Goal: Task Accomplishment & Management: Manage account settings

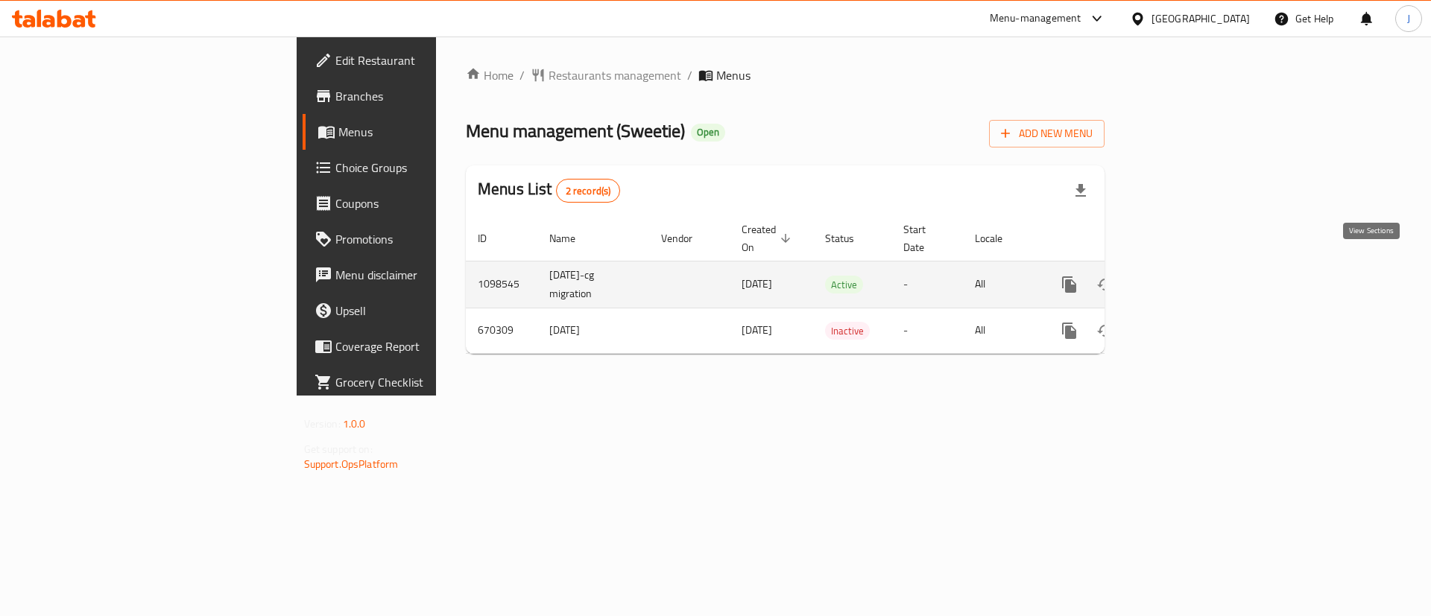
click at [1186, 276] on icon "enhanced table" at bounding box center [1177, 285] width 18 height 18
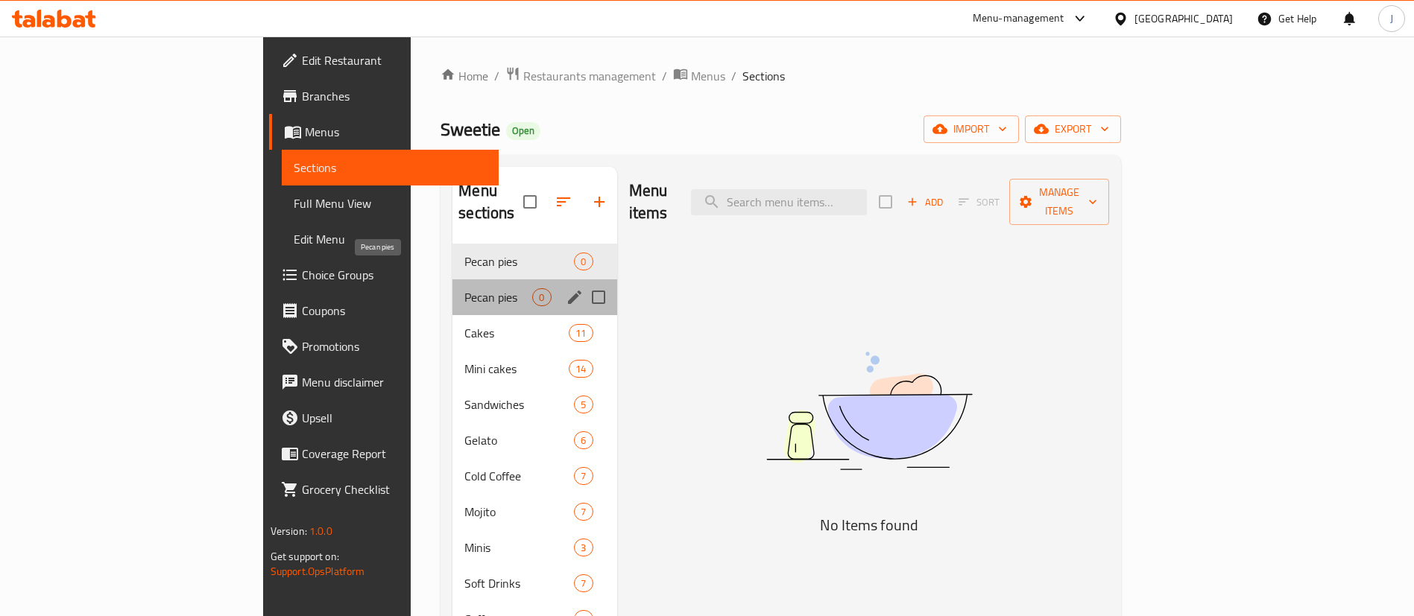
click at [464, 288] on span "Pecan pies" at bounding box center [498, 297] width 68 height 18
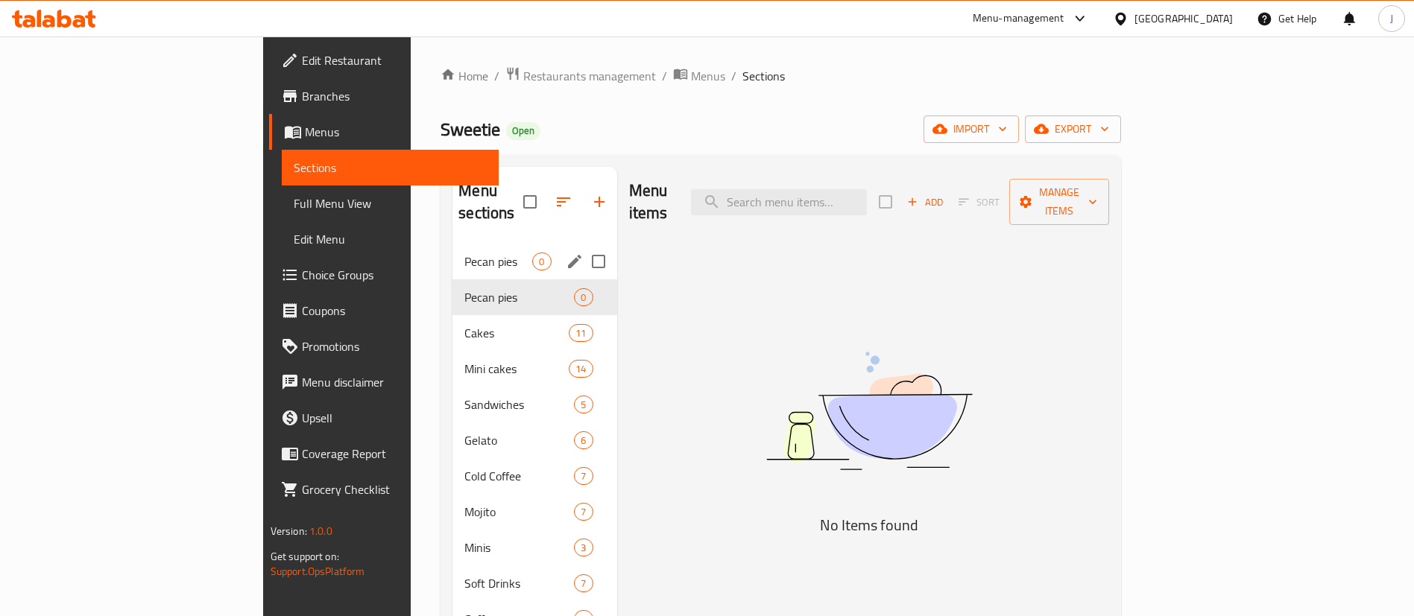
click at [464, 253] on span "Pecan pies" at bounding box center [498, 262] width 68 height 18
click at [464, 288] on span "Pecan pies" at bounding box center [498, 297] width 68 height 18
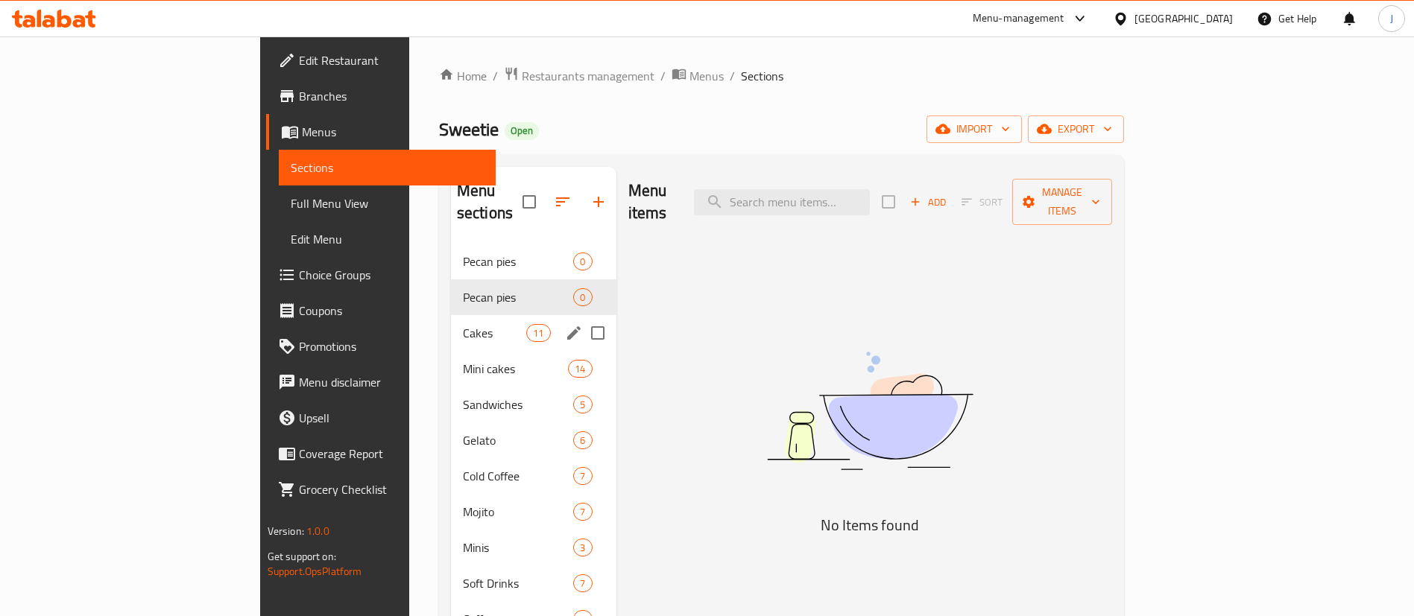
click at [451, 315] on div "Cakes 11" at bounding box center [533, 333] width 165 height 36
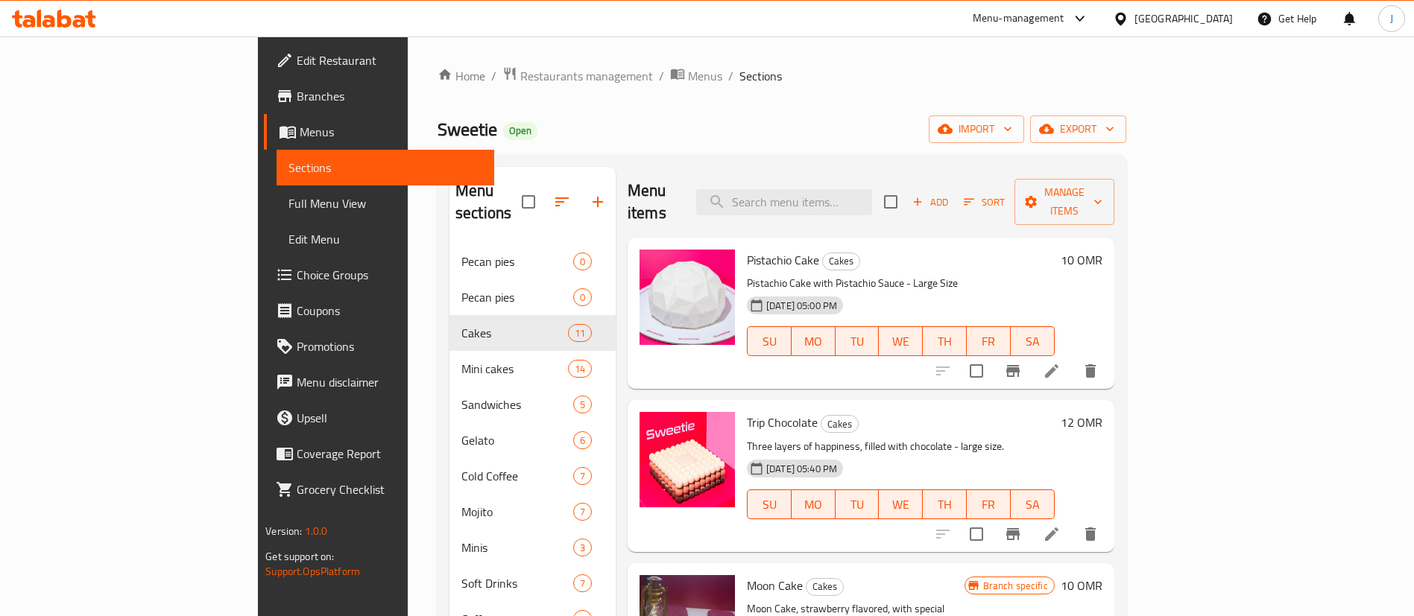
click at [1102, 250] on h6 "10 OMR" at bounding box center [1082, 260] width 42 height 21
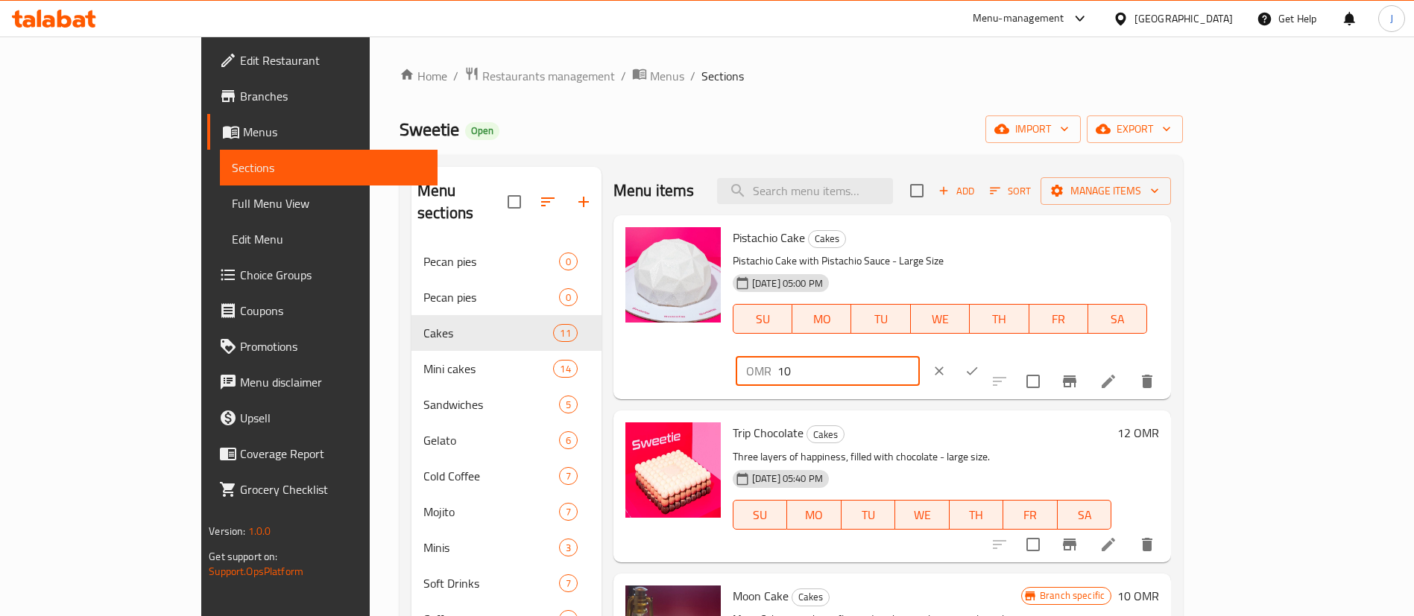
drag, startPoint x: 1204, startPoint y: 238, endPoint x: 1102, endPoint y: 244, distance: 102.2
click at [920, 356] on div "OMR 10 ​" at bounding box center [828, 371] width 184 height 30
type input "13"
click at [979, 364] on icon "ok" at bounding box center [971, 371] width 15 height 15
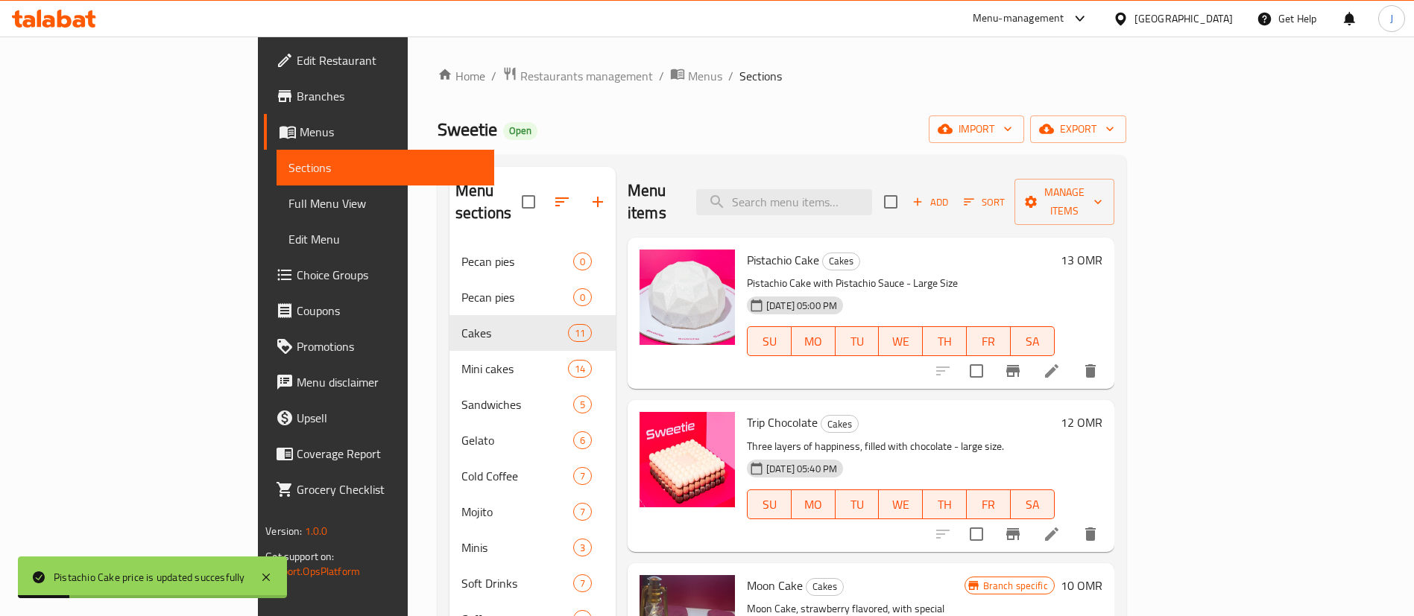
click at [1102, 412] on h6 "12 OMR" at bounding box center [1082, 422] width 42 height 21
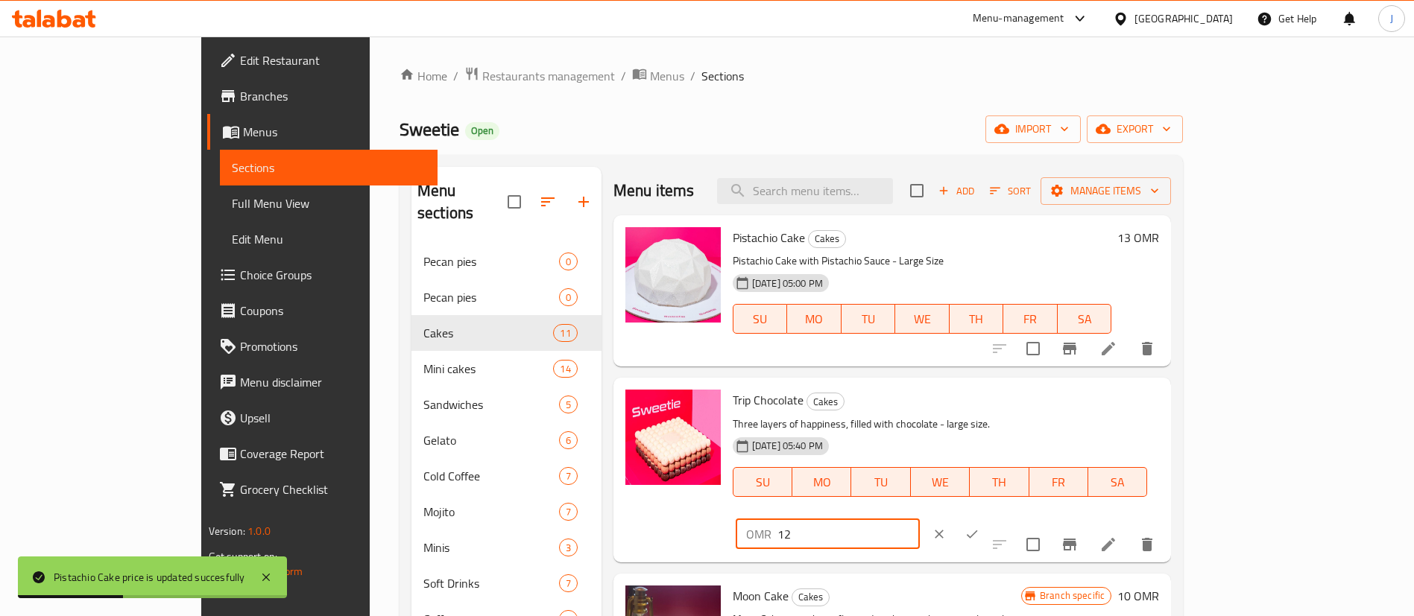
drag, startPoint x: 1163, startPoint y: 394, endPoint x: 1088, endPoint y: 402, distance: 75.7
click at [1088, 402] on div "Trip Chocolate Cakes Three layers of happiness, filled with chocolate - large s…" at bounding box center [946, 470] width 438 height 172
paste input "3"
type input "13"
click at [988, 518] on button "ok" at bounding box center [971, 534] width 33 height 33
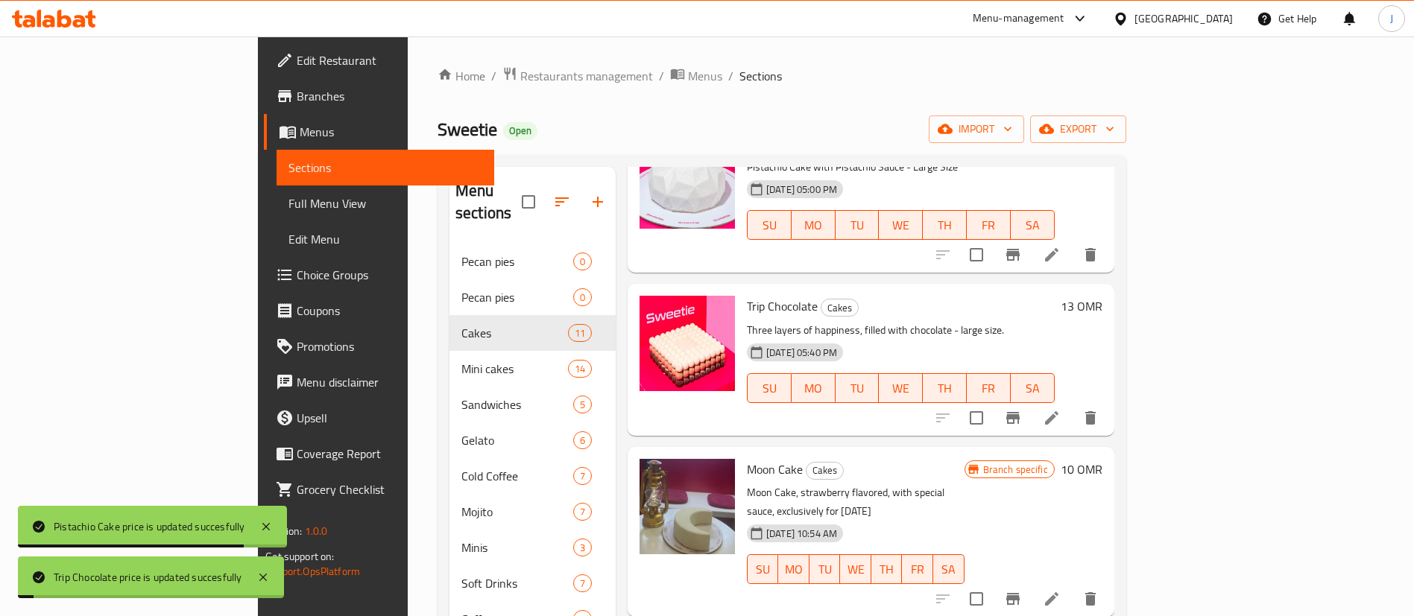
scroll to position [224, 0]
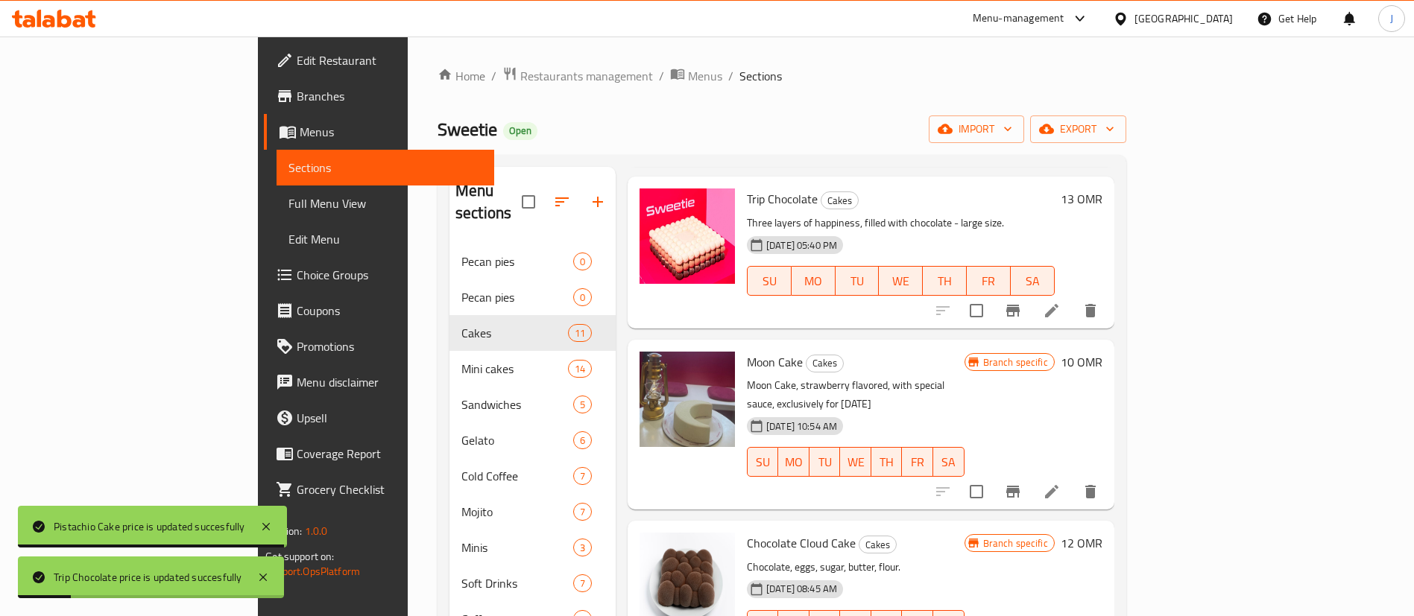
click at [1102, 352] on h6 "10 OMR" at bounding box center [1082, 362] width 42 height 21
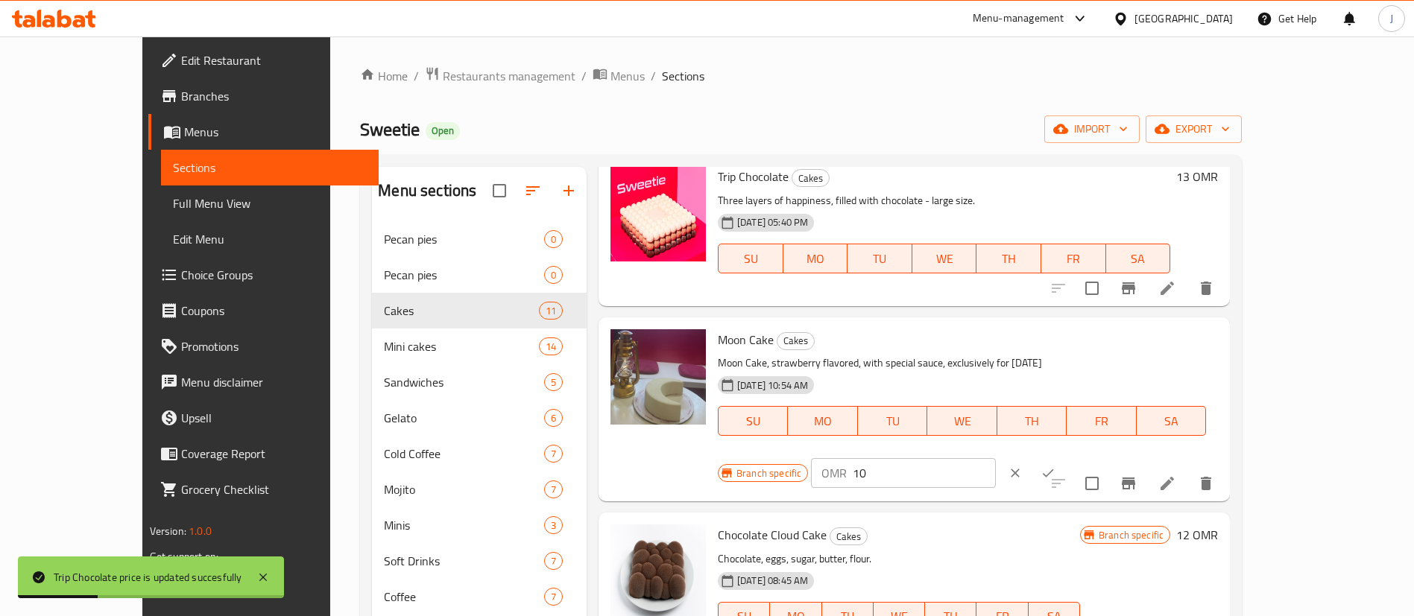
drag, startPoint x: 1151, startPoint y: 348, endPoint x: 1096, endPoint y: 351, distance: 55.2
click at [1087, 457] on div "Branch specific OMR 10 ​" at bounding box center [903, 473] width 370 height 33
paste input "3"
type input "13"
click at [1053, 470] on icon "ok" at bounding box center [1047, 474] width 11 height 8
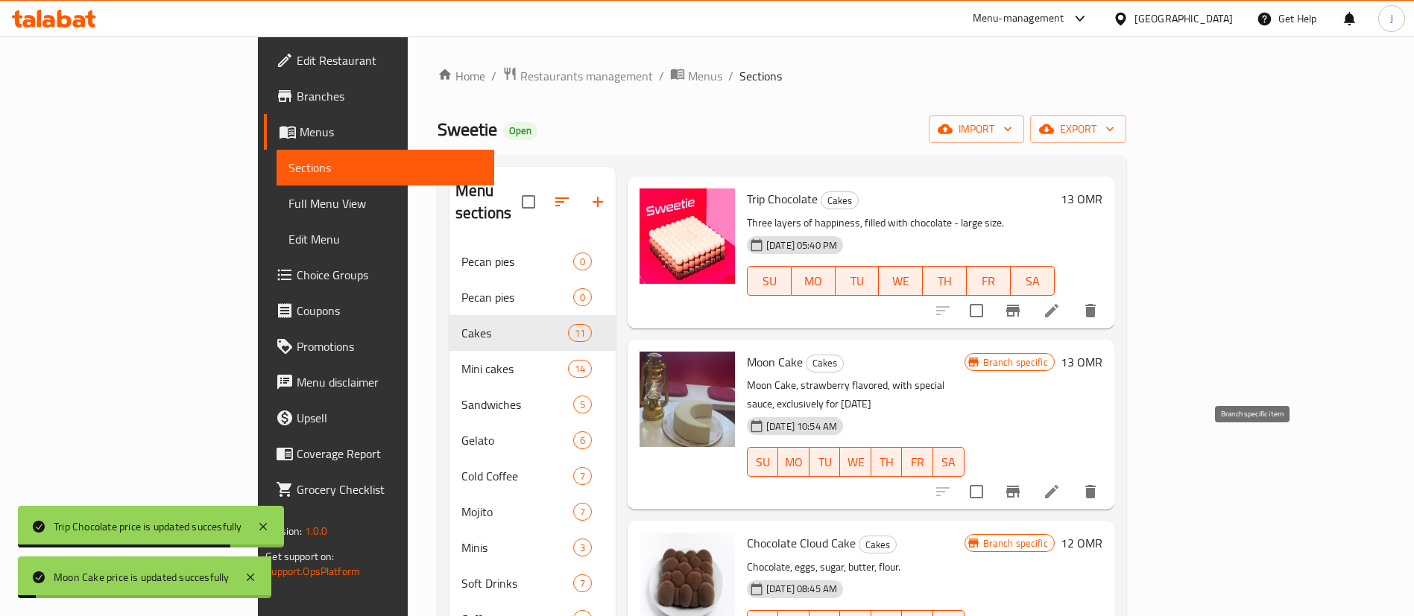
click at [1020, 486] on icon "Branch-specific-item" at bounding box center [1012, 492] width 13 height 12
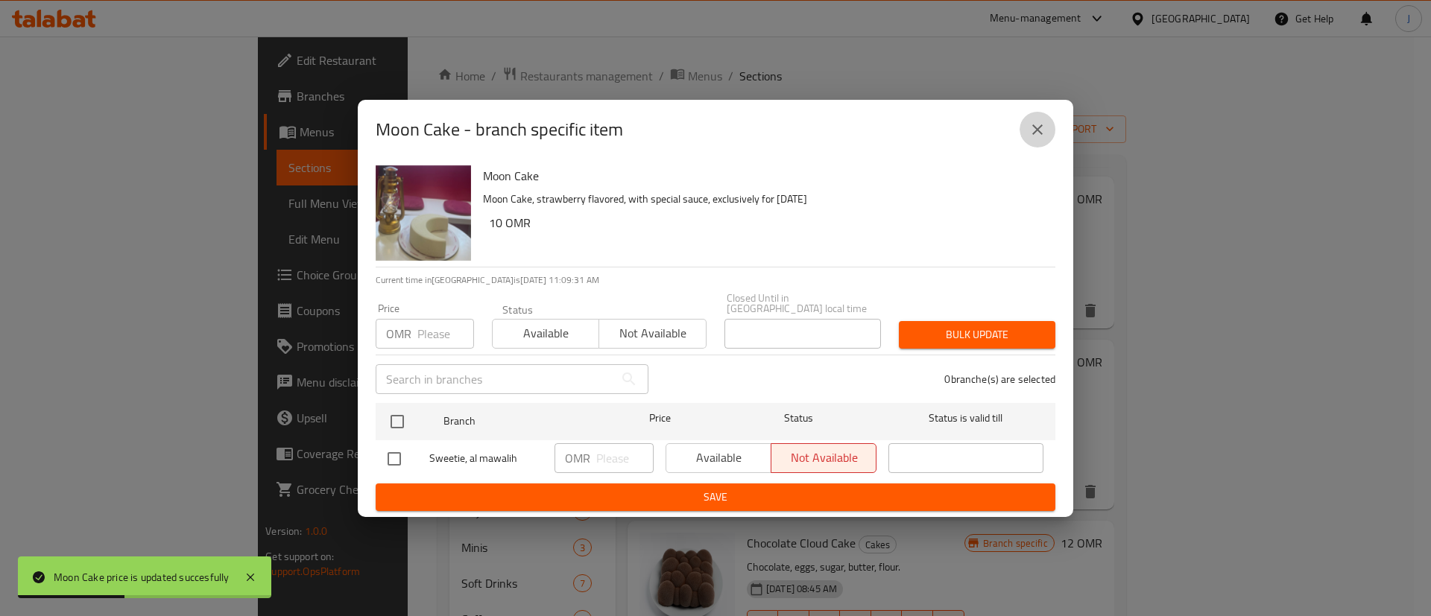
click at [1028, 127] on icon "close" at bounding box center [1037, 130] width 18 height 18
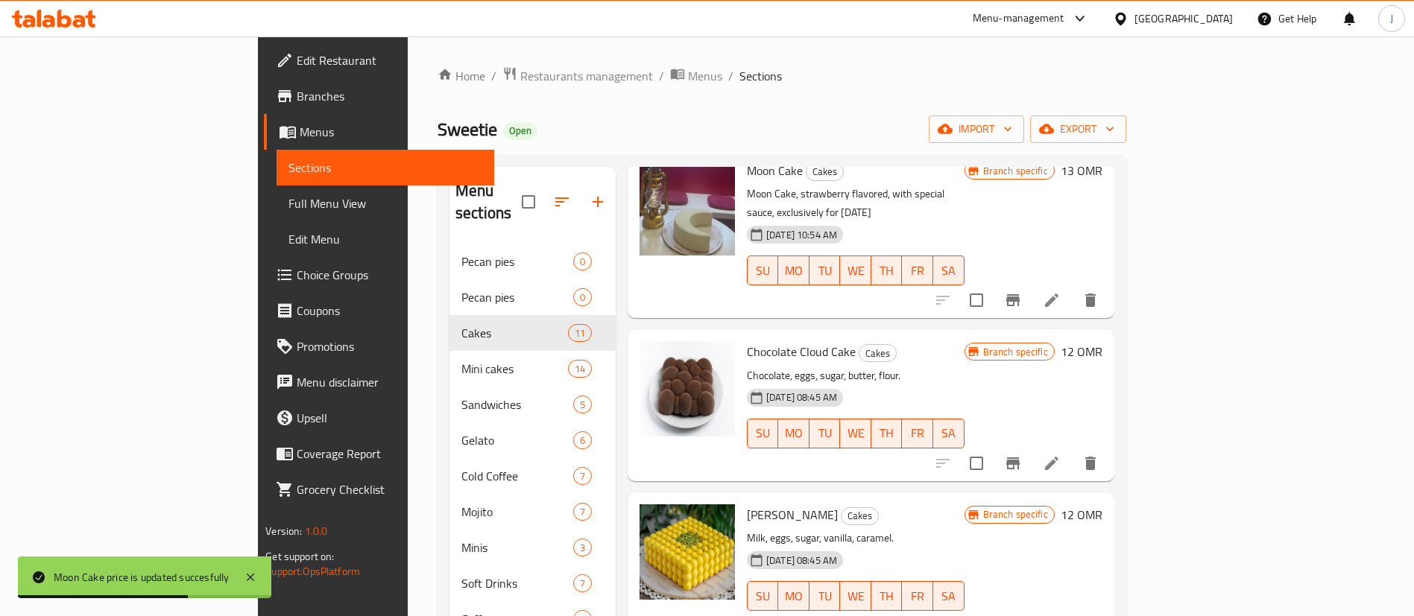
scroll to position [447, 0]
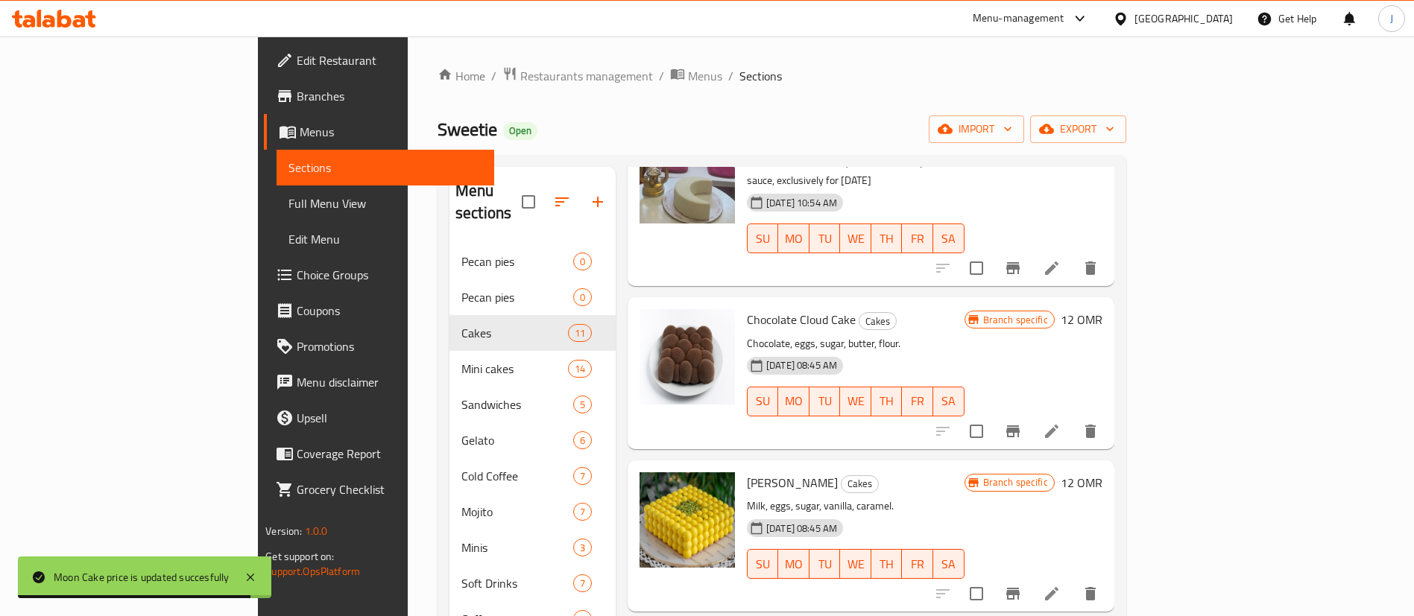
click at [1102, 309] on h6 "12 OMR" at bounding box center [1082, 319] width 42 height 21
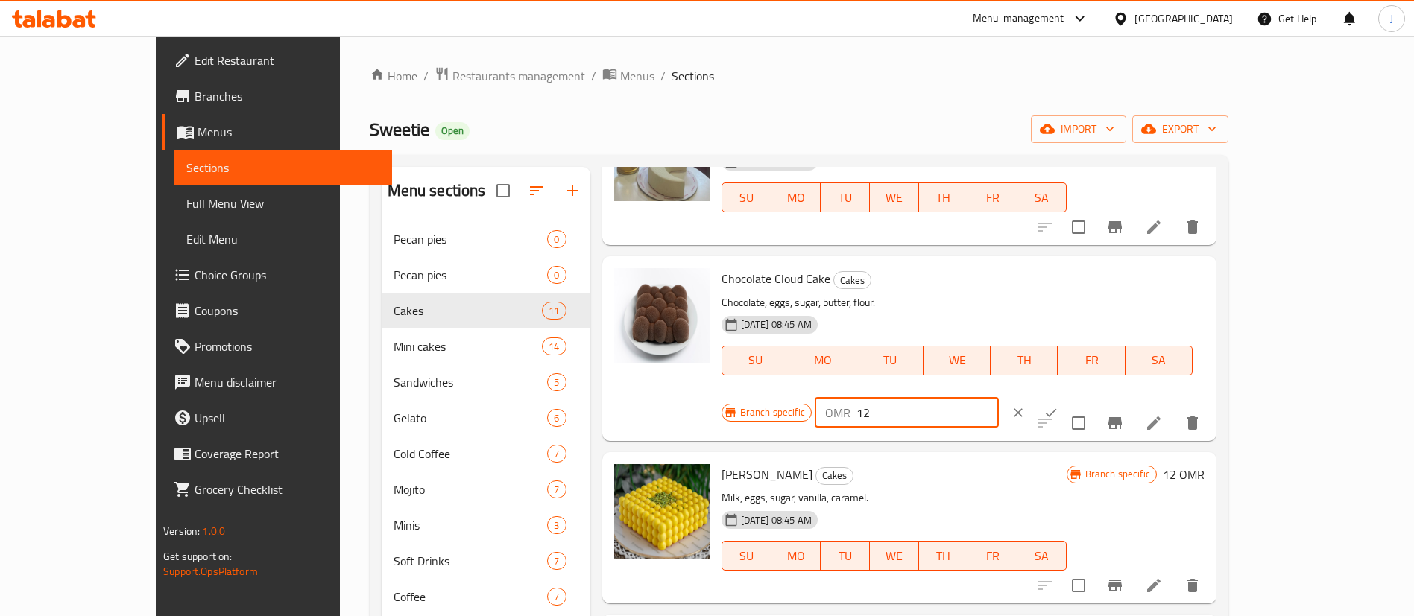
drag, startPoint x: 1117, startPoint y: 288, endPoint x: 1074, endPoint y: 288, distance: 43.2
click at [1074, 396] on div "Branch specific OMR 12 ​" at bounding box center [906, 412] width 370 height 33
click at [1058, 405] on icon "ok" at bounding box center [1050, 412] width 15 height 15
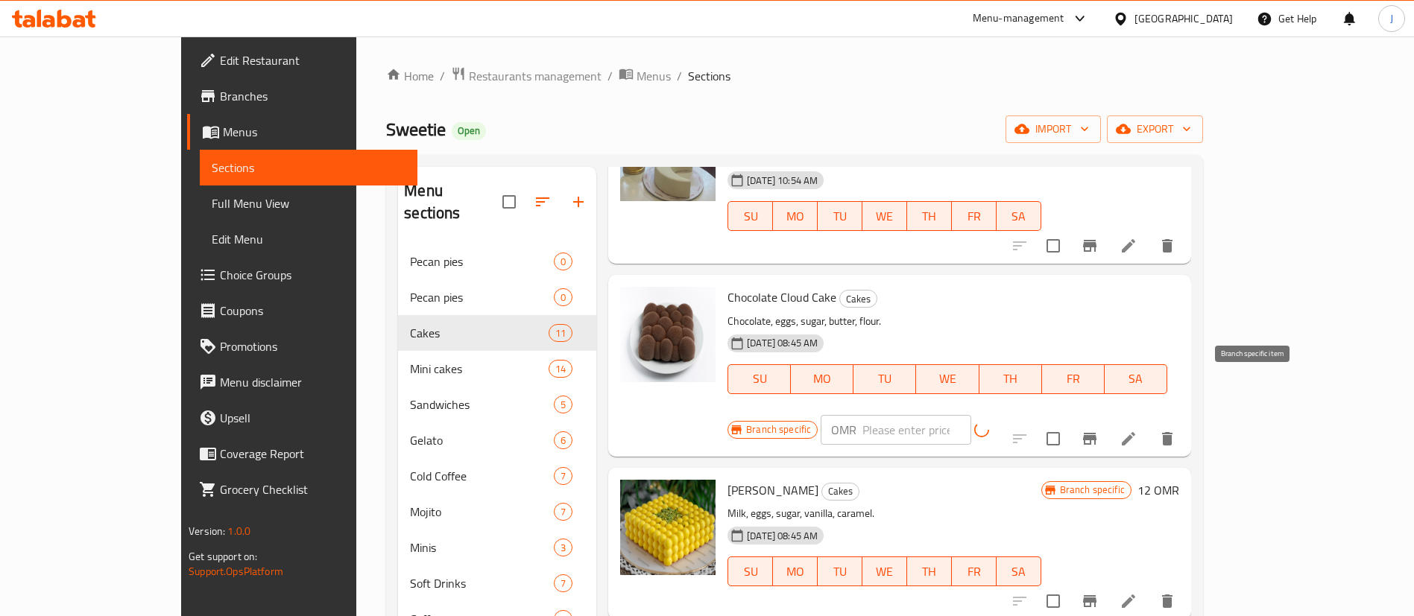
click at [1096, 433] on icon "Branch-specific-item" at bounding box center [1089, 439] width 13 height 12
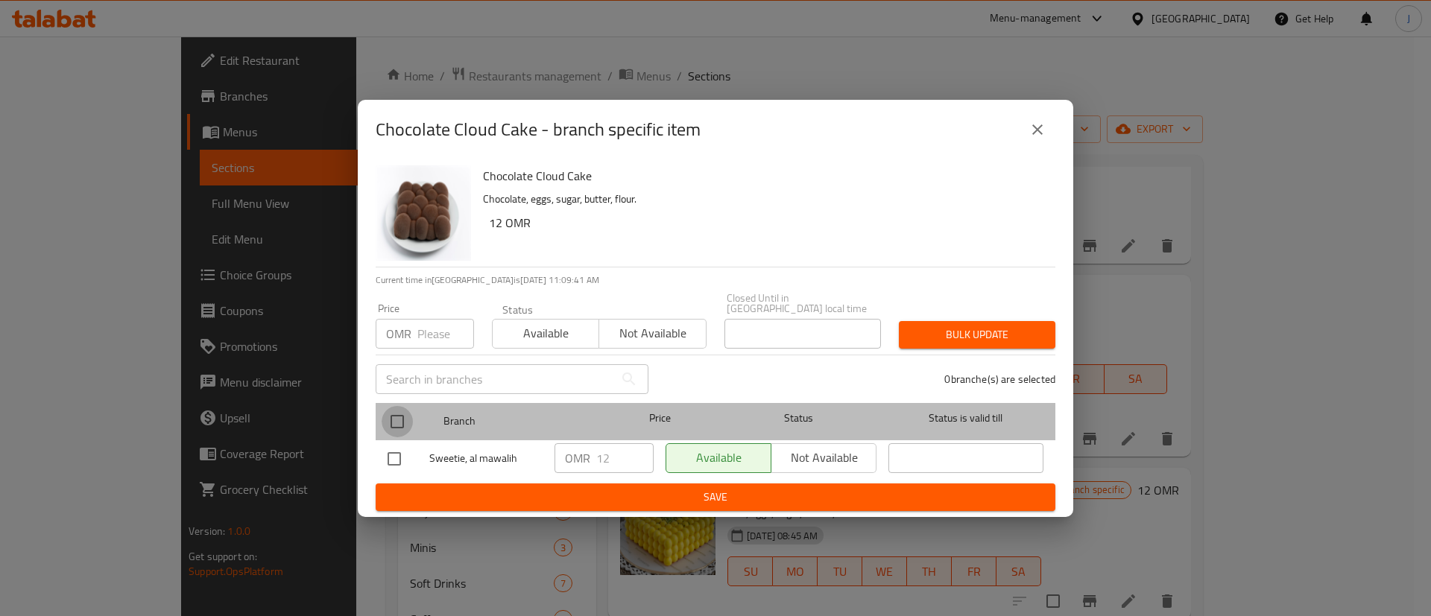
click at [408, 420] on input "checkbox" at bounding box center [397, 421] width 31 height 31
checkbox input "true"
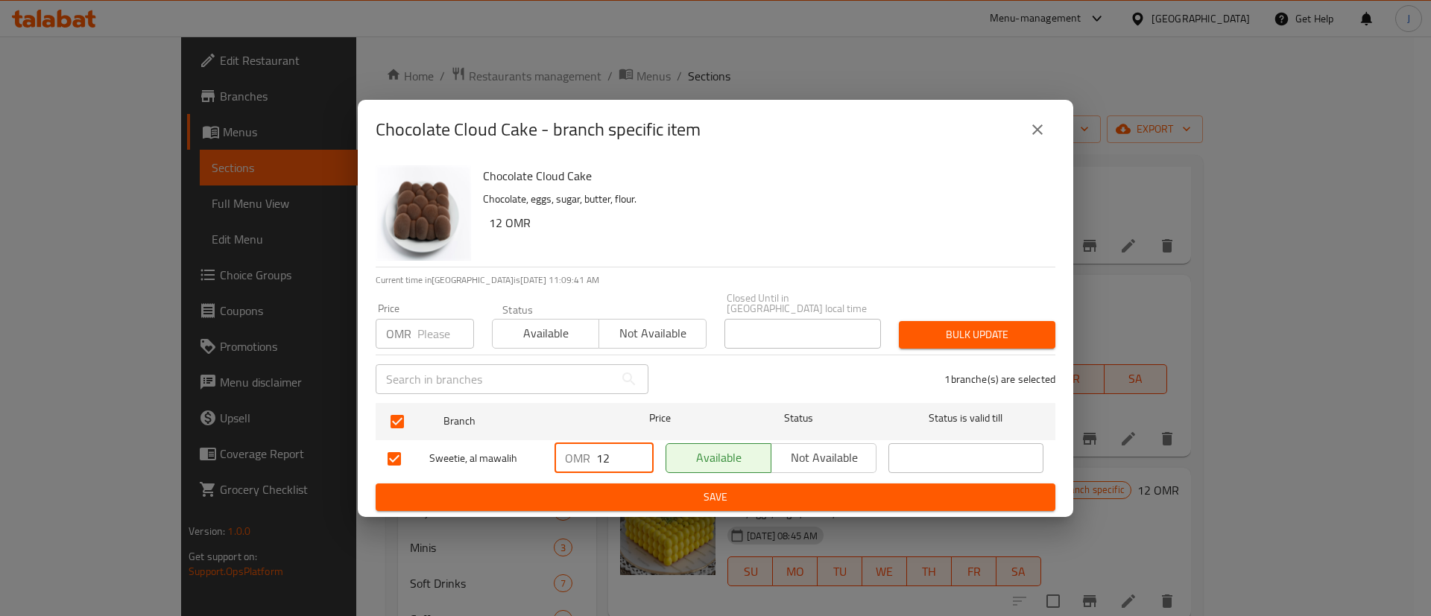
drag, startPoint x: 607, startPoint y: 448, endPoint x: 553, endPoint y: 449, distance: 54.4
click at [553, 449] on div "OMR 12 ​" at bounding box center [604, 458] width 111 height 43
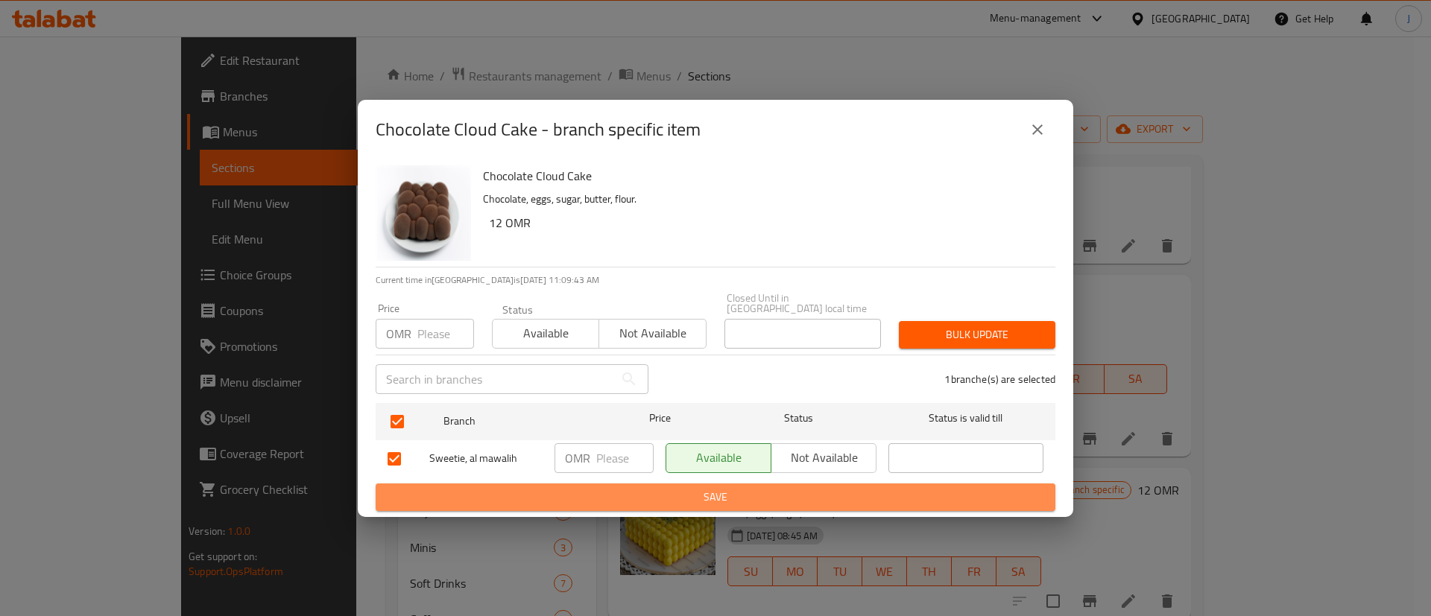
click at [695, 490] on span "Save" at bounding box center [716, 497] width 656 height 19
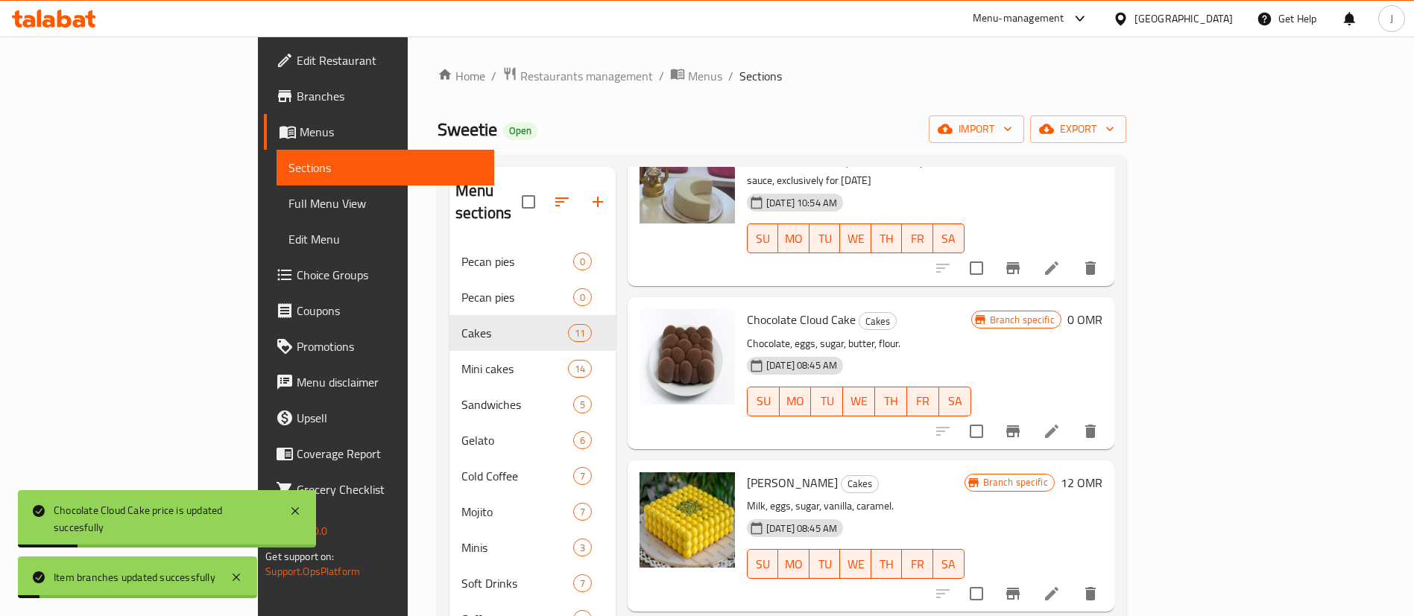
click at [1102, 309] on h6 "0 OMR" at bounding box center [1084, 319] width 35 height 21
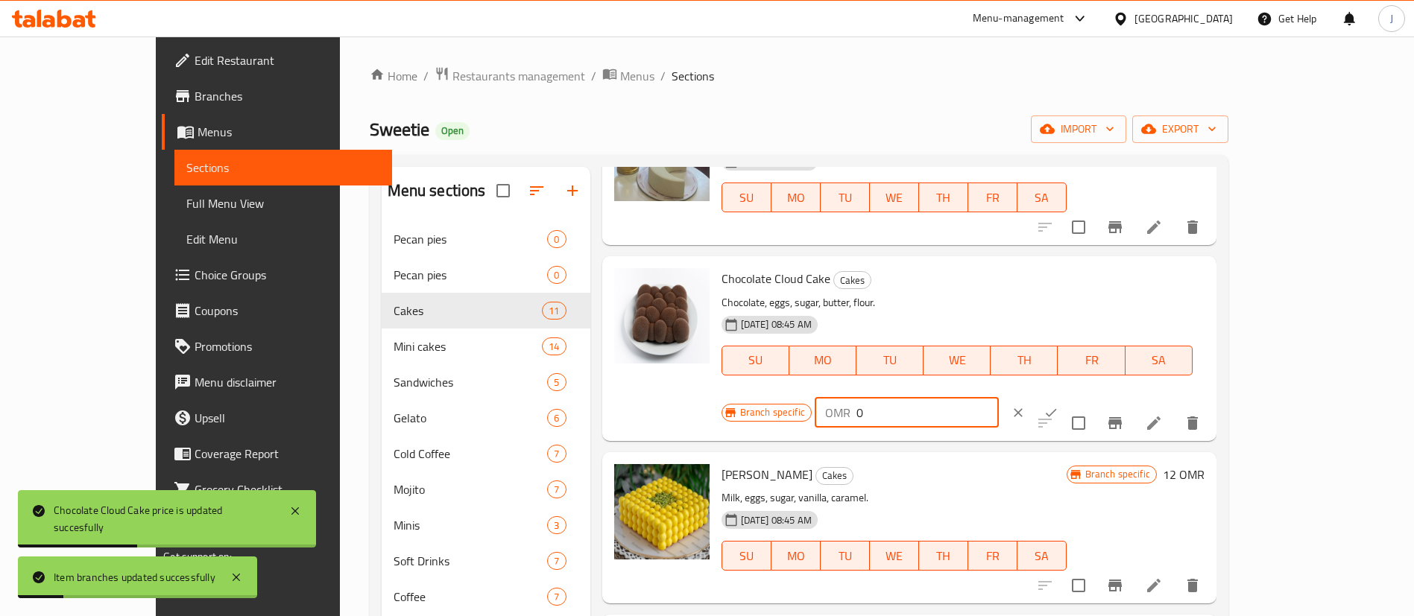
drag, startPoint x: 1182, startPoint y: 283, endPoint x: 1081, endPoint y: 283, distance: 100.6
click at [1081, 396] on div "Branch specific OMR 0 ​" at bounding box center [906, 412] width 370 height 33
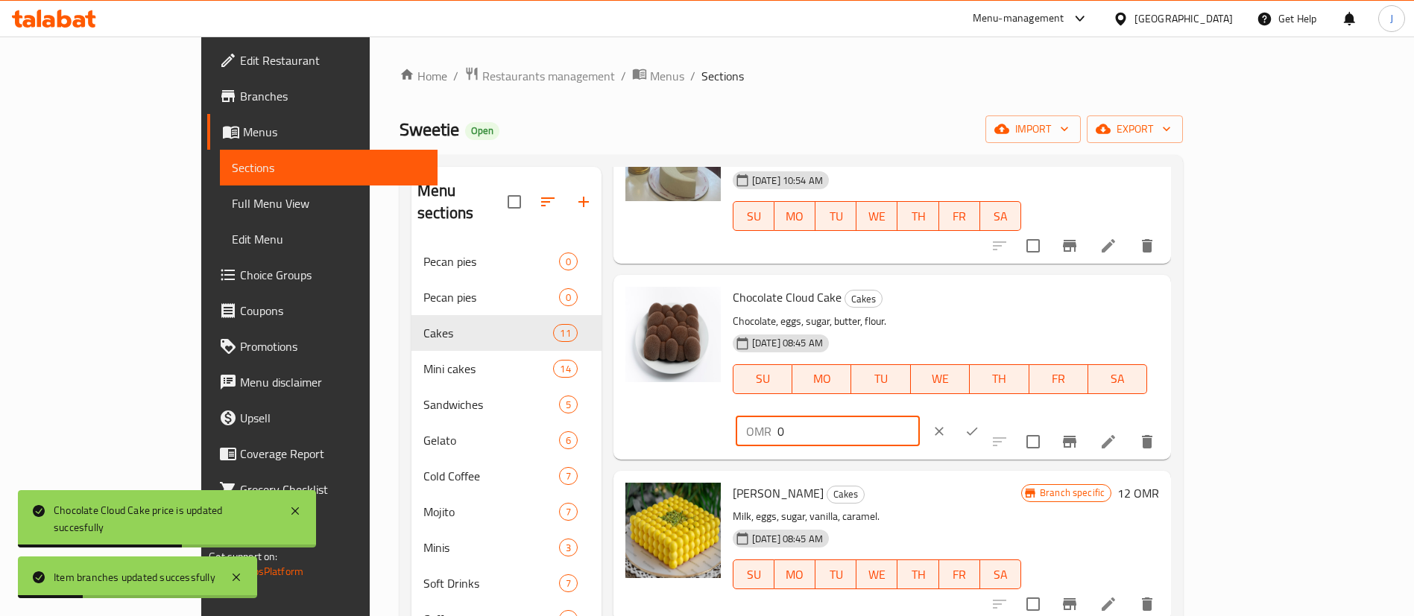
paste input "13"
type input "13"
drag, startPoint x: 1328, startPoint y: 281, endPoint x: 1315, endPoint y: 282, distance: 12.7
click at [988, 415] on button "ok" at bounding box center [971, 431] width 33 height 33
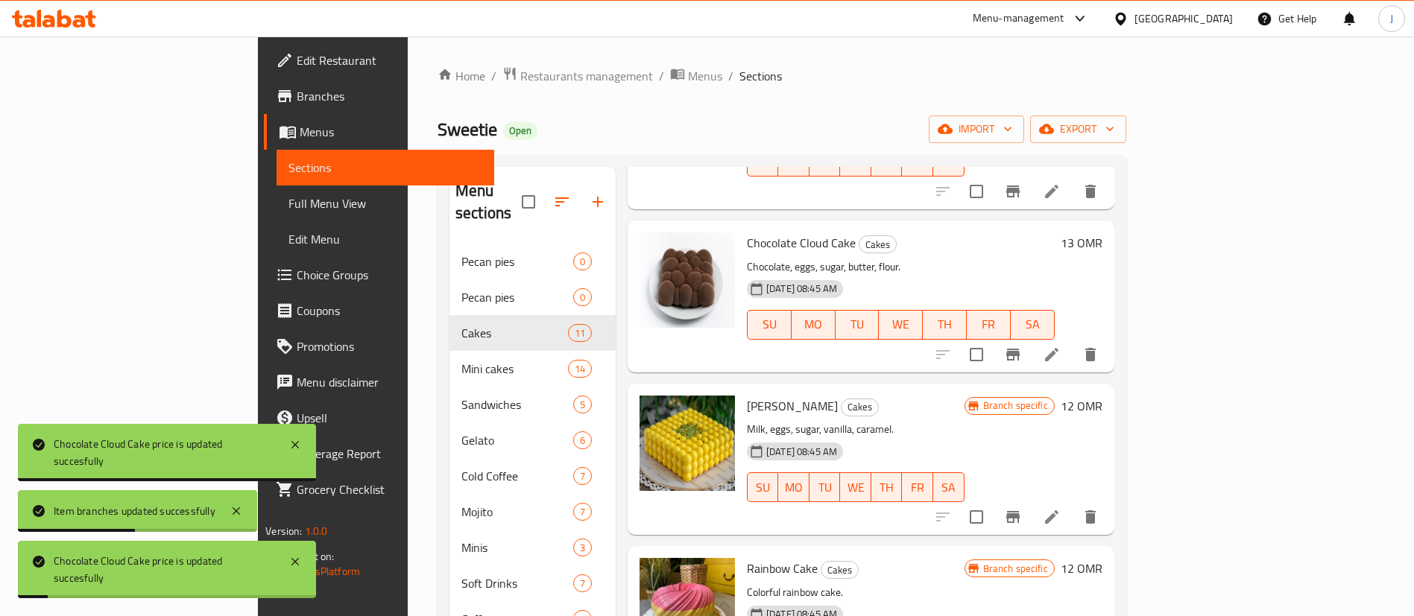
scroll to position [559, 0]
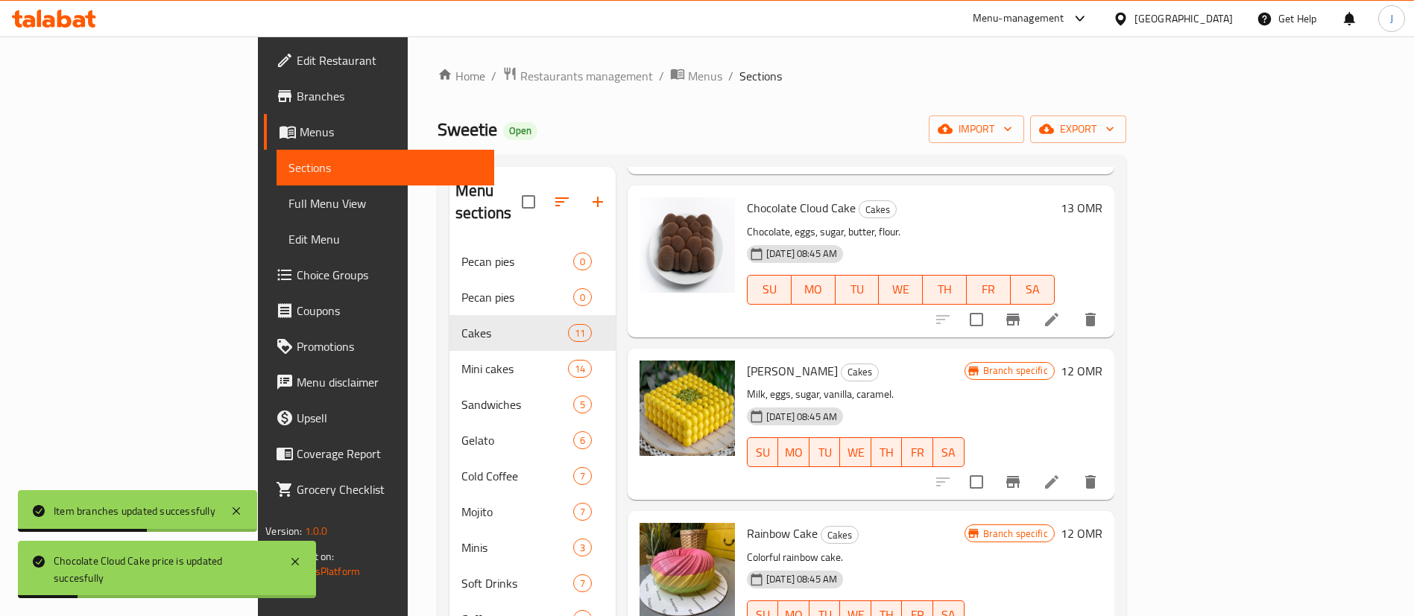
click at [1102, 361] on h6 "12 OMR" at bounding box center [1082, 371] width 42 height 21
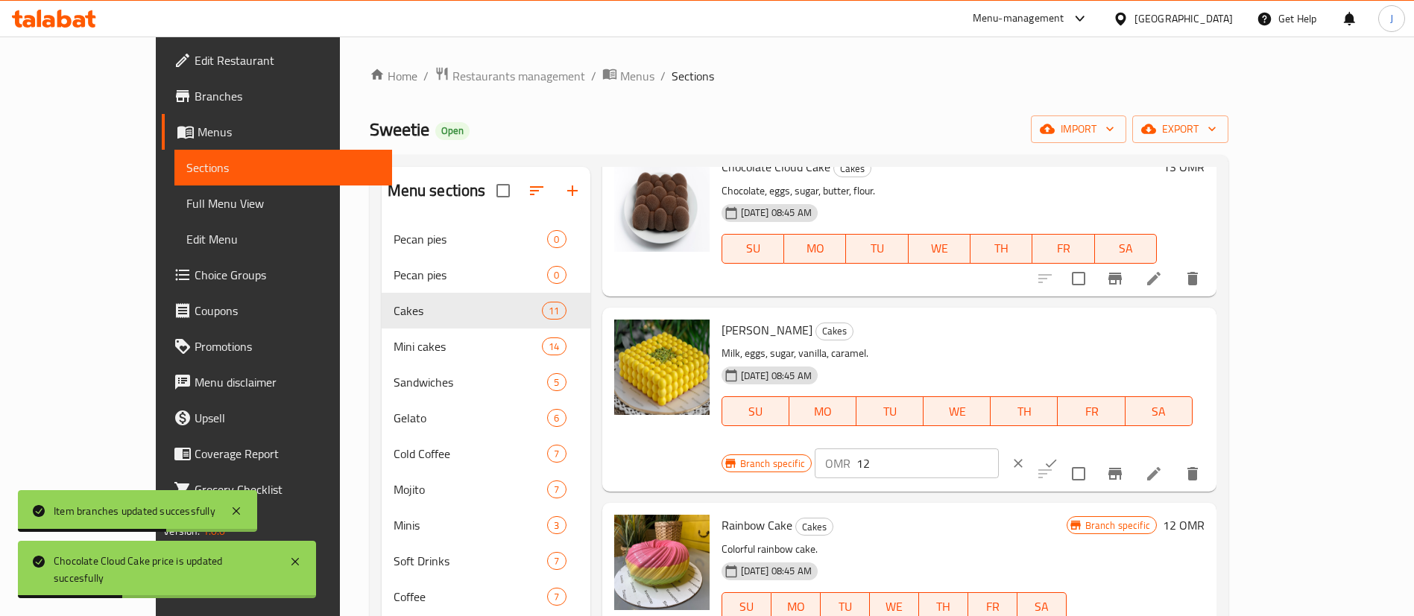
drag, startPoint x: 1198, startPoint y: 335, endPoint x: 1076, endPoint y: 340, distance: 121.6
click at [1076, 447] on div "Branch specific OMR 12 ​" at bounding box center [906, 463] width 370 height 33
paste input "3"
type input "13"
click at [1067, 447] on button "ok" at bounding box center [1050, 463] width 33 height 33
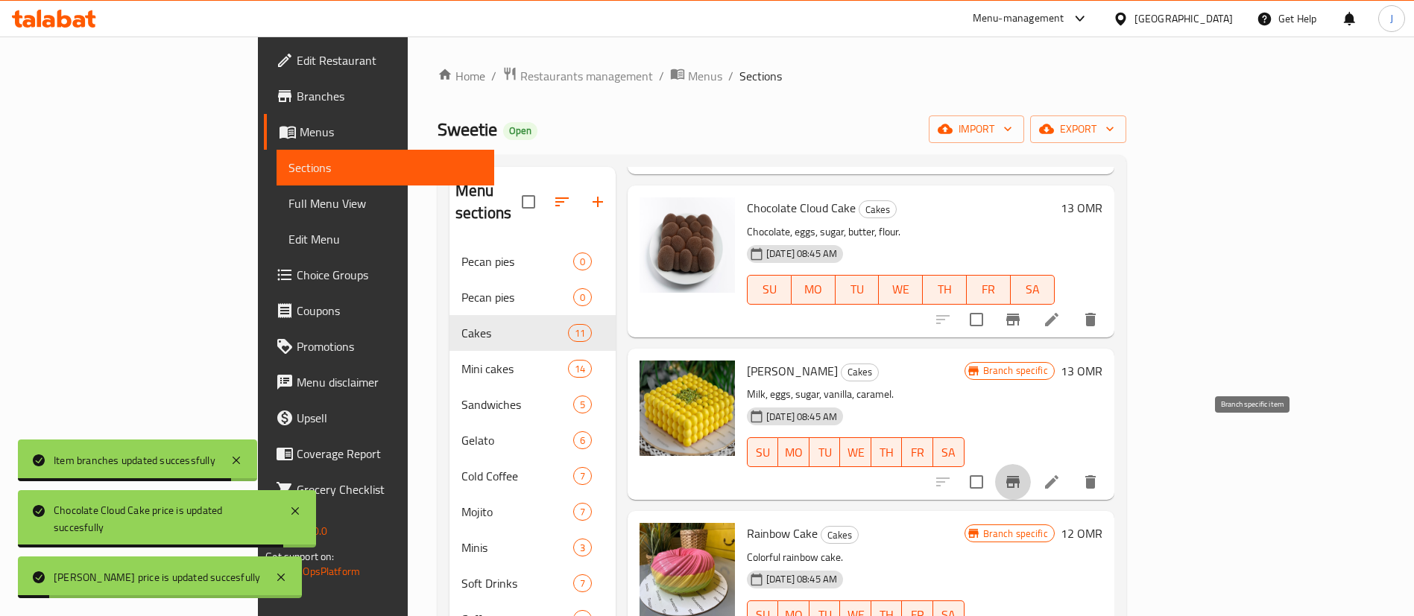
click at [1022, 473] on icon "Branch-specific-item" at bounding box center [1013, 482] width 18 height 18
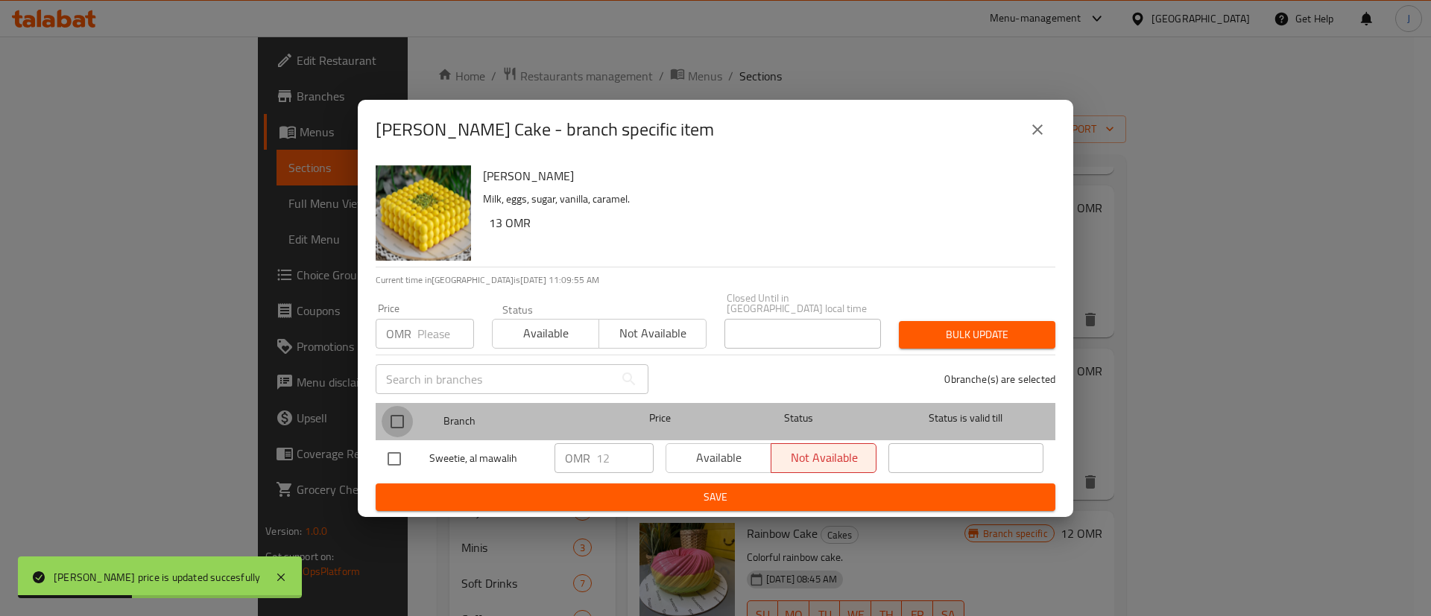
click at [402, 410] on input "checkbox" at bounding box center [397, 421] width 31 height 31
checkbox input "true"
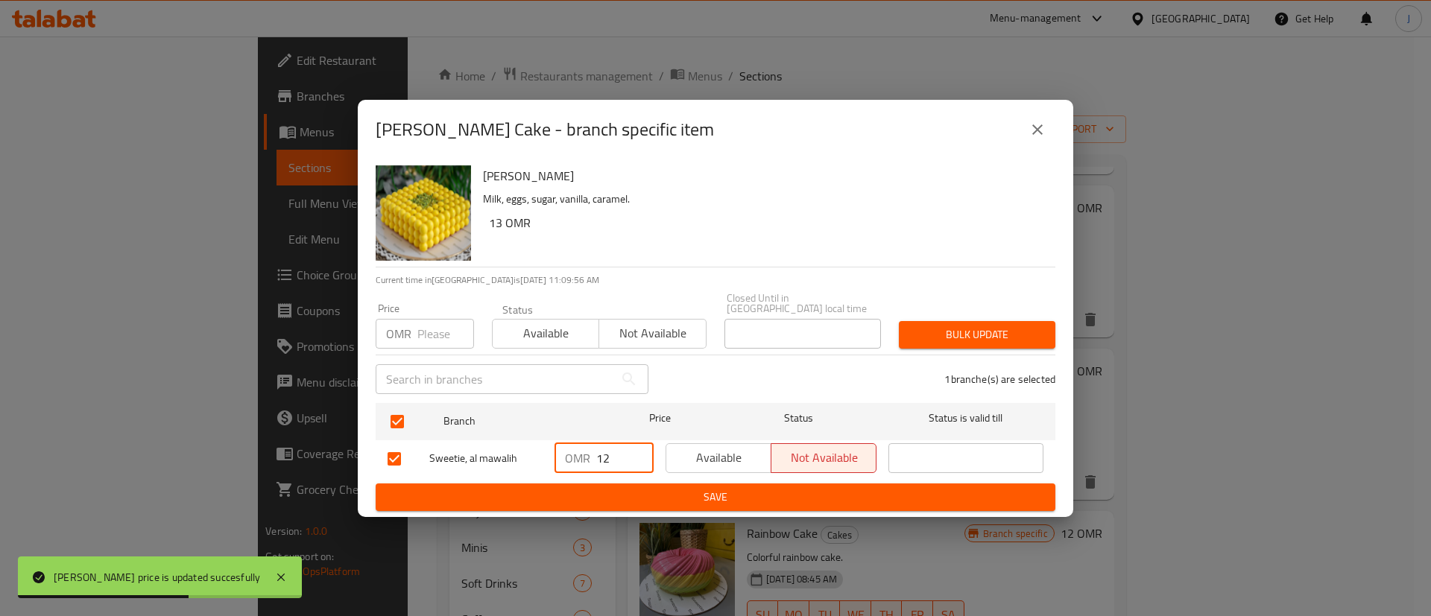
drag, startPoint x: 628, startPoint y: 449, endPoint x: 531, endPoint y: 449, distance: 96.1
click at [531, 449] on div "Sweetie, al mawalih OMR 12 ​ Available Not available ​" at bounding box center [716, 458] width 668 height 43
click at [692, 490] on span "Save" at bounding box center [716, 497] width 656 height 19
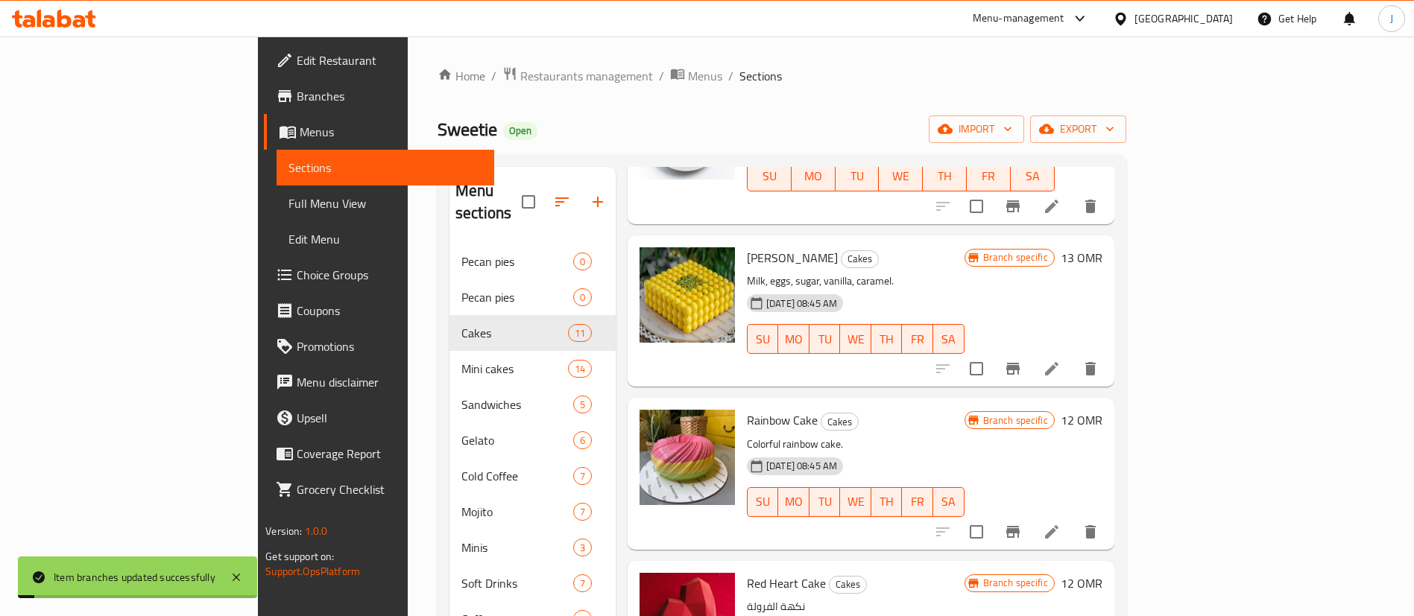
scroll to position [783, 0]
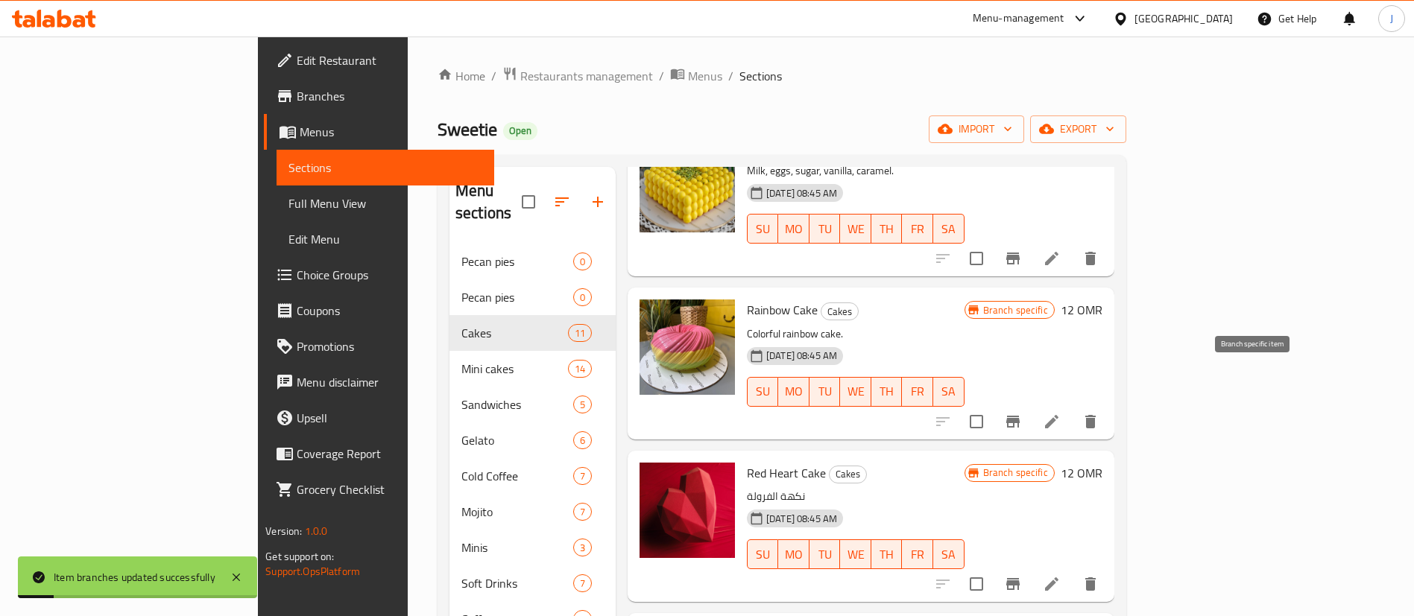
click at [1031, 404] on button "Branch-specific-item" at bounding box center [1013, 422] width 36 height 36
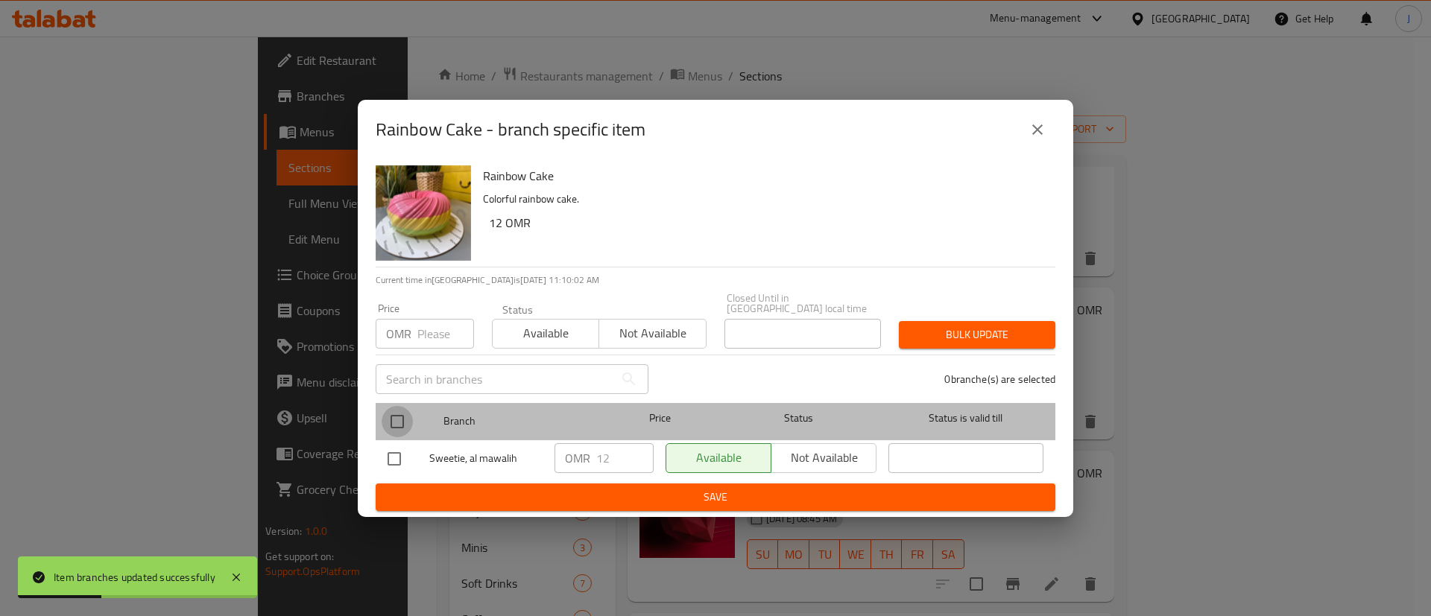
click at [405, 418] on input "checkbox" at bounding box center [397, 421] width 31 height 31
checkbox input "true"
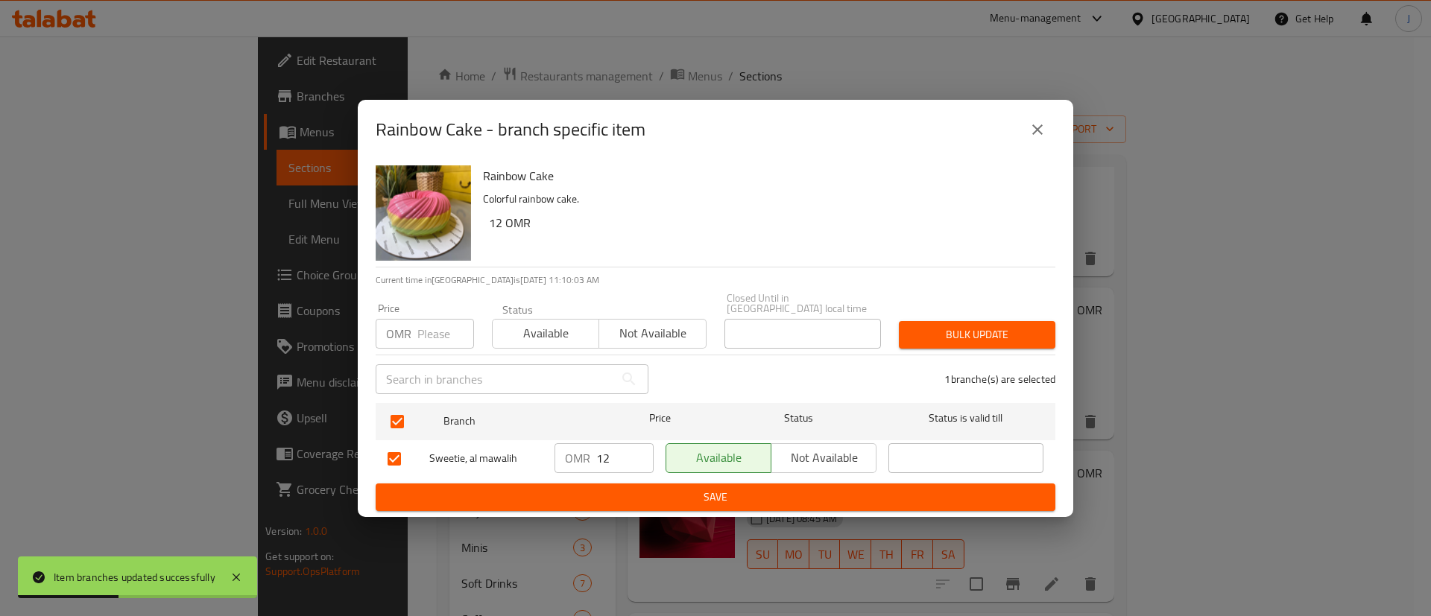
drag, startPoint x: 619, startPoint y: 460, endPoint x: 560, endPoint y: 456, distance: 59.7
click at [560, 456] on div "OMR 12 ​" at bounding box center [603, 458] width 99 height 30
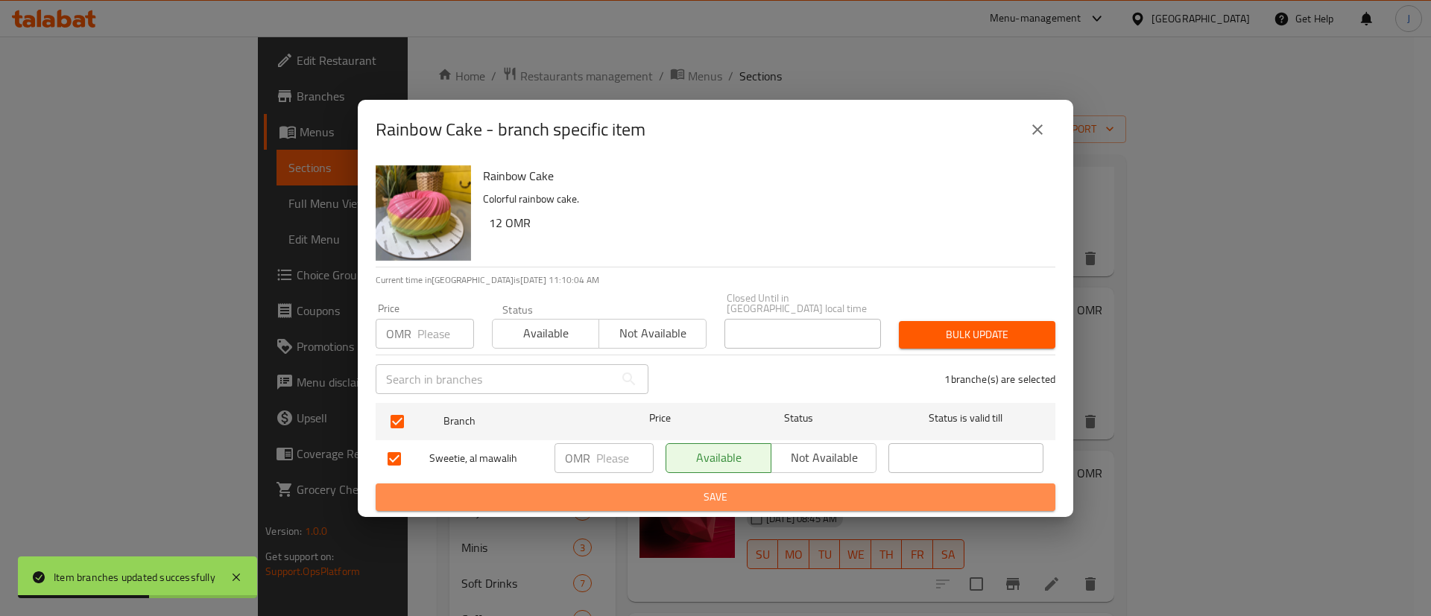
drag, startPoint x: 615, startPoint y: 485, endPoint x: 622, endPoint y: 487, distance: 7.8
click at [615, 488] on span "Save" at bounding box center [716, 497] width 656 height 19
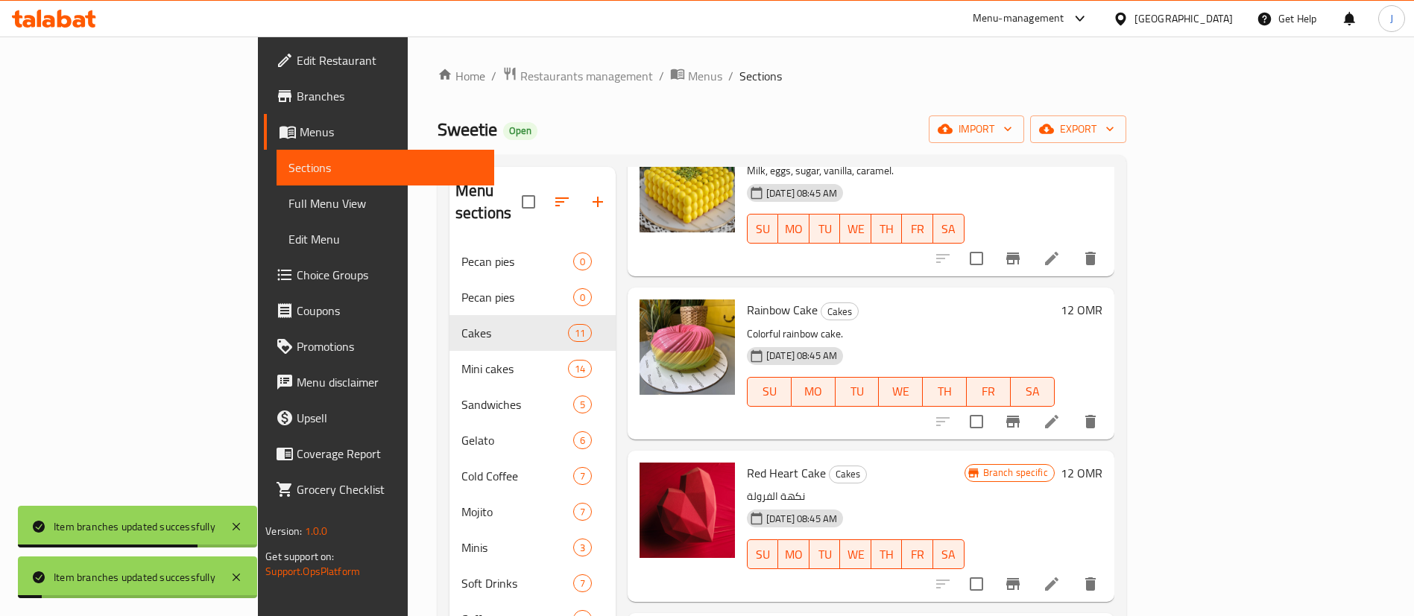
click at [1102, 300] on h6 "12 OMR" at bounding box center [1082, 310] width 42 height 21
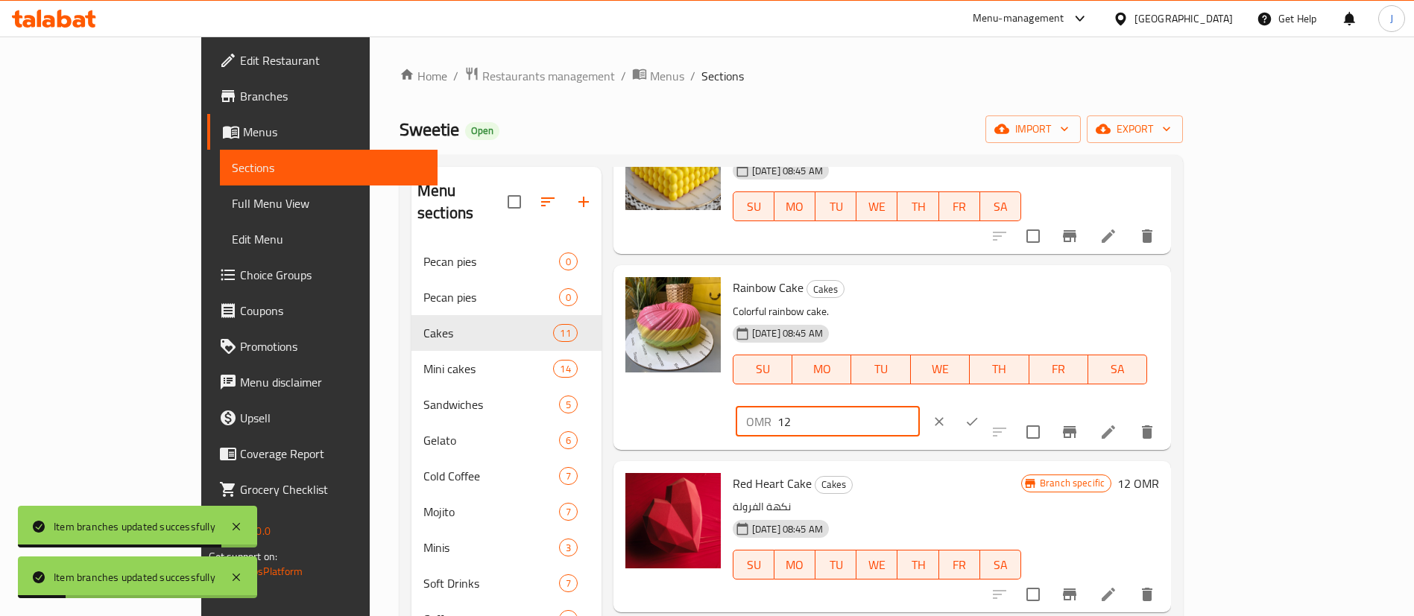
drag, startPoint x: 1132, startPoint y: 277, endPoint x: 1060, endPoint y: 278, distance: 72.3
click at [1060, 278] on div "Rainbow Cake Cakes Colorful rainbow cake. [DATE] 08:45 AM SU MO TU WE TH FR SA …" at bounding box center [946, 357] width 438 height 172
paste input "3"
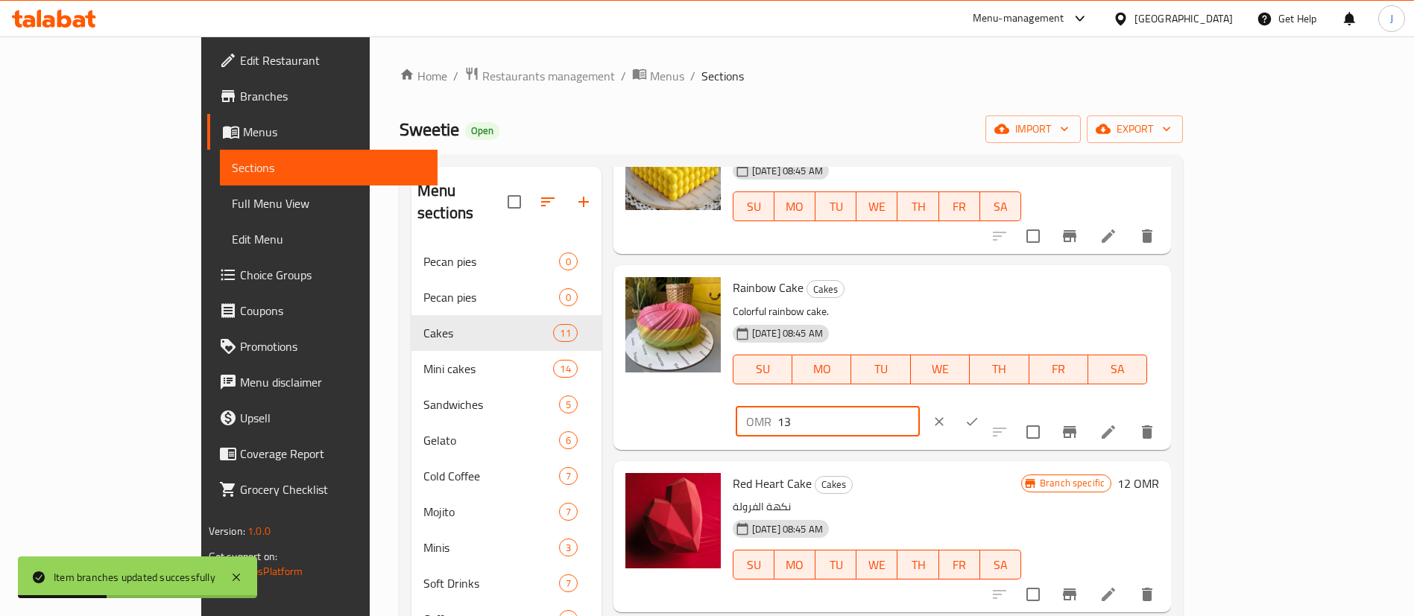
type input "13"
click at [988, 405] on button "ok" at bounding box center [971, 421] width 33 height 33
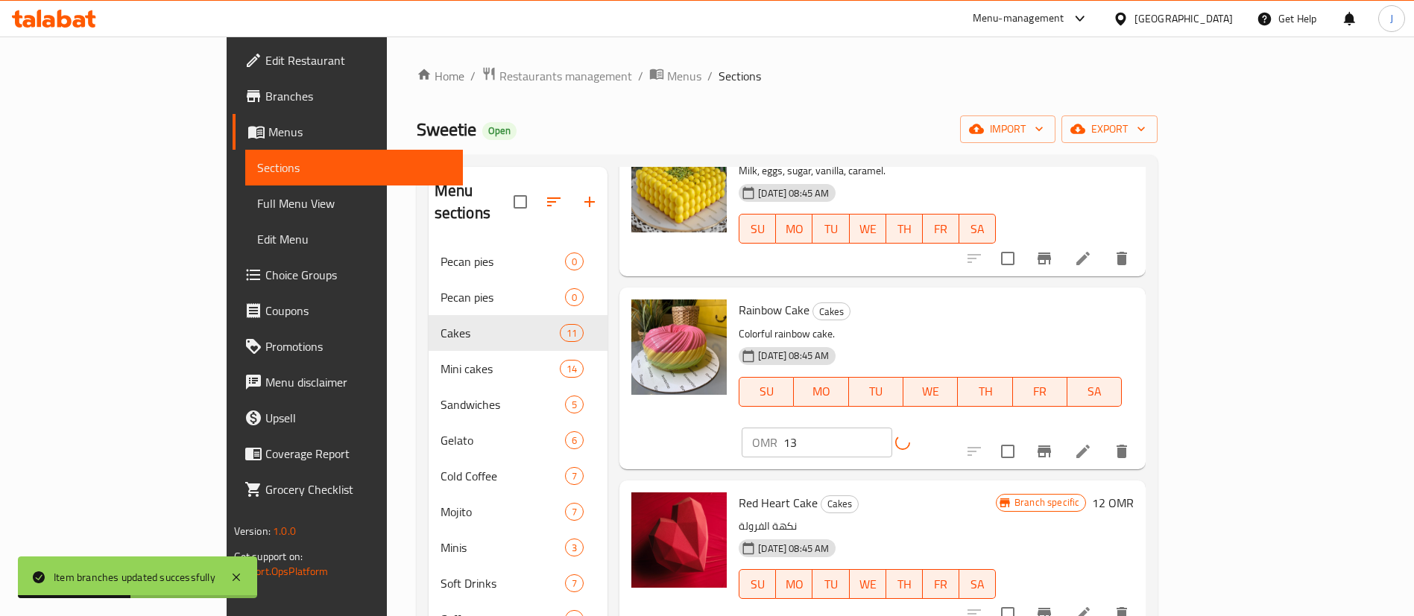
click at [1134, 493] on h6 "12 OMR" at bounding box center [1113, 503] width 42 height 21
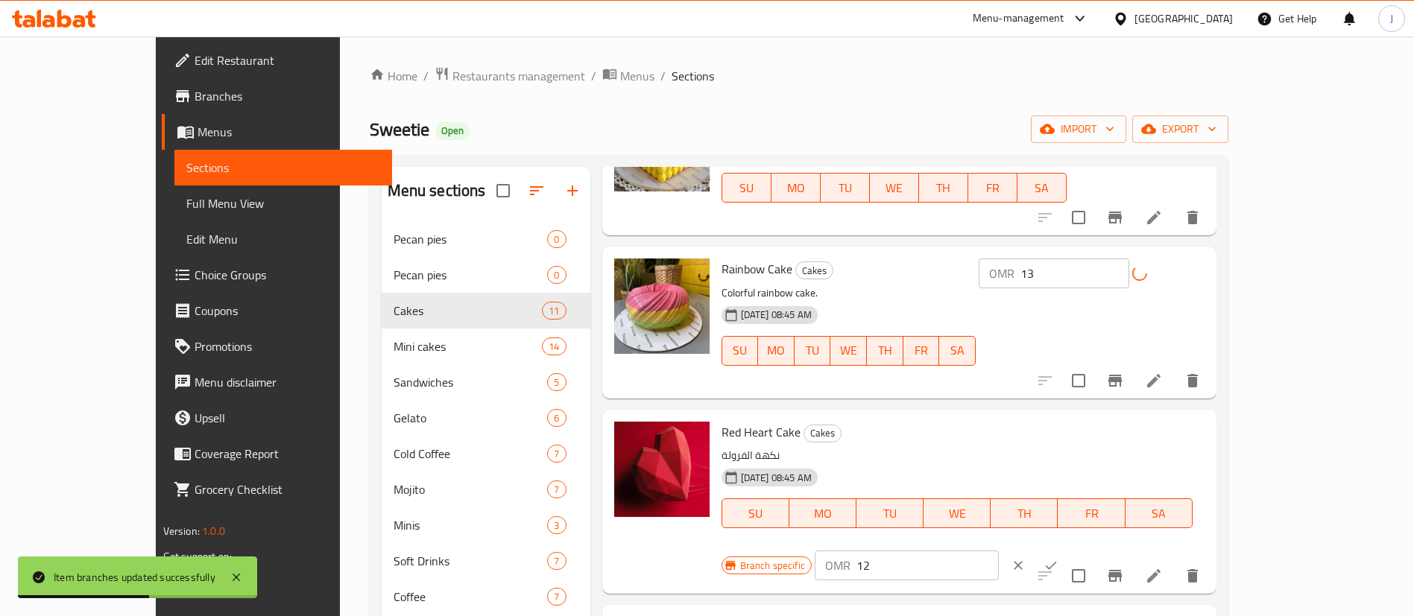
click at [1069, 549] on div "Branch specific OMR 12 ​" at bounding box center [906, 565] width 370 height 33
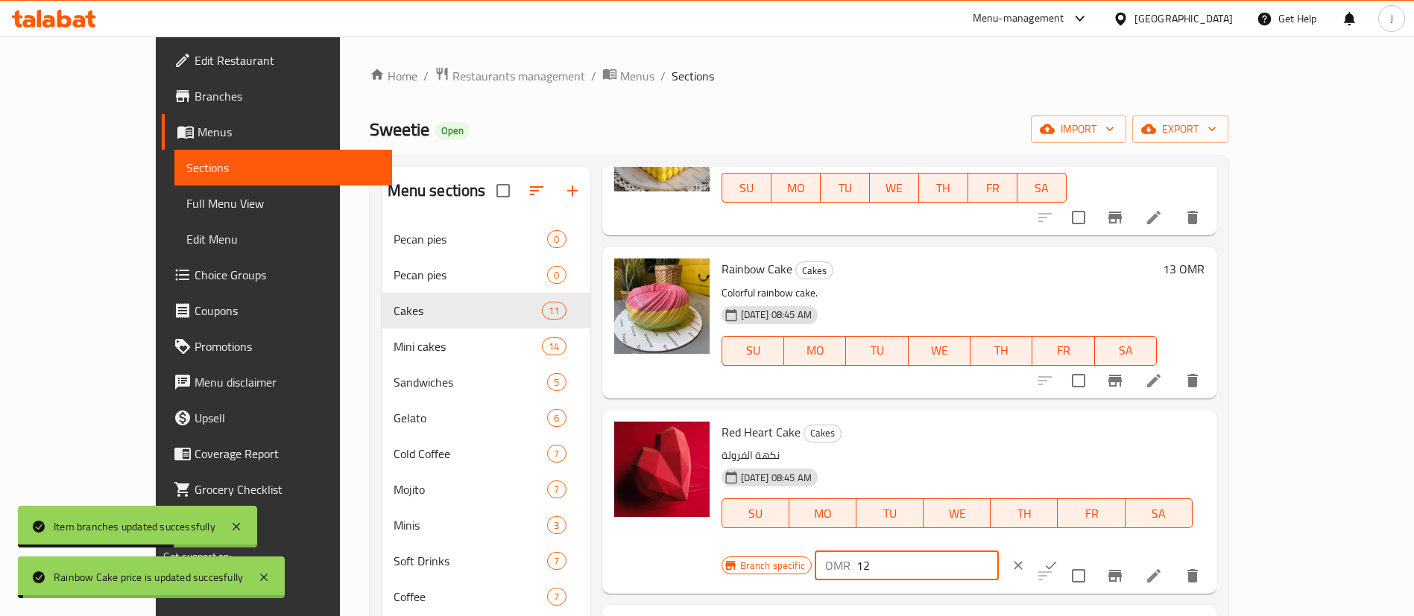
paste input "3"
type input "13"
click at [1057, 562] on icon "ok" at bounding box center [1051, 566] width 11 height 8
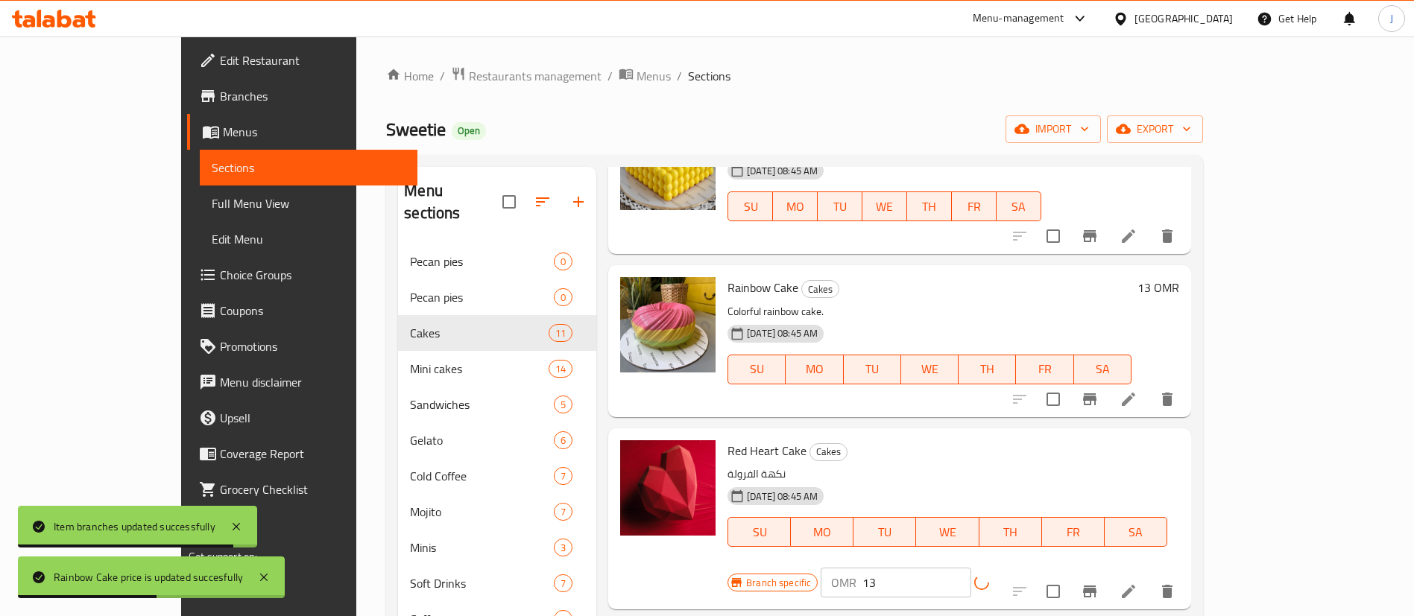
scroll to position [1118, 0]
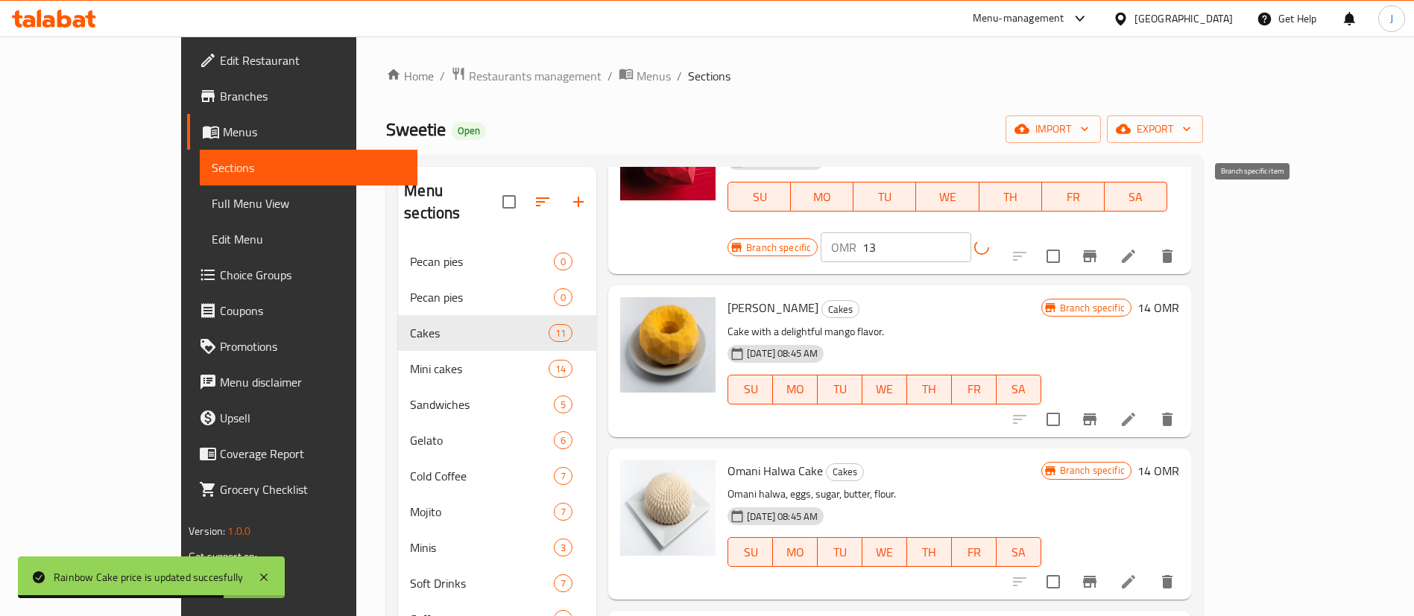
click at [1096, 250] on icon "Branch-specific-item" at bounding box center [1089, 256] width 13 height 12
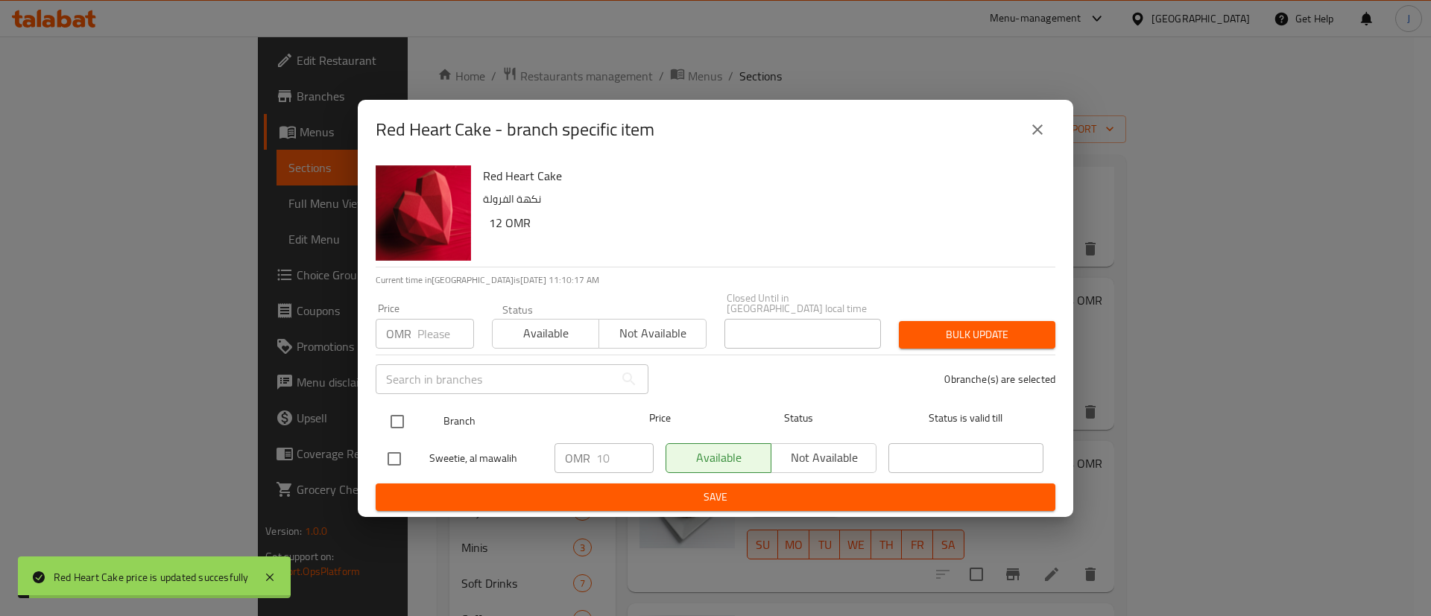
click at [402, 425] on input "checkbox" at bounding box center [397, 421] width 31 height 31
checkbox input "true"
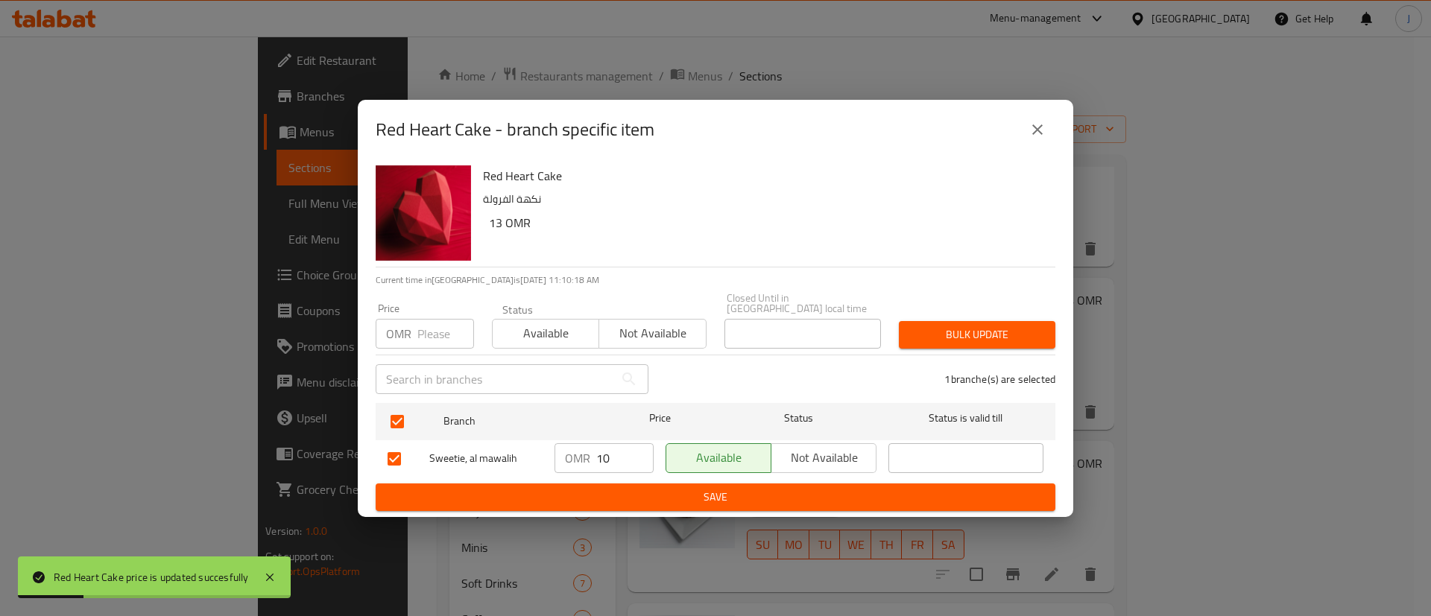
drag, startPoint x: 619, startPoint y: 448, endPoint x: 580, endPoint y: 448, distance: 39.5
click at [581, 448] on div "OMR 10 ​" at bounding box center [603, 458] width 99 height 30
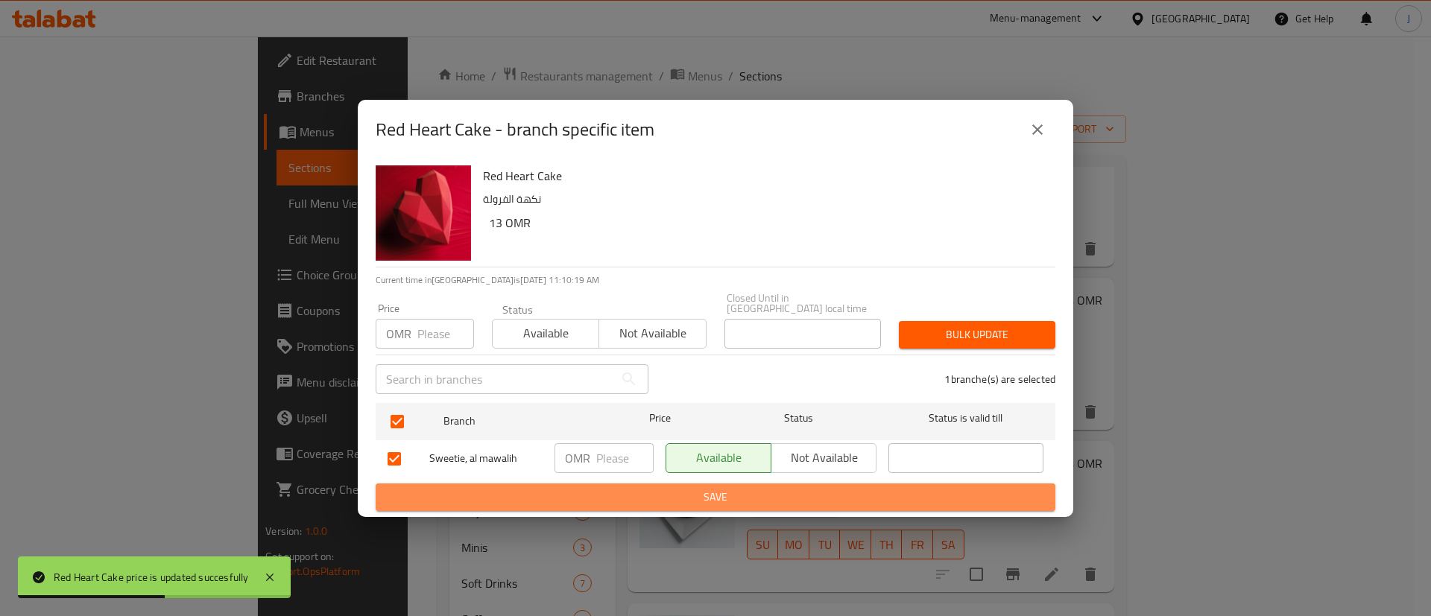
click at [623, 488] on span "Save" at bounding box center [716, 497] width 656 height 19
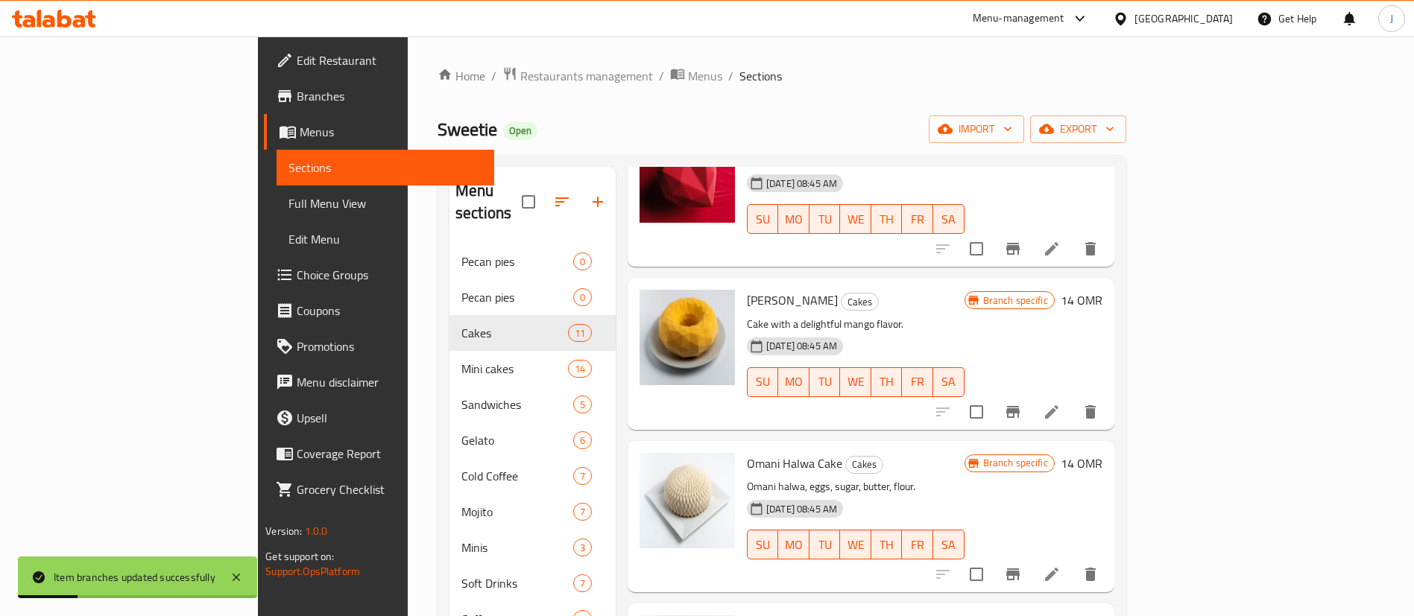
click at [1102, 290] on h6 "14 OMR" at bounding box center [1082, 300] width 42 height 21
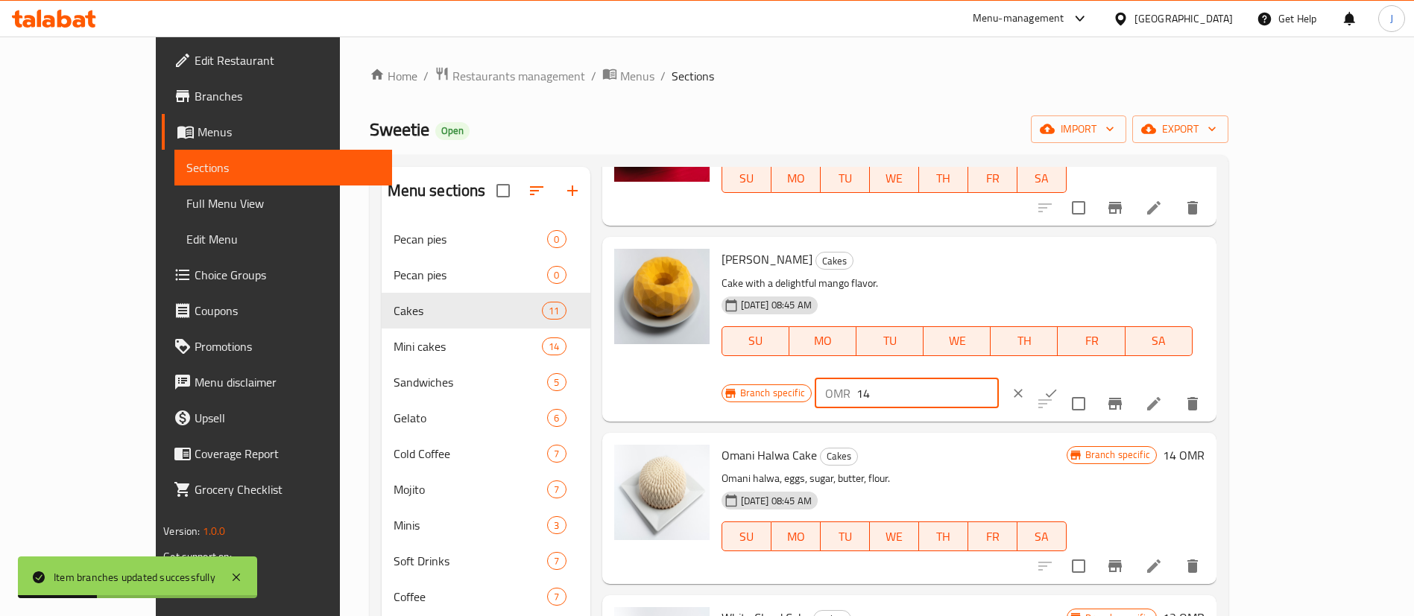
drag, startPoint x: 1188, startPoint y: 268, endPoint x: 1116, endPoint y: 266, distance: 72.3
click at [999, 379] on div "OMR 14 ​" at bounding box center [907, 394] width 184 height 30
paste input "3"
type input "13"
click at [1058, 386] on icon "ok" at bounding box center [1050, 393] width 15 height 15
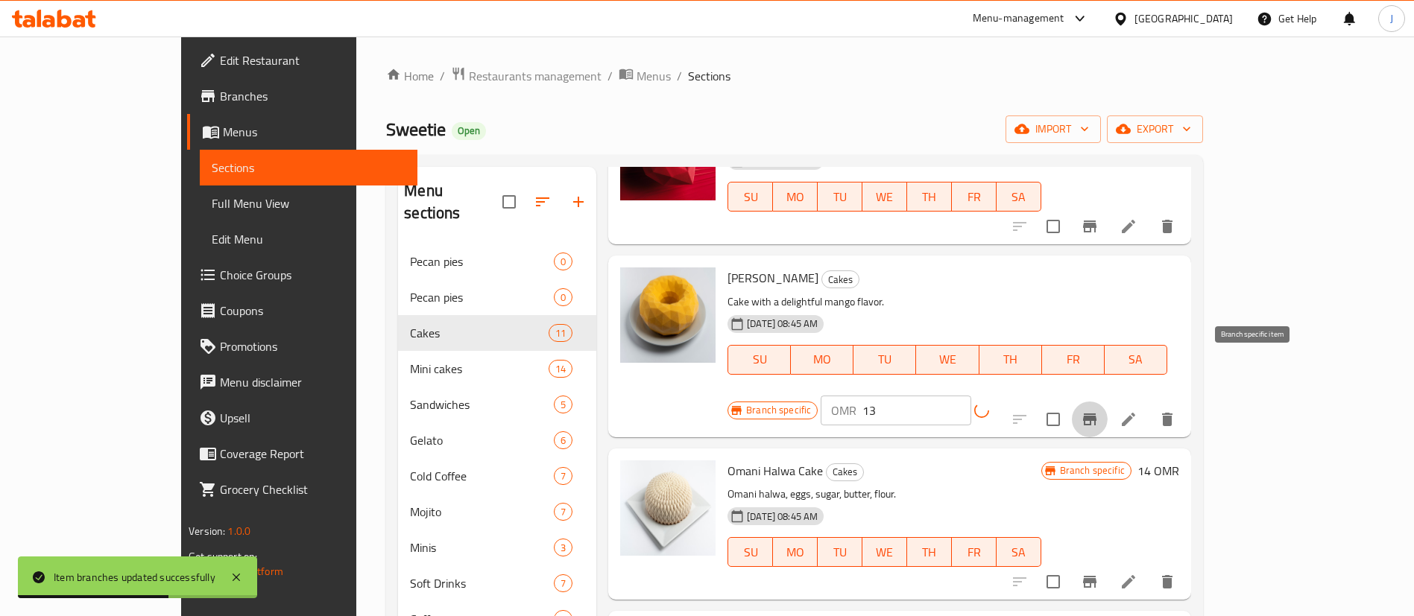
click at [1096, 414] on icon "Branch-specific-item" at bounding box center [1089, 420] width 13 height 12
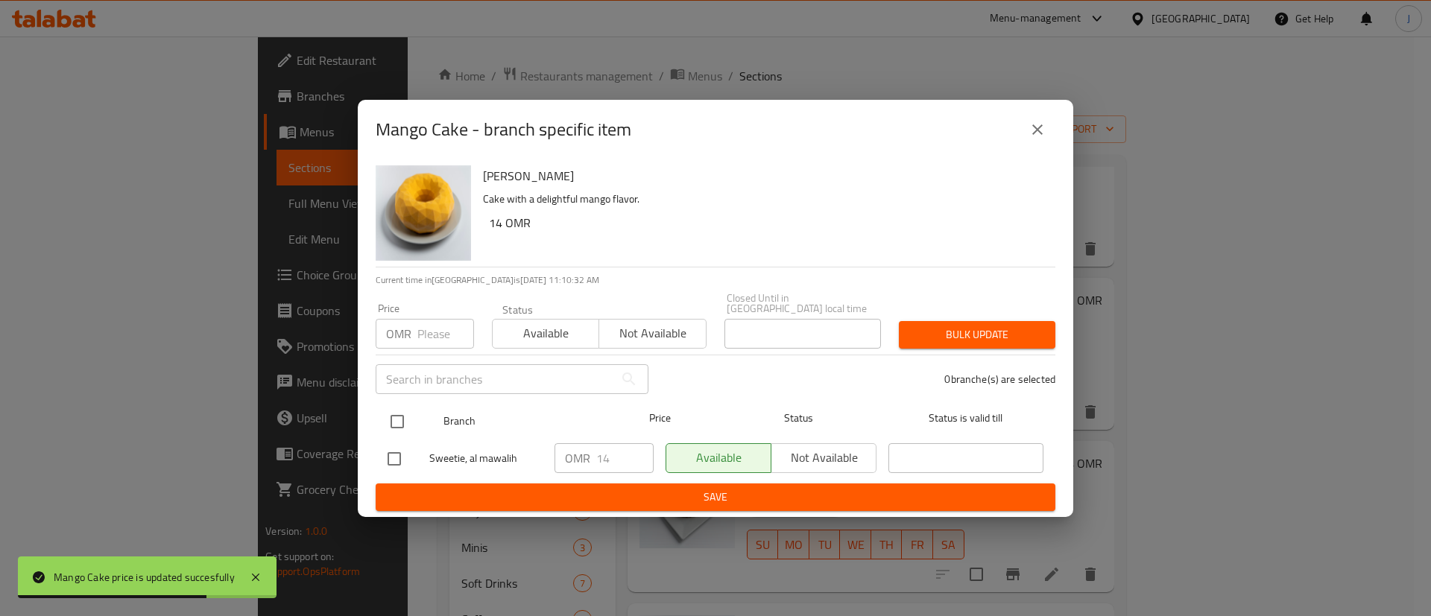
drag, startPoint x: 400, startPoint y: 422, endPoint x: 414, endPoint y: 426, distance: 13.9
click at [399, 421] on input "checkbox" at bounding box center [397, 421] width 31 height 31
checkbox input "true"
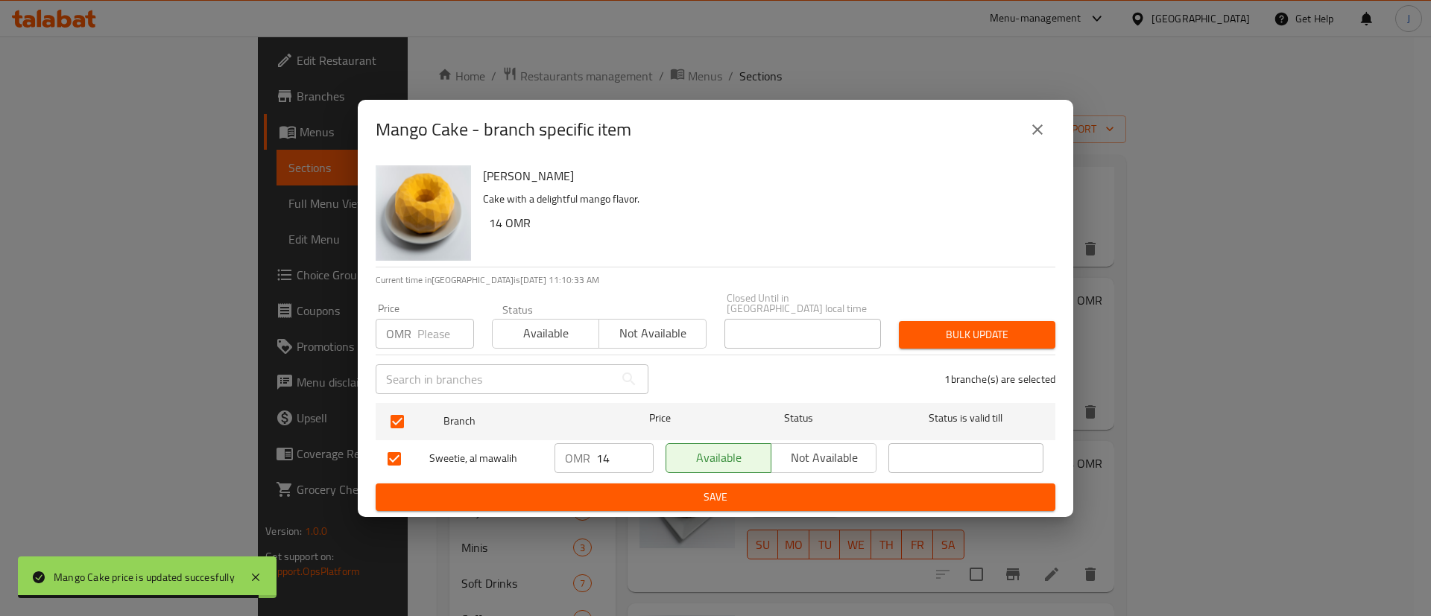
drag, startPoint x: 617, startPoint y: 459, endPoint x: 566, endPoint y: 456, distance: 51.5
click at [566, 457] on div "OMR 14 ​" at bounding box center [603, 458] width 99 height 30
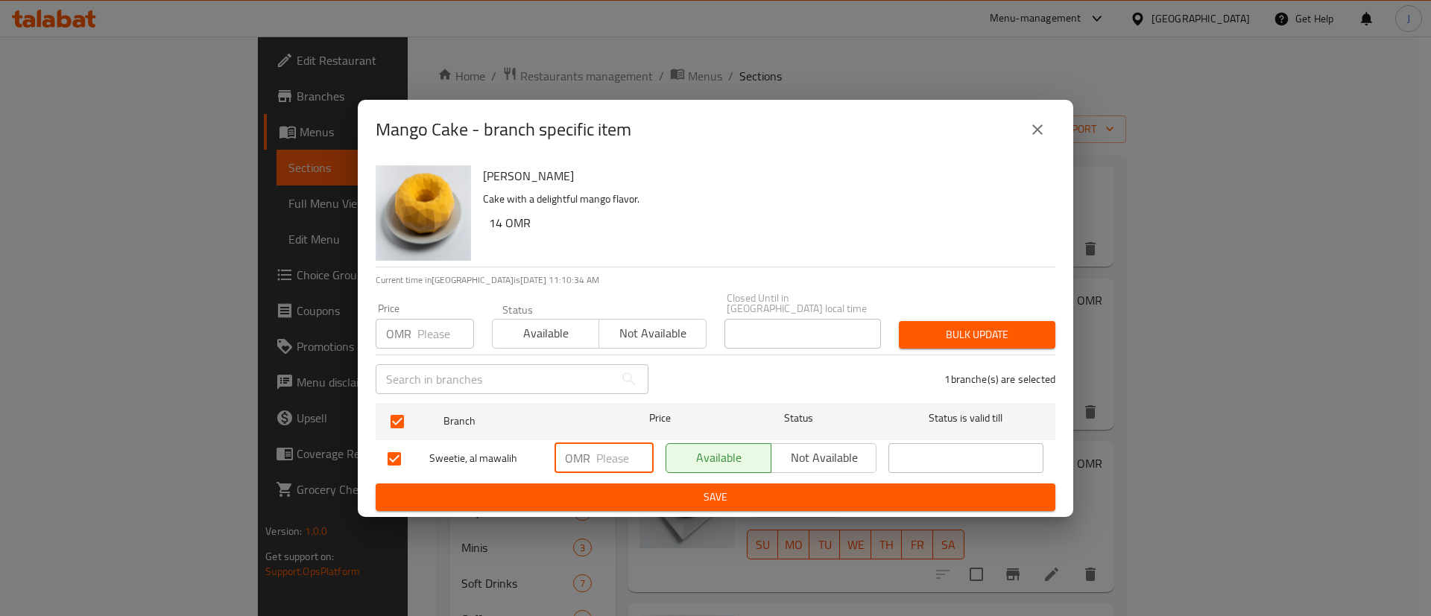
click at [615, 488] on span "Save" at bounding box center [716, 497] width 656 height 19
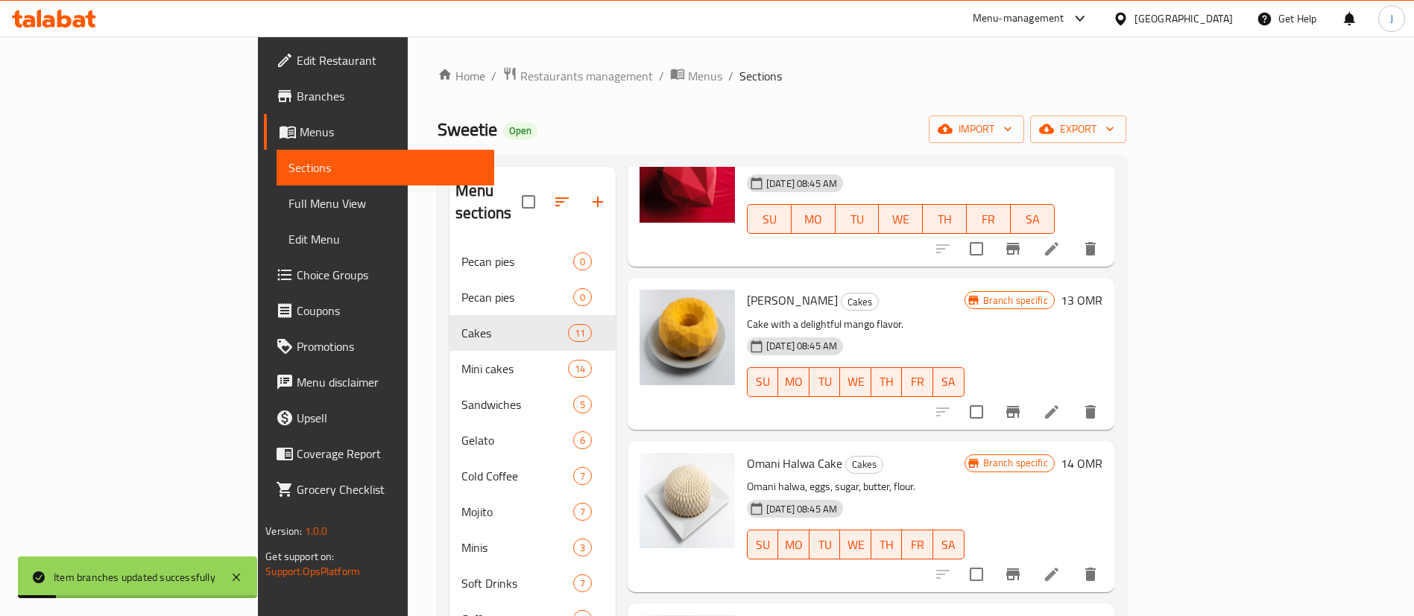
click at [1102, 453] on h6 "14 OMR" at bounding box center [1082, 463] width 42 height 21
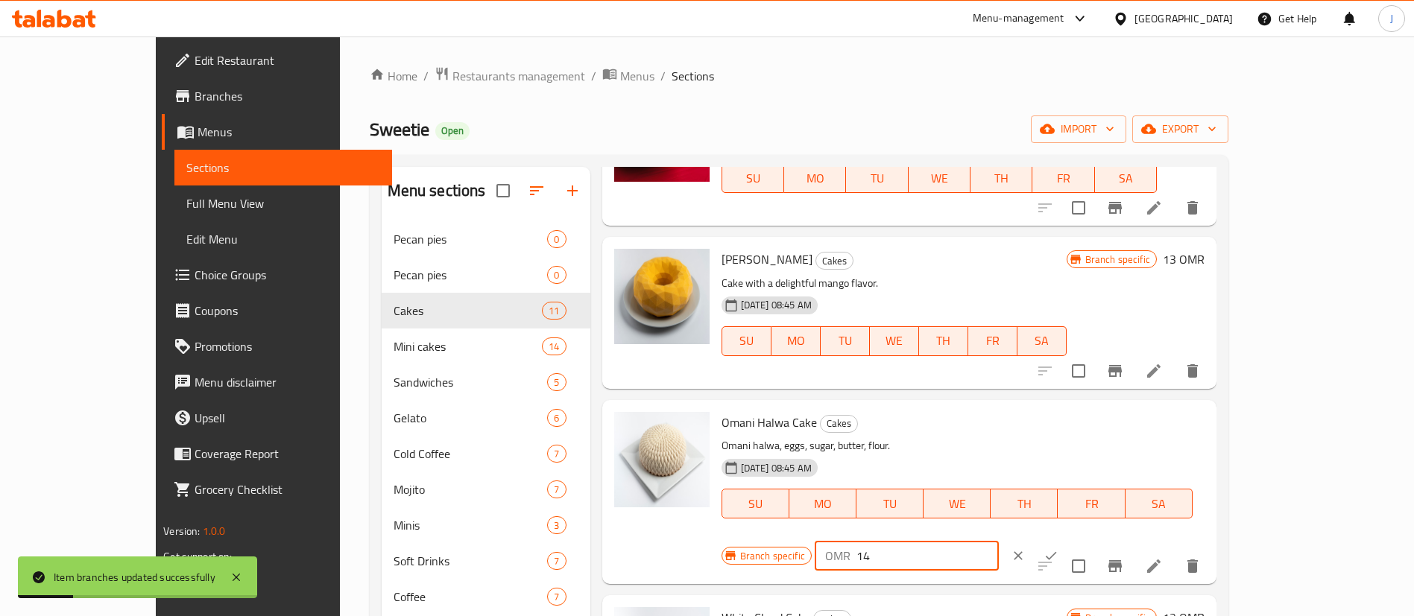
drag, startPoint x: 1157, startPoint y: 433, endPoint x: 1096, endPoint y: 431, distance: 61.9
click at [1091, 540] on div "Branch specific OMR 14 ​" at bounding box center [906, 556] width 370 height 33
paste input "3"
type input "13"
click at [1058, 549] on icon "ok" at bounding box center [1050, 556] width 15 height 15
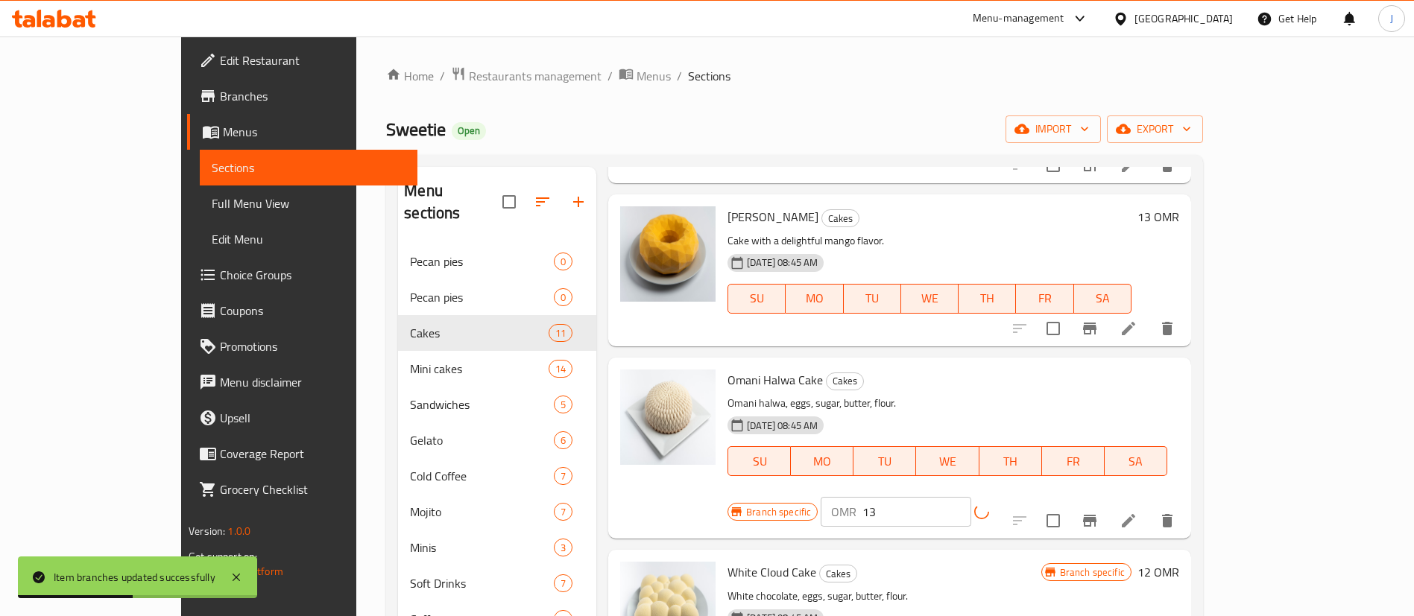
scroll to position [1212, 0]
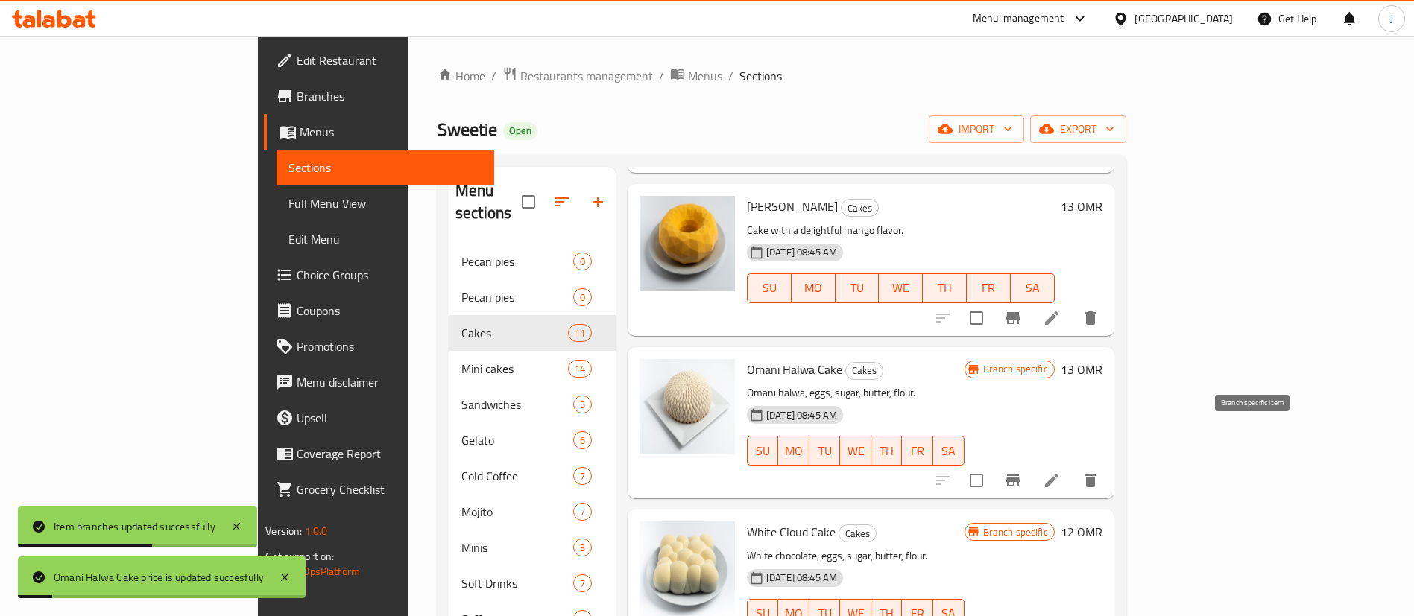
click at [1022, 472] on icon "Branch-specific-item" at bounding box center [1013, 481] width 18 height 18
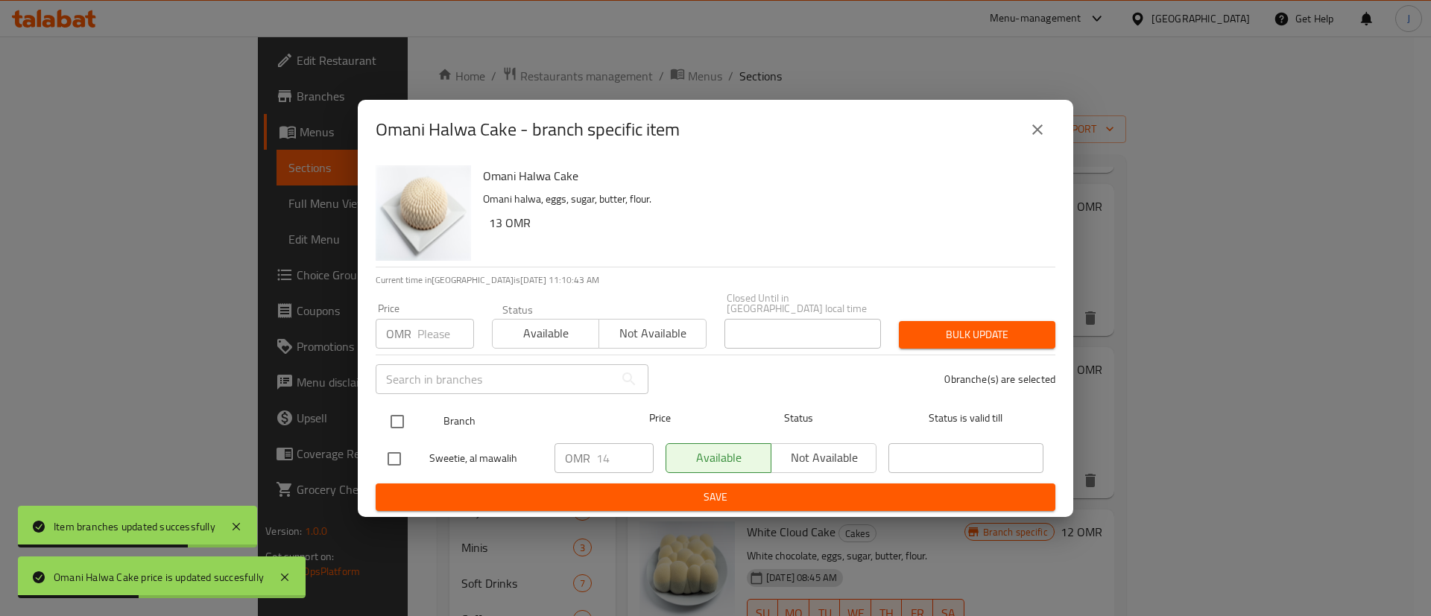
click at [402, 420] on input "checkbox" at bounding box center [397, 421] width 31 height 31
checkbox input "true"
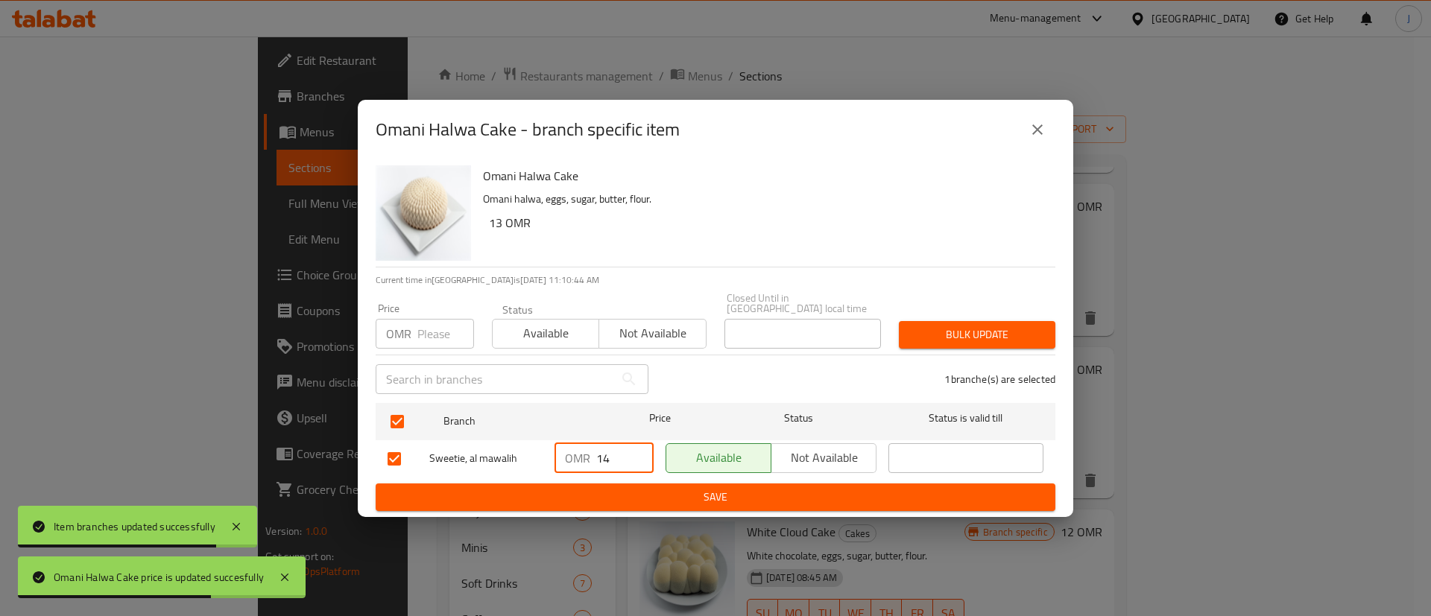
drag, startPoint x: 606, startPoint y: 457, endPoint x: 555, endPoint y: 450, distance: 51.1
click at [555, 450] on div "OMR 14 ​" at bounding box center [603, 458] width 99 height 30
click at [641, 488] on span "Save" at bounding box center [716, 497] width 656 height 19
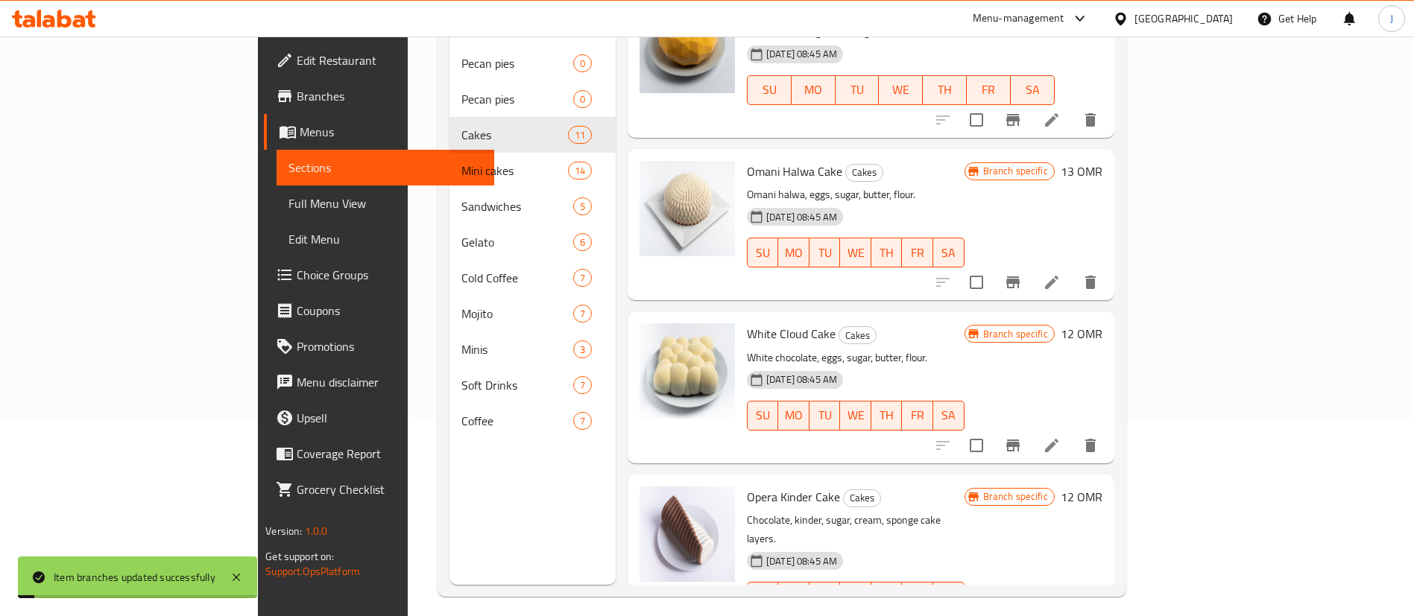
scroll to position [209, 0]
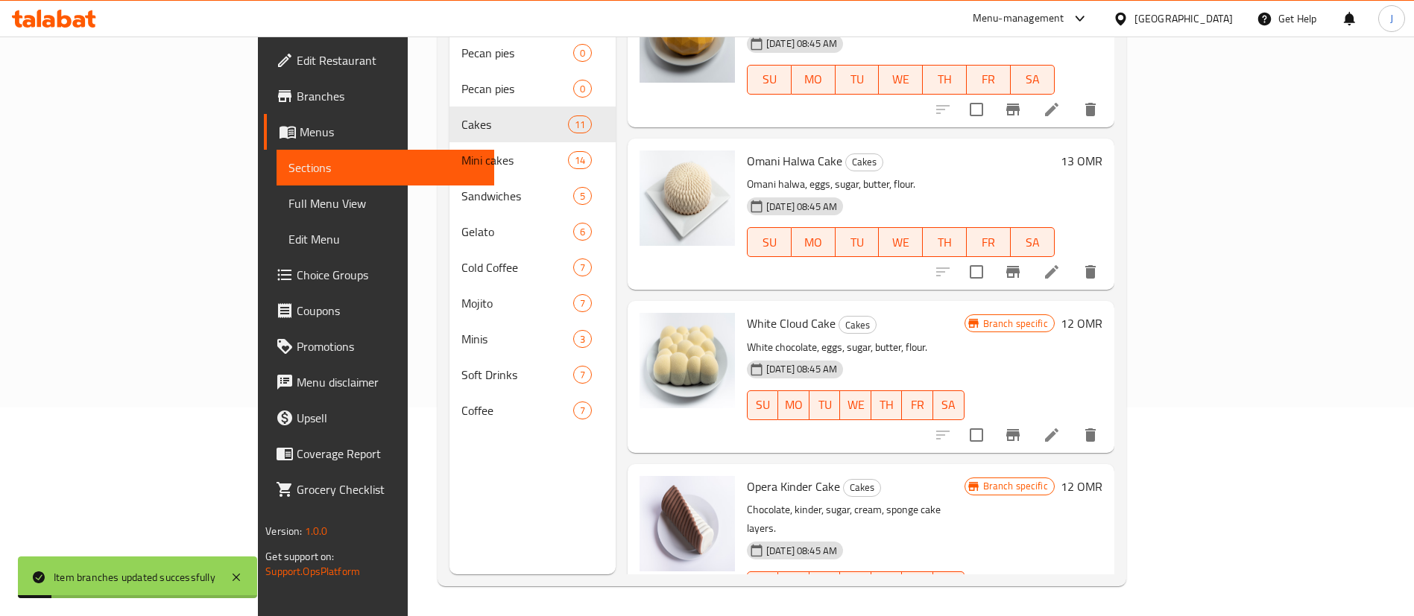
click at [1108, 307] on div "White Cloud Cake Cakes White chocolate, eggs, sugar, butter, flour. [DATE] 08:4…" at bounding box center [924, 376] width 367 height 139
click at [1102, 313] on h6 "12 OMR" at bounding box center [1082, 323] width 42 height 21
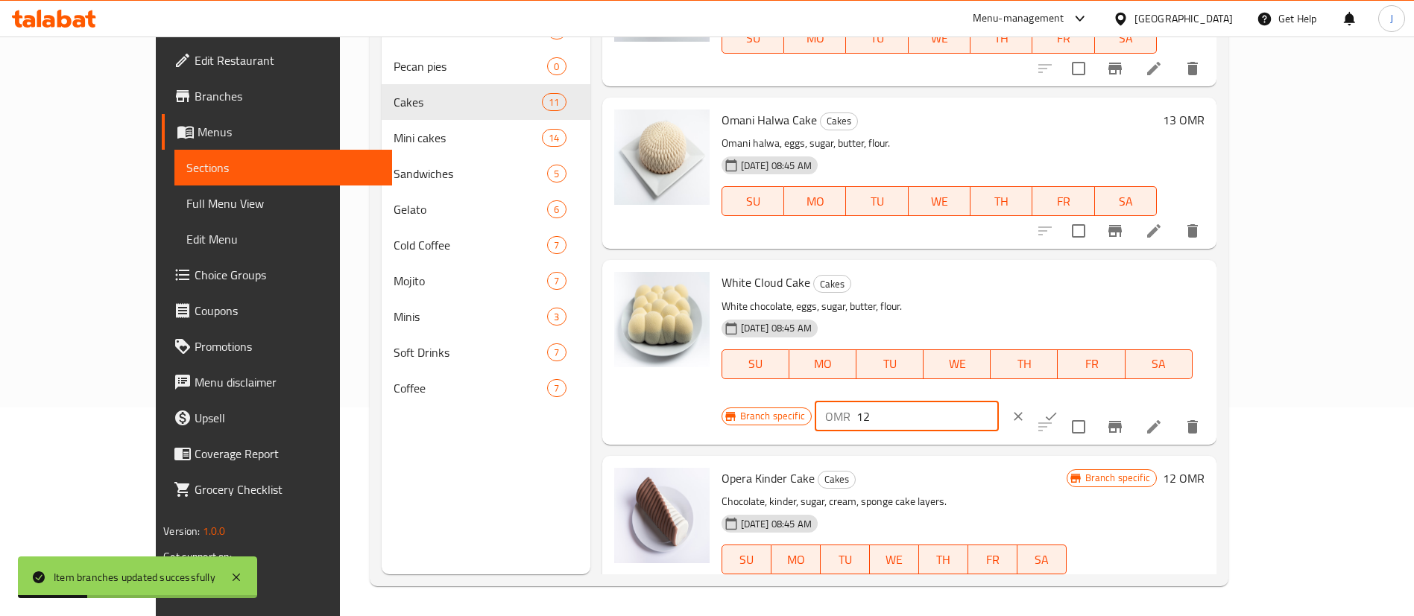
drag, startPoint x: 1188, startPoint y: 296, endPoint x: 1047, endPoint y: 288, distance: 141.1
click at [1047, 400] on div "Branch specific OMR 12 ​" at bounding box center [906, 416] width 370 height 33
paste input "3"
type input "13"
drag, startPoint x: 1312, startPoint y: 287, endPoint x: 1307, endPoint y: 376, distance: 89.6
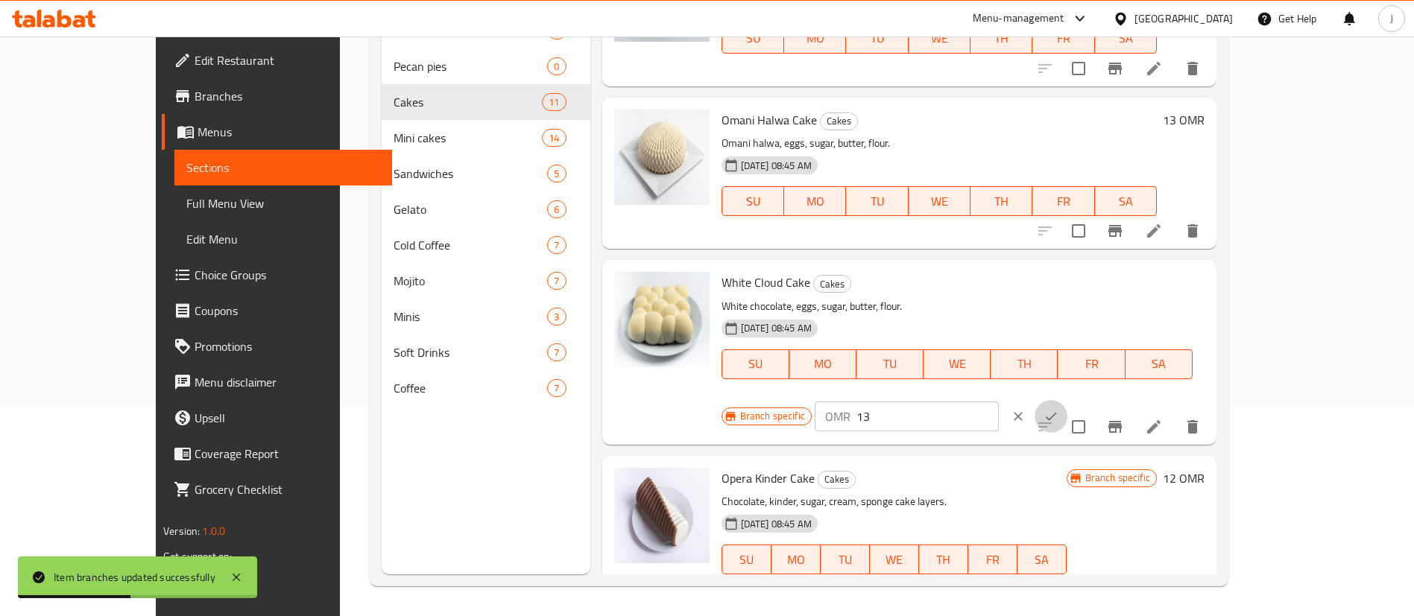
click at [1058, 409] on icon "ok" at bounding box center [1050, 416] width 15 height 15
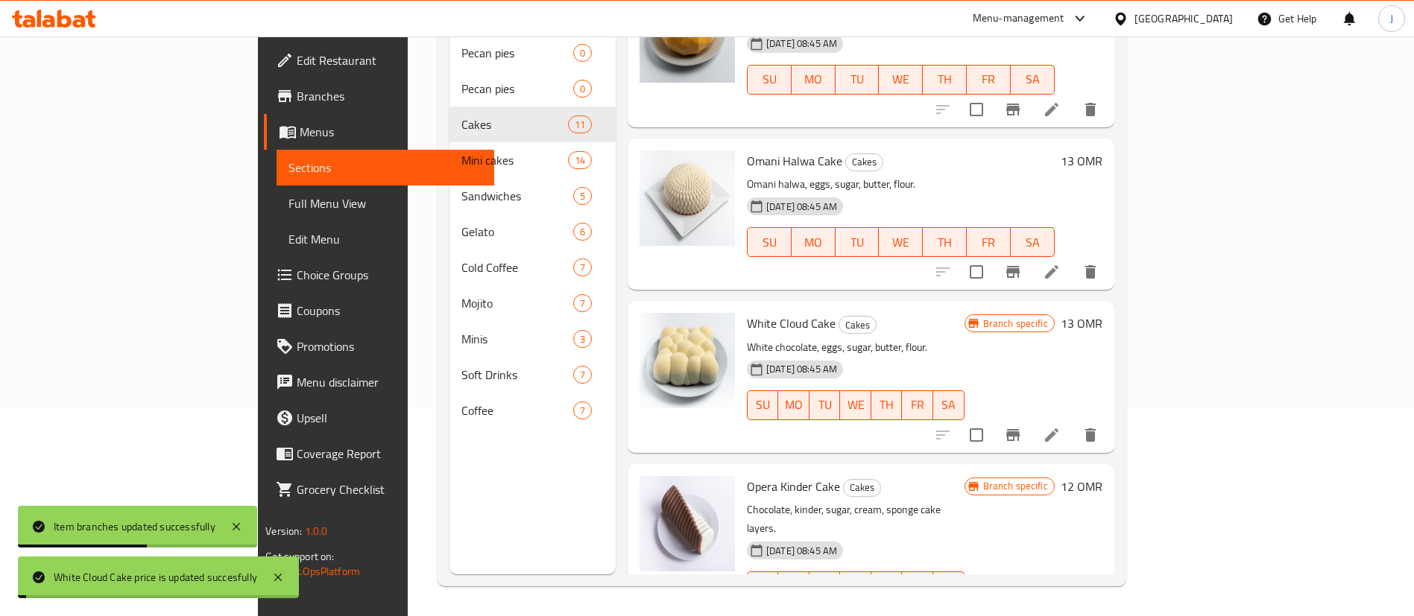
click at [1102, 476] on h6 "12 OMR" at bounding box center [1082, 486] width 42 height 21
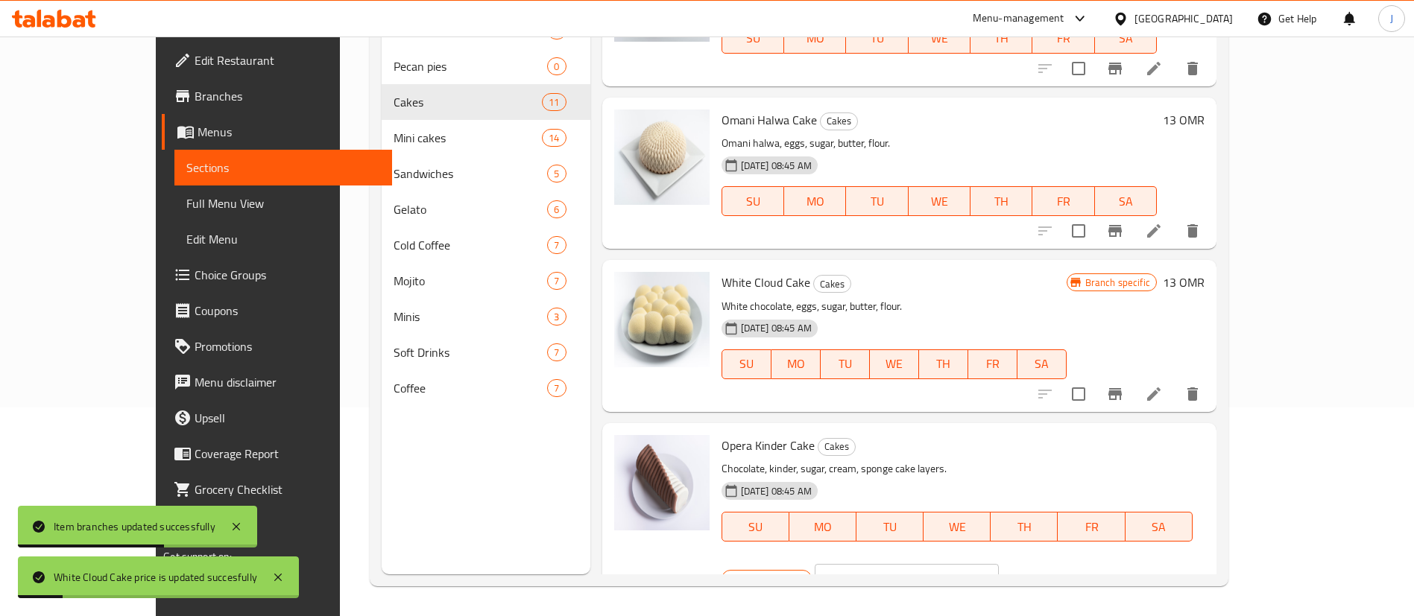
drag, startPoint x: 1127, startPoint y: 445, endPoint x: 1075, endPoint y: 442, distance: 51.5
click at [1075, 563] on div "Branch specific OMR 12 ​" at bounding box center [906, 579] width 370 height 33
paste input "3"
type input "13"
click at [1058, 572] on icon "ok" at bounding box center [1050, 579] width 15 height 15
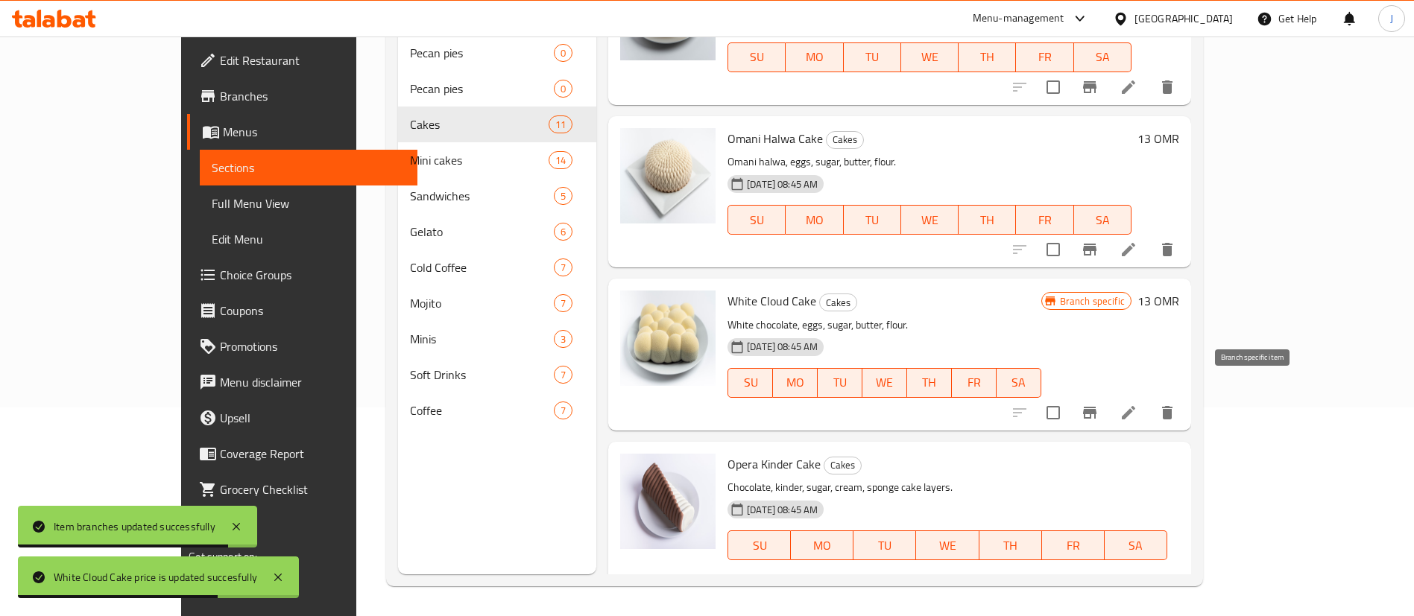
click at [1099, 404] on icon "Branch-specific-item" at bounding box center [1090, 413] width 18 height 18
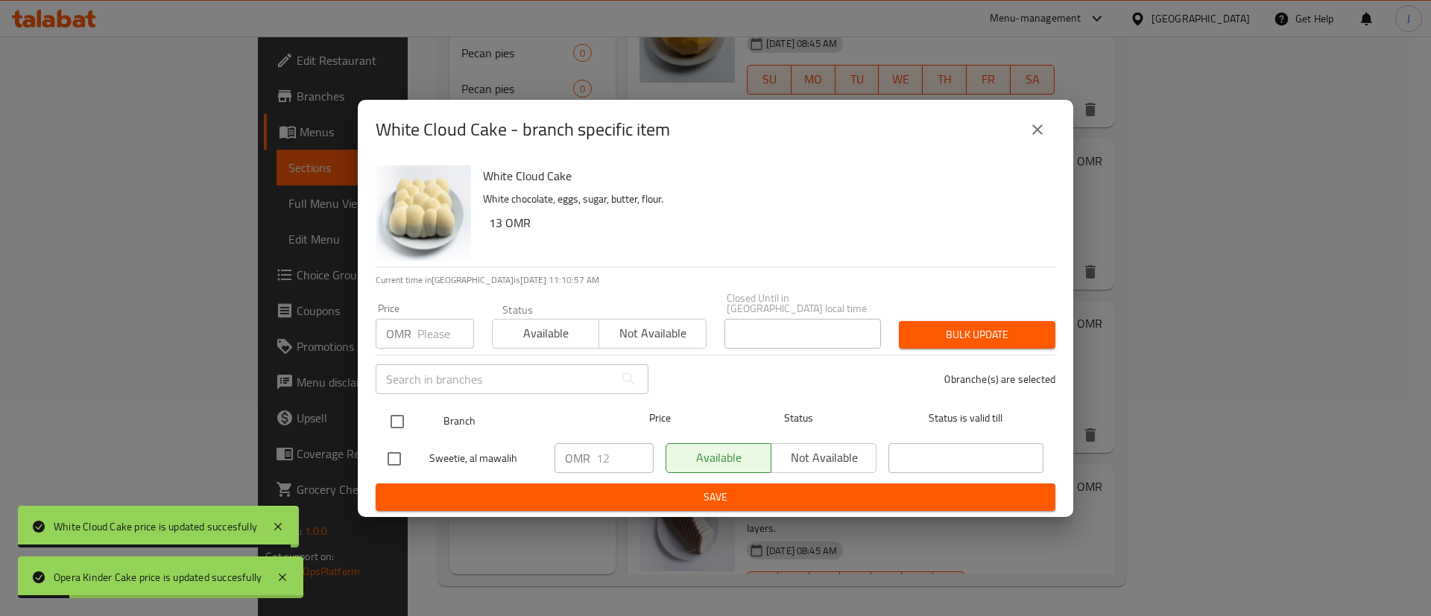
click at [416, 412] on div at bounding box center [410, 421] width 56 height 43
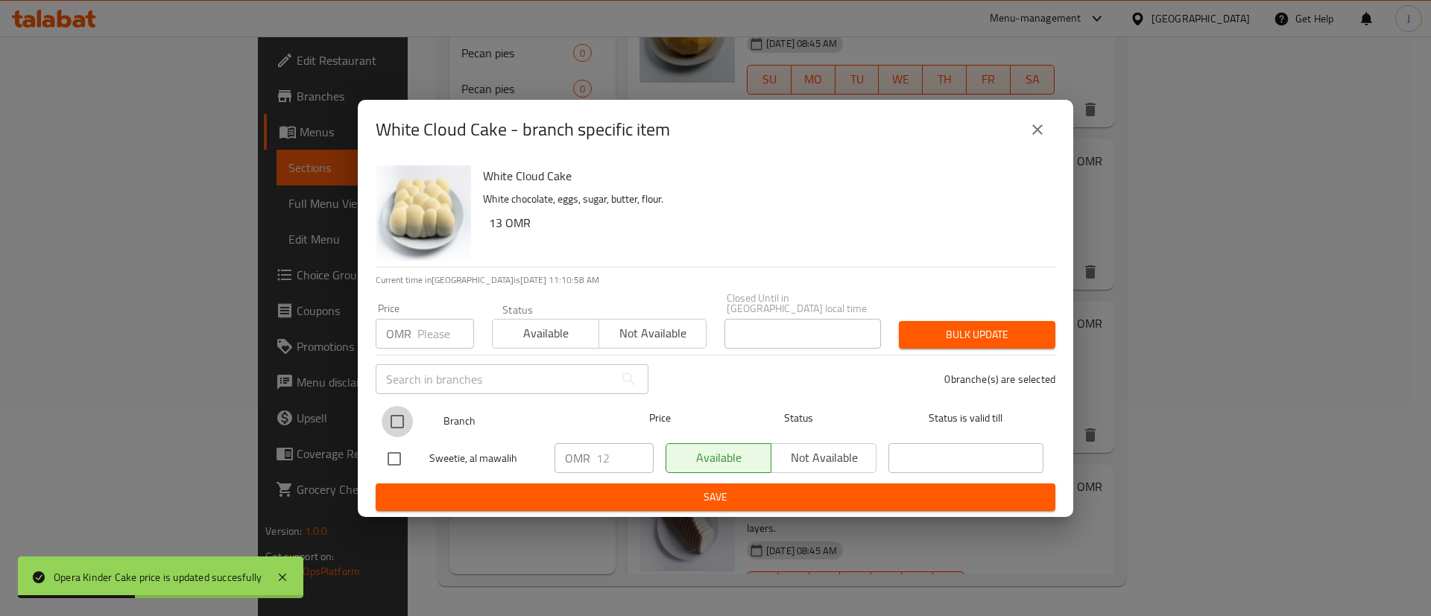
click at [391, 423] on input "checkbox" at bounding box center [397, 421] width 31 height 31
checkbox input "true"
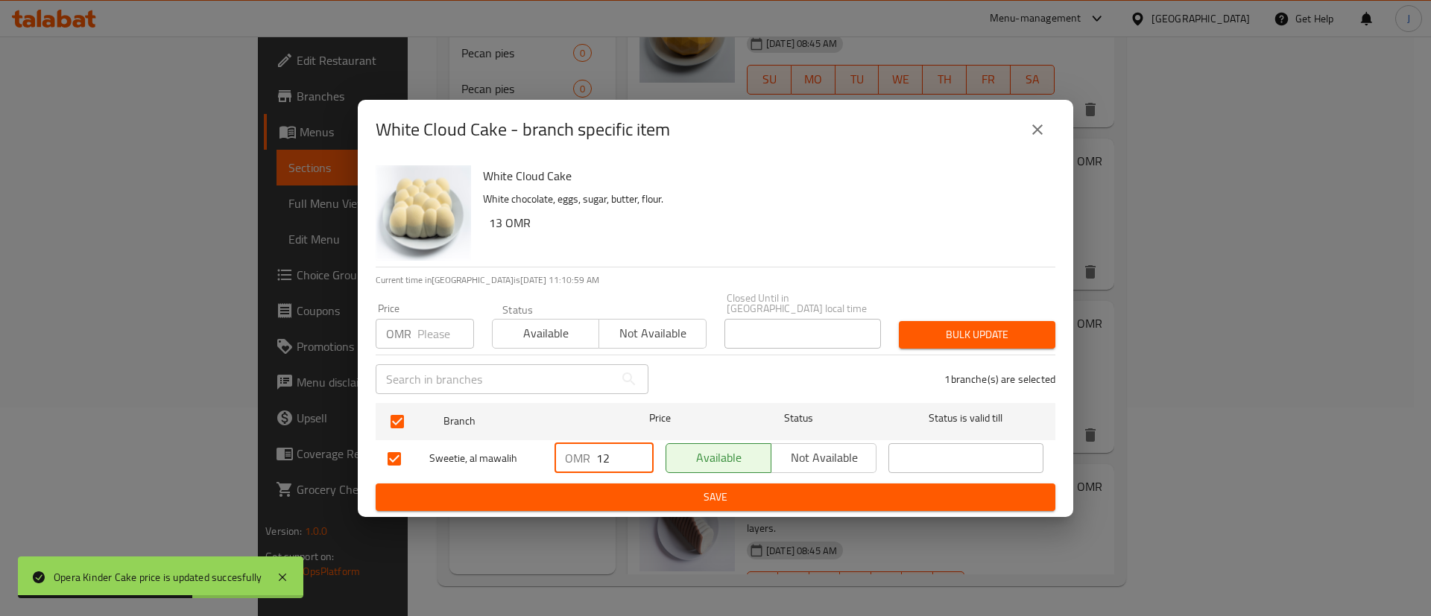
drag, startPoint x: 618, startPoint y: 445, endPoint x: 556, endPoint y: 446, distance: 61.9
click at [556, 446] on div "OMR 12 ​" at bounding box center [603, 458] width 99 height 30
drag, startPoint x: 615, startPoint y: 521, endPoint x: 660, endPoint y: 497, distance: 50.7
click at [622, 519] on div "White Cloud Cake - branch specific item White Cloud Cake White chocolate, eggs,…" at bounding box center [715, 308] width 1431 height 616
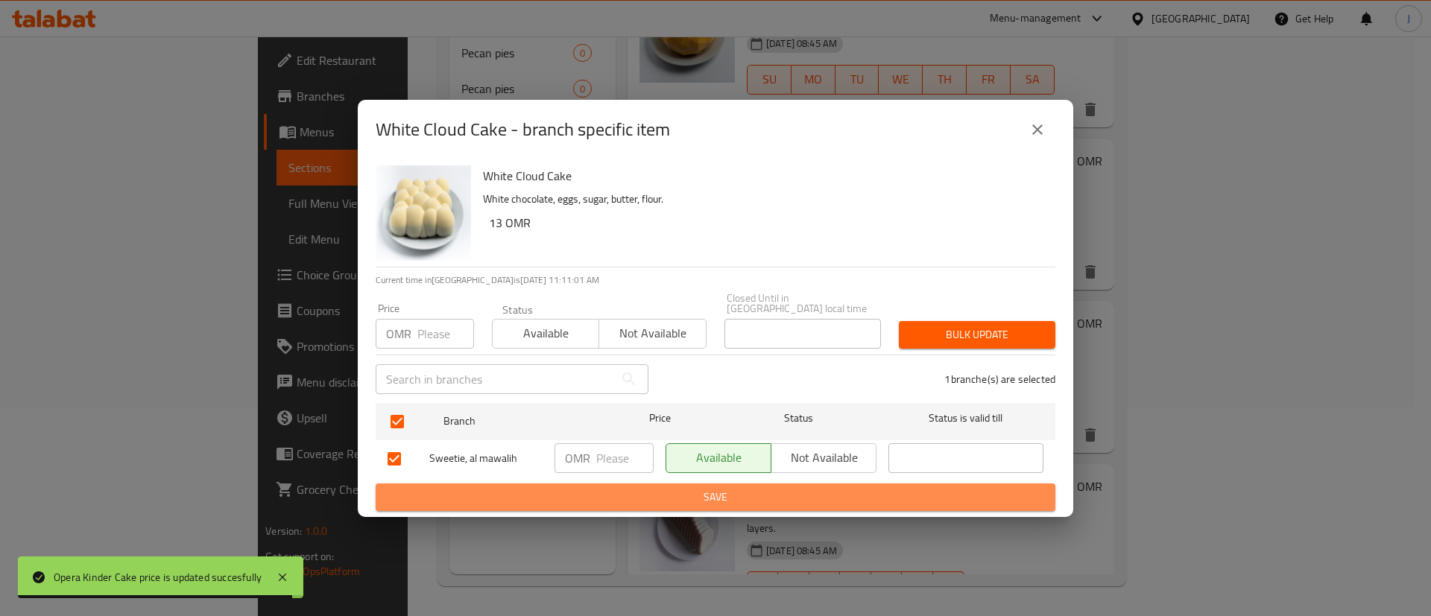
click at [661, 496] on span "Save" at bounding box center [716, 497] width 656 height 19
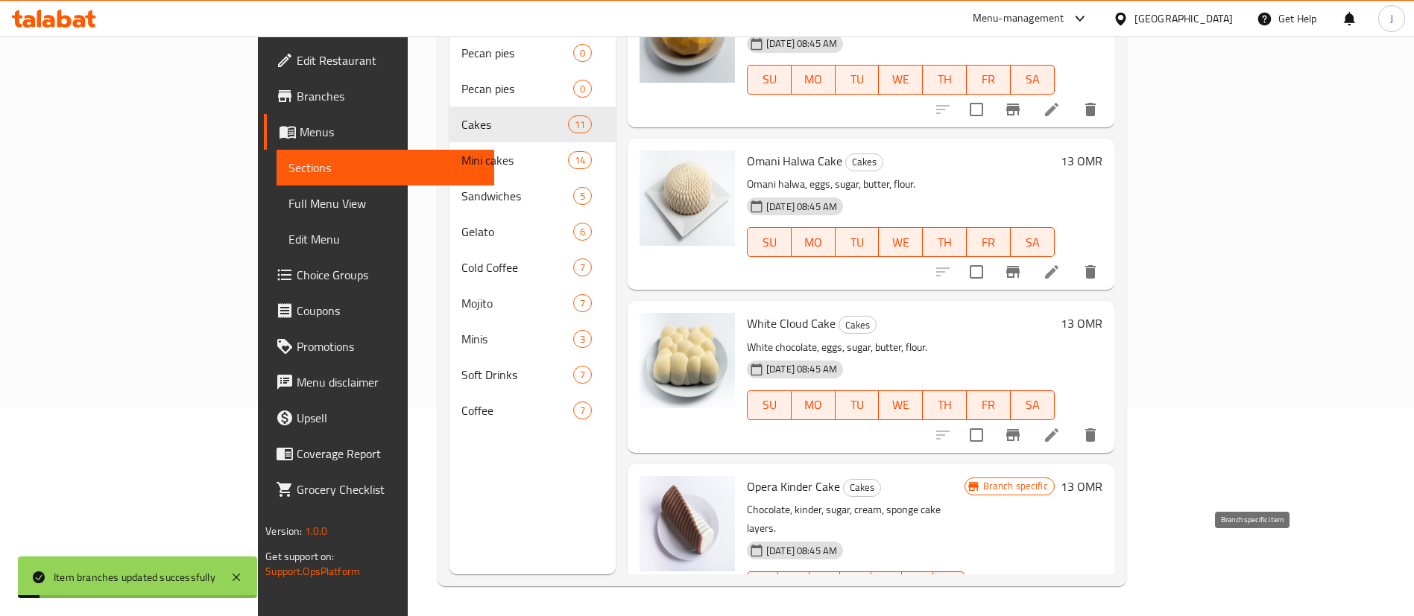
click at [1020, 610] on icon "Branch-specific-item" at bounding box center [1012, 616] width 13 height 12
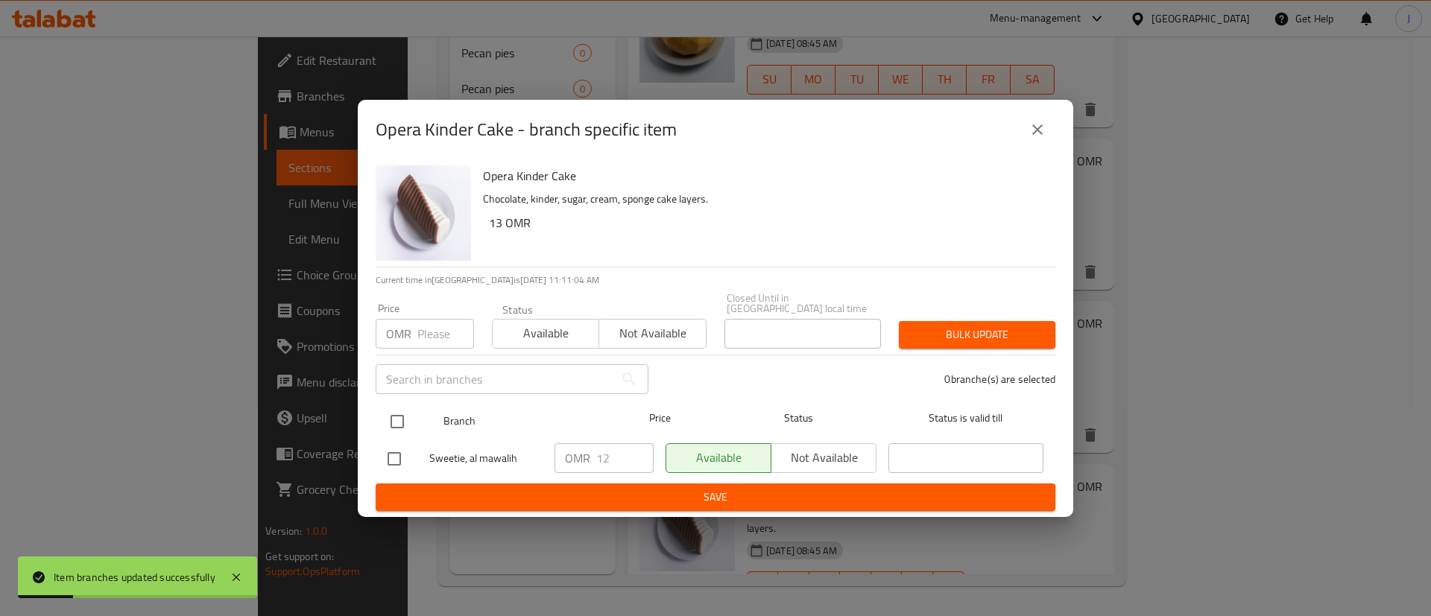
click at [411, 423] on input "checkbox" at bounding box center [397, 421] width 31 height 31
checkbox input "true"
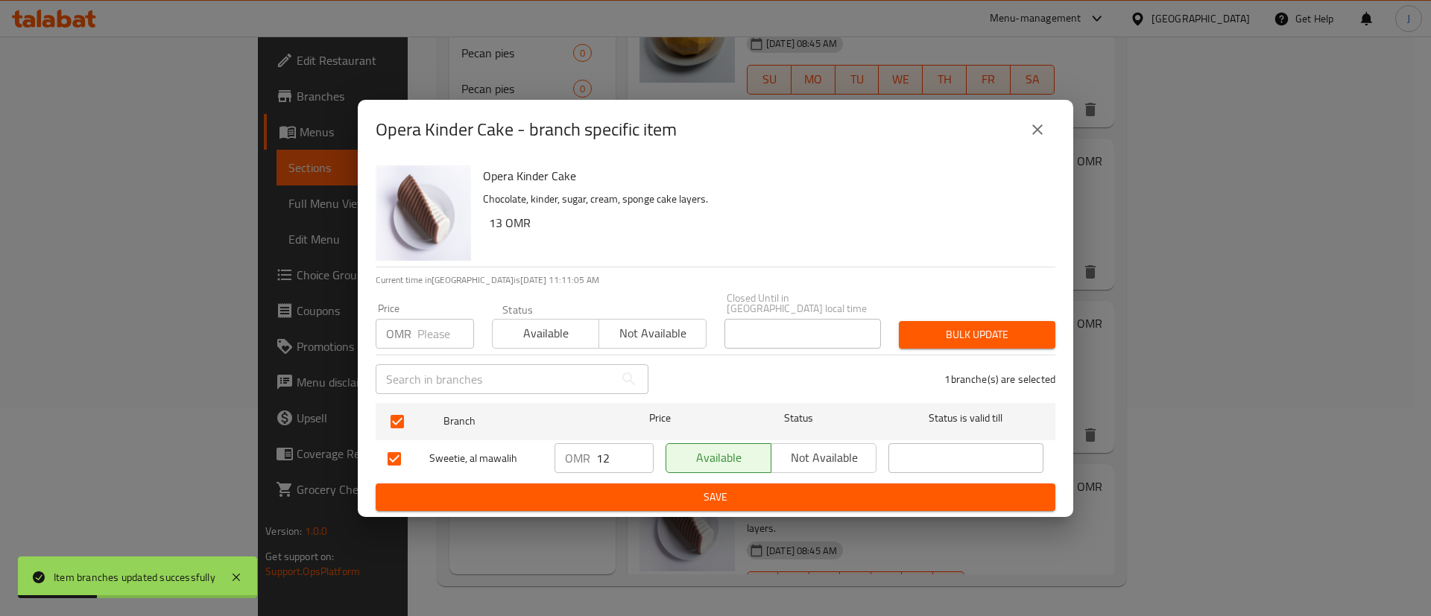
drag, startPoint x: 612, startPoint y: 452, endPoint x: 572, endPoint y: 452, distance: 39.5
click at [572, 452] on div "OMR 12 ​" at bounding box center [603, 458] width 99 height 30
click at [643, 489] on span "Save" at bounding box center [716, 497] width 656 height 19
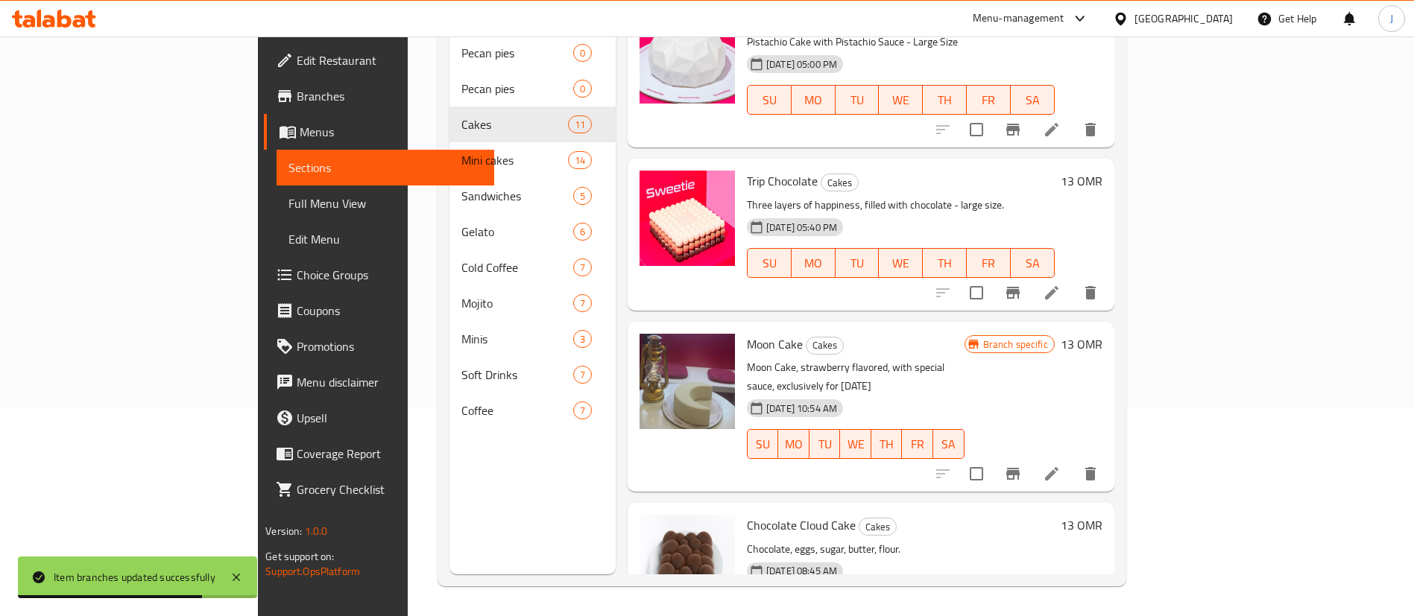
scroll to position [0, 0]
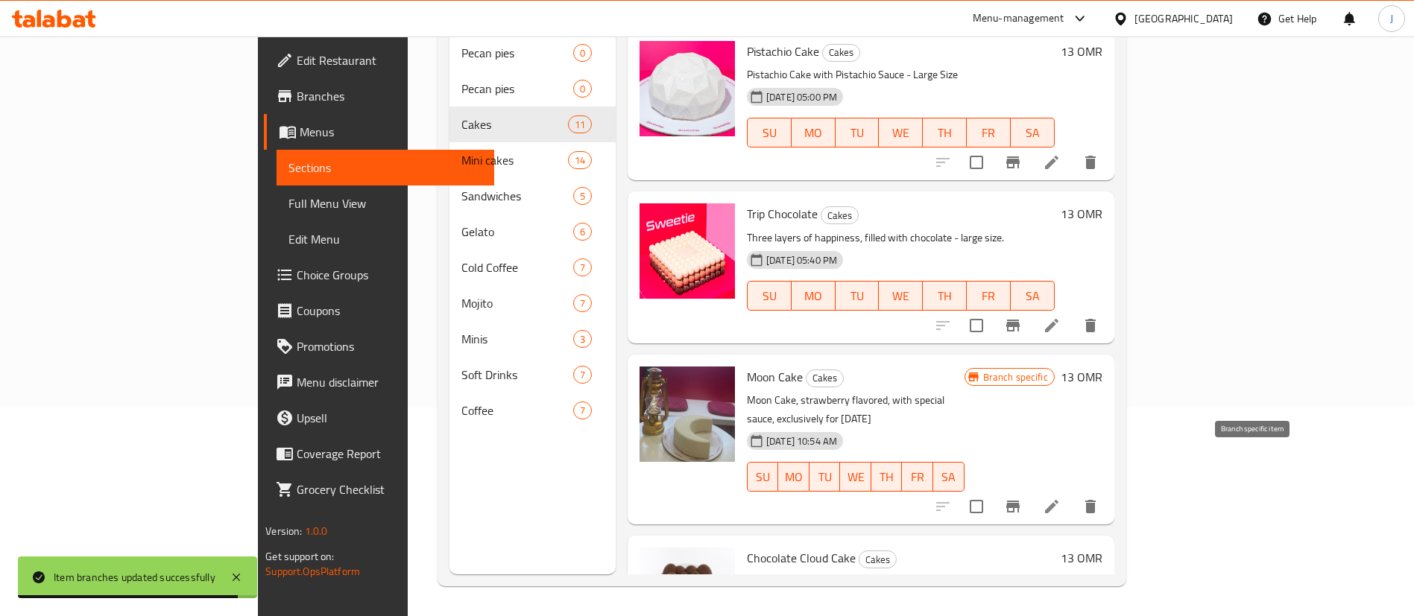
click at [1020, 501] on icon "Branch-specific-item" at bounding box center [1012, 507] width 13 height 12
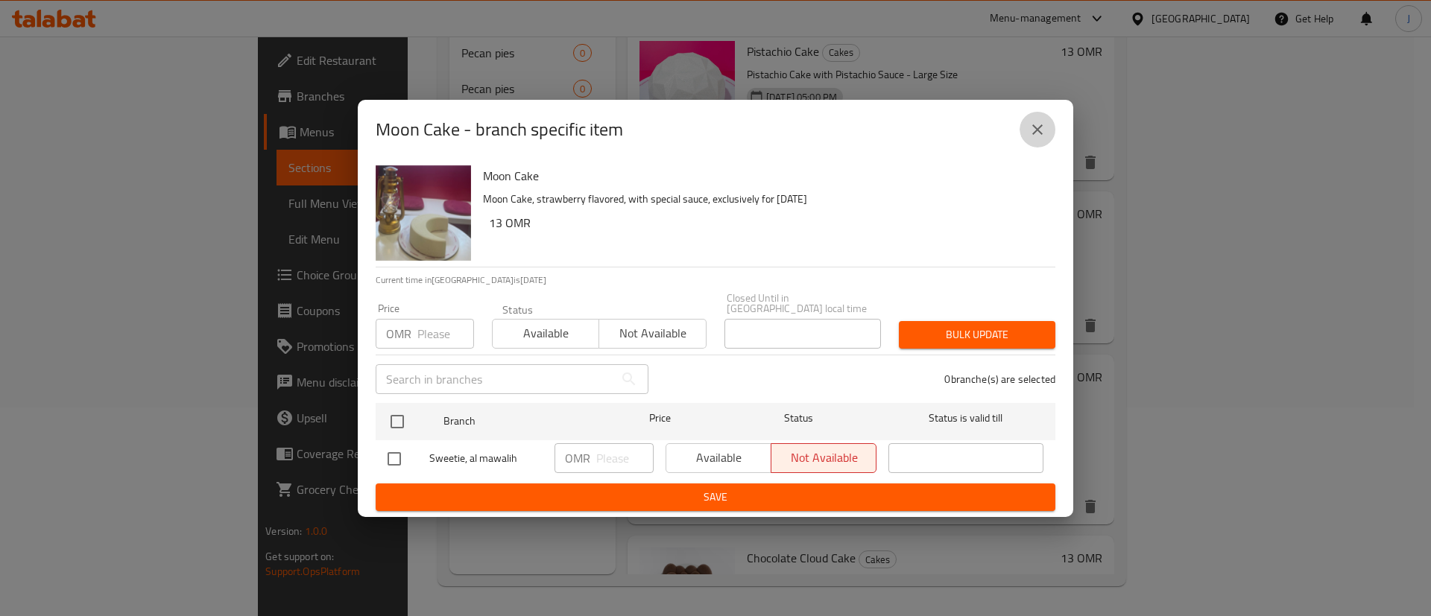
click at [1038, 120] on button "close" at bounding box center [1038, 130] width 36 height 36
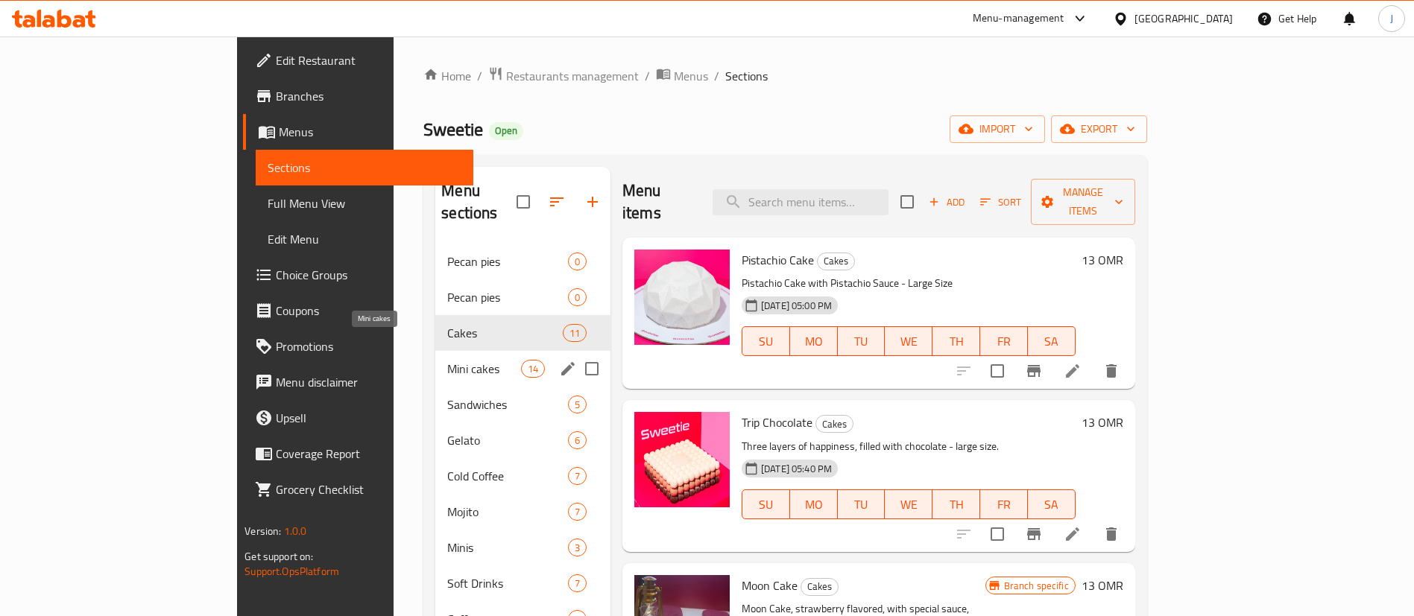
click at [447, 360] on span "Mini cakes" at bounding box center [483, 369] width 73 height 18
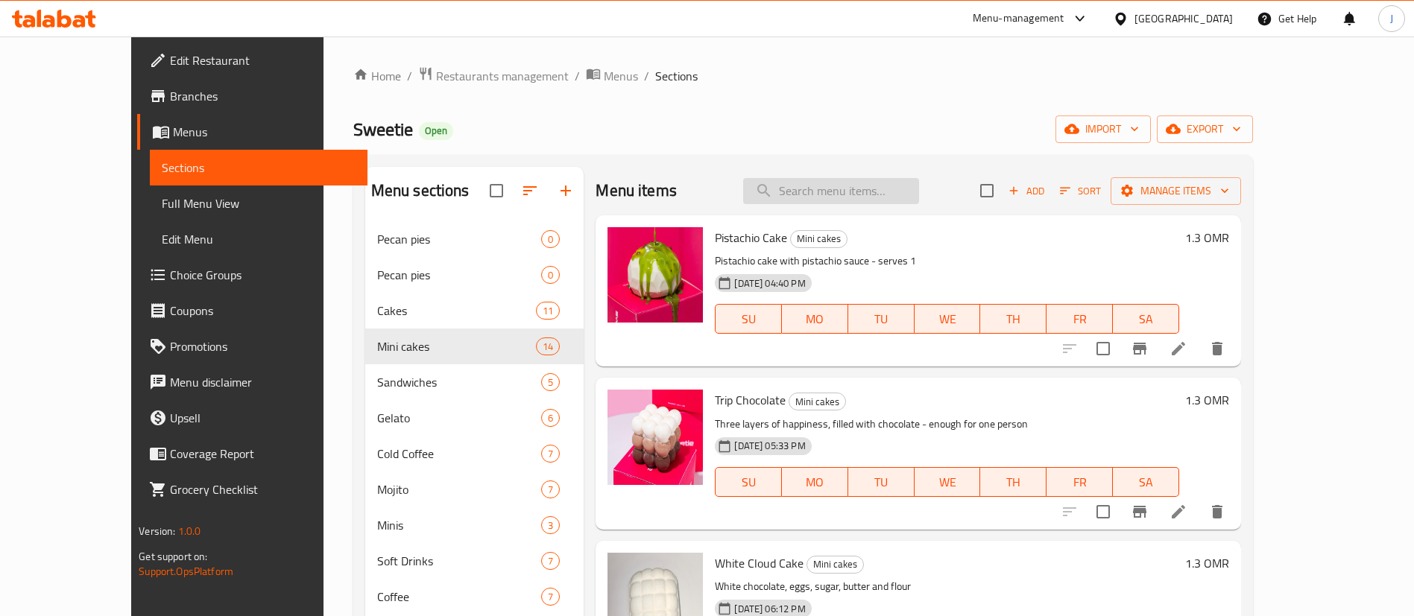
click at [837, 184] on input "search" at bounding box center [831, 191] width 176 height 26
paste input "pancakes"
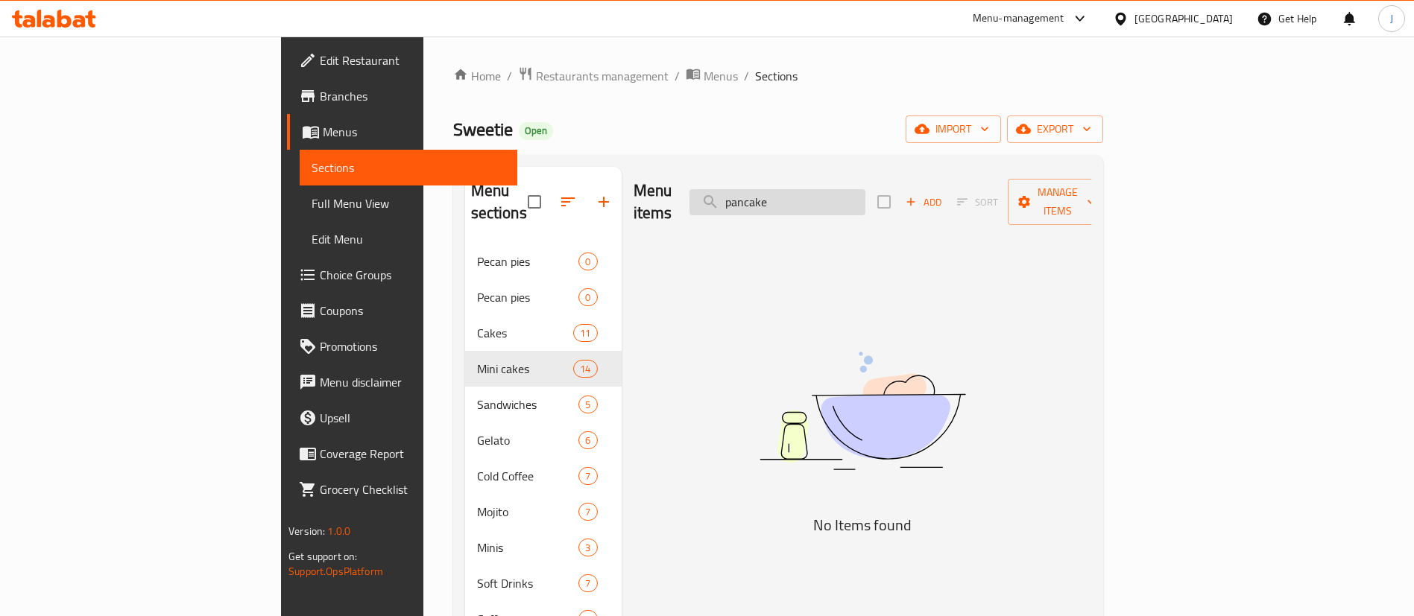
click at [841, 190] on input "pancake" at bounding box center [777, 202] width 176 height 26
click at [844, 189] on input "pancake" at bounding box center [777, 202] width 176 height 26
click at [860, 192] on input "pan cake" at bounding box center [777, 202] width 176 height 26
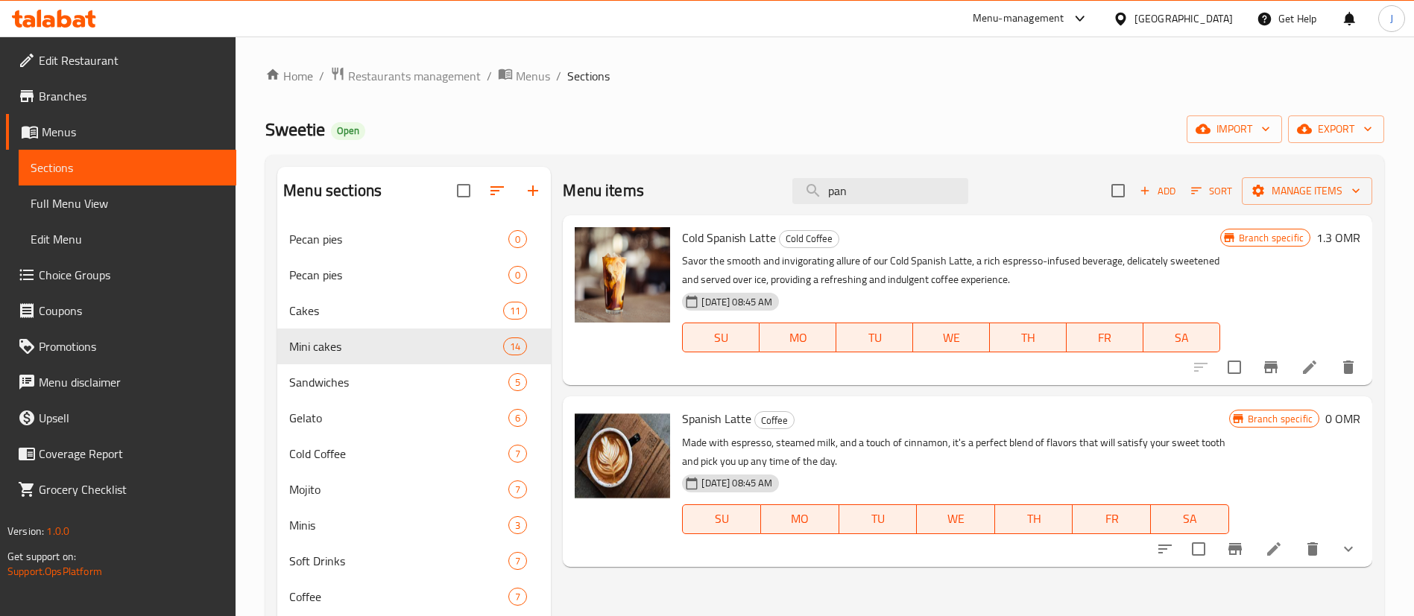
type input "pan"
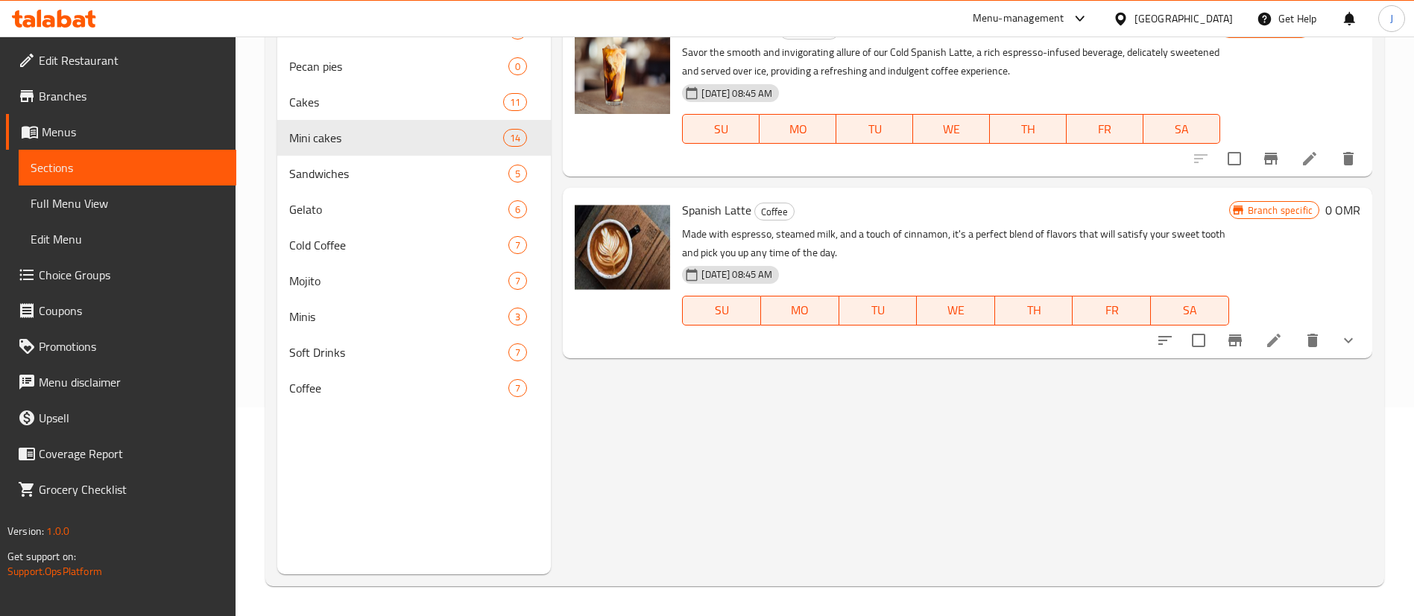
scroll to position [97, 0]
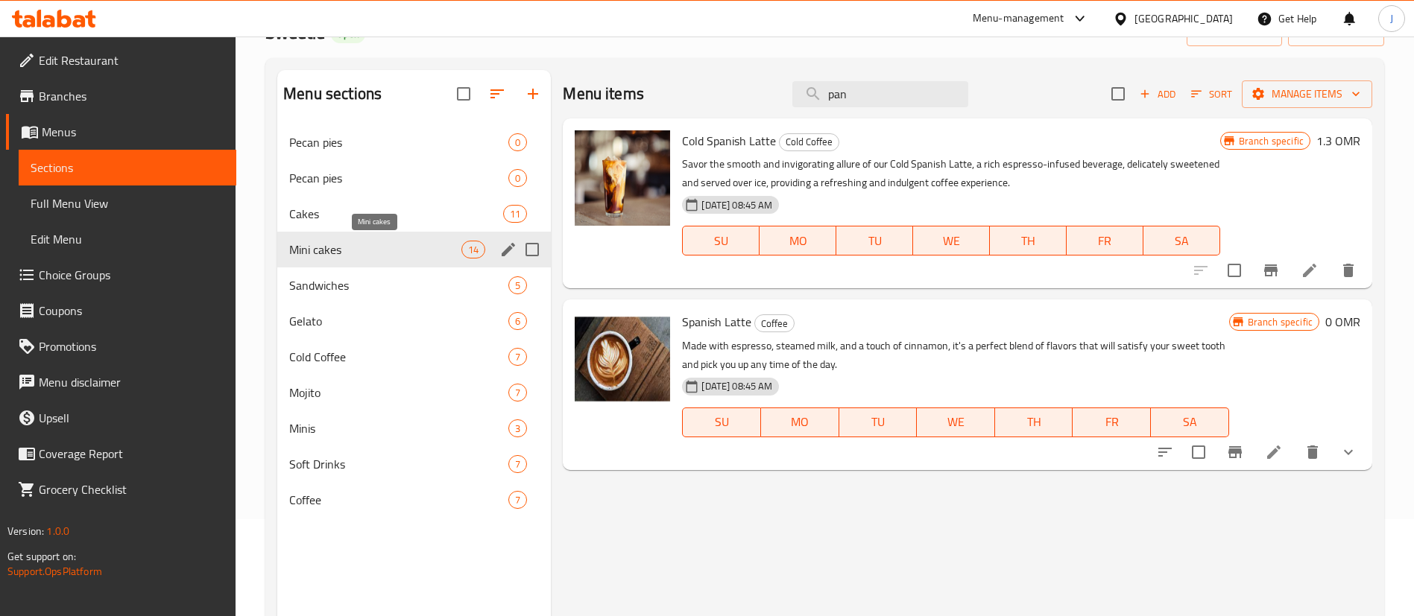
click at [401, 244] on span "Mini cakes" at bounding box center [375, 250] width 172 height 18
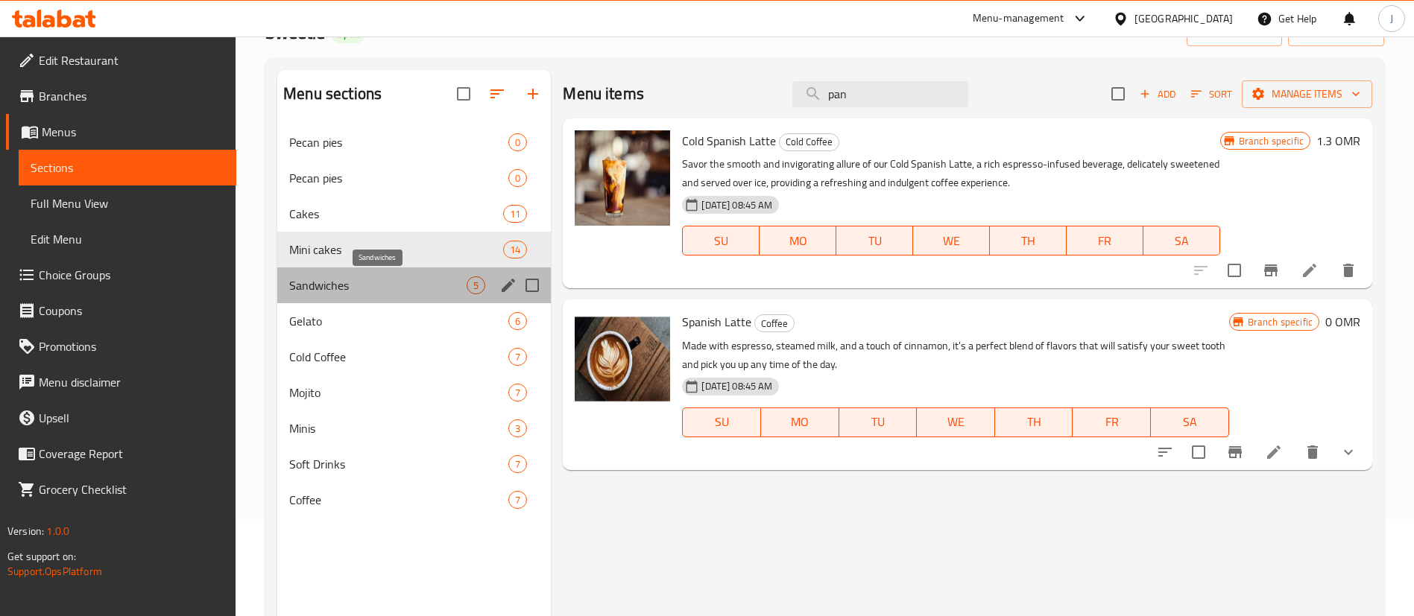
click at [405, 293] on span "Sandwiches" at bounding box center [377, 285] width 177 height 18
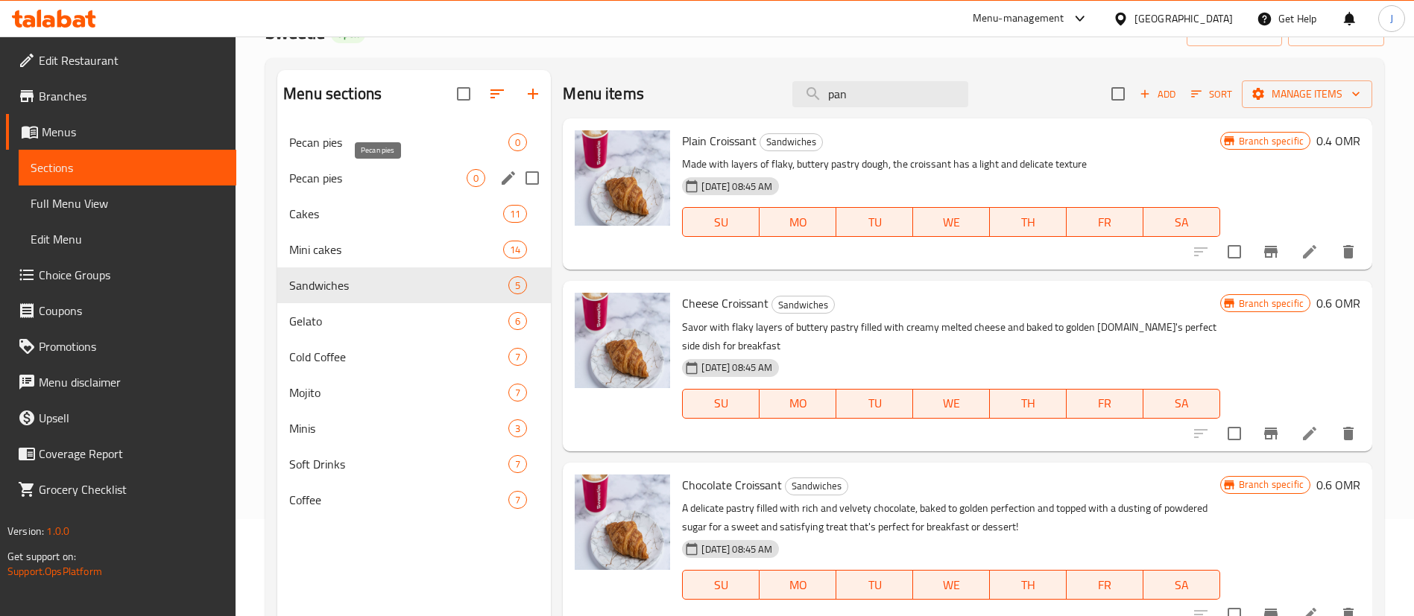
click at [404, 177] on span "Pecan pies" at bounding box center [377, 178] width 177 height 18
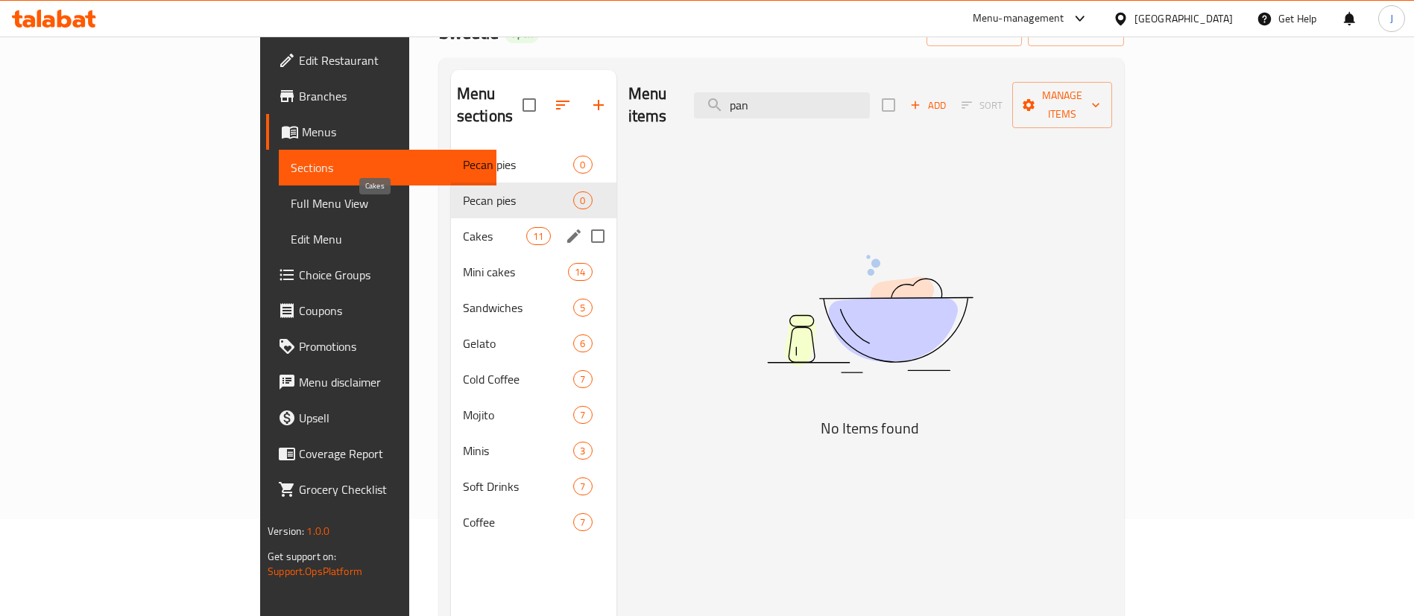
click at [463, 227] on span "Cakes" at bounding box center [494, 236] width 63 height 18
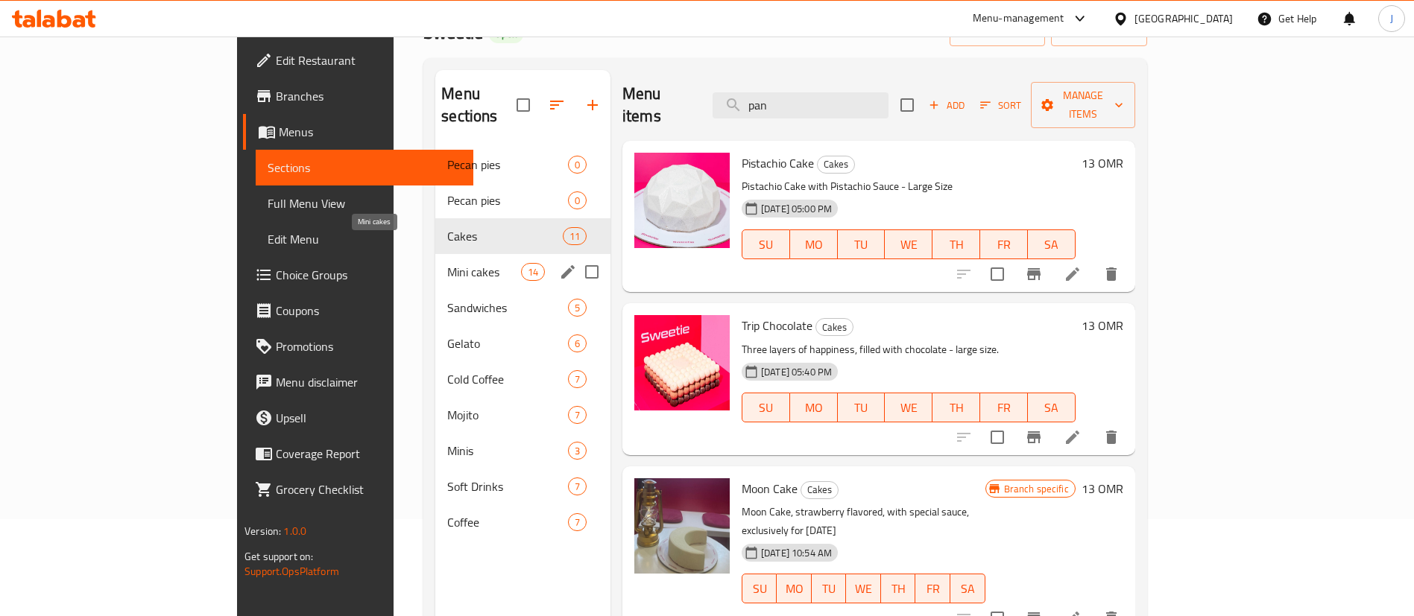
click at [447, 263] on span "Mini cakes" at bounding box center [483, 272] width 73 height 18
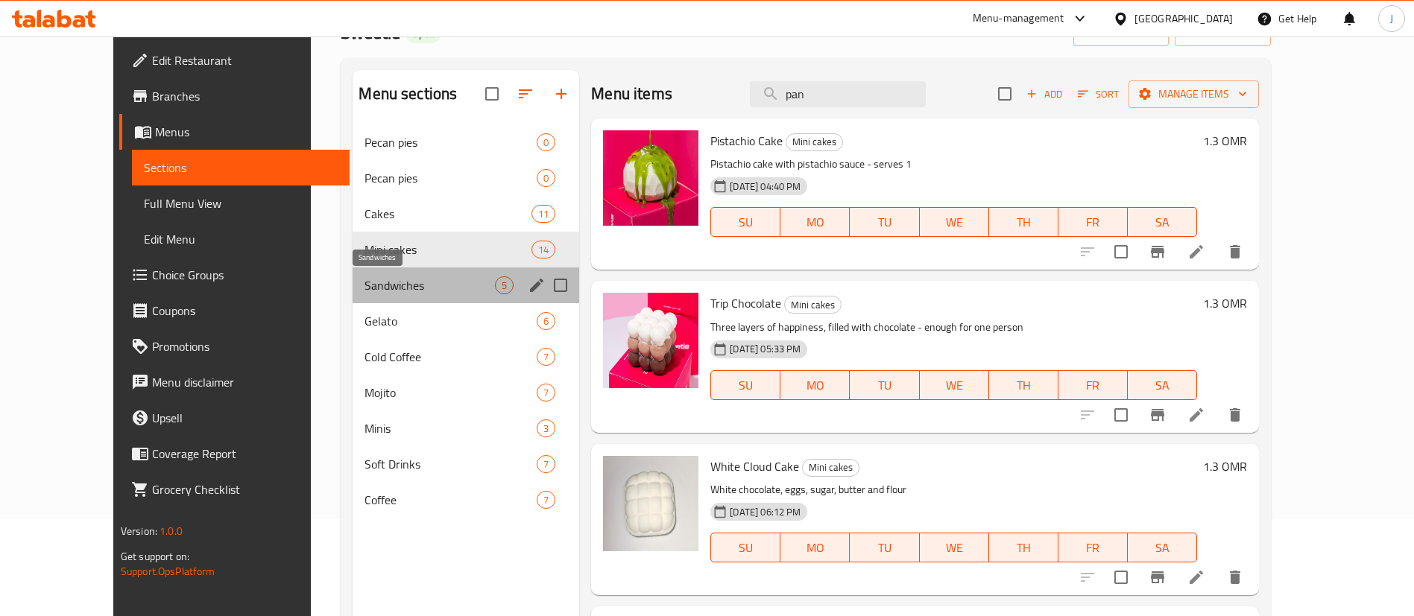
click at [381, 287] on span "Sandwiches" at bounding box center [429, 285] width 130 height 18
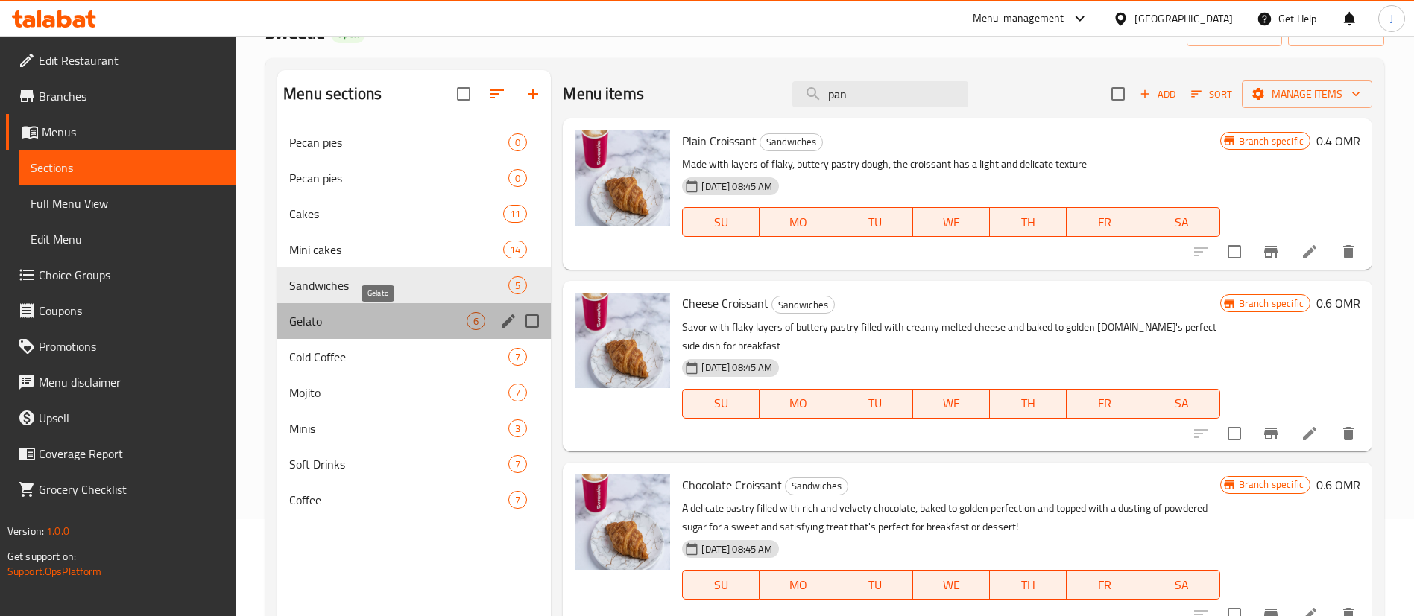
click at [382, 325] on span "Gelato" at bounding box center [377, 321] width 177 height 18
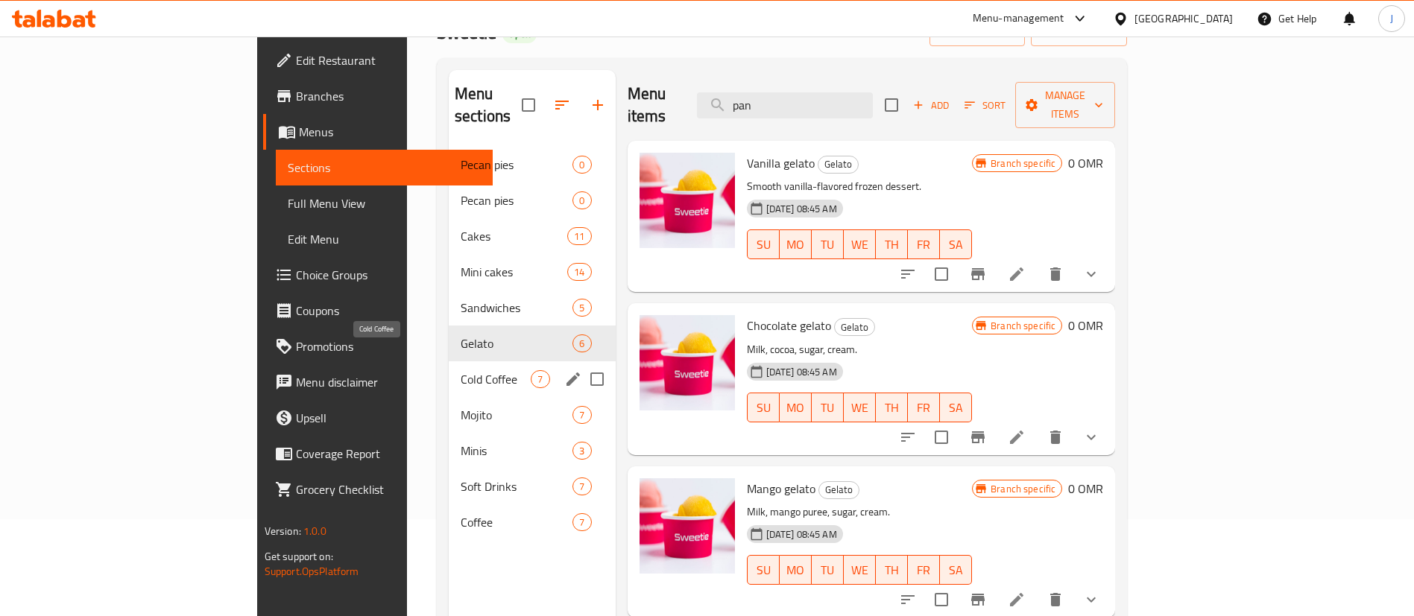
click at [461, 370] on span "Cold Coffee" at bounding box center [496, 379] width 70 height 18
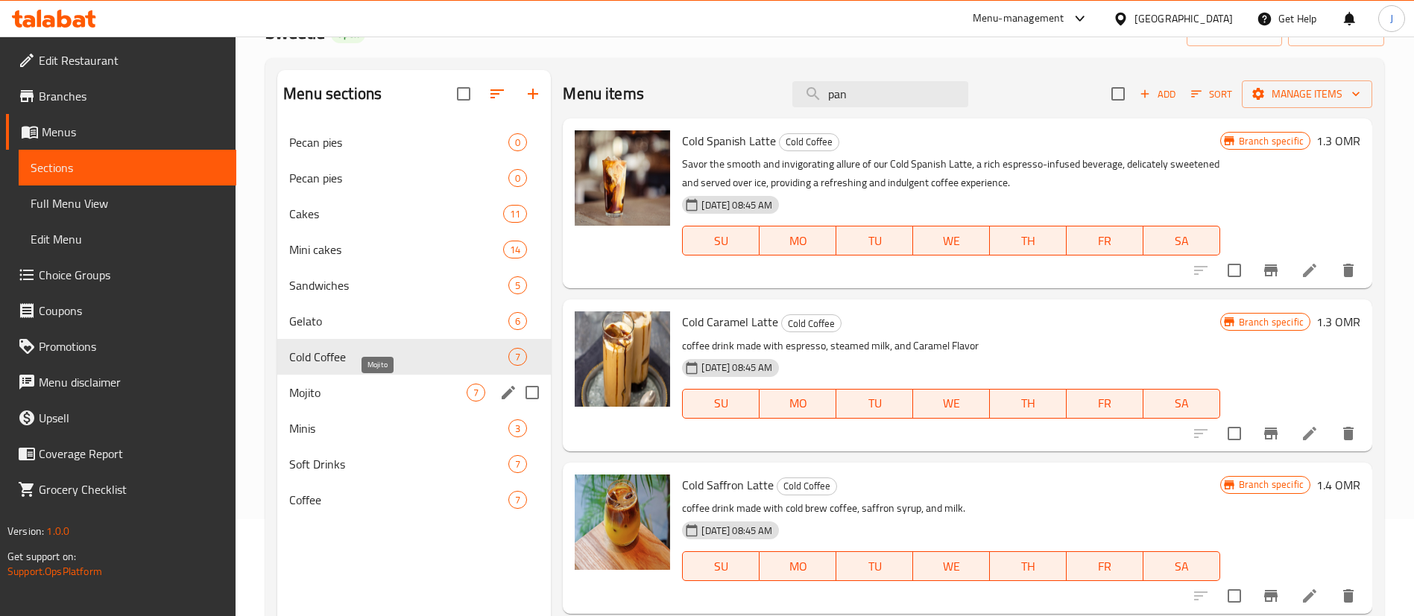
click at [391, 384] on span "Mojito" at bounding box center [377, 393] width 177 height 18
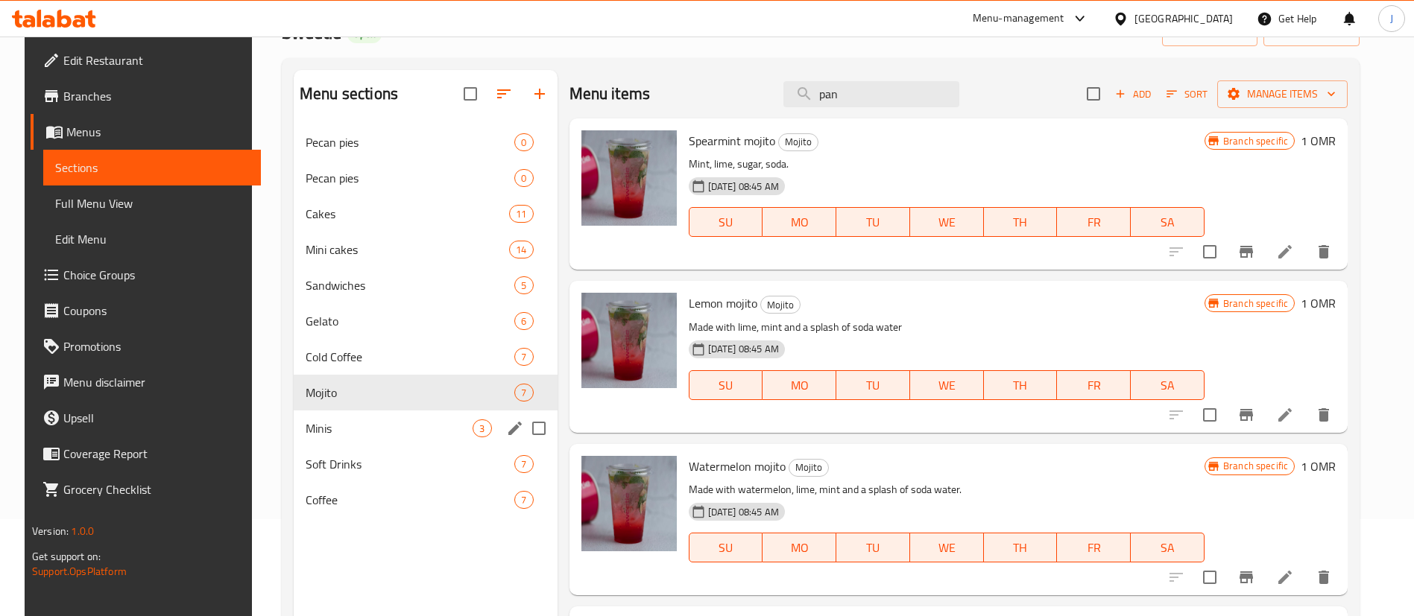
click at [389, 418] on div "Minis 3" at bounding box center [426, 429] width 264 height 36
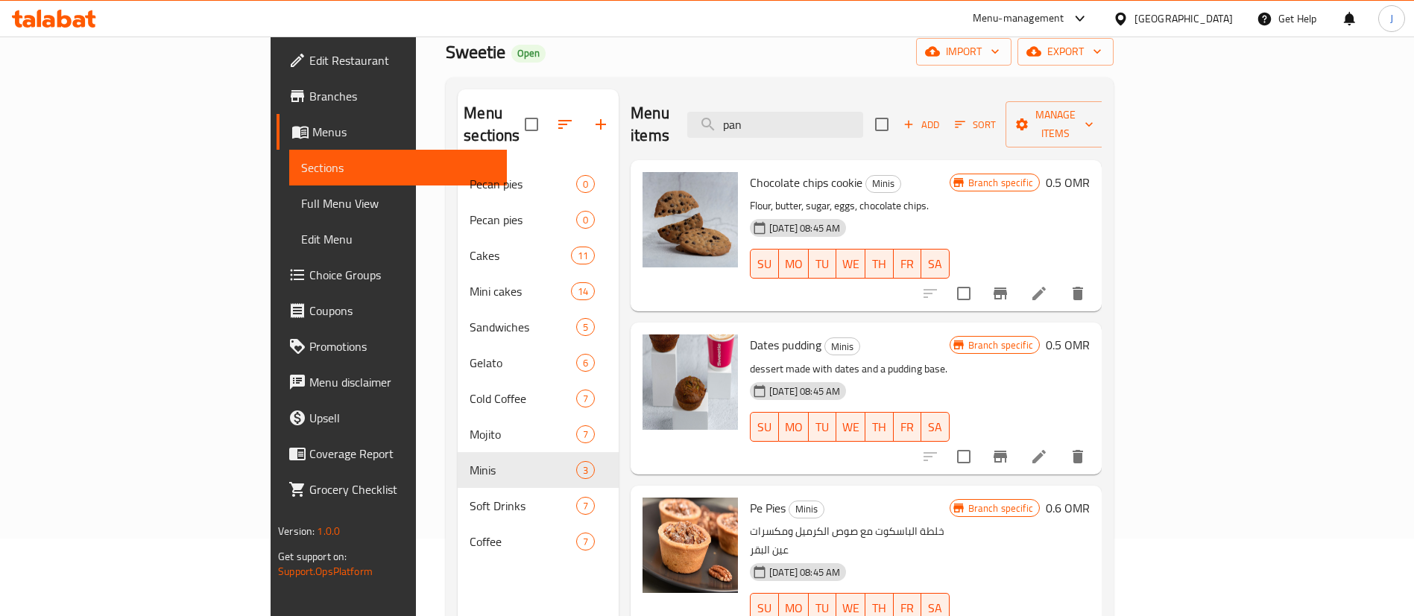
scroll to position [112, 0]
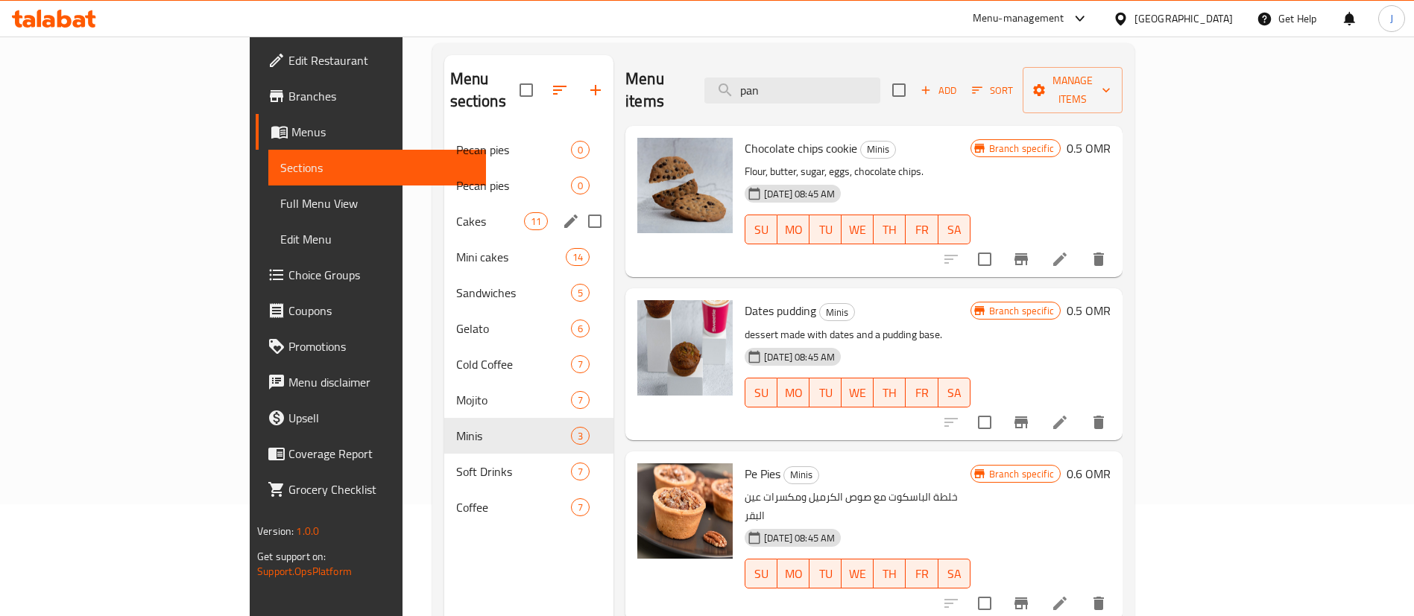
click at [444, 203] on div "Cakes 11" at bounding box center [529, 221] width 170 height 36
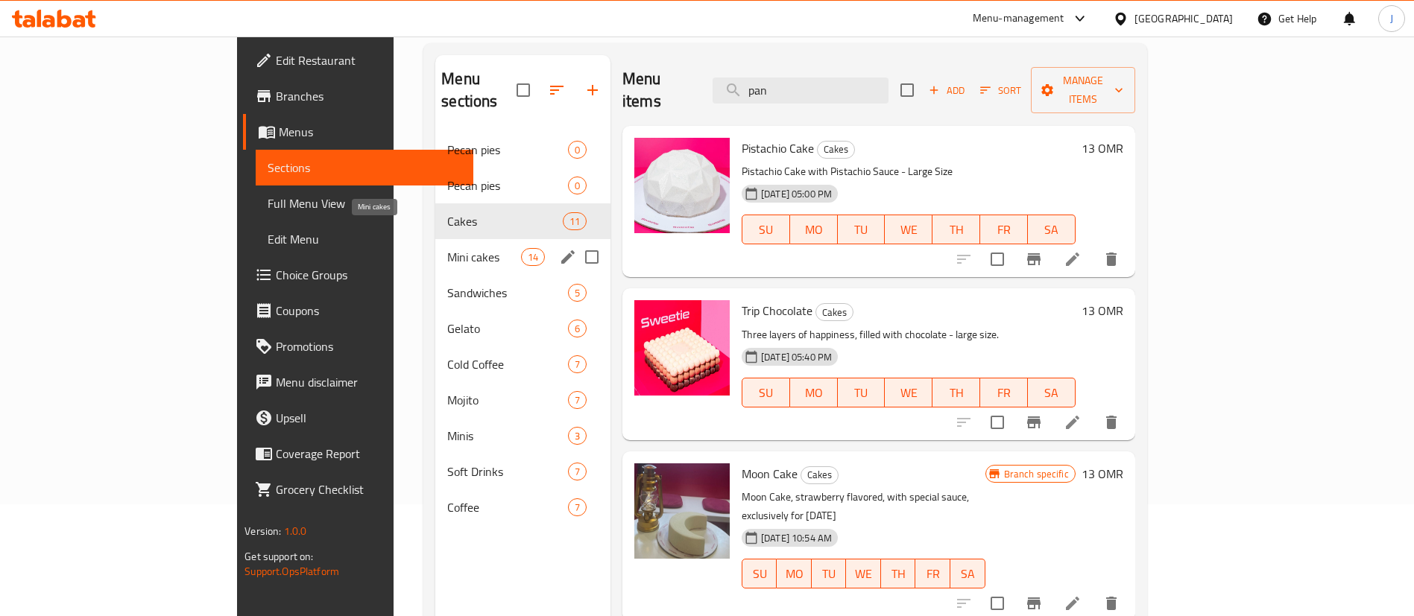
click at [447, 248] on span "Mini cakes" at bounding box center [483, 257] width 73 height 18
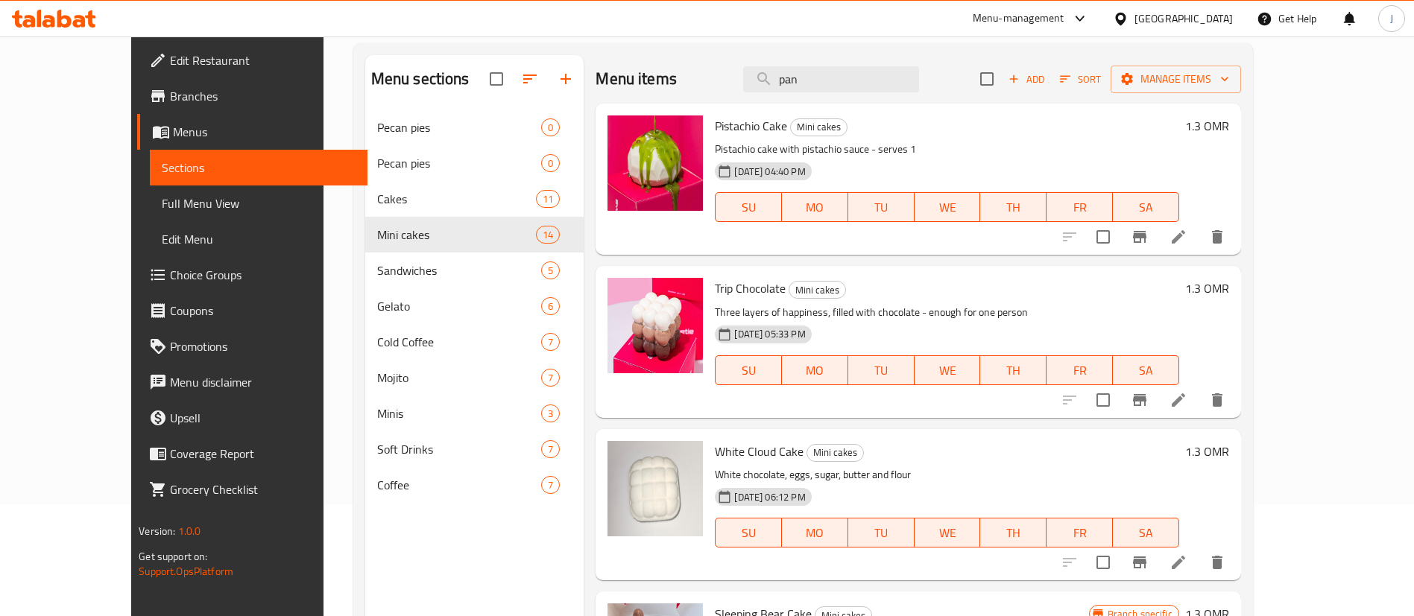
click at [1229, 124] on h6 "1.3 OMR" at bounding box center [1207, 126] width 44 height 21
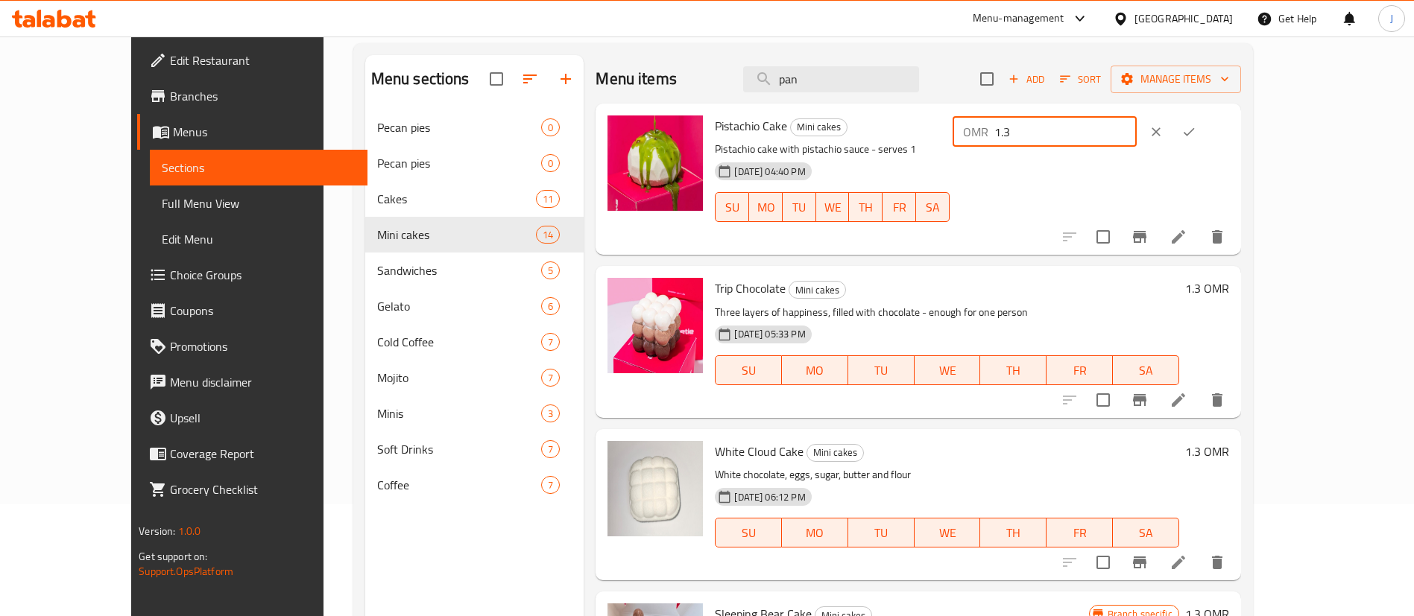
click at [1137, 136] on input "1.3" at bounding box center [1065, 132] width 142 height 30
type input "1.5"
click at [1205, 130] on button "ok" at bounding box center [1188, 132] width 33 height 33
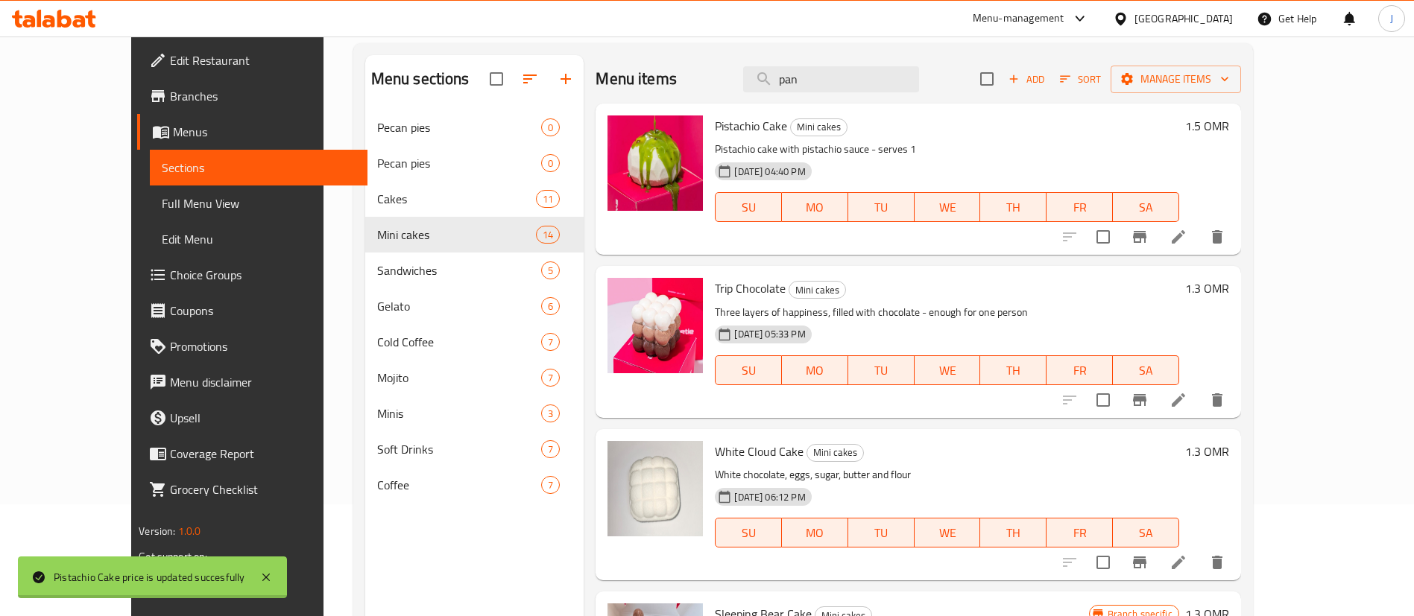
click at [1229, 282] on h6 "1.3 OMR" at bounding box center [1207, 288] width 44 height 21
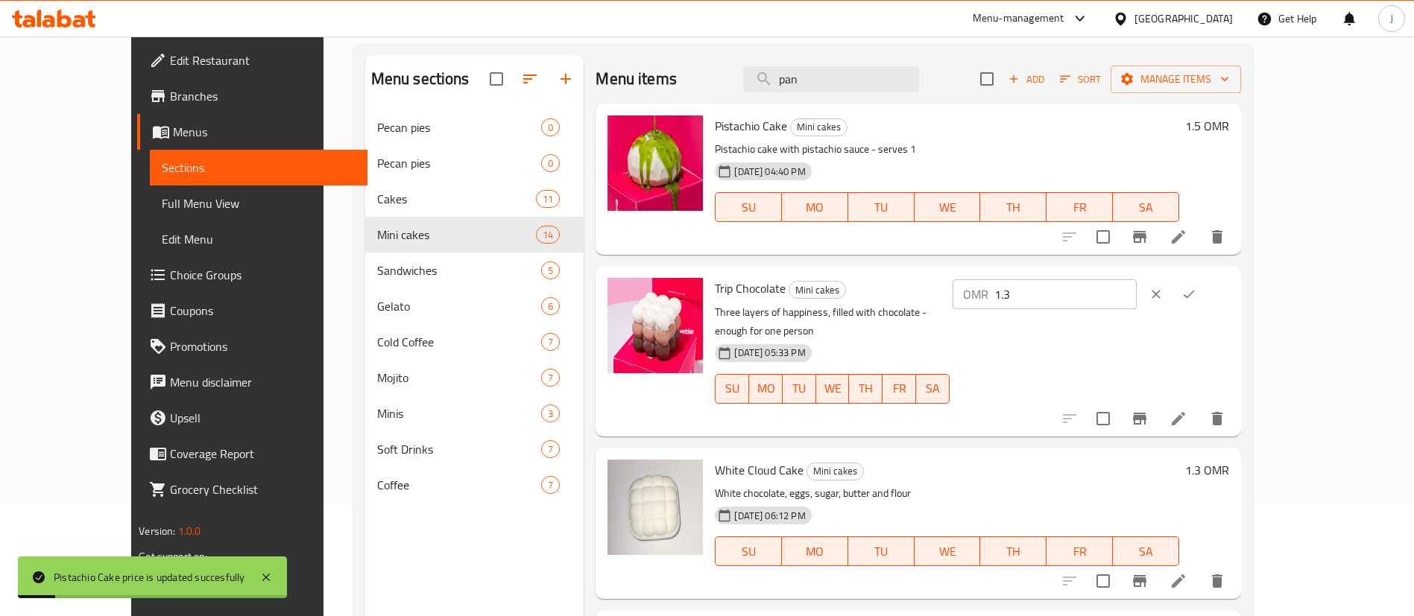
drag, startPoint x: 1128, startPoint y: 300, endPoint x: 1113, endPoint y: 297, distance: 15.8
click at [1113, 297] on div "OMR 1.3 ​" at bounding box center [1044, 294] width 184 height 30
paste input "5"
type input "1.5"
click at [1205, 291] on button "ok" at bounding box center [1188, 294] width 33 height 33
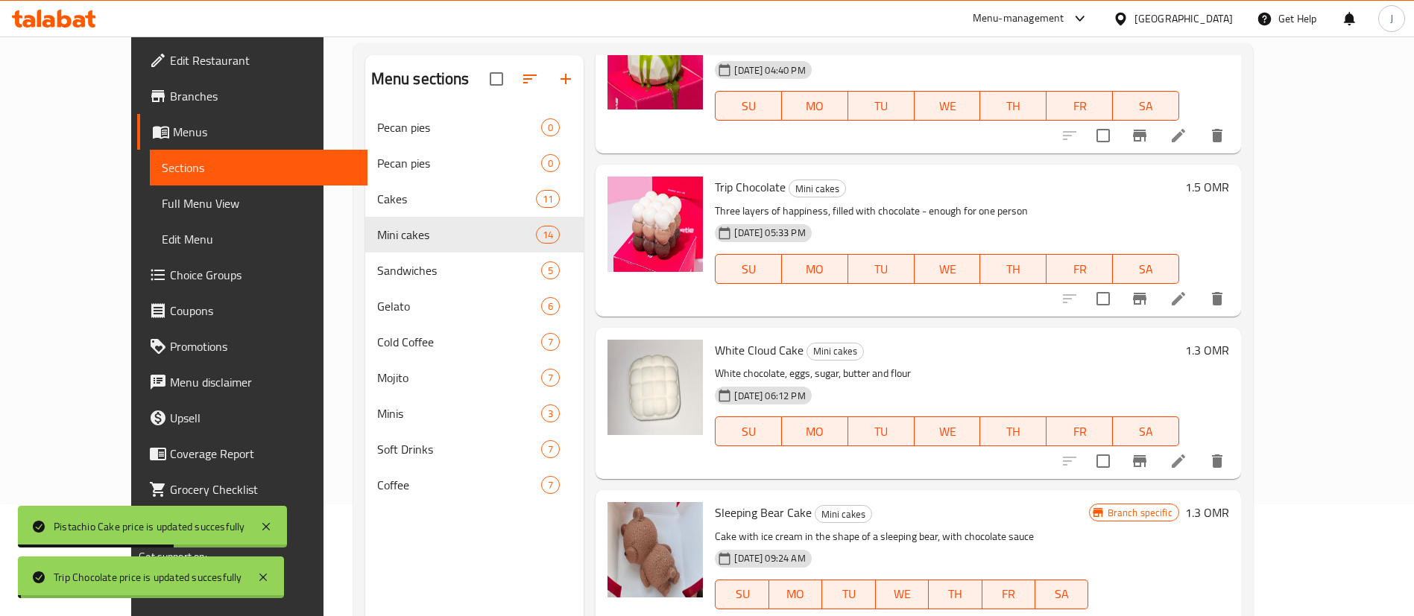
scroll to position [112, 0]
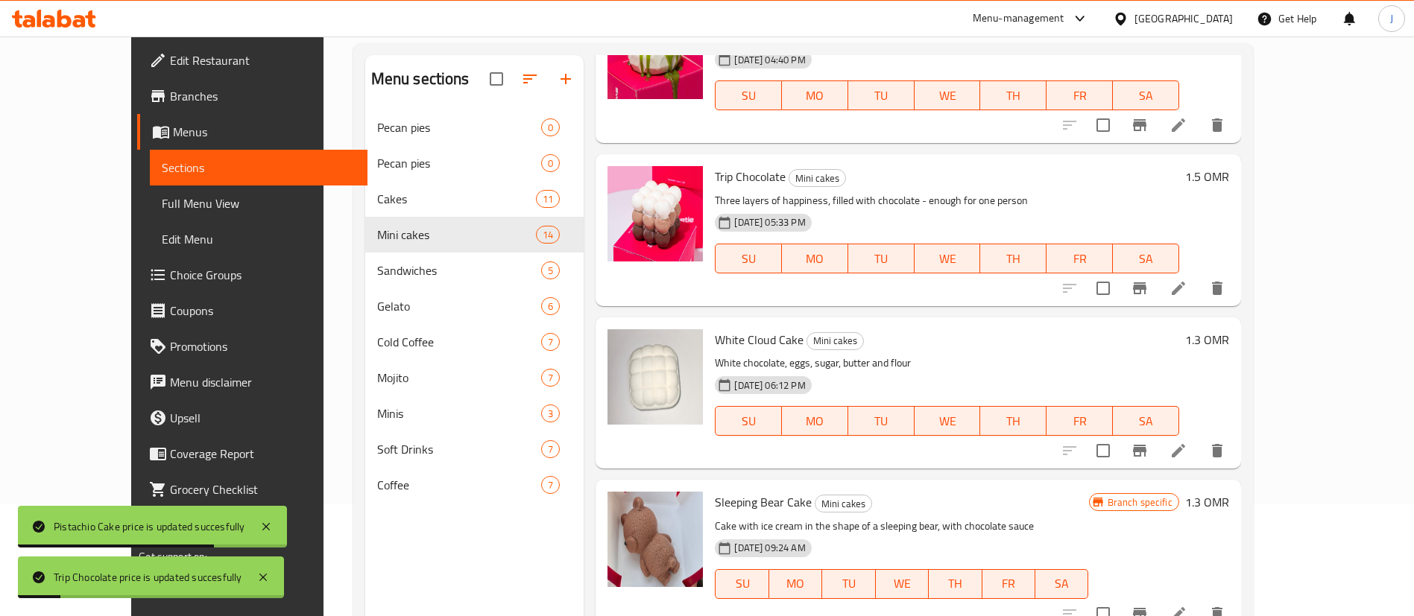
click at [1229, 335] on h6 "1.3 OMR" at bounding box center [1207, 339] width 44 height 21
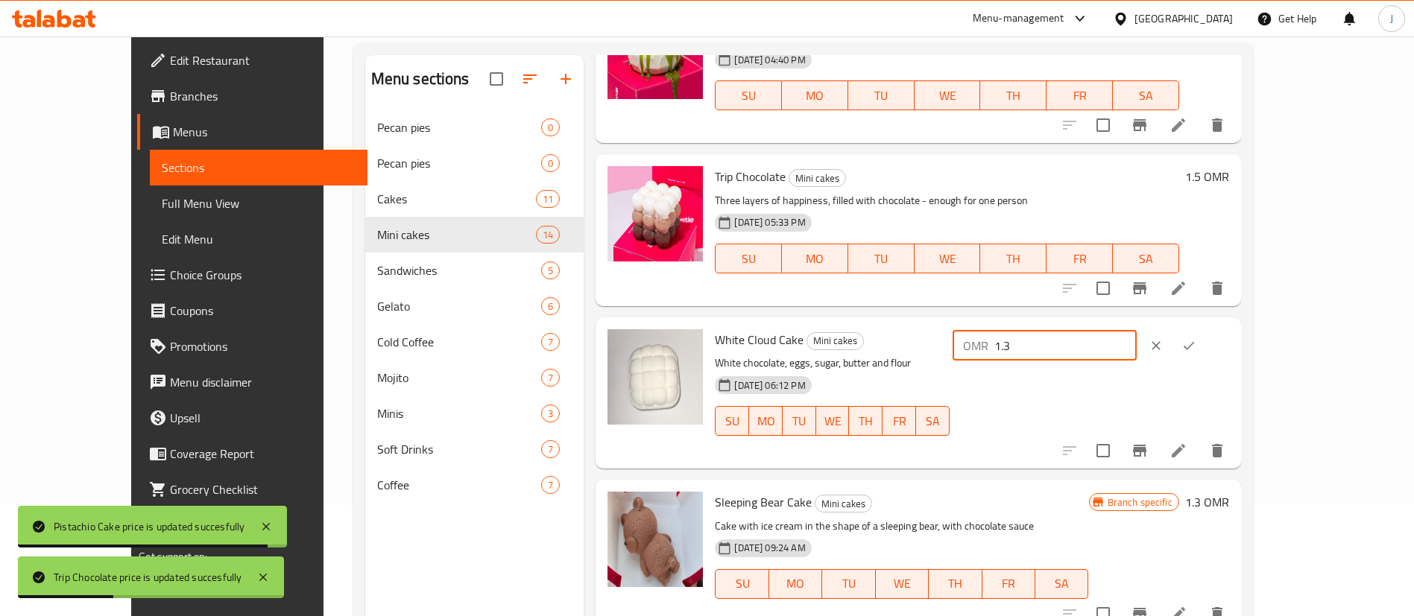
drag, startPoint x: 1203, startPoint y: 344, endPoint x: 1130, endPoint y: 347, distance: 73.1
click at [1130, 347] on div "OMR 1.3 ​" at bounding box center [1044, 346] width 184 height 30
paste input "5"
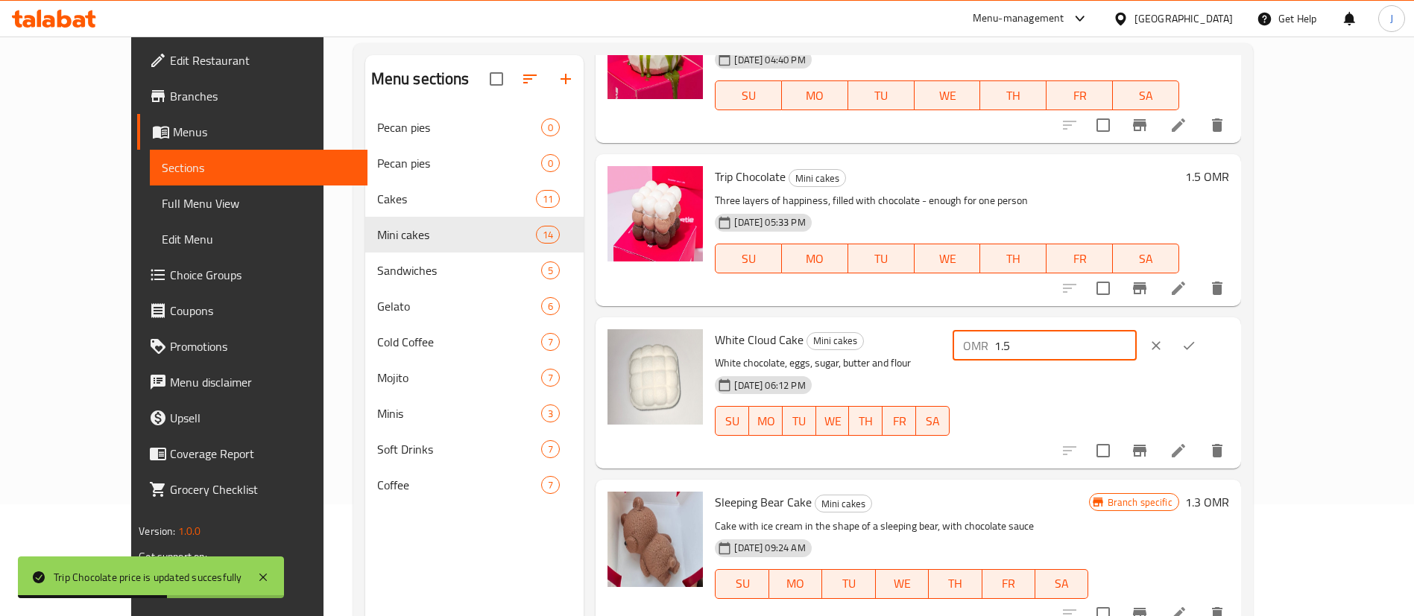
type input "1.5"
click at [1196, 342] on icon "ok" at bounding box center [1188, 345] width 15 height 15
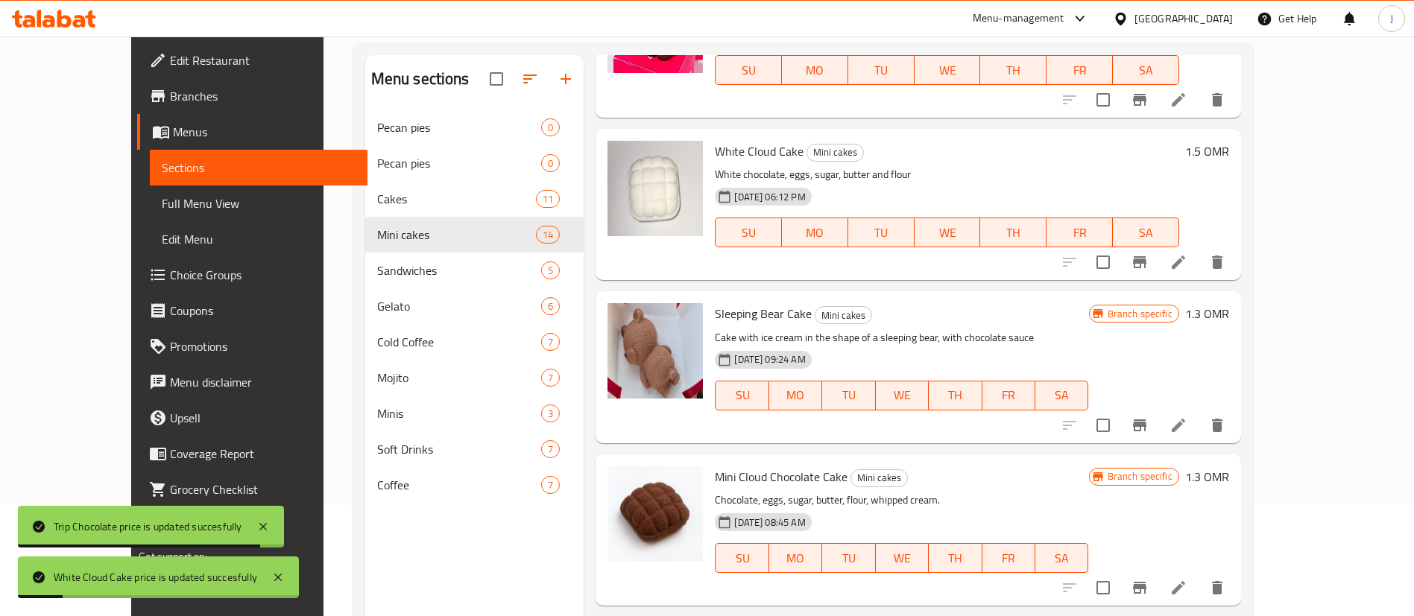
scroll to position [335, 0]
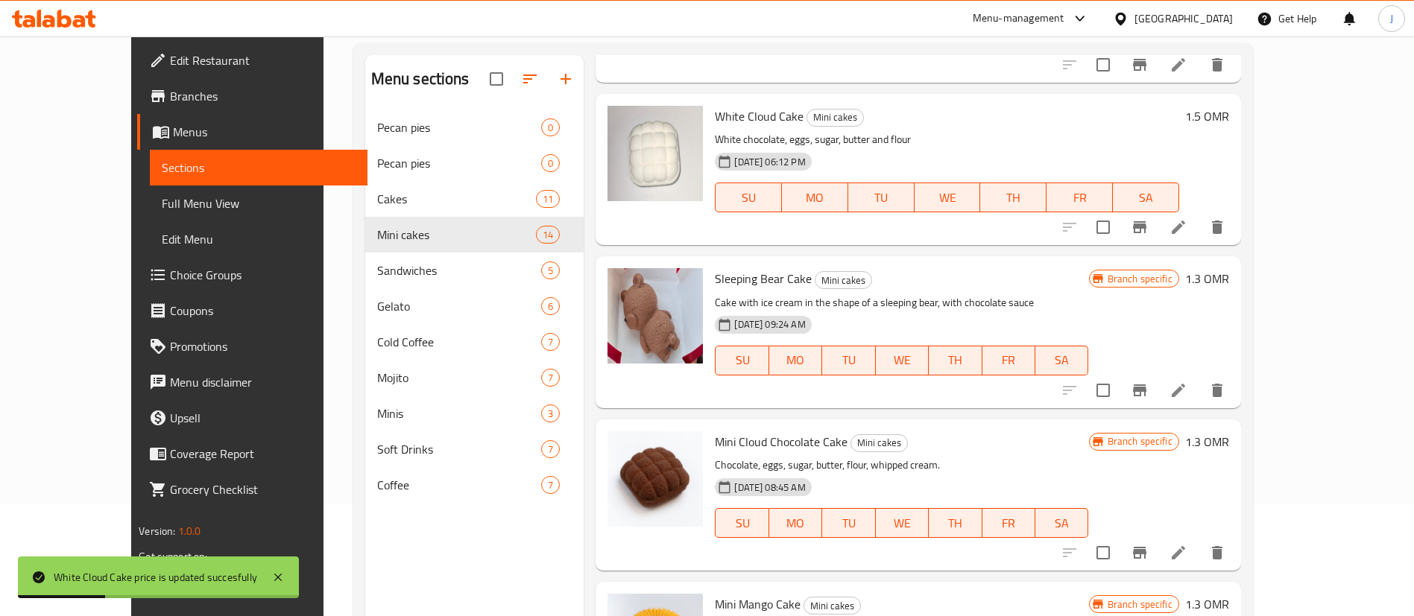
click at [1229, 282] on h6 "1.3 OMR" at bounding box center [1207, 278] width 44 height 21
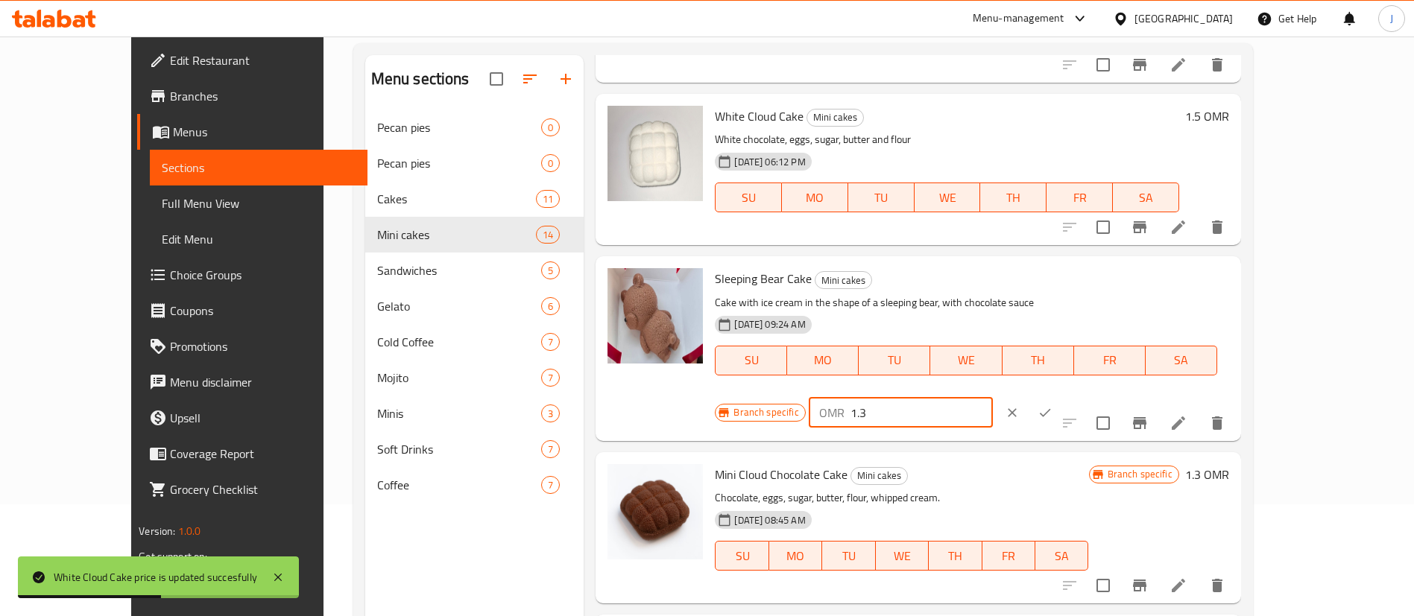
drag, startPoint x: 1147, startPoint y: 296, endPoint x: 1116, endPoint y: 294, distance: 30.6
click at [993, 398] on div "OMR 1.3 ​" at bounding box center [901, 413] width 184 height 30
paste input "5"
type input "1.5"
click at [1061, 396] on button "ok" at bounding box center [1044, 412] width 33 height 33
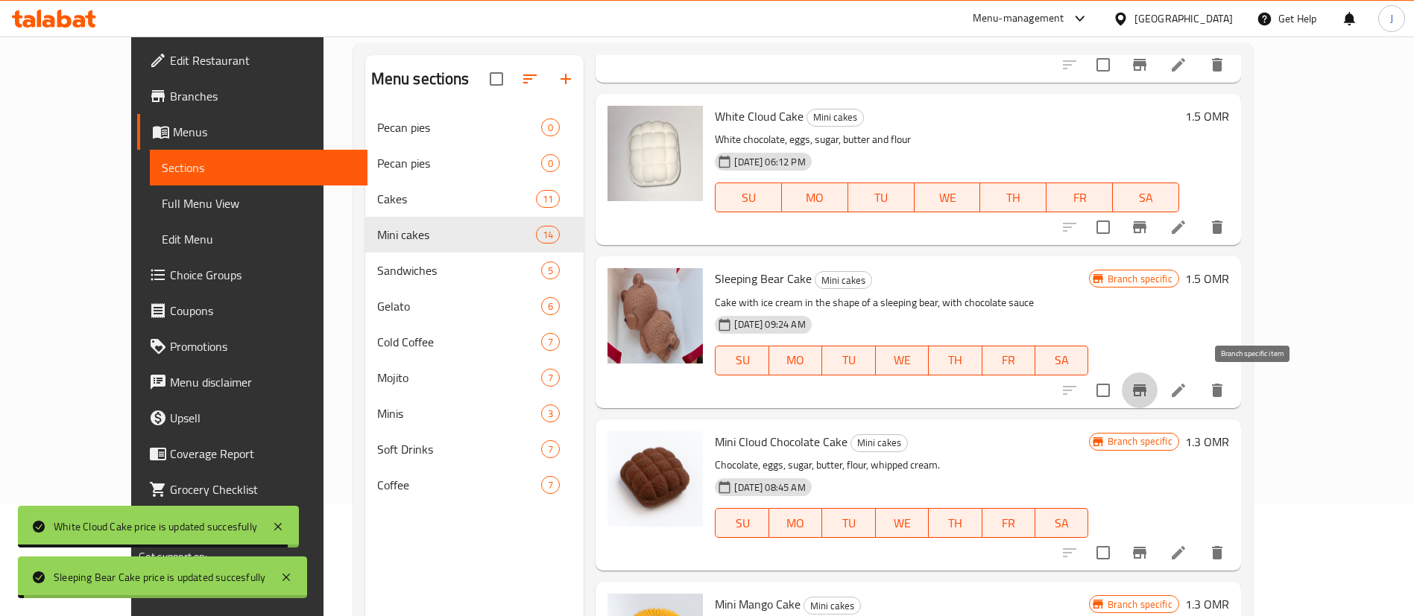
click at [1146, 391] on icon "Branch-specific-item" at bounding box center [1139, 391] width 13 height 12
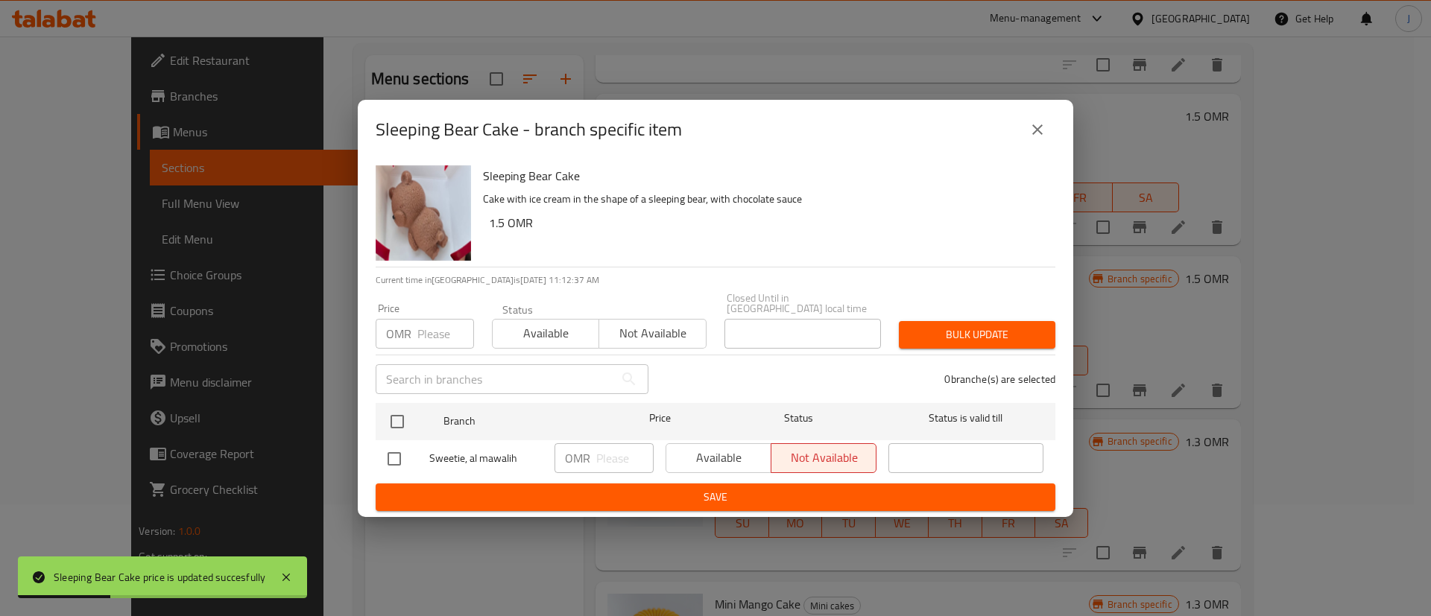
click at [1042, 131] on icon "close" at bounding box center [1037, 130] width 18 height 18
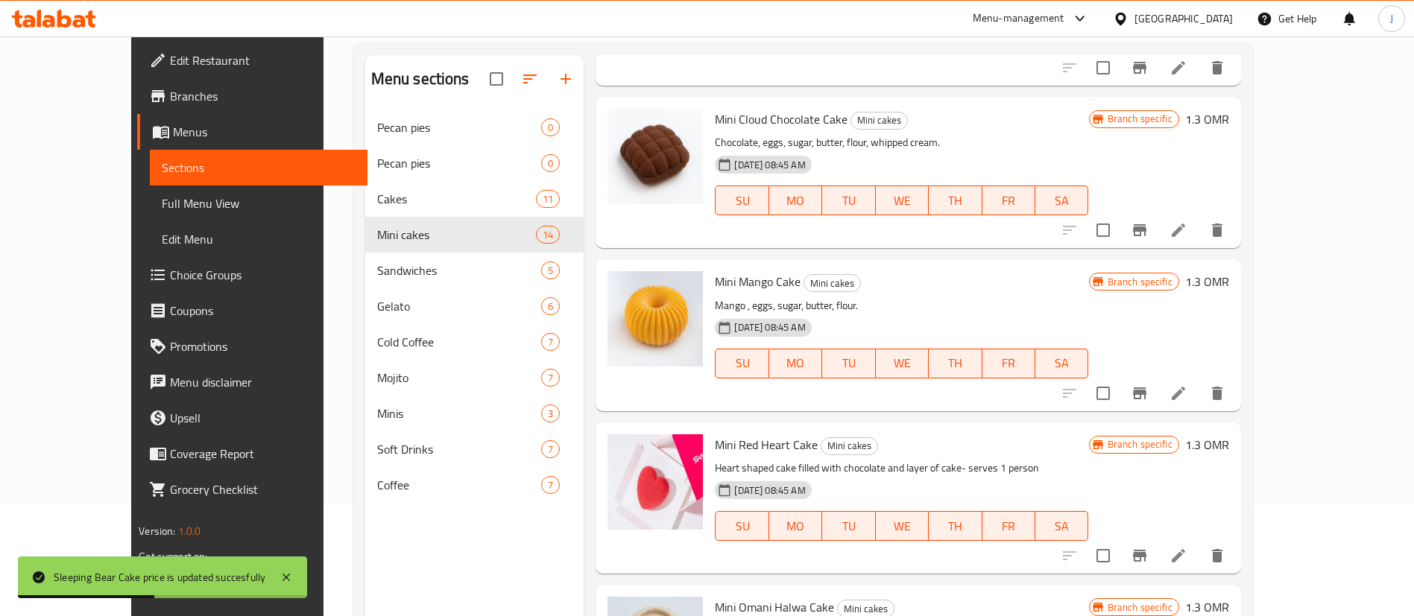
scroll to position [671, 0]
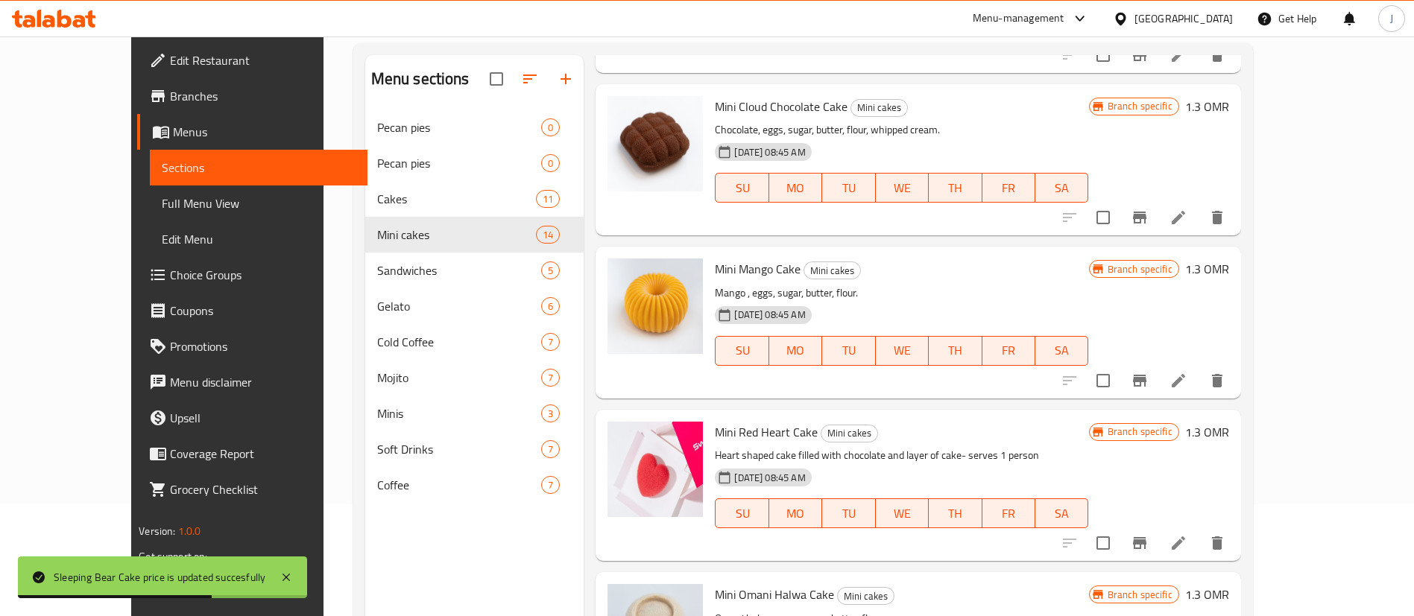
click at [1229, 104] on h6 "1.3 OMR" at bounding box center [1207, 106] width 44 height 21
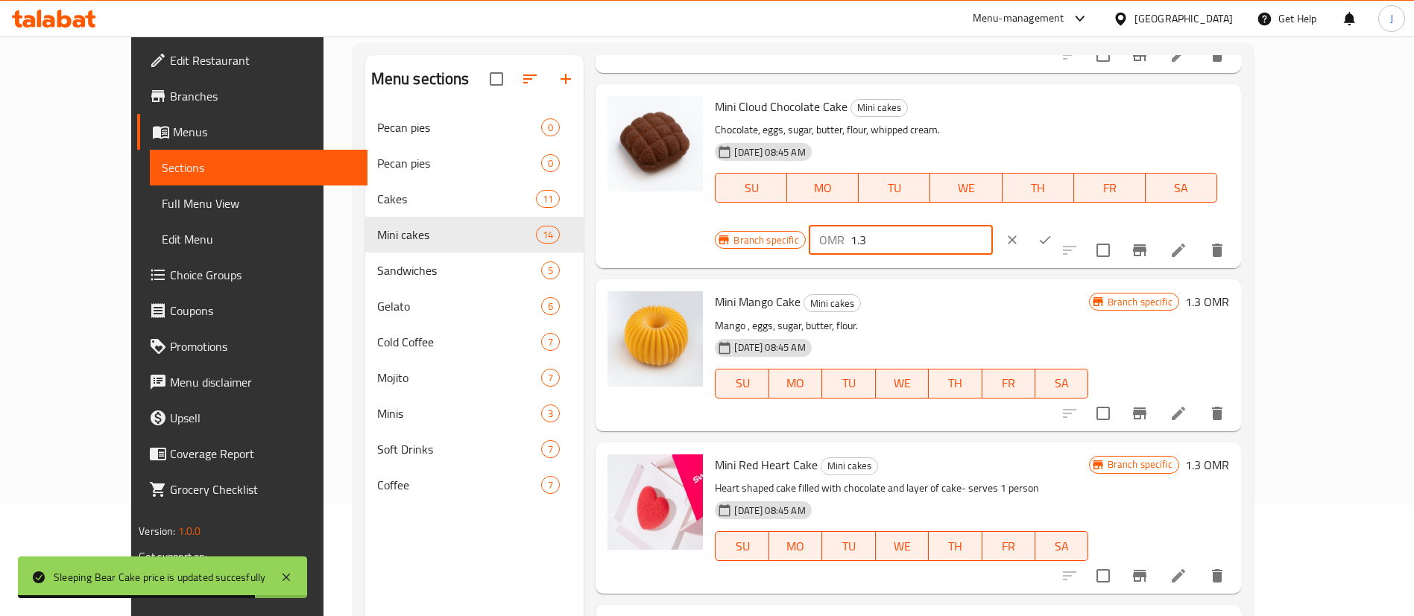
drag, startPoint x: 1201, startPoint y: 115, endPoint x: 1119, endPoint y: 116, distance: 82.7
click at [993, 225] on div "OMR 1.3 ​" at bounding box center [901, 240] width 184 height 30
paste input "5"
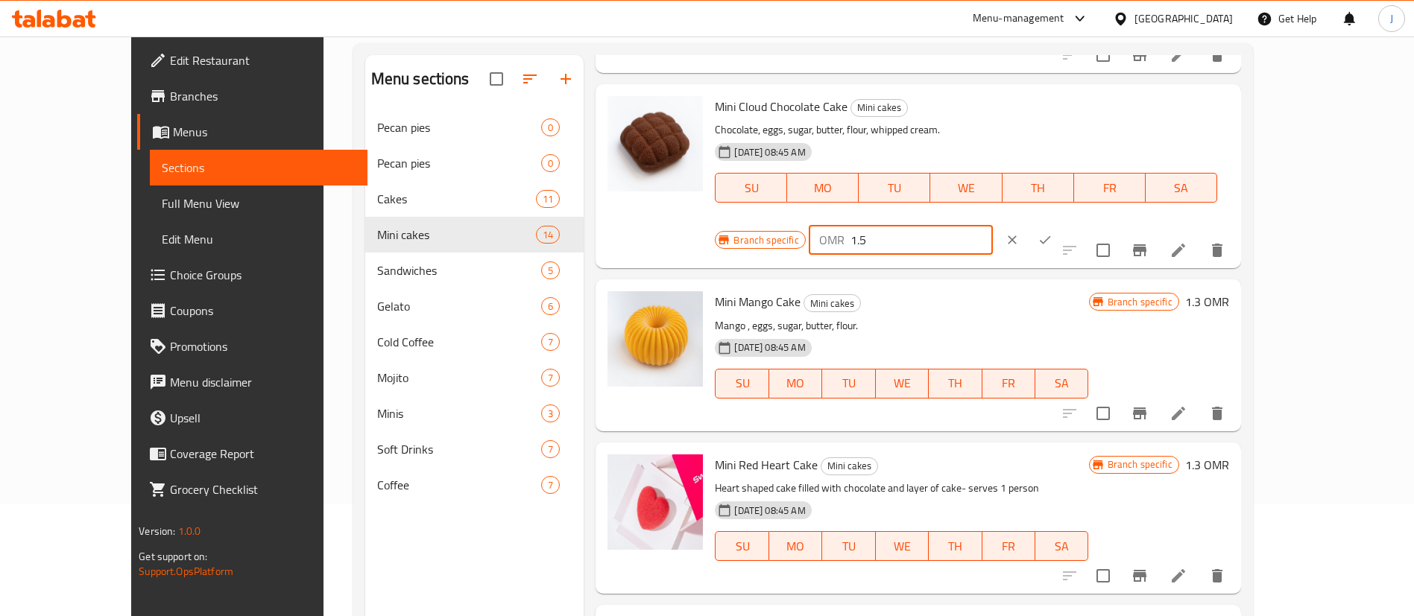
type input "1.5"
drag, startPoint x: 1318, startPoint y: 113, endPoint x: 1316, endPoint y: 130, distance: 16.5
click at [1052, 233] on icon "ok" at bounding box center [1044, 240] width 15 height 15
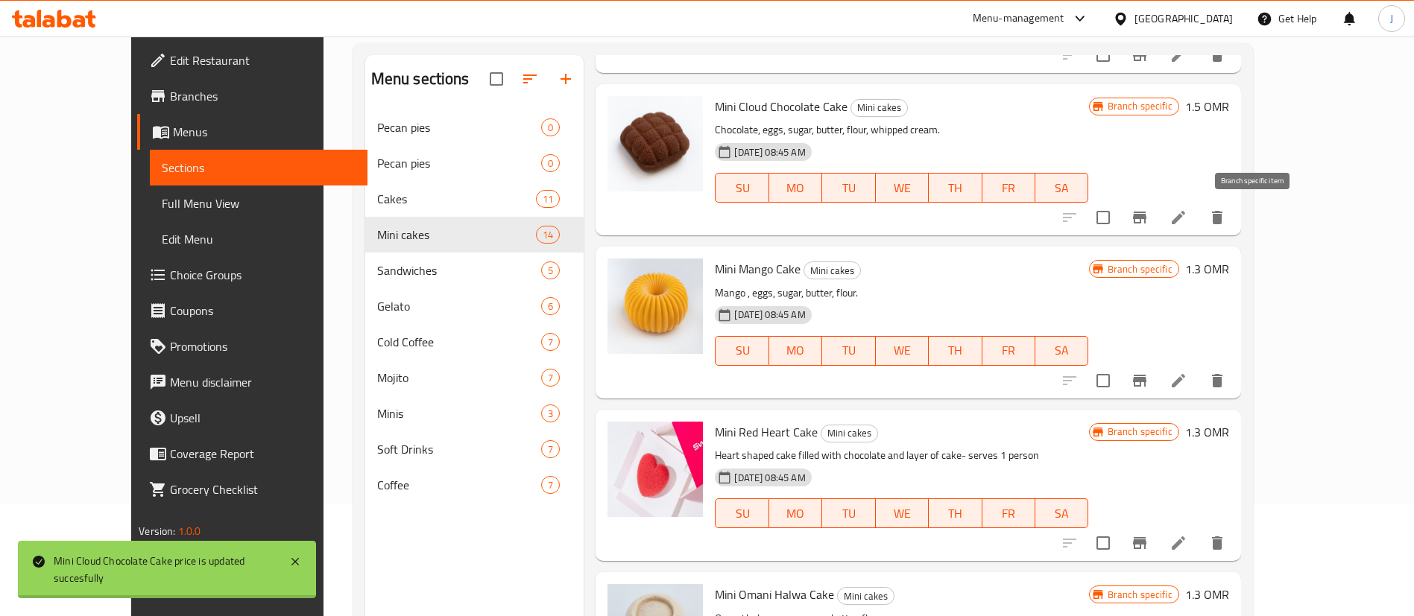
click at [1146, 220] on icon "Branch-specific-item" at bounding box center [1139, 218] width 13 height 12
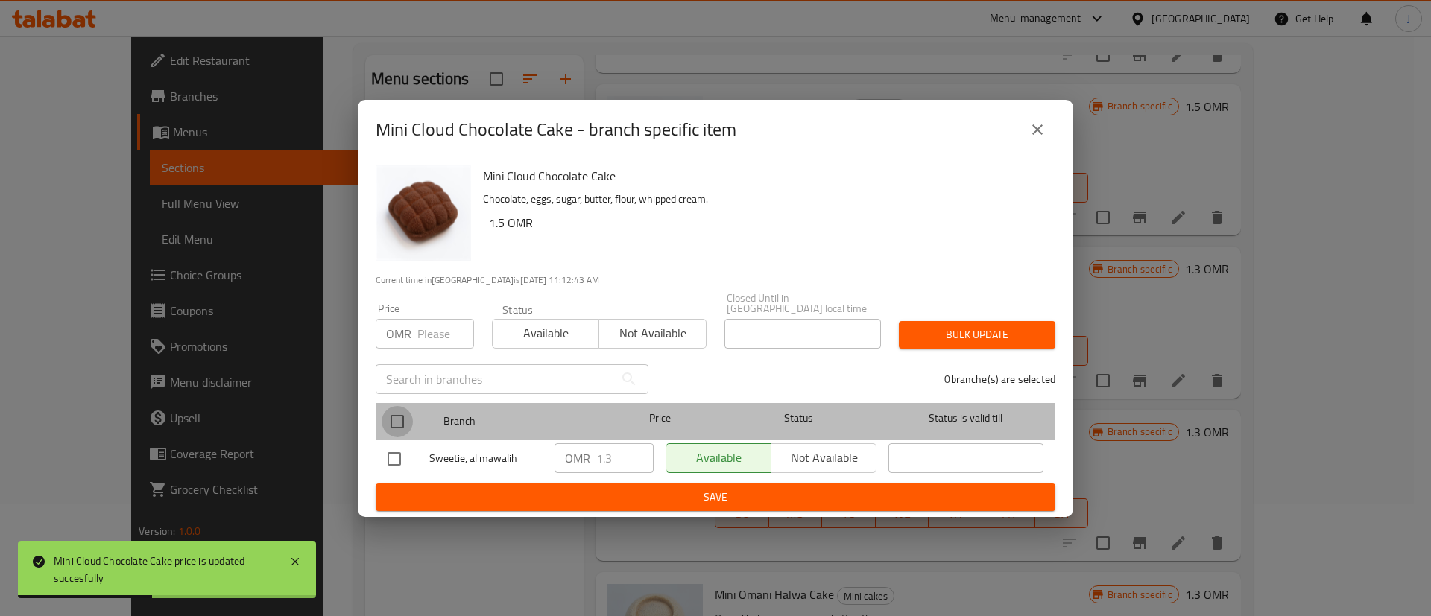
drag, startPoint x: 406, startPoint y: 411, endPoint x: 475, endPoint y: 427, distance: 70.3
click at [410, 411] on input "checkbox" at bounding box center [397, 421] width 31 height 31
checkbox input "true"
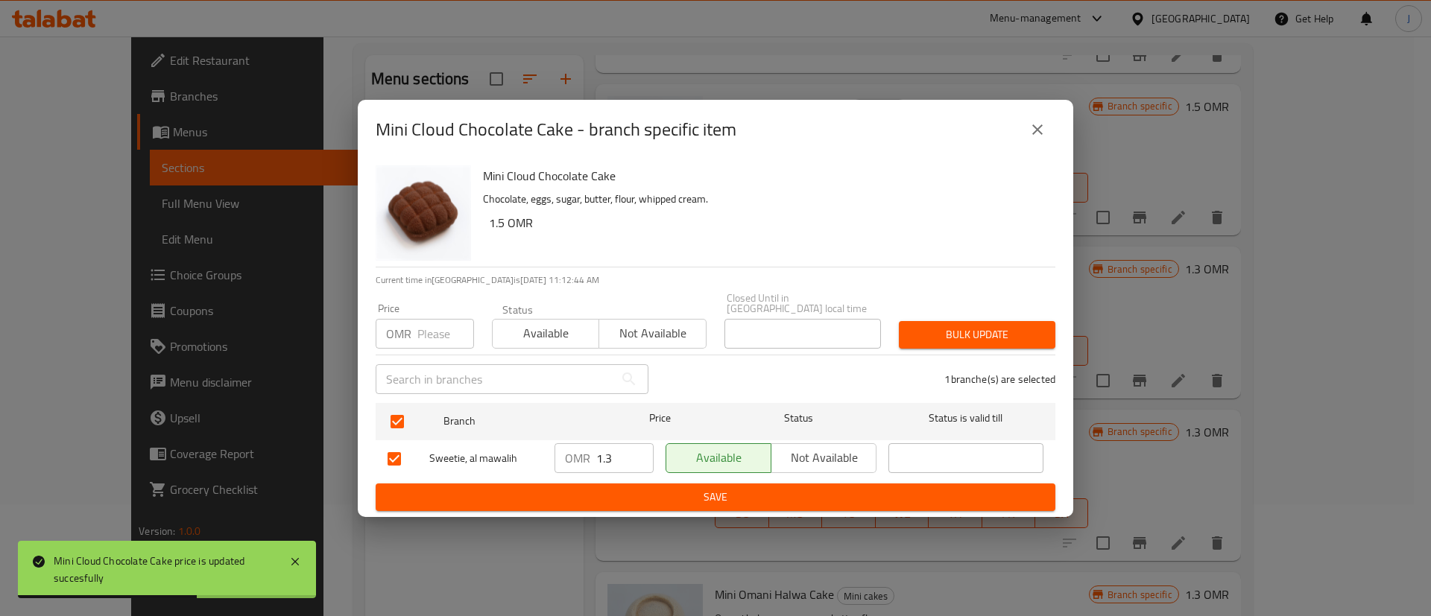
drag, startPoint x: 631, startPoint y: 464, endPoint x: 538, endPoint y: 461, distance: 92.5
click at [540, 461] on div "Sweetie, al mawalih OMR 1.3 ​ Available Not available ​" at bounding box center [716, 458] width 668 height 43
click at [620, 488] on span "Save" at bounding box center [716, 497] width 656 height 19
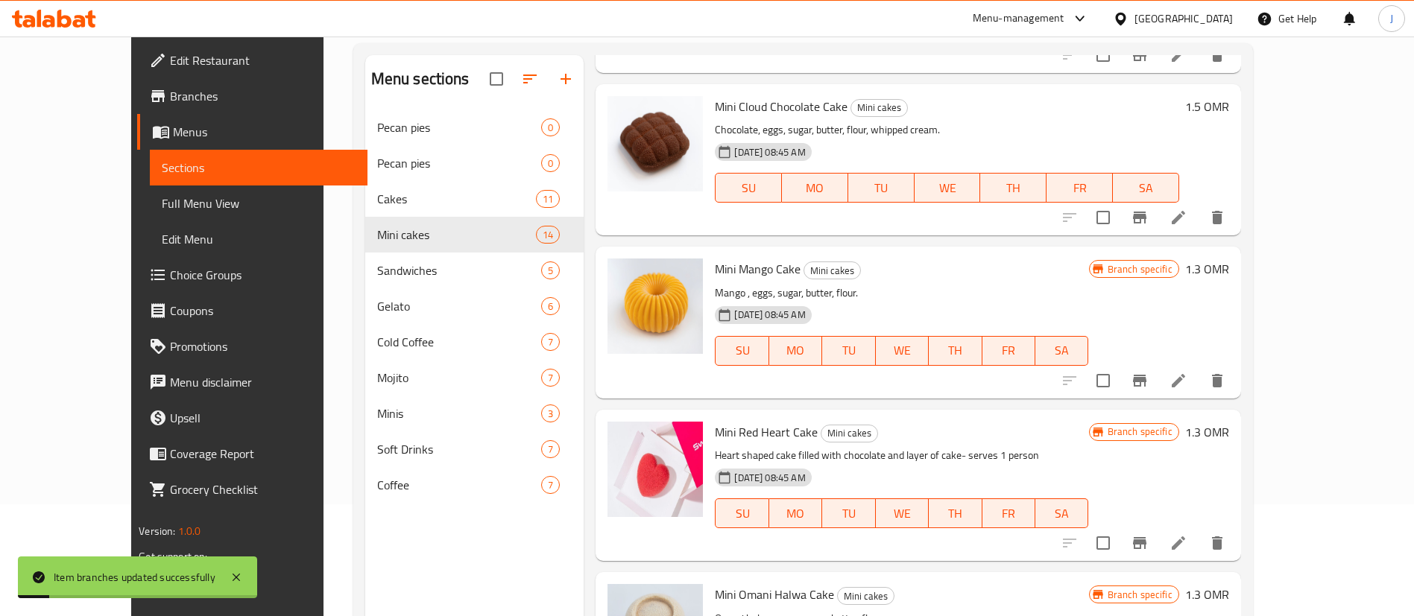
click at [1229, 262] on h6 "1.3 OMR" at bounding box center [1207, 269] width 44 height 21
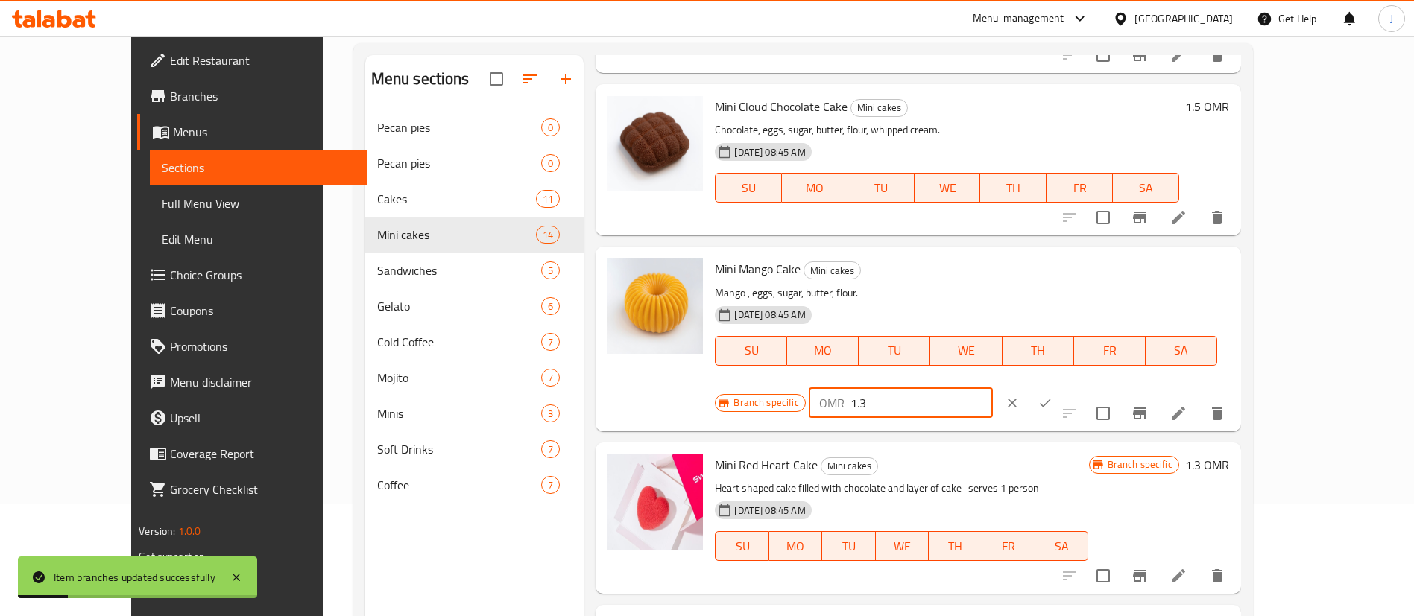
drag, startPoint x: 1148, startPoint y: 276, endPoint x: 1164, endPoint y: 282, distance: 17.2
click at [993, 388] on input "1.3" at bounding box center [921, 403] width 142 height 30
paste input "number"
type input "1.5"
click at [1052, 396] on icon "ok" at bounding box center [1044, 403] width 15 height 15
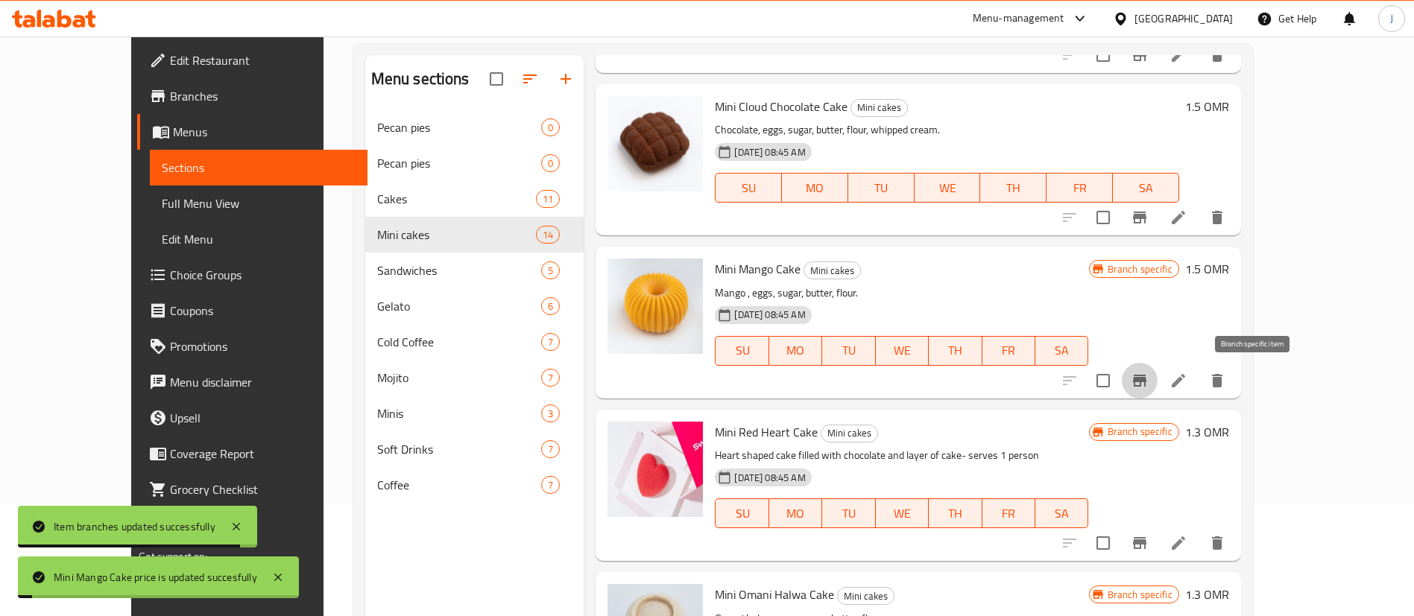
click at [1148, 388] on icon "Branch-specific-item" at bounding box center [1140, 381] width 18 height 18
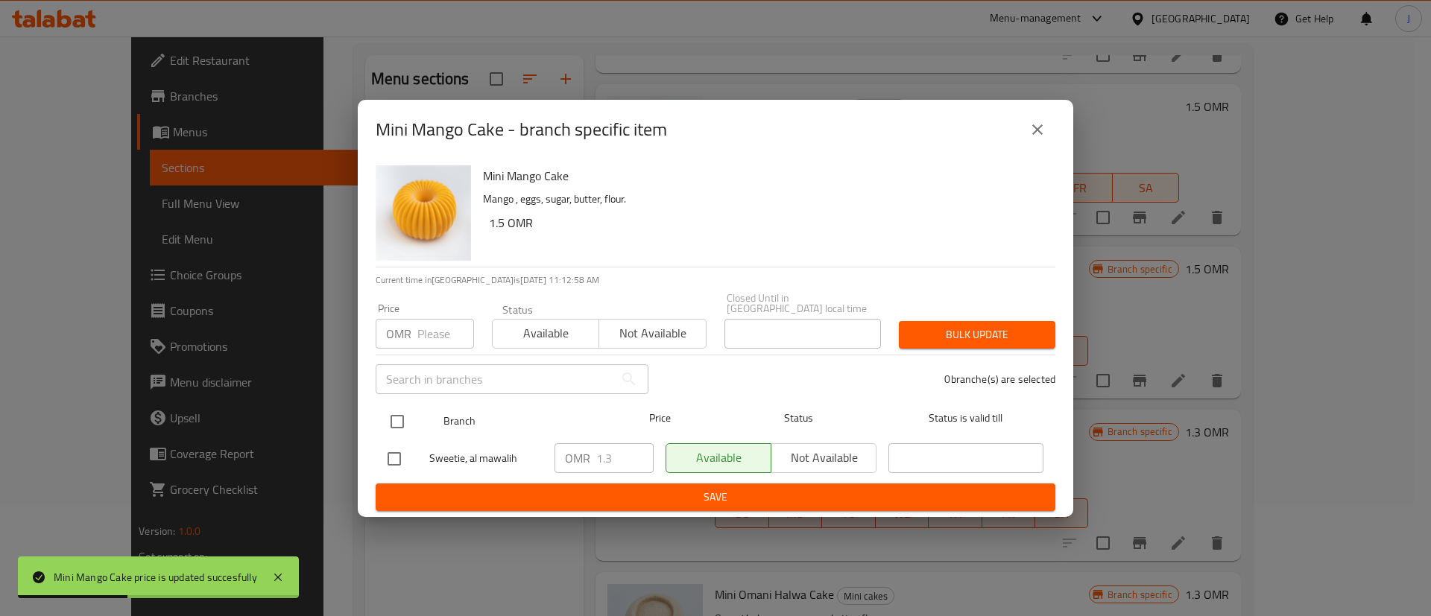
click at [387, 412] on input "checkbox" at bounding box center [397, 421] width 31 height 31
checkbox input "true"
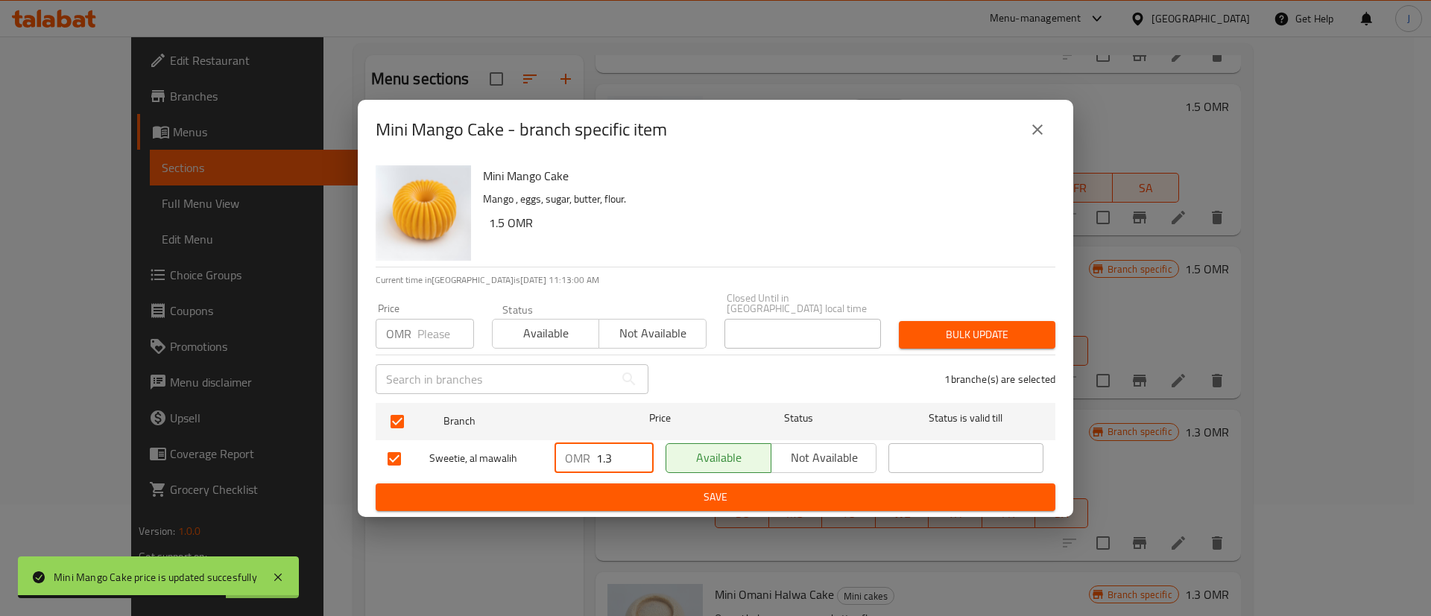
drag, startPoint x: 540, startPoint y: 447, endPoint x: 521, endPoint y: 444, distance: 19.6
click at [521, 444] on div "Sweetie, al mawalih OMR 1.3 ​ Available Not available ​" at bounding box center [716, 458] width 668 height 43
click at [648, 484] on button "Save" at bounding box center [716, 498] width 680 height 28
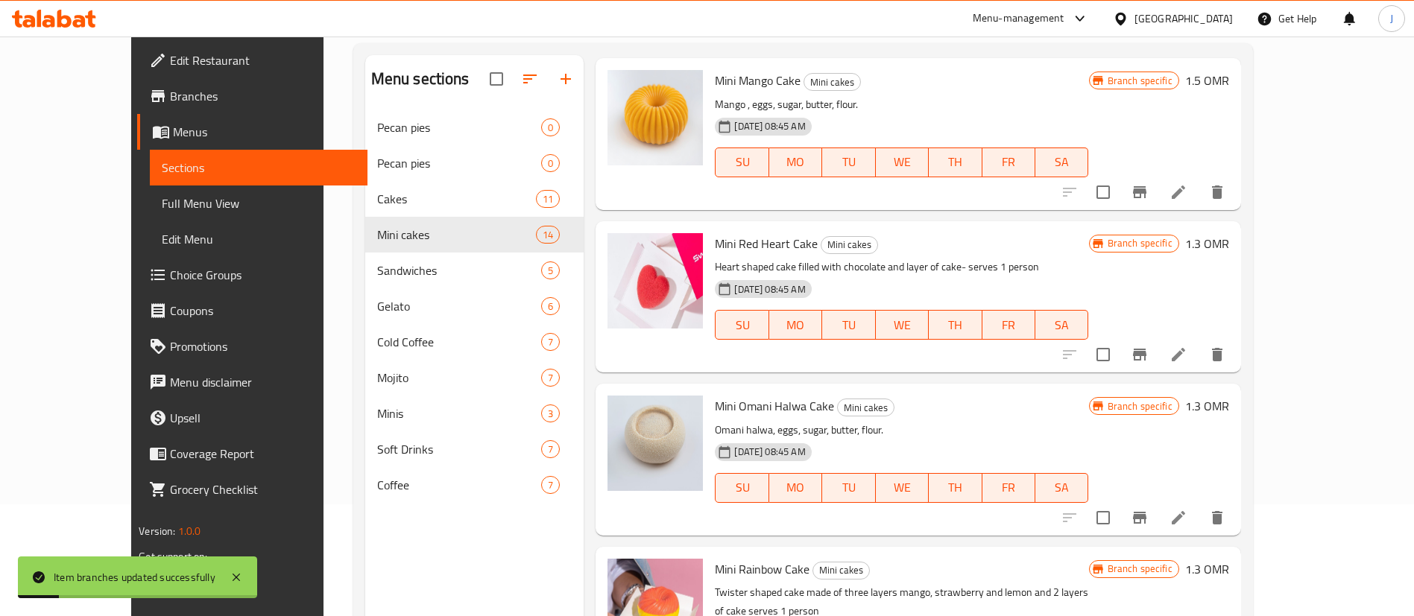
scroll to position [894, 0]
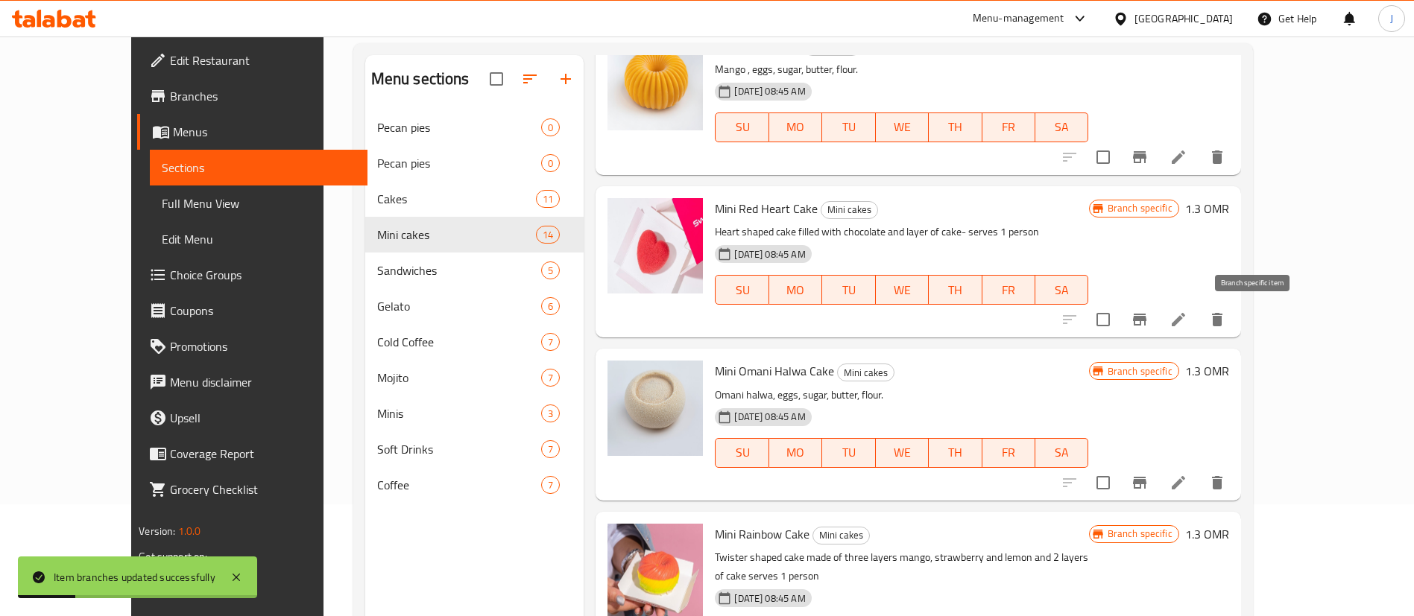
click at [1148, 315] on icon "Branch-specific-item" at bounding box center [1140, 320] width 18 height 18
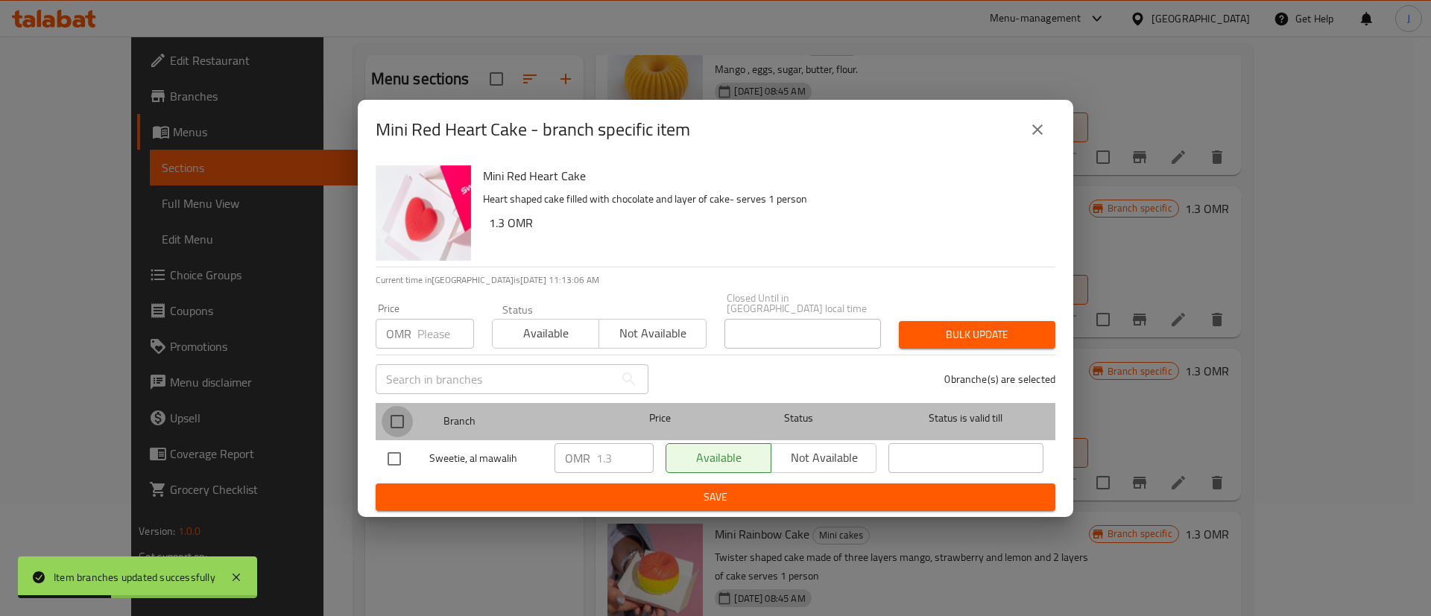
click at [411, 418] on input "checkbox" at bounding box center [397, 421] width 31 height 31
checkbox input "true"
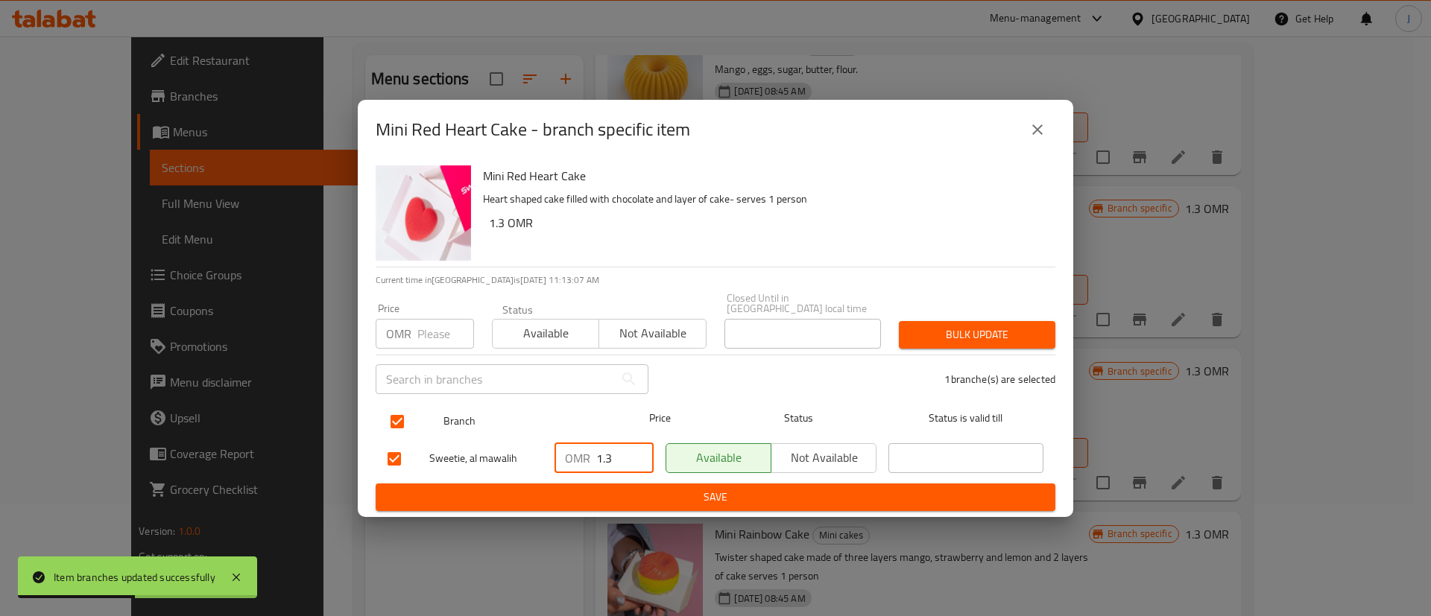
drag, startPoint x: 625, startPoint y: 458, endPoint x: 489, endPoint y: 429, distance: 139.4
click at [504, 437] on div "Sweetie, al mawalih OMR 1.3 ​ Available Not available ​" at bounding box center [716, 458] width 668 height 43
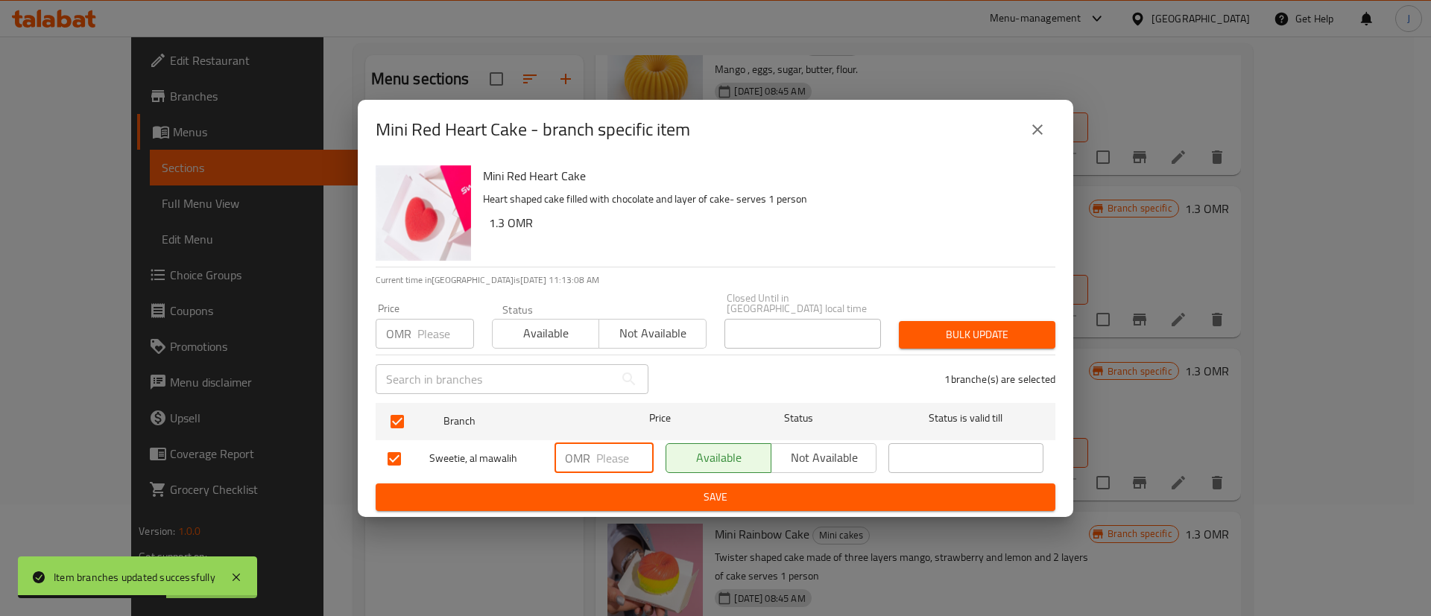
click at [575, 501] on button "Save" at bounding box center [716, 498] width 680 height 28
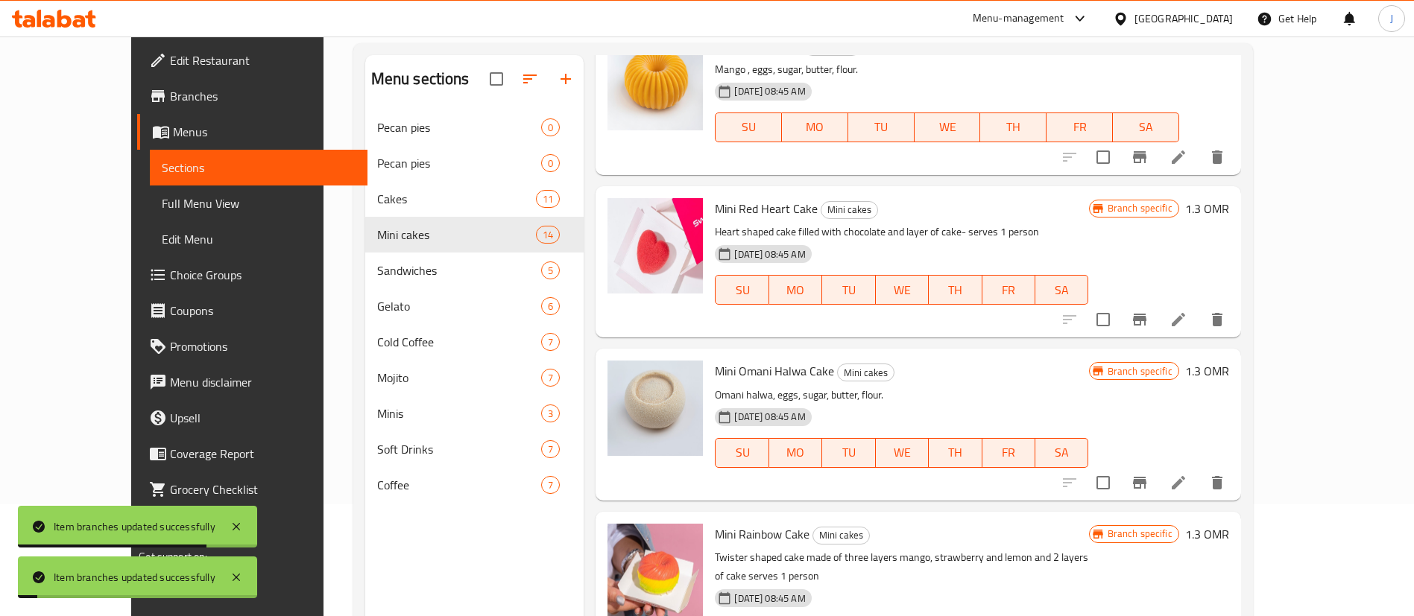
click at [1229, 212] on h6 "1.3 OMR" at bounding box center [1207, 208] width 44 height 21
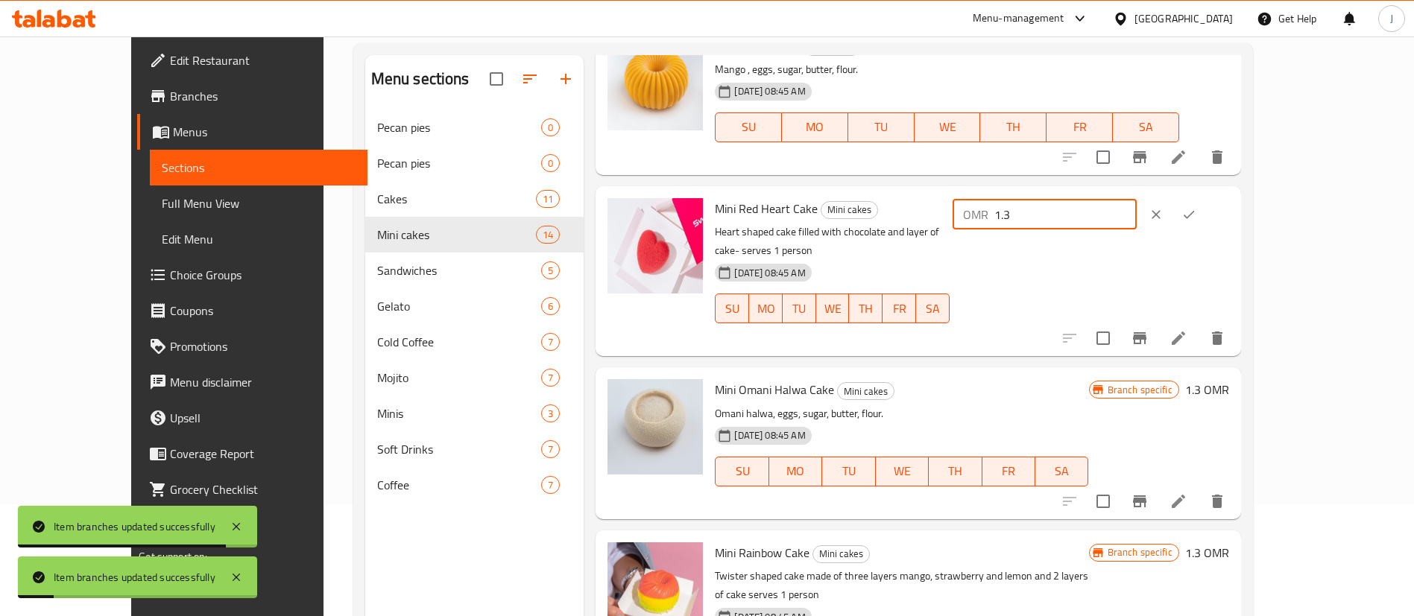
drag, startPoint x: 1099, startPoint y: 210, endPoint x: 1072, endPoint y: 212, distance: 26.9
click at [1079, 212] on div "Mini Red Heart Cake Mini cakes Heart shaped cake filled with chocolate and laye…" at bounding box center [971, 271] width 525 height 158
paste input "5"
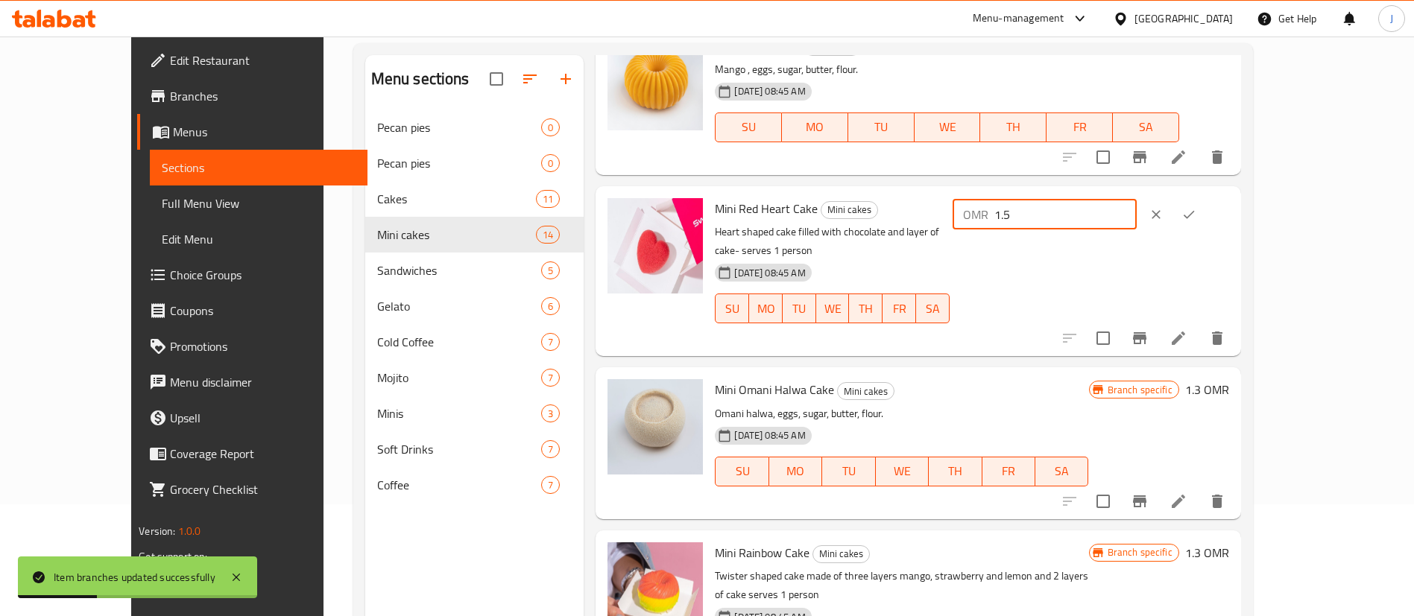
type input "1.5"
click at [1196, 209] on icon "ok" at bounding box center [1188, 214] width 15 height 15
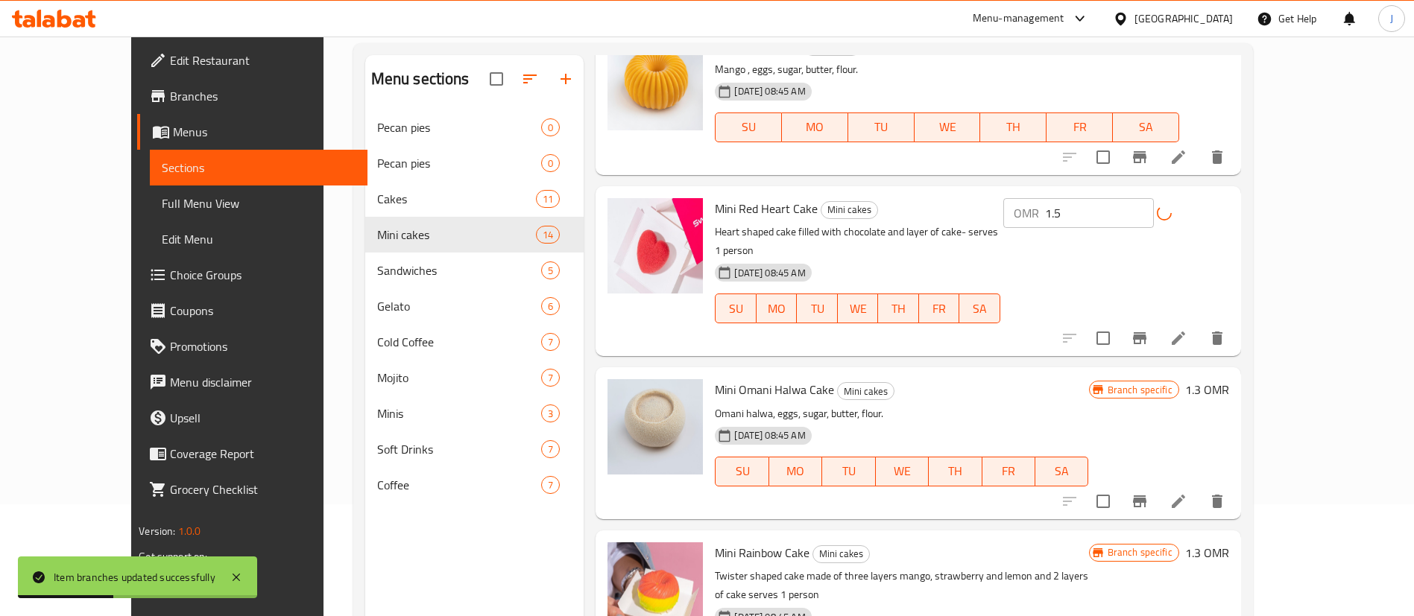
click at [1229, 379] on h6 "1.3 OMR" at bounding box center [1207, 389] width 44 height 21
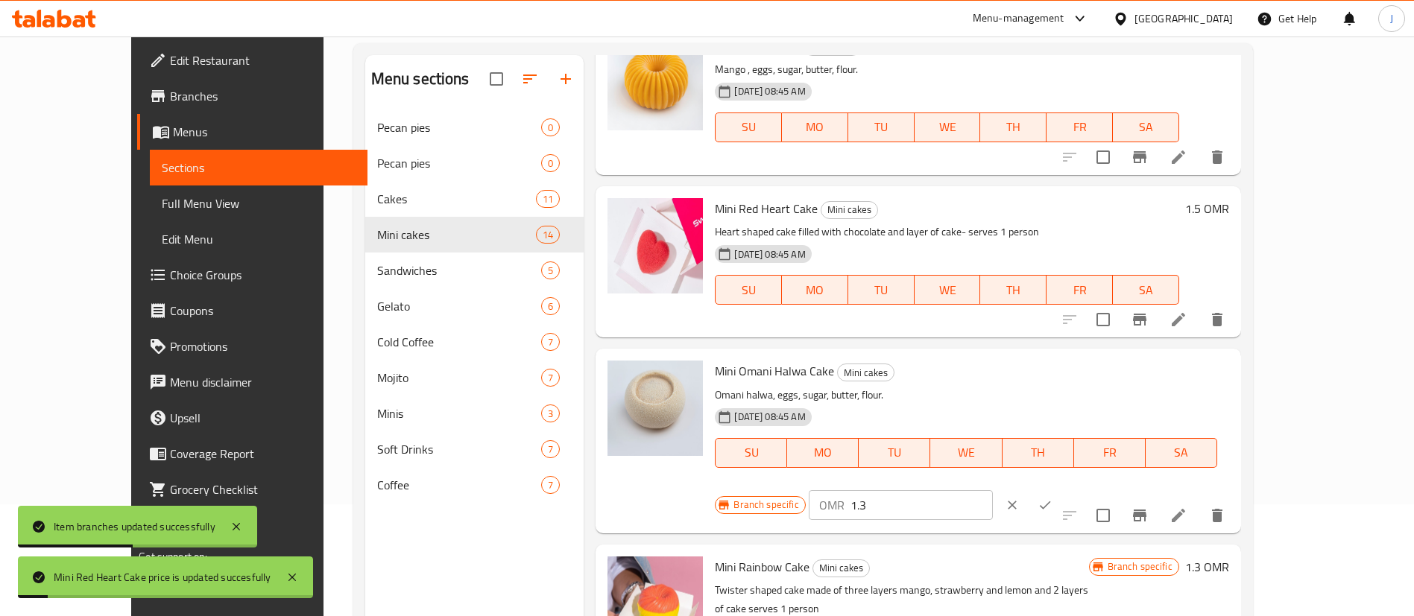
drag, startPoint x: 1079, startPoint y: 379, endPoint x: 1069, endPoint y: 378, distance: 10.5
click at [1069, 489] on div "Branch specific OMR 1.3 ​" at bounding box center [900, 505] width 370 height 33
paste input "5"
type input "1.5"
click at [1061, 489] on button "ok" at bounding box center [1044, 505] width 33 height 33
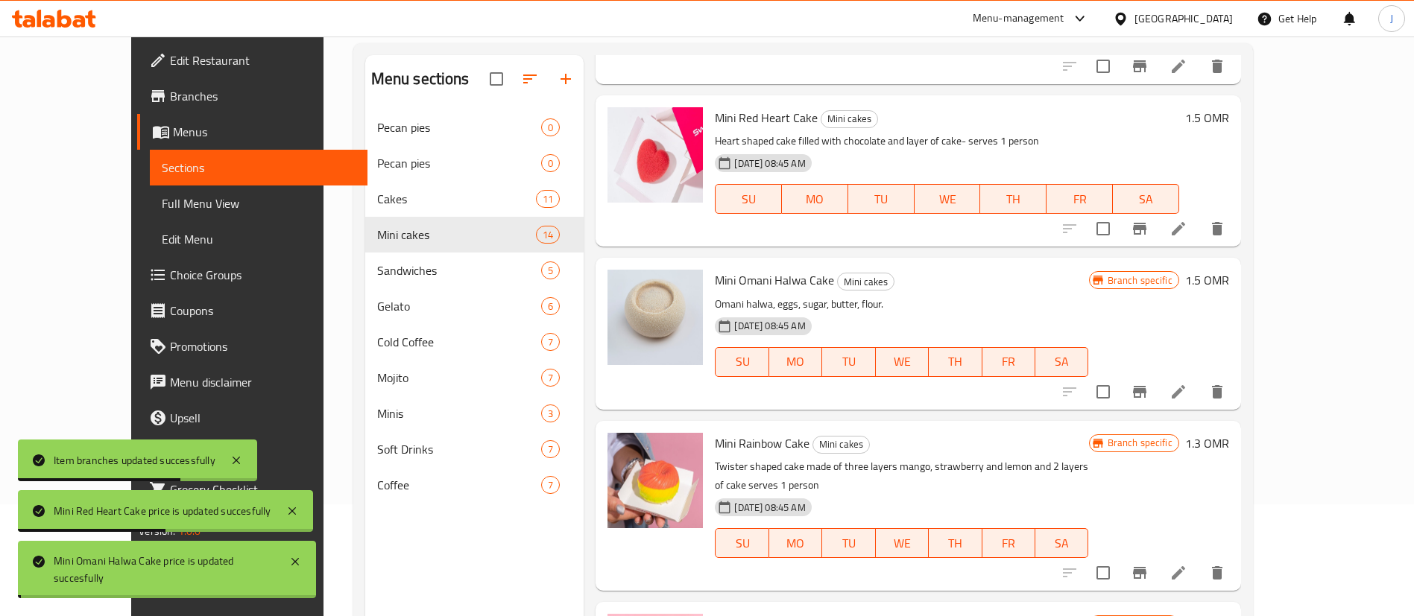
scroll to position [1006, 0]
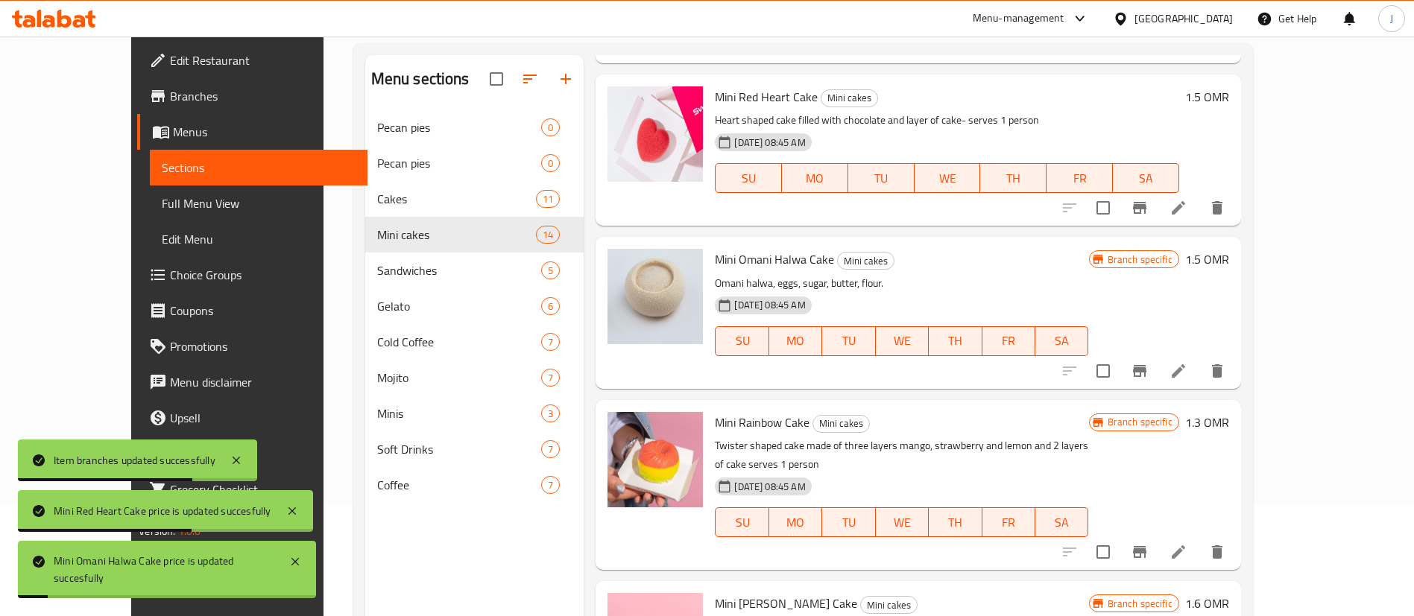
click at [1229, 416] on h6 "1.3 OMR" at bounding box center [1207, 422] width 44 height 21
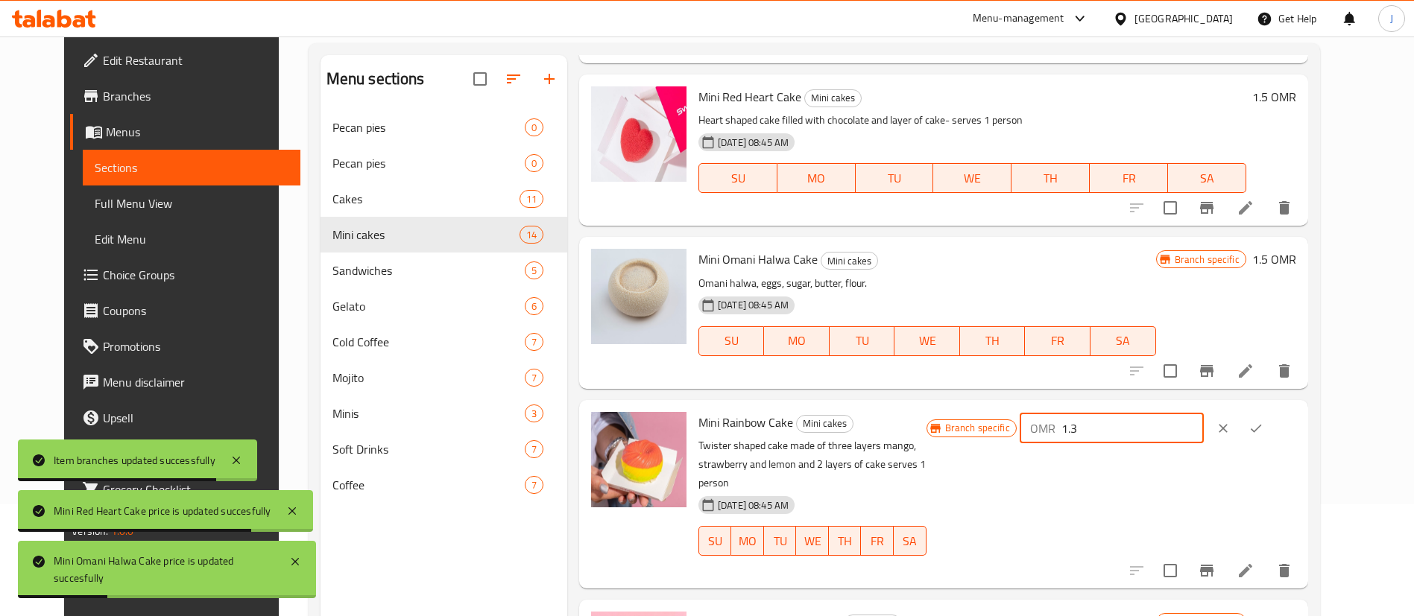
drag, startPoint x: 1133, startPoint y: 417, endPoint x: 1069, endPoint y: 414, distance: 64.2
click at [1069, 414] on div "Branch specific OMR 1.3 ​" at bounding box center [1111, 428] width 370 height 33
paste input "5"
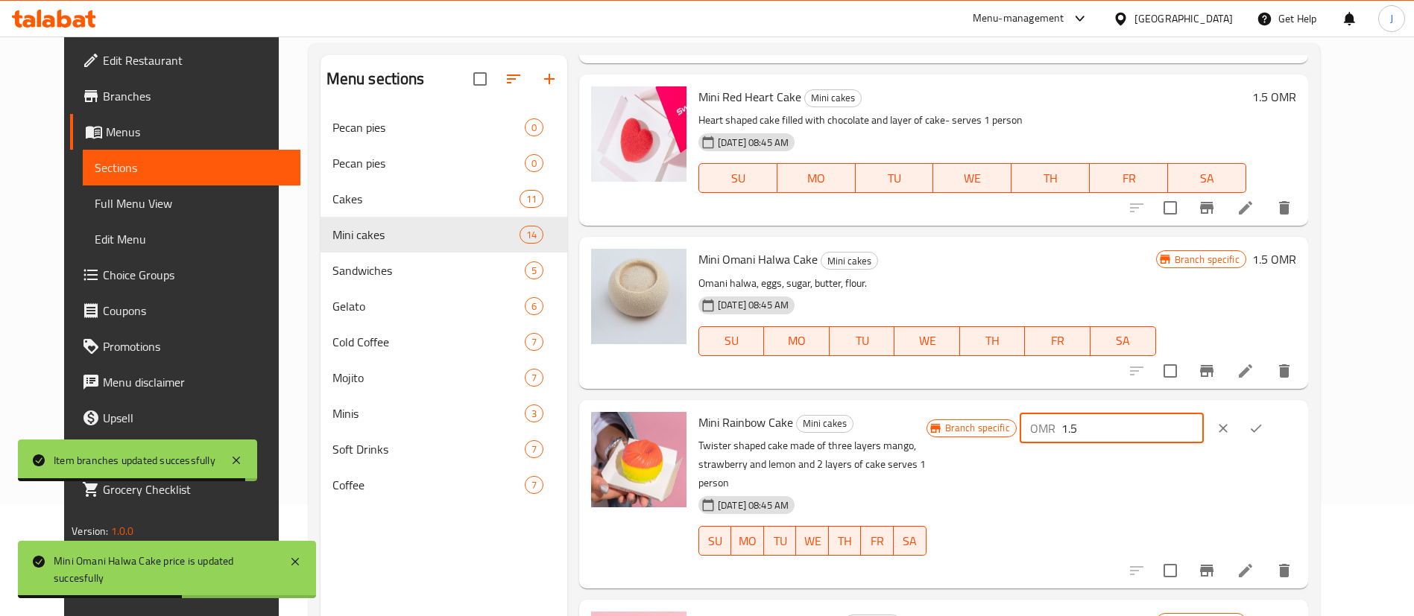
type input "1.5"
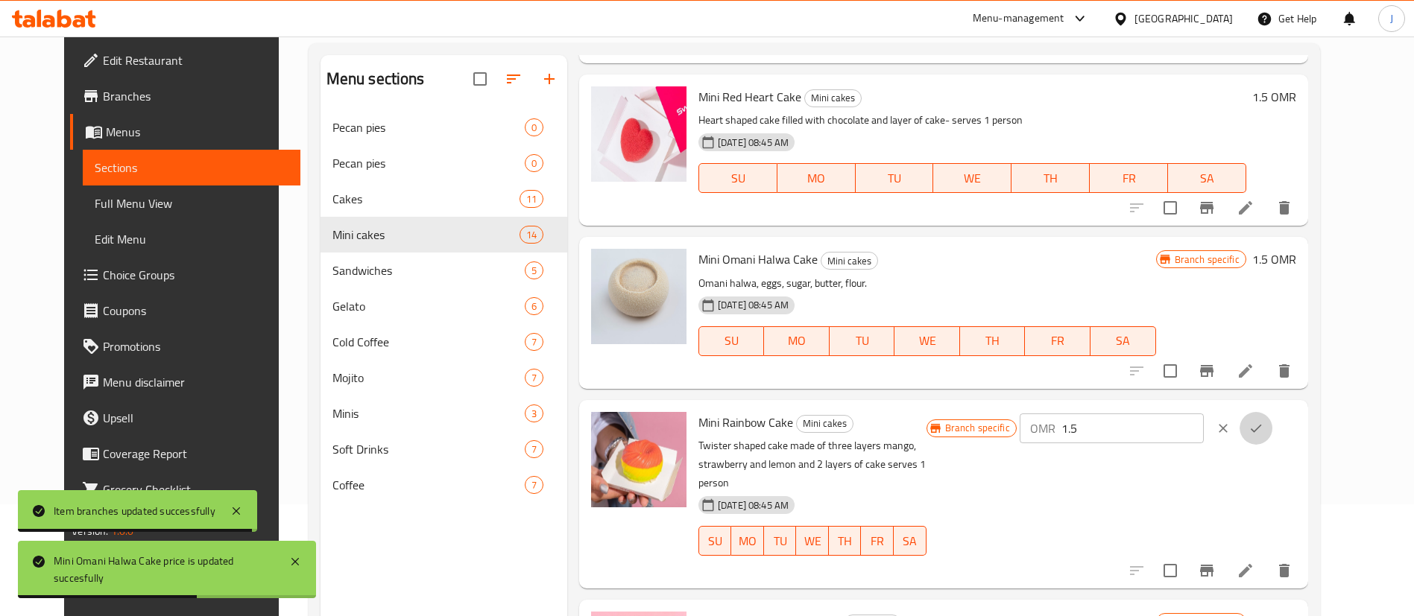
click at [1263, 423] on icon "ok" at bounding box center [1255, 428] width 15 height 15
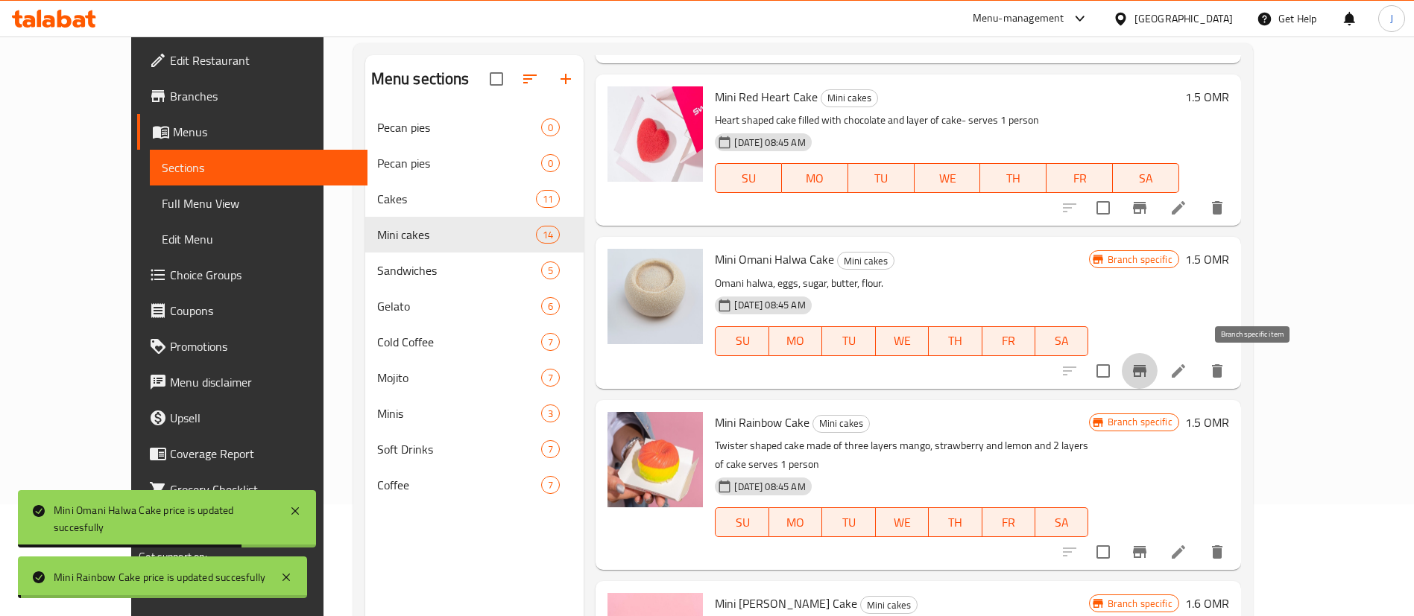
click at [1148, 374] on icon "Branch-specific-item" at bounding box center [1140, 371] width 18 height 18
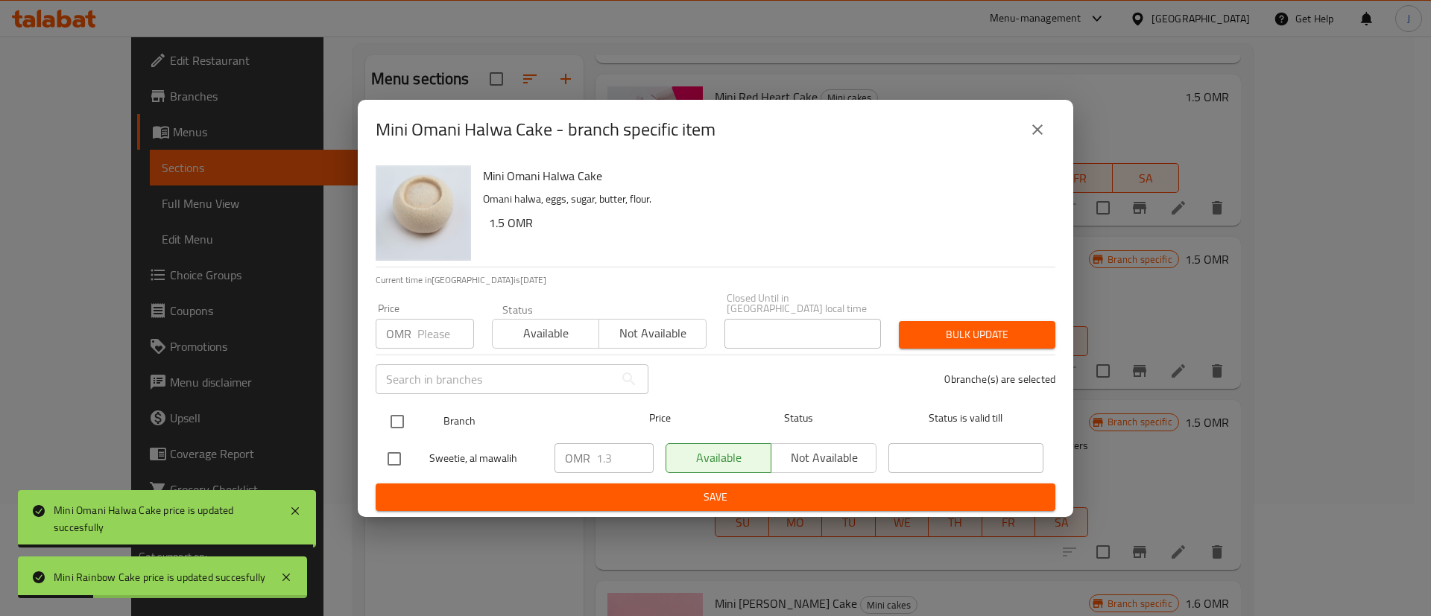
click at [406, 413] on input "checkbox" at bounding box center [397, 421] width 31 height 31
checkbox input "true"
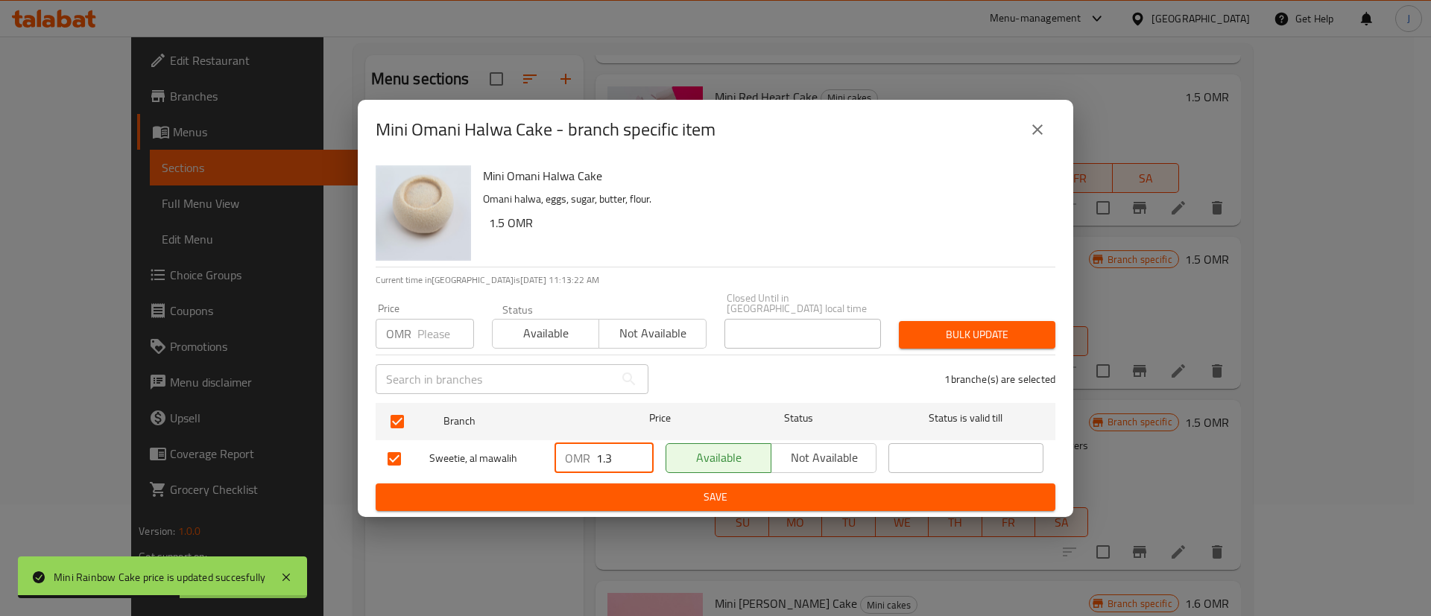
drag, startPoint x: 627, startPoint y: 449, endPoint x: 511, endPoint y: 440, distance: 116.6
click at [511, 440] on div "Sweetie, al mawalih OMR 1.3 ​ Available Not available ​" at bounding box center [716, 458] width 668 height 43
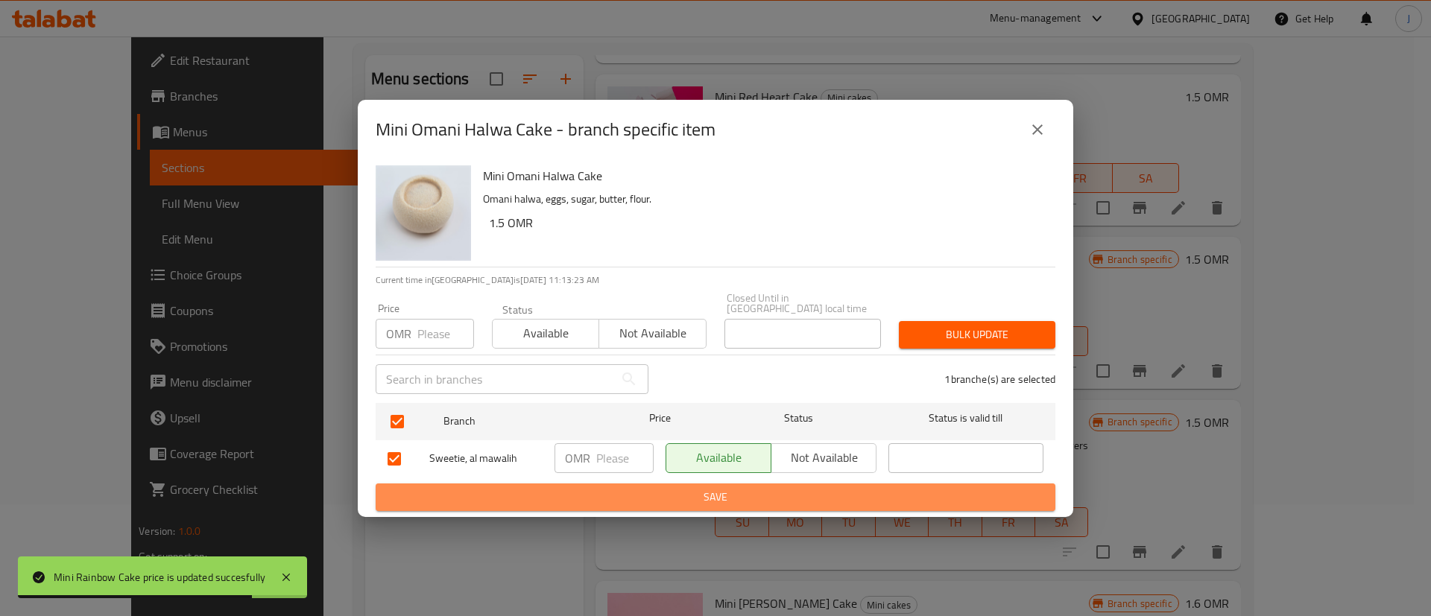
click at [628, 484] on button "Save" at bounding box center [716, 498] width 680 height 28
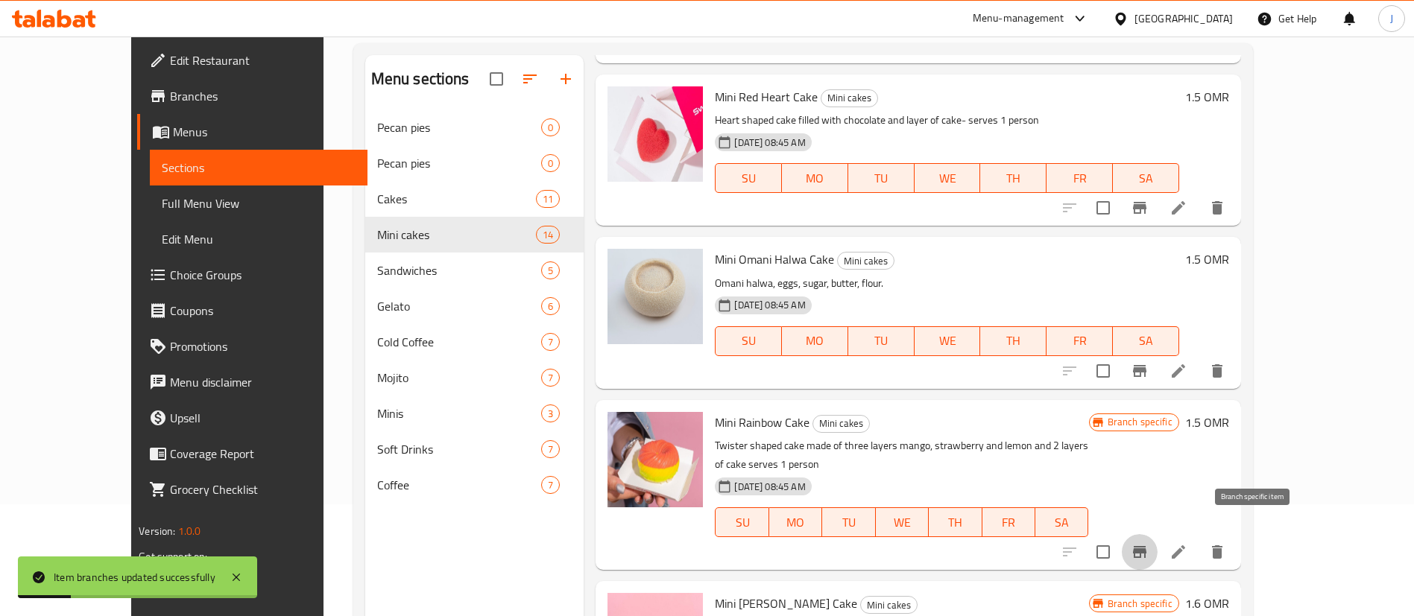
click at [1148, 543] on icon "Branch-specific-item" at bounding box center [1140, 552] width 18 height 18
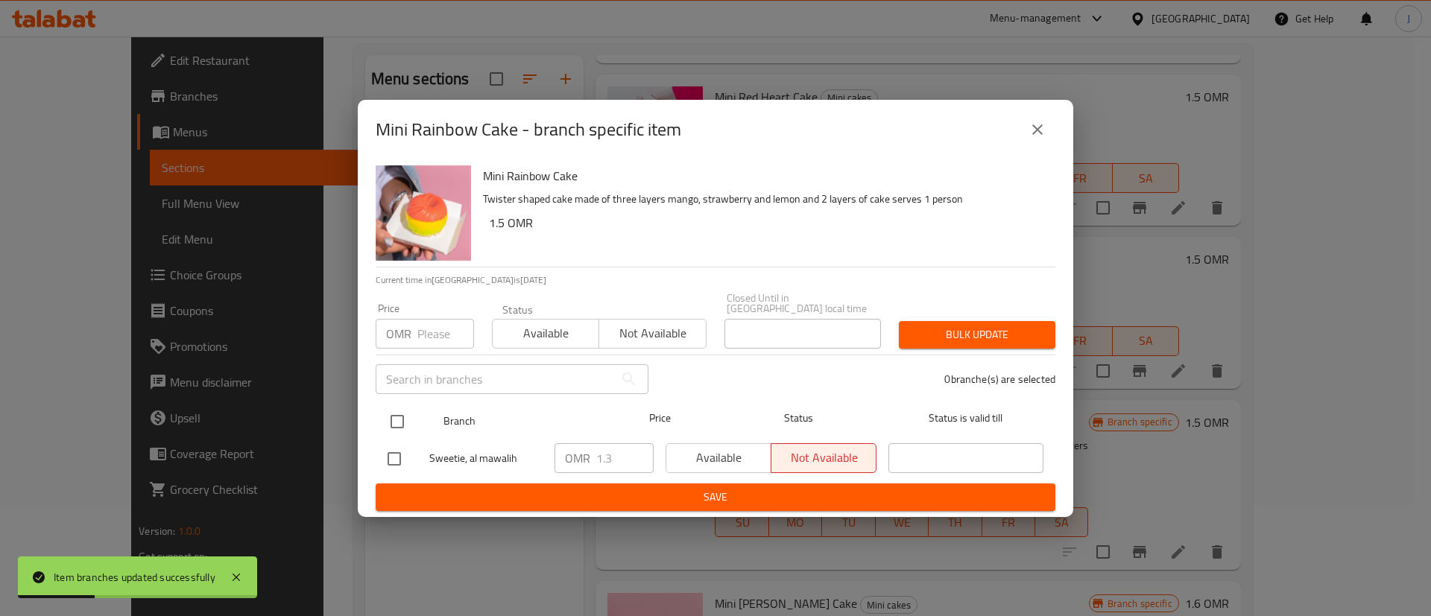
click at [412, 425] on input "checkbox" at bounding box center [397, 421] width 31 height 31
checkbox input "true"
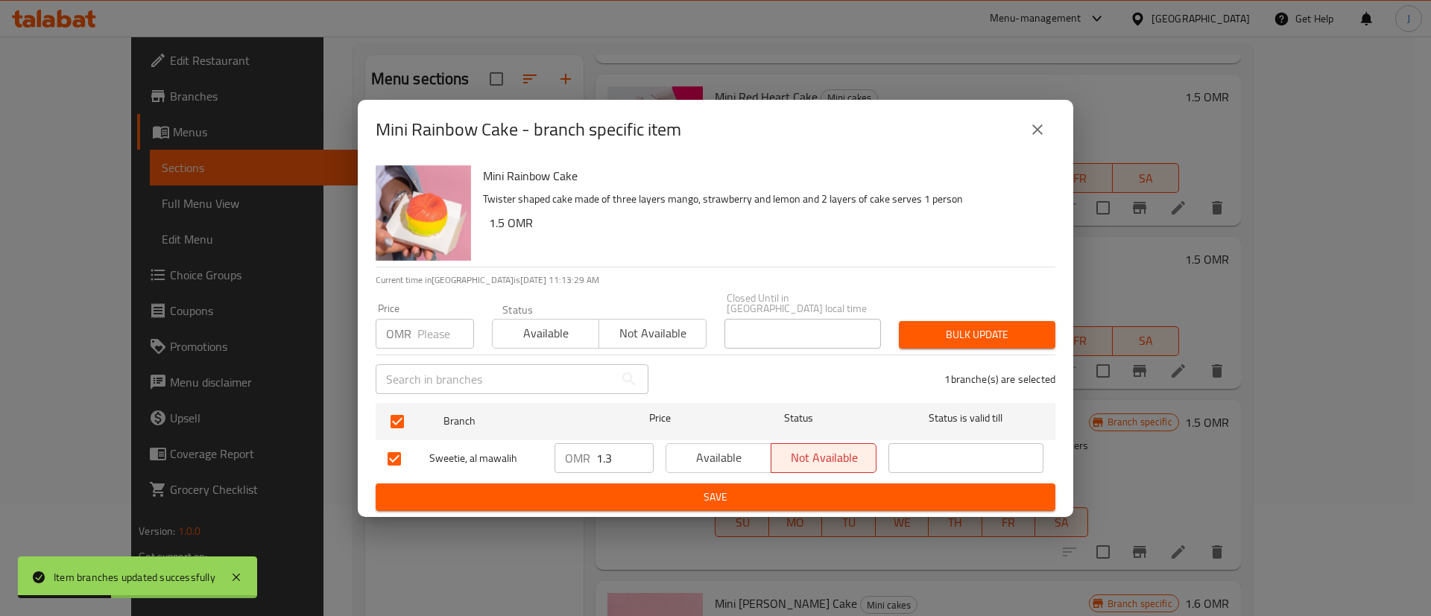
click at [607, 457] on input "1.3" at bounding box center [624, 458] width 57 height 30
click at [614, 453] on input "1.3" at bounding box center [624, 458] width 57 height 30
drag, startPoint x: 614, startPoint y: 453, endPoint x: 564, endPoint y: 456, distance: 50.0
click at [564, 456] on div "OMR 1.3 ​" at bounding box center [603, 458] width 99 height 30
click at [637, 488] on span "Save" at bounding box center [716, 497] width 656 height 19
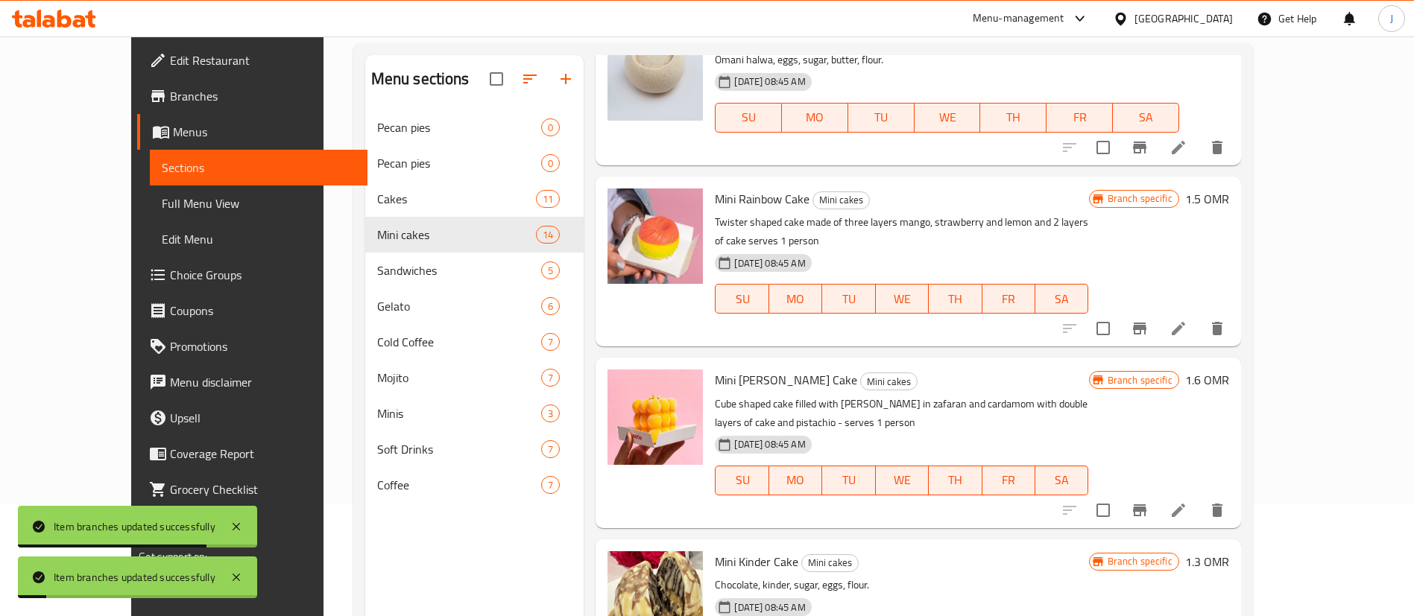
scroll to position [1341, 0]
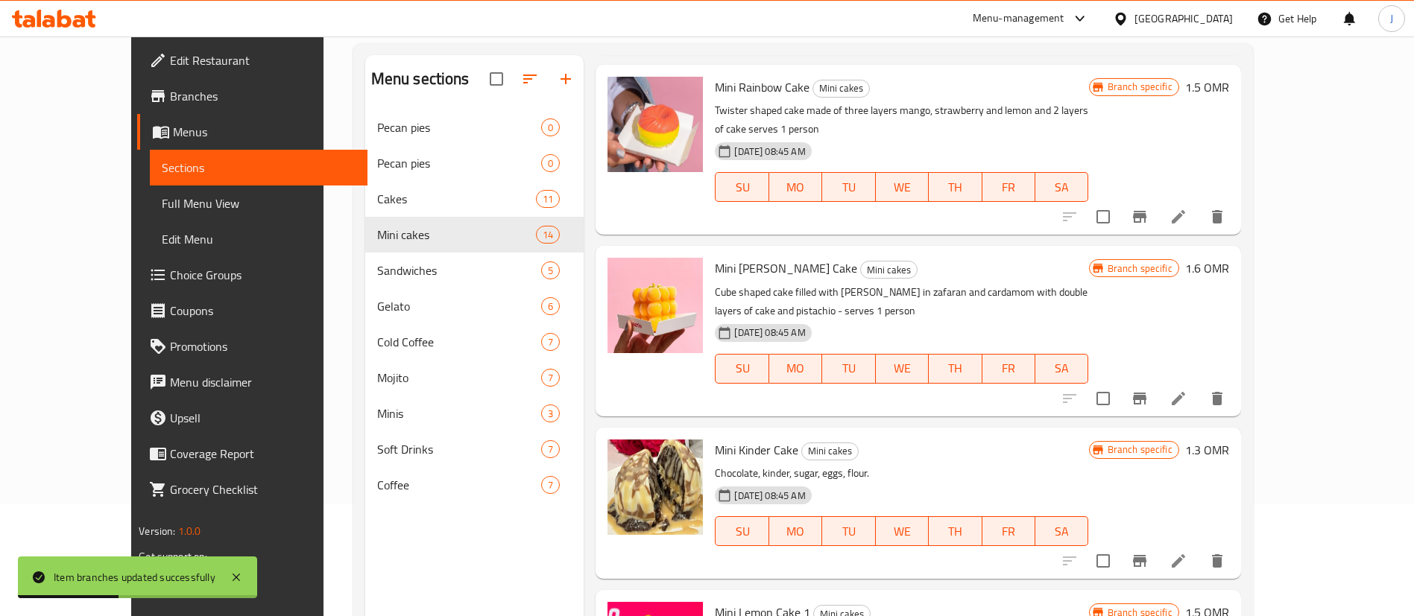
click at [1229, 258] on h6 "1.6 OMR" at bounding box center [1207, 268] width 44 height 21
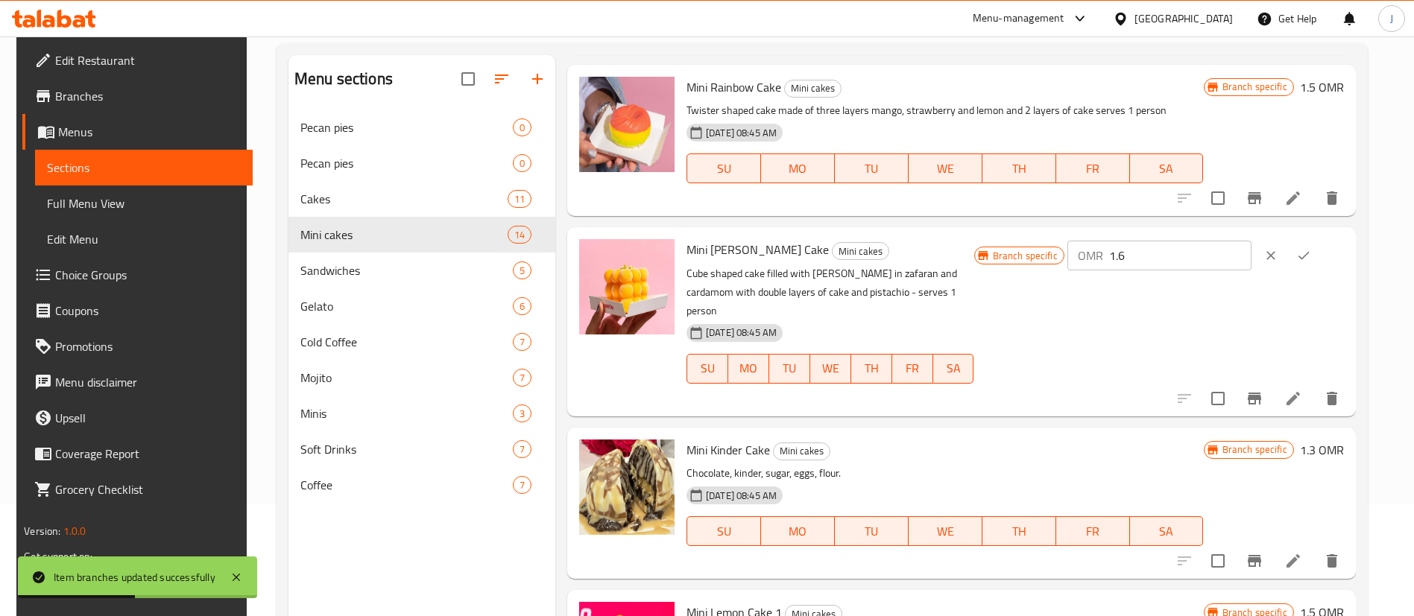
click at [1195, 259] on input "1.6" at bounding box center [1180, 256] width 142 height 30
type input "1.8"
click at [1311, 250] on icon "ok" at bounding box center [1303, 255] width 15 height 15
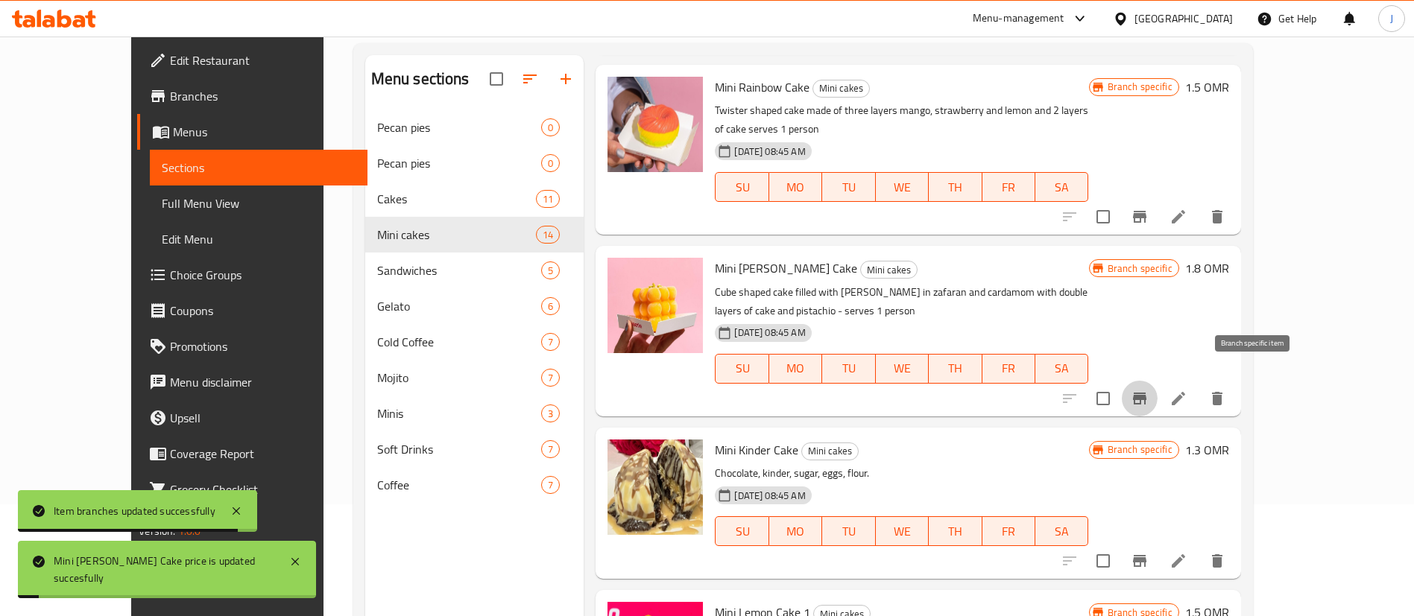
click at [1148, 390] on icon "Branch-specific-item" at bounding box center [1140, 399] width 18 height 18
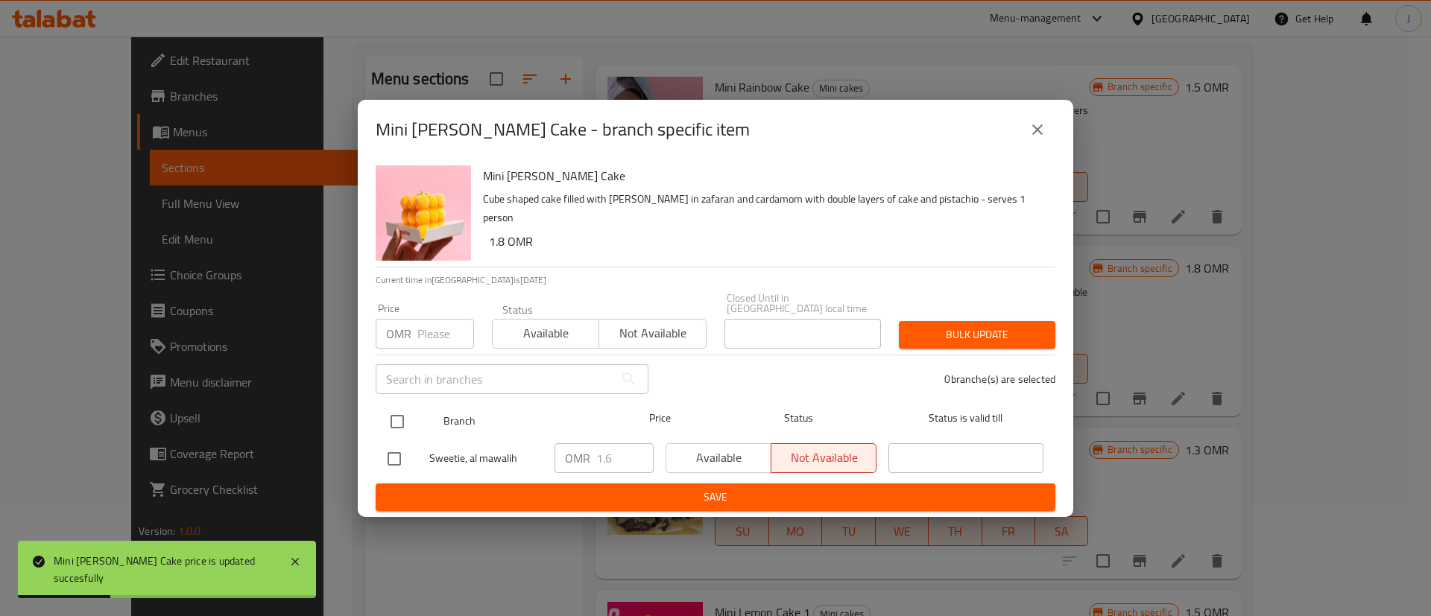
click at [401, 420] on input "checkbox" at bounding box center [397, 421] width 31 height 31
checkbox input "true"
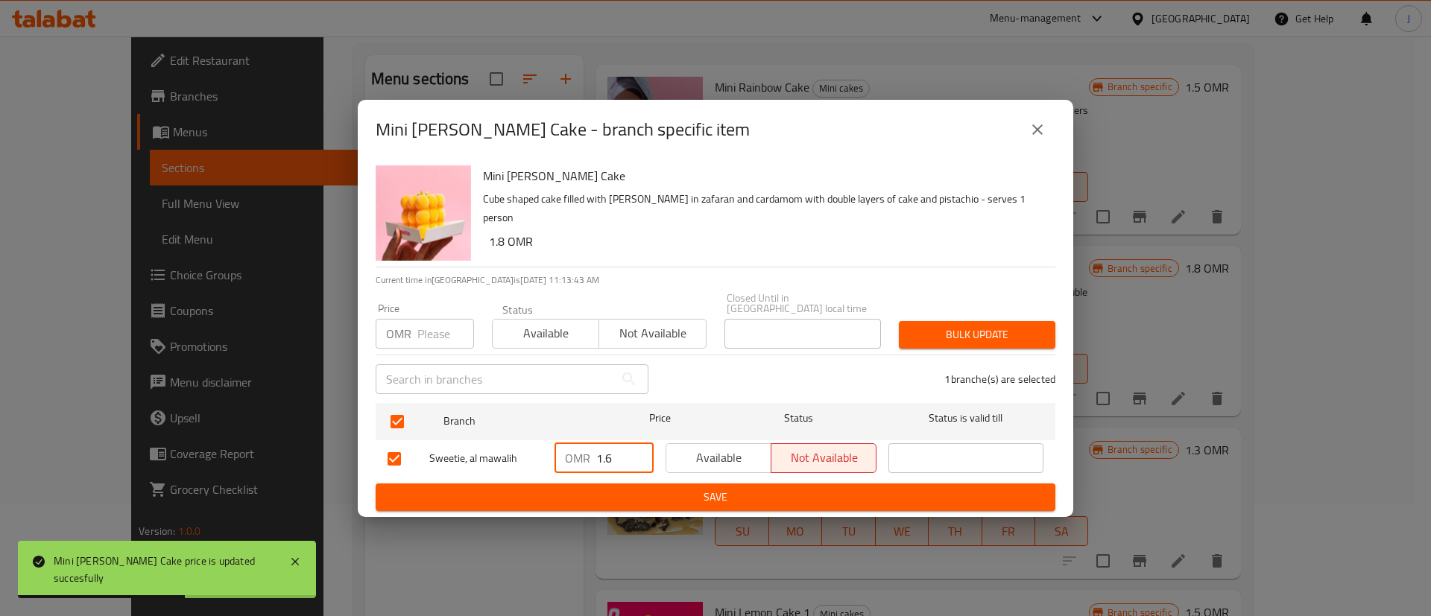
drag, startPoint x: 616, startPoint y: 457, endPoint x: 499, endPoint y: 447, distance: 116.7
click at [502, 447] on div "Sweetie, al mawalih OMR 1.6 ​ Available Not available ​" at bounding box center [716, 458] width 668 height 43
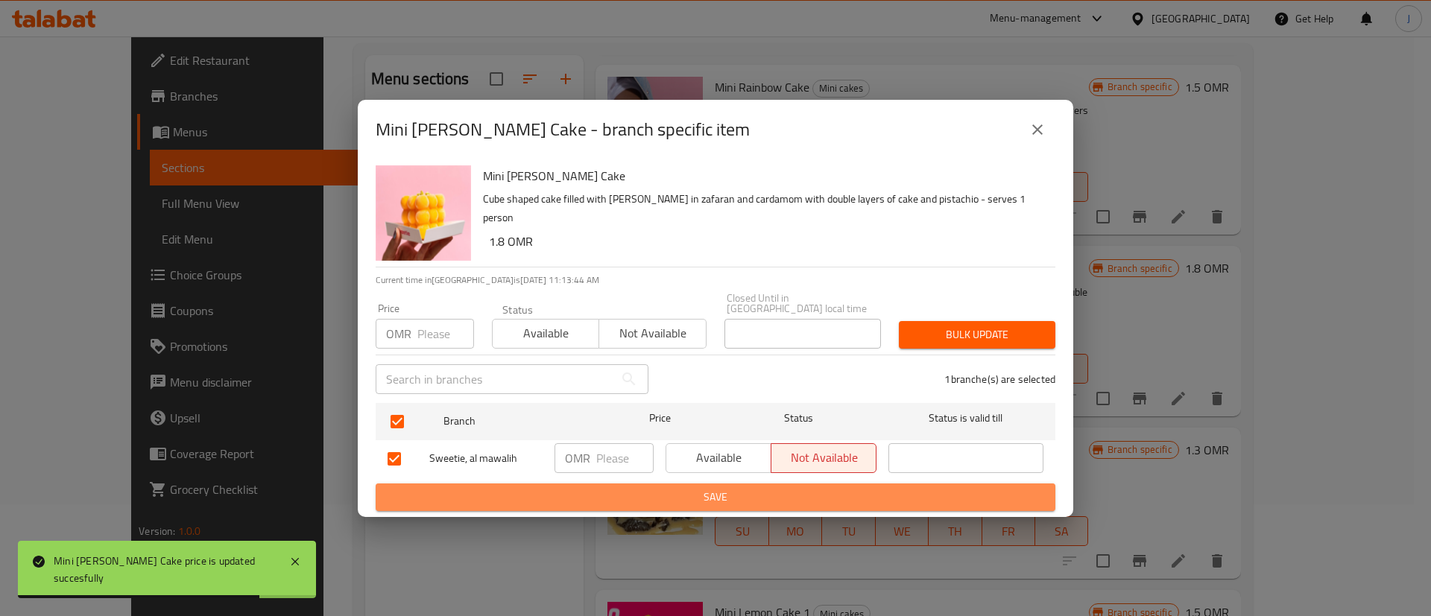
click at [619, 490] on span "Save" at bounding box center [716, 497] width 656 height 19
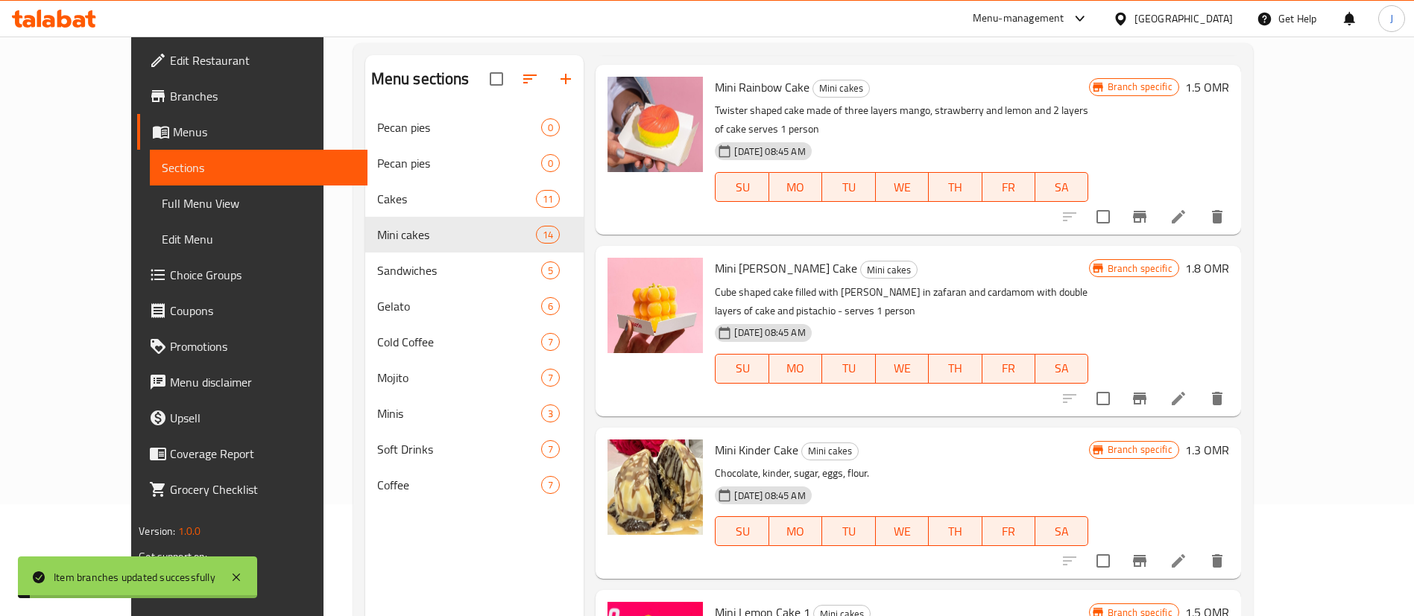
scroll to position [1453, 0]
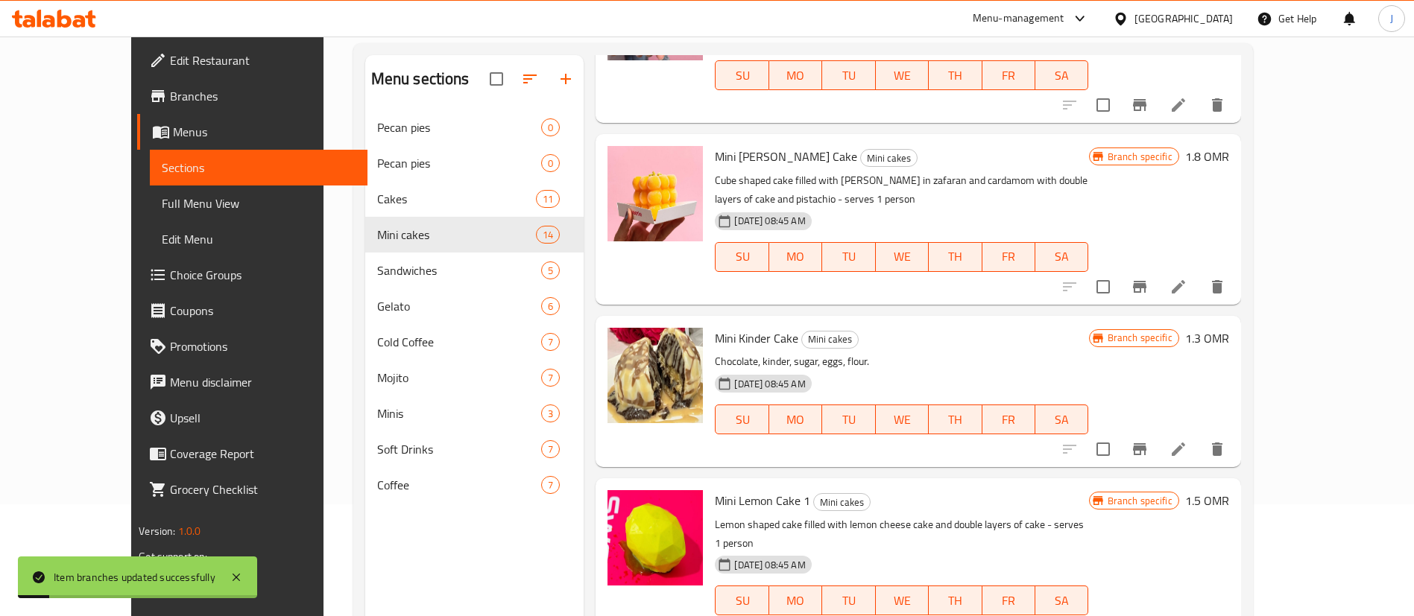
click at [1229, 329] on h6 "1.3 OMR" at bounding box center [1207, 338] width 44 height 21
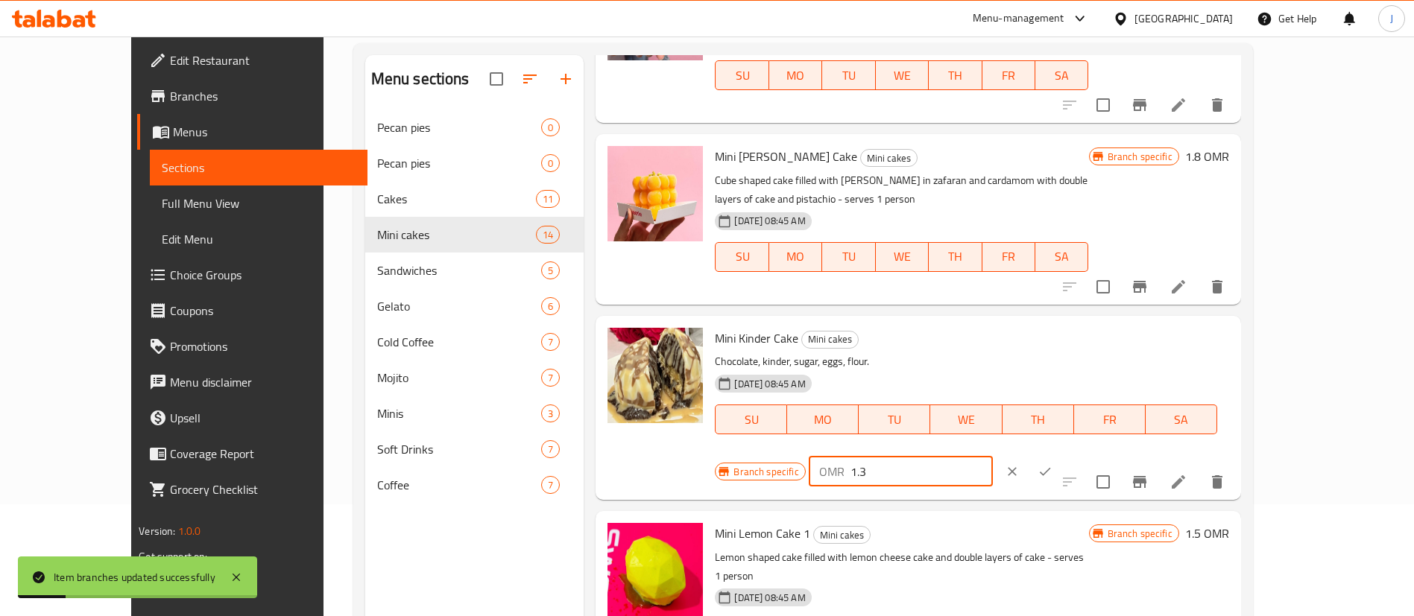
drag, startPoint x: 1175, startPoint y: 322, endPoint x: 1087, endPoint y: 330, distance: 87.6
click at [1084, 455] on div "Branch specific OMR 1.3 ​" at bounding box center [900, 471] width 370 height 33
paste input "5"
type input "1.5"
click at [1061, 455] on button "ok" at bounding box center [1044, 471] width 33 height 33
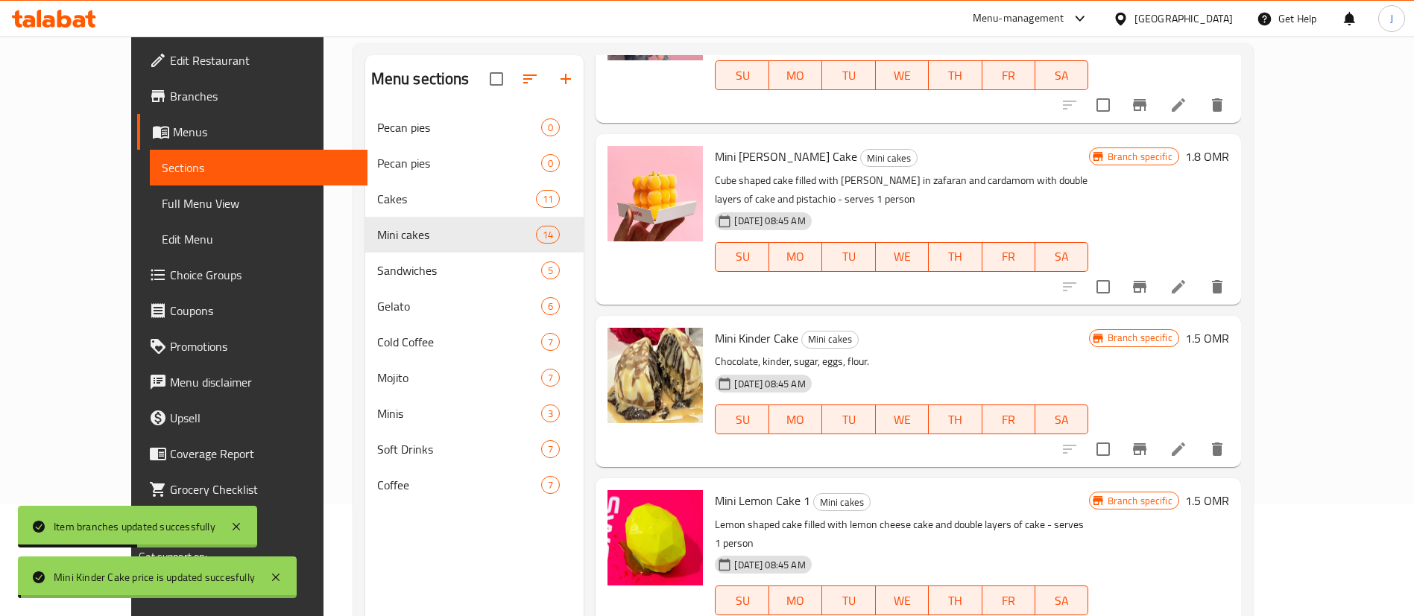
scroll to position [1565, 0]
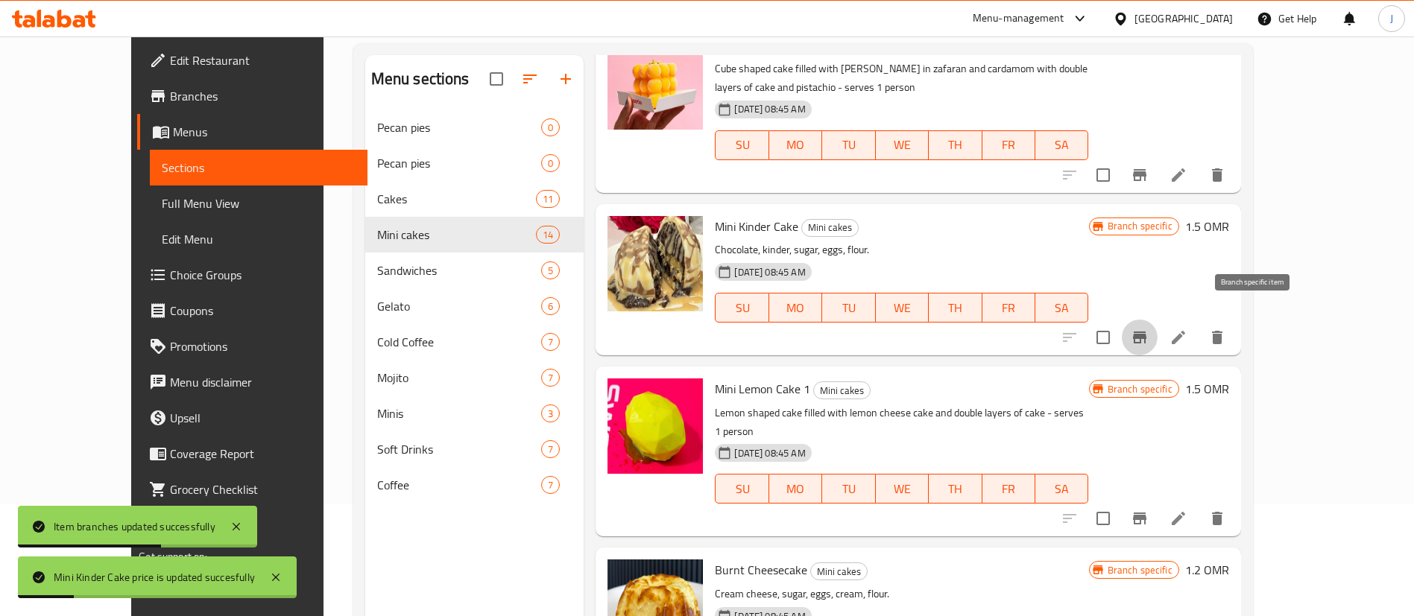
click at [1148, 329] on icon "Branch-specific-item" at bounding box center [1140, 338] width 18 height 18
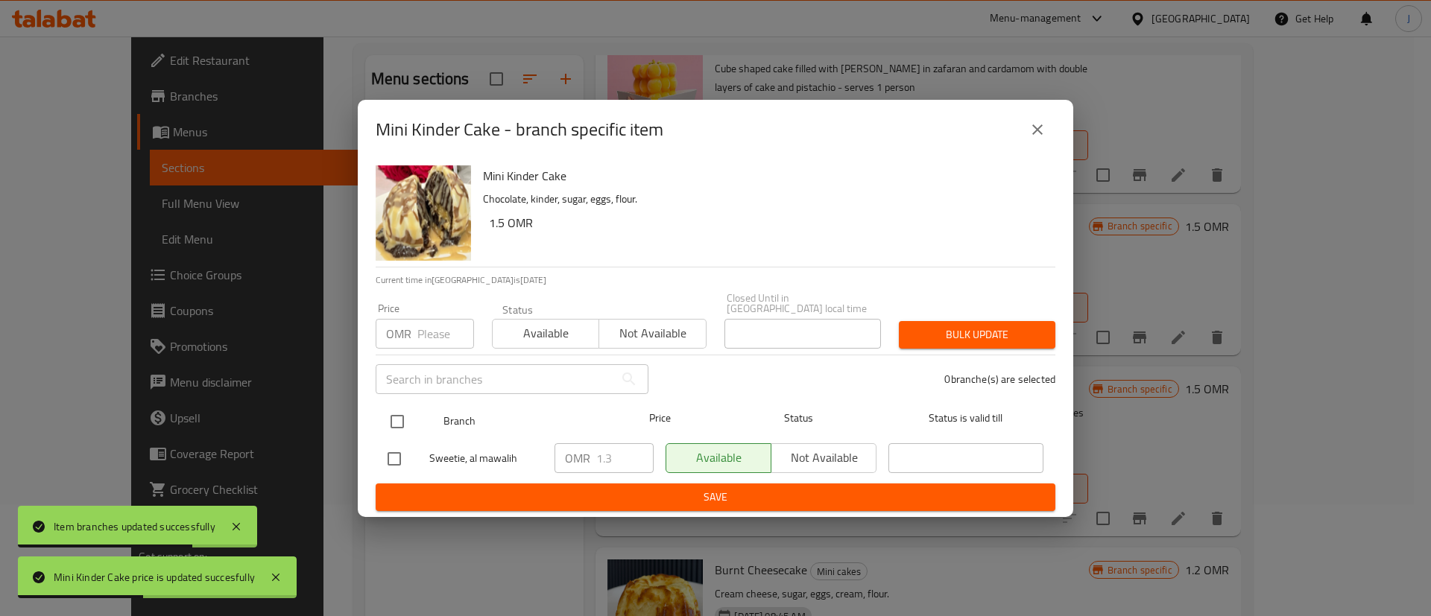
drag, startPoint x: 397, startPoint y: 417, endPoint x: 408, endPoint y: 420, distance: 11.6
click at [398, 417] on input "checkbox" at bounding box center [397, 421] width 31 height 31
checkbox input "true"
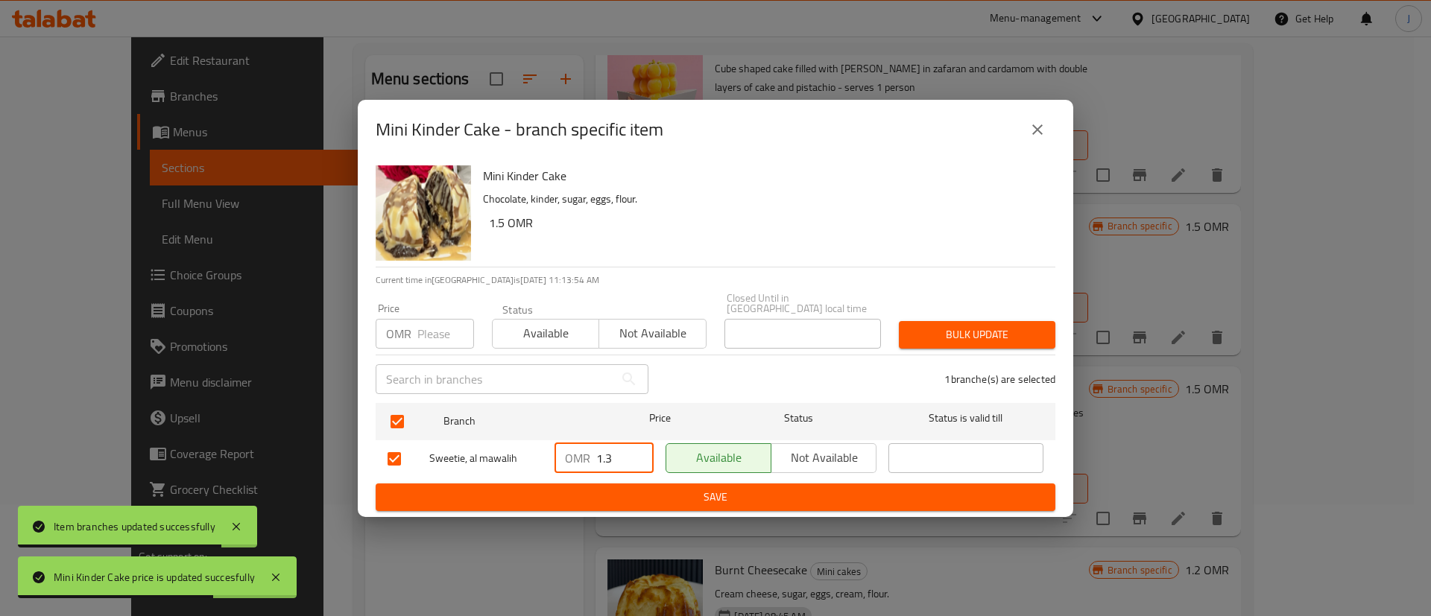
drag, startPoint x: 610, startPoint y: 453, endPoint x: 569, endPoint y: 452, distance: 41.7
click at [569, 452] on div "OMR 1.3 ​" at bounding box center [603, 458] width 99 height 30
click at [663, 488] on span "Save" at bounding box center [716, 497] width 656 height 19
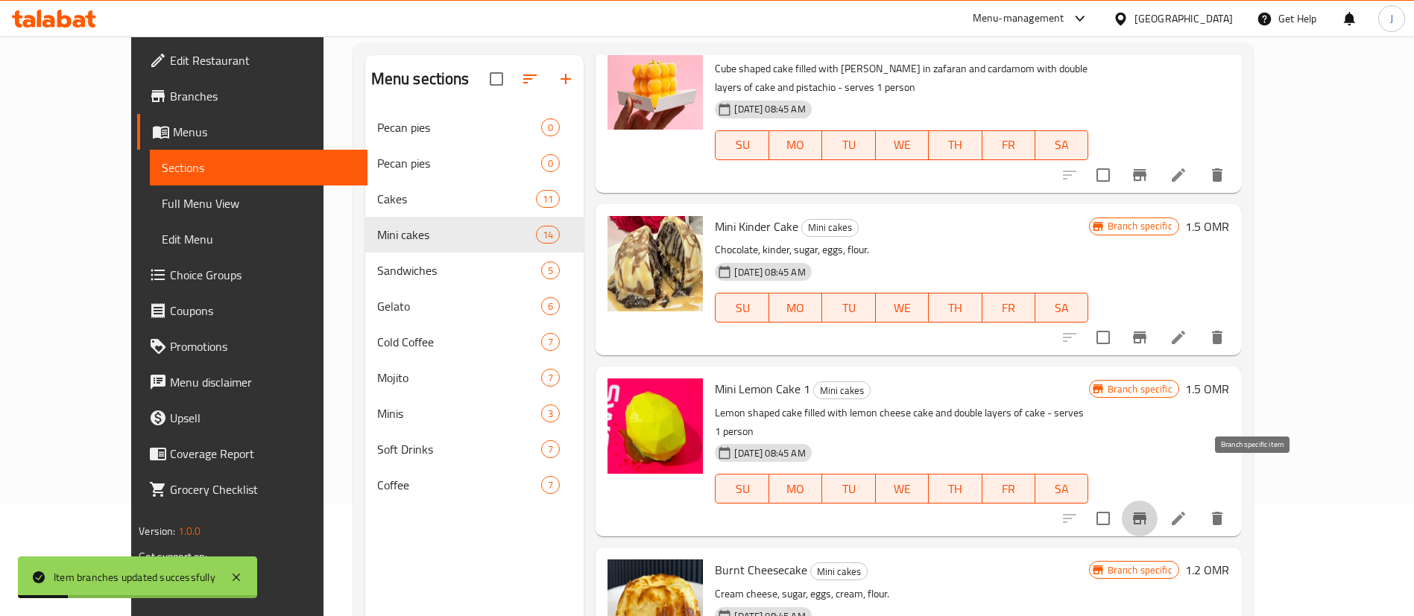
click at [1146, 513] on icon "Branch-specific-item" at bounding box center [1139, 519] width 13 height 12
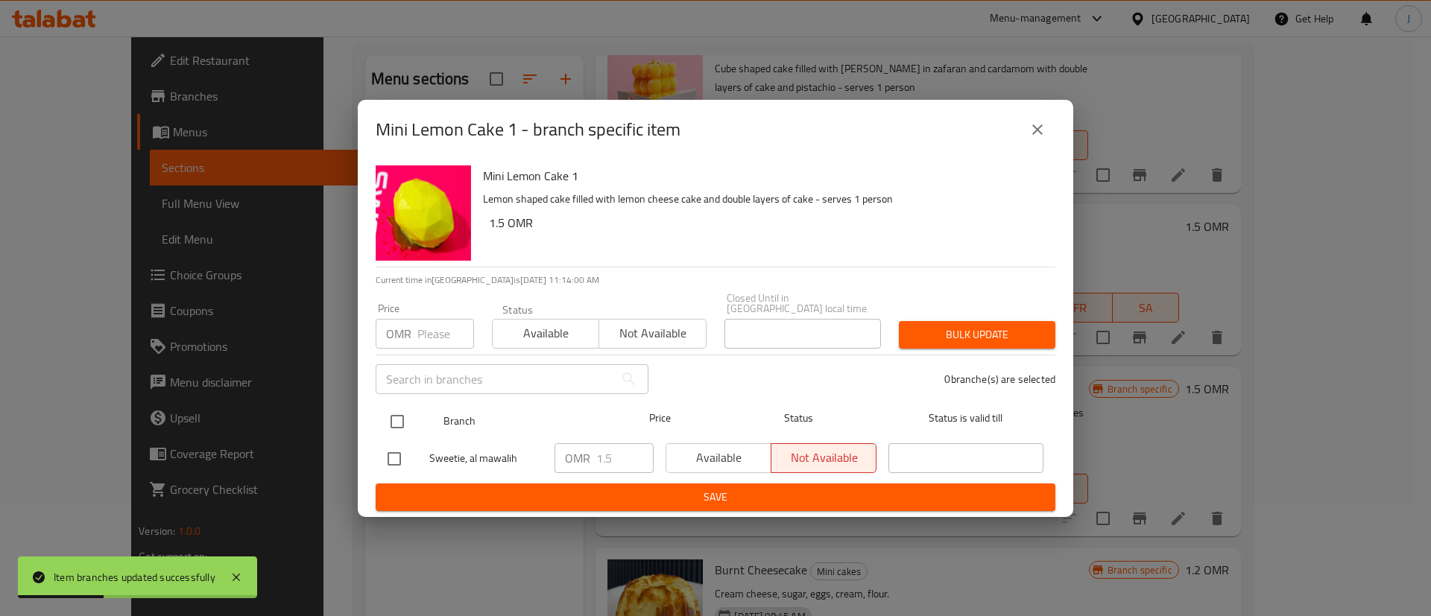
drag, startPoint x: 399, startPoint y: 414, endPoint x: 452, endPoint y: 415, distance: 52.9
click at [403, 414] on input "checkbox" at bounding box center [397, 421] width 31 height 31
checkbox input "true"
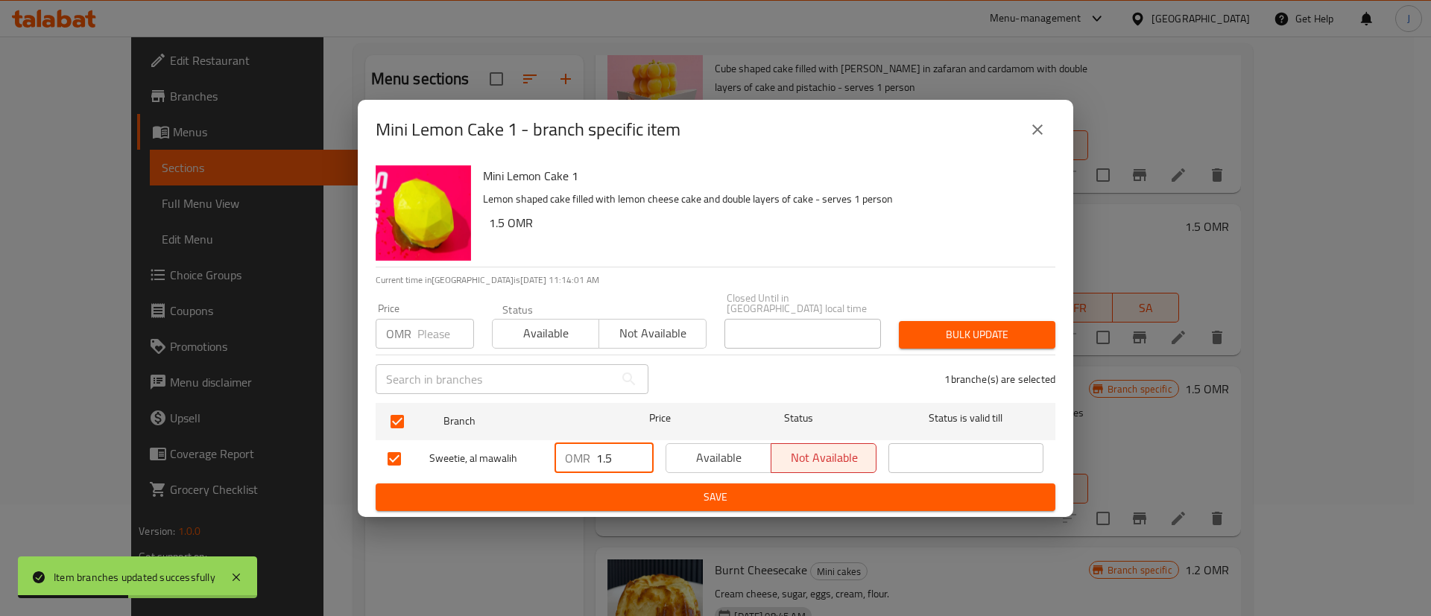
drag, startPoint x: 622, startPoint y: 449, endPoint x: 552, endPoint y: 453, distance: 70.2
click at [552, 453] on div "OMR 1.5 ​" at bounding box center [604, 458] width 111 height 43
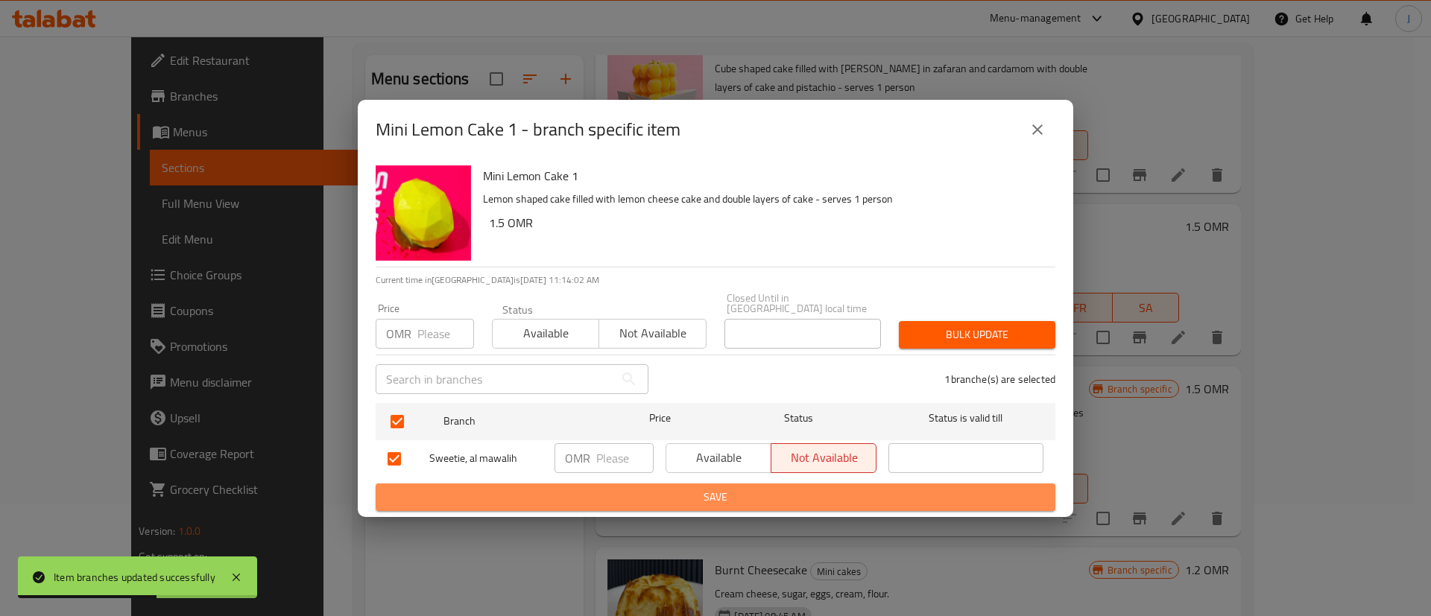
click at [592, 494] on span "Save" at bounding box center [716, 497] width 656 height 19
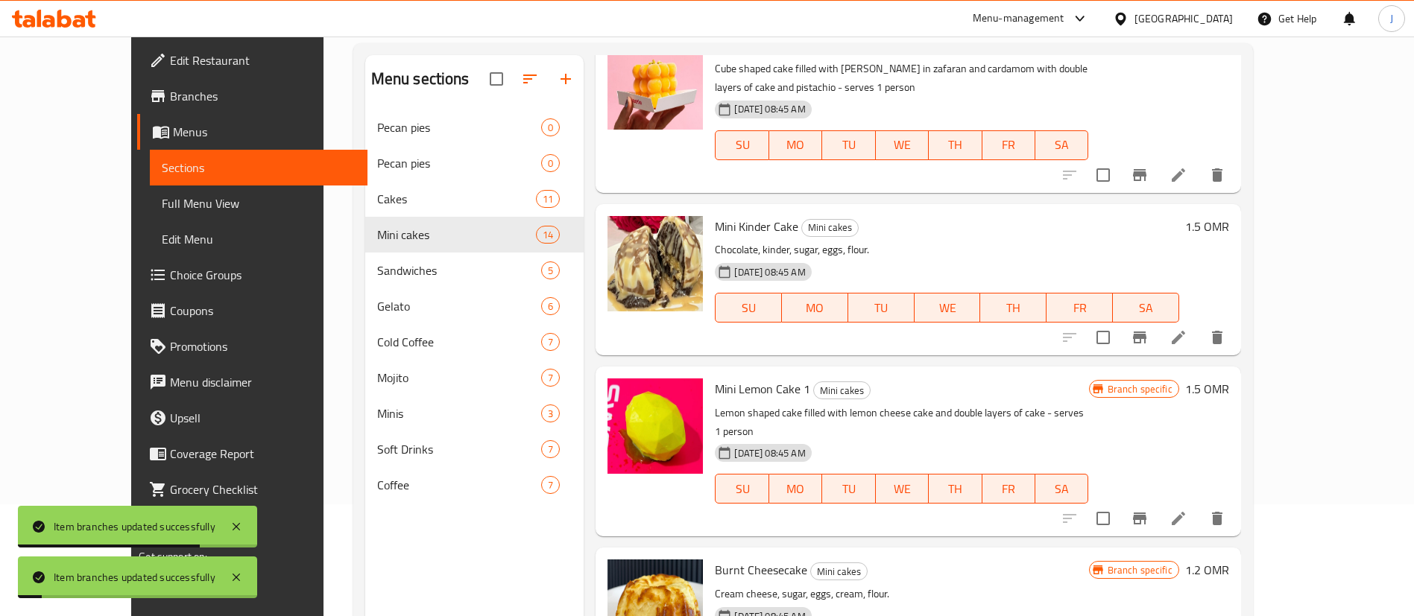
click at [1229, 379] on h6 "1.5 OMR" at bounding box center [1207, 389] width 44 height 21
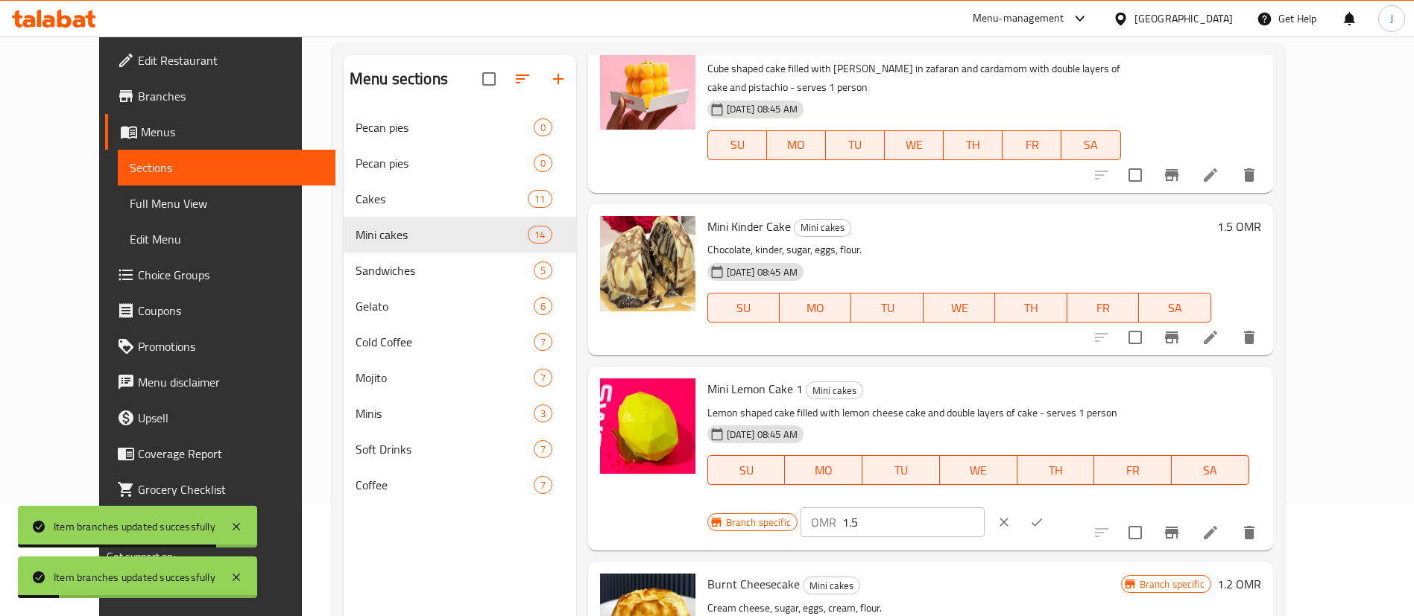
click at [985, 508] on input "1.5" at bounding box center [913, 523] width 142 height 30
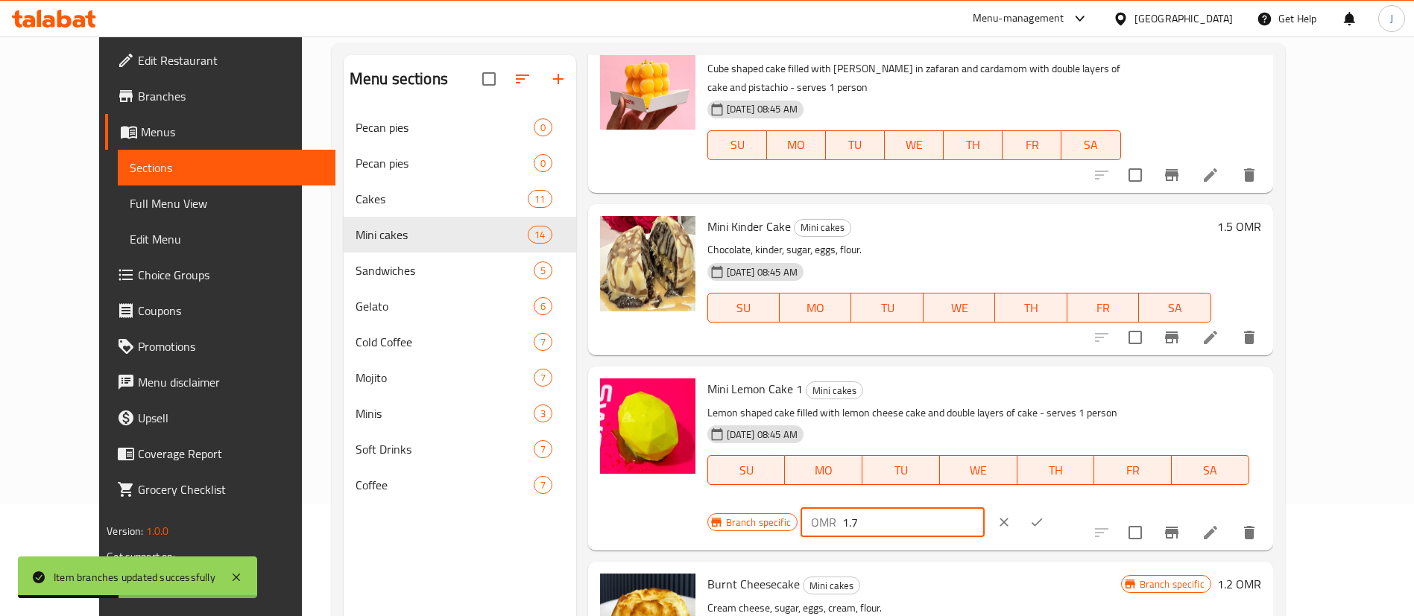
type input "1.7"
click at [1044, 515] on icon "ok" at bounding box center [1036, 522] width 15 height 15
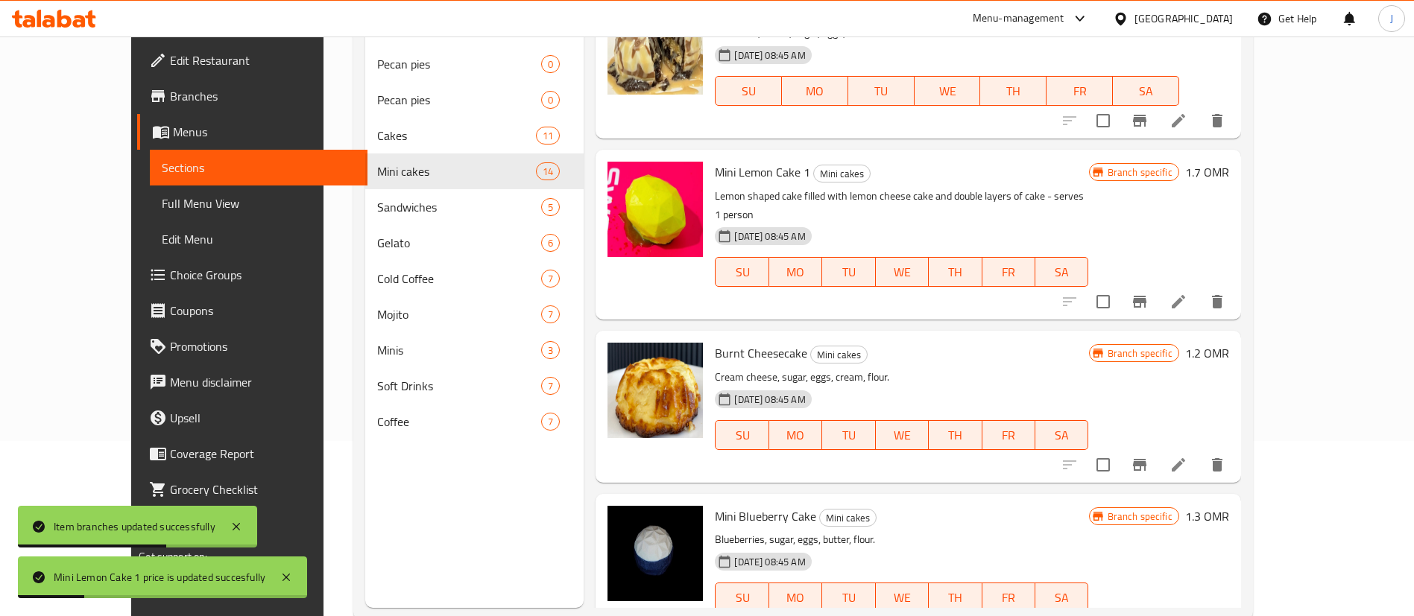
scroll to position [209, 0]
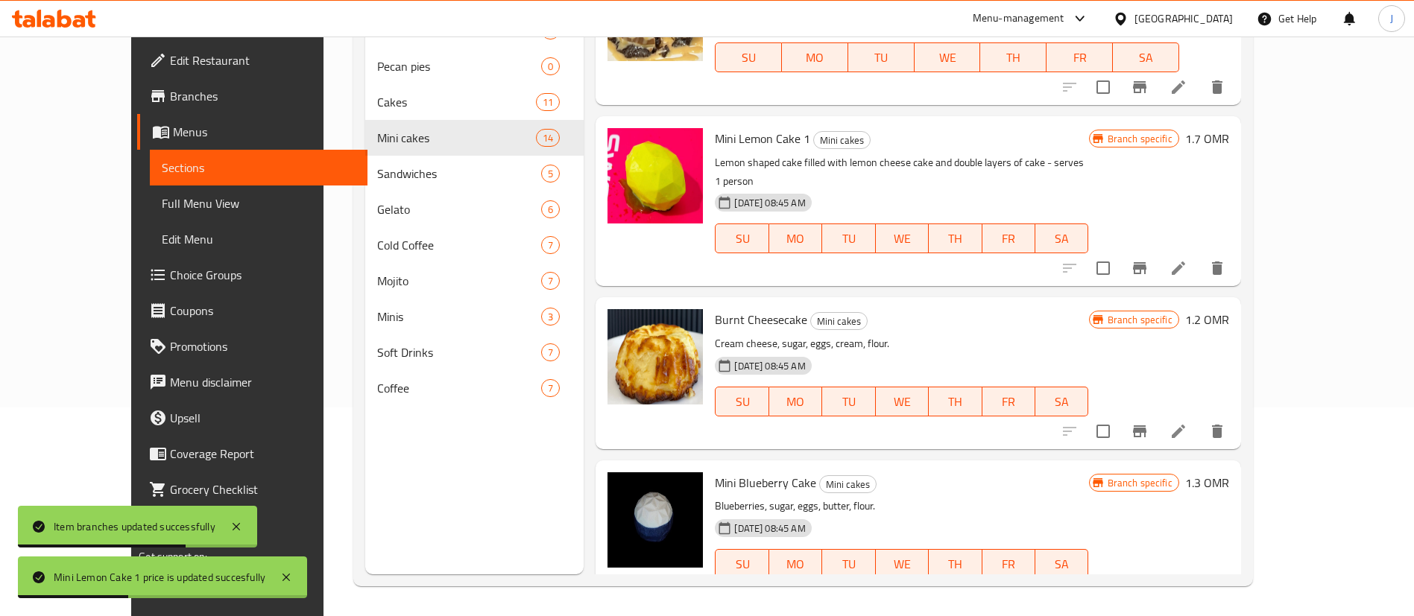
click at [1229, 309] on h6 "1.2 OMR" at bounding box center [1207, 319] width 44 height 21
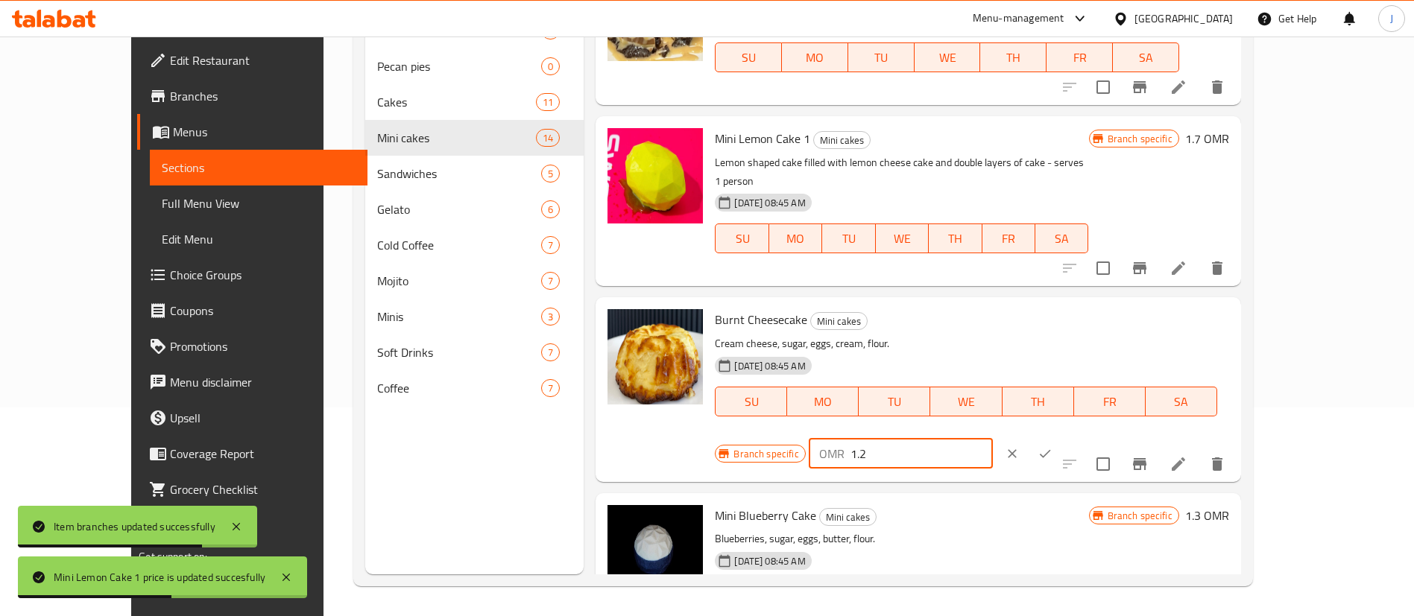
drag, startPoint x: 1216, startPoint y: 289, endPoint x: 1076, endPoint y: 288, distance: 140.1
click at [1076, 437] on div "Branch specific OMR 1.2 ​" at bounding box center [900, 453] width 370 height 33
click at [993, 439] on input "1.2" at bounding box center [921, 454] width 142 height 30
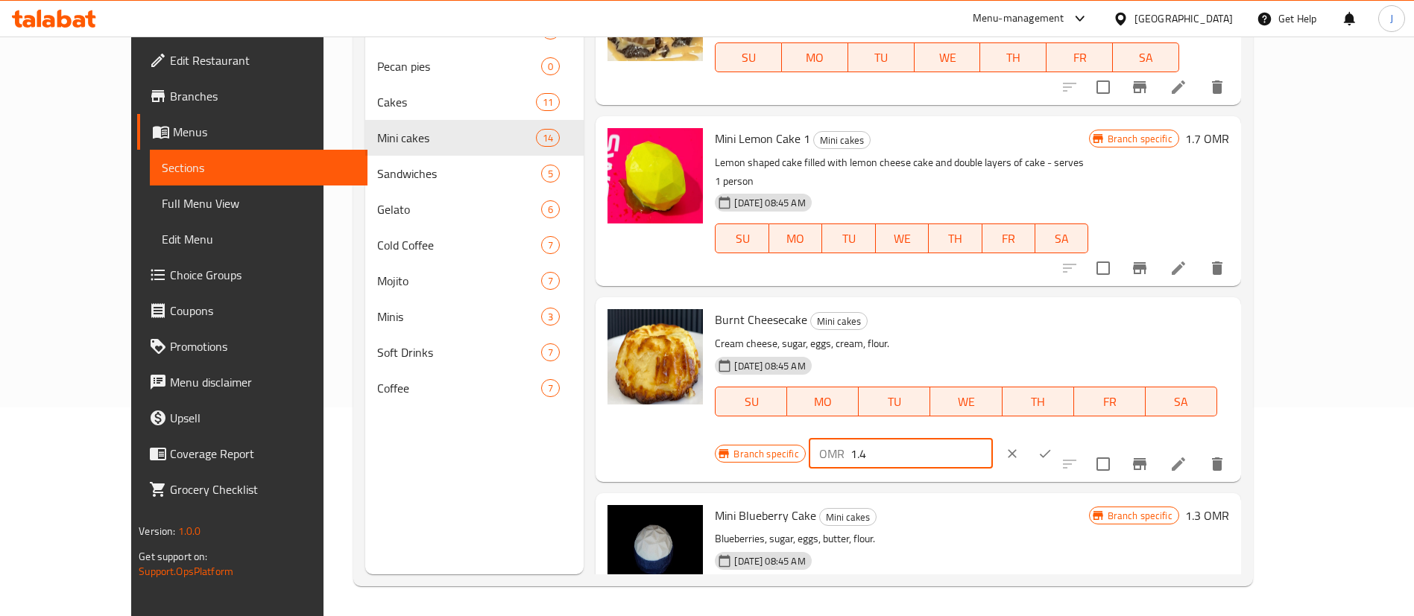
type input "1.4"
click at [1052, 446] on icon "ok" at bounding box center [1044, 453] width 15 height 15
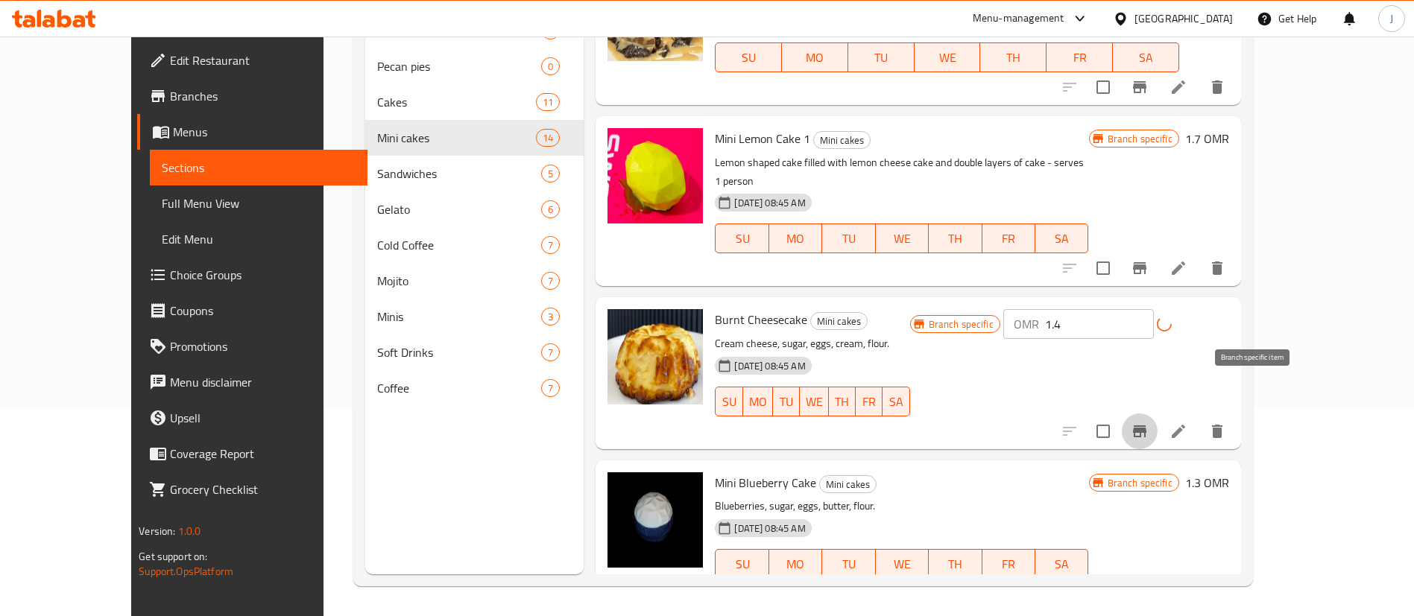
click at [1148, 423] on icon "Branch-specific-item" at bounding box center [1140, 432] width 18 height 18
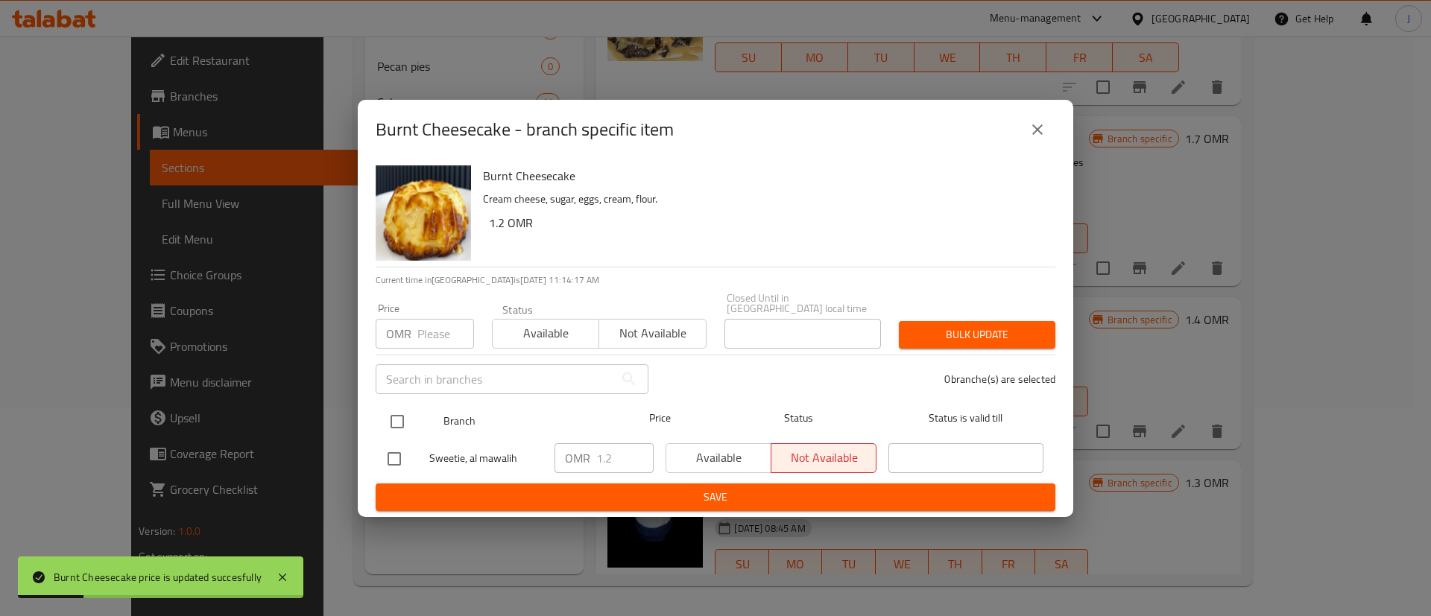
click at [399, 408] on input "checkbox" at bounding box center [397, 421] width 31 height 31
checkbox input "true"
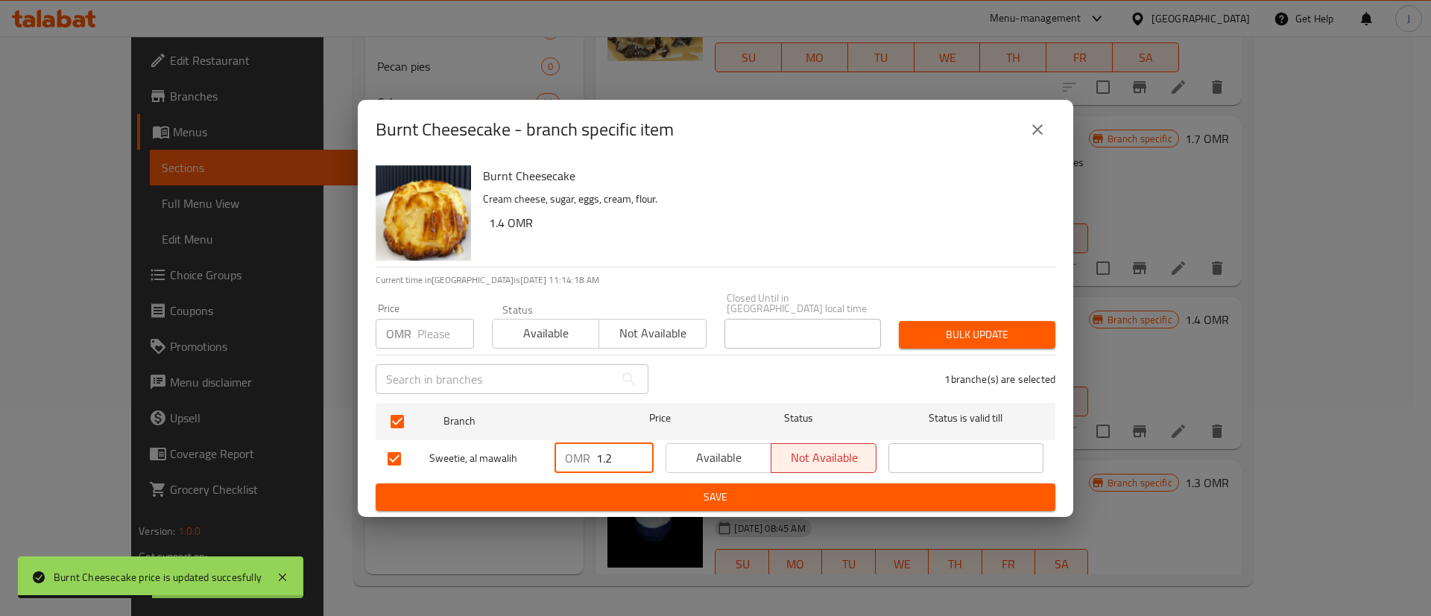
drag, startPoint x: 613, startPoint y: 449, endPoint x: 511, endPoint y: 449, distance: 102.8
click at [511, 449] on div "Sweetie, al mawalih OMR 1.2 ​ Available Not available ​" at bounding box center [716, 458] width 668 height 43
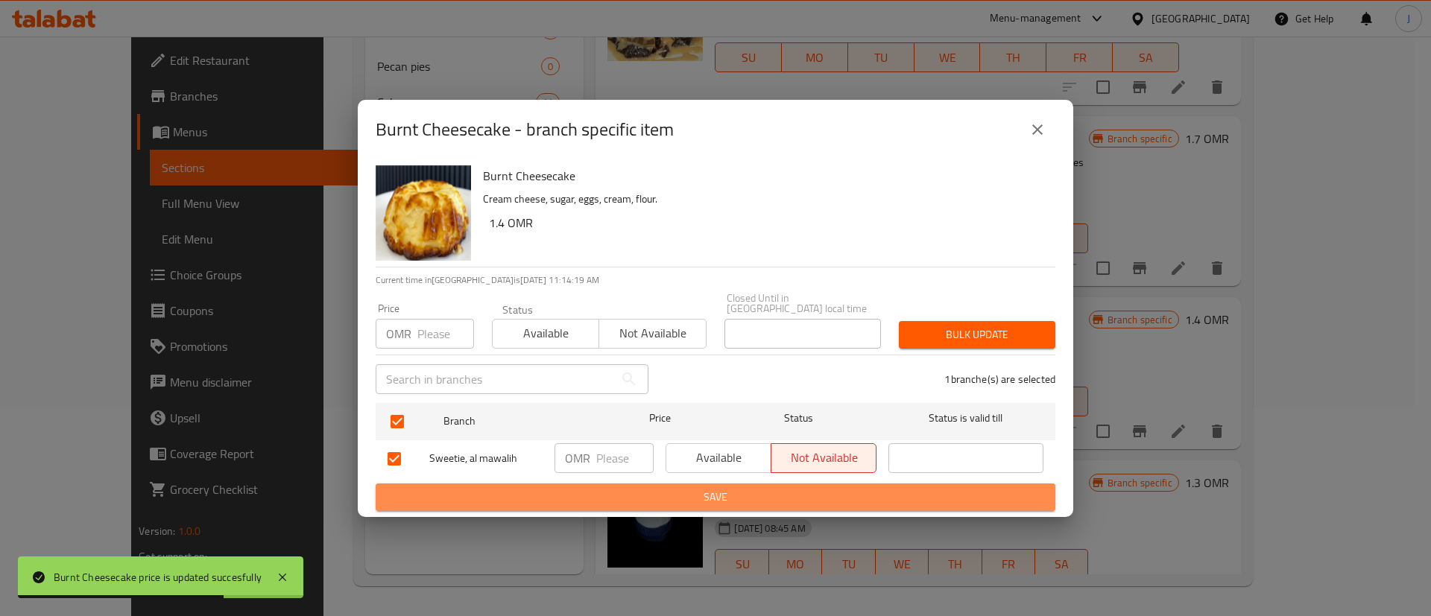
click at [618, 490] on span "Save" at bounding box center [716, 497] width 656 height 19
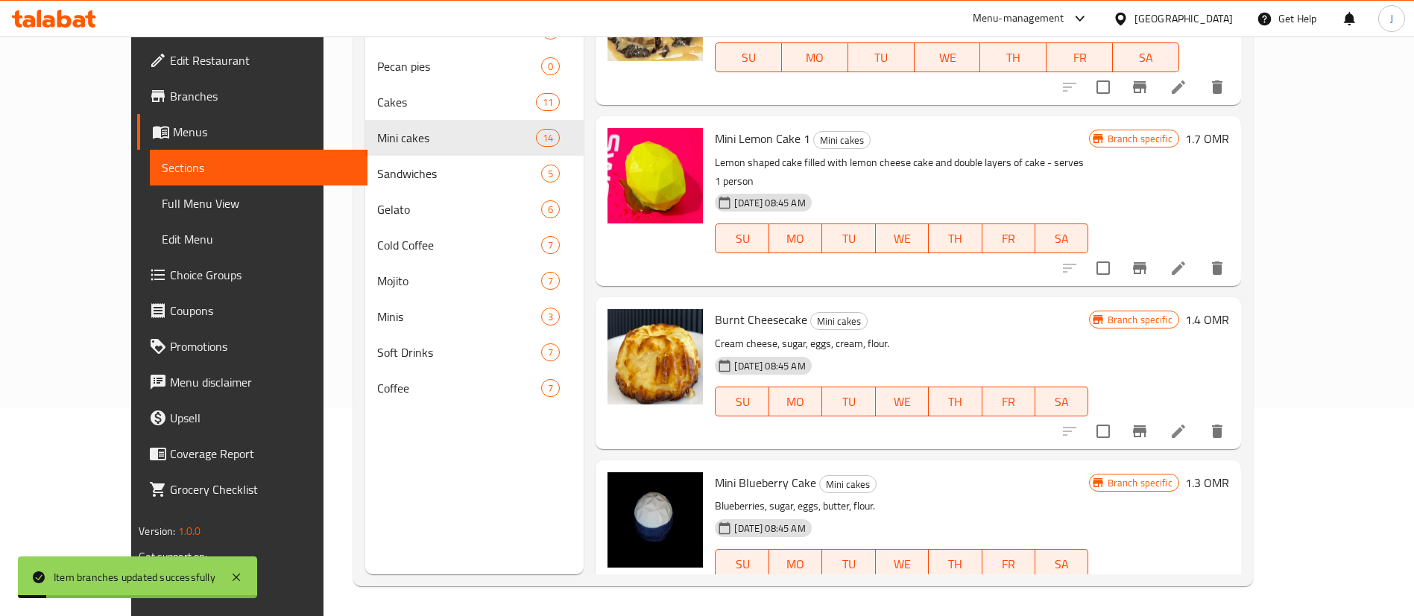
click at [1229, 473] on h6 "1.3 OMR" at bounding box center [1207, 483] width 44 height 21
drag, startPoint x: 1146, startPoint y: 453, endPoint x: 1048, endPoint y: 463, distance: 98.9
click at [1049, 600] on div "Branch specific OMR 1.3 ​" at bounding box center [900, 616] width 370 height 33
drag, startPoint x: 1202, startPoint y: 452, endPoint x: 1083, endPoint y: 454, distance: 119.3
click at [1083, 600] on div "Branch specific OMR 1.3 ​" at bounding box center [900, 616] width 370 height 33
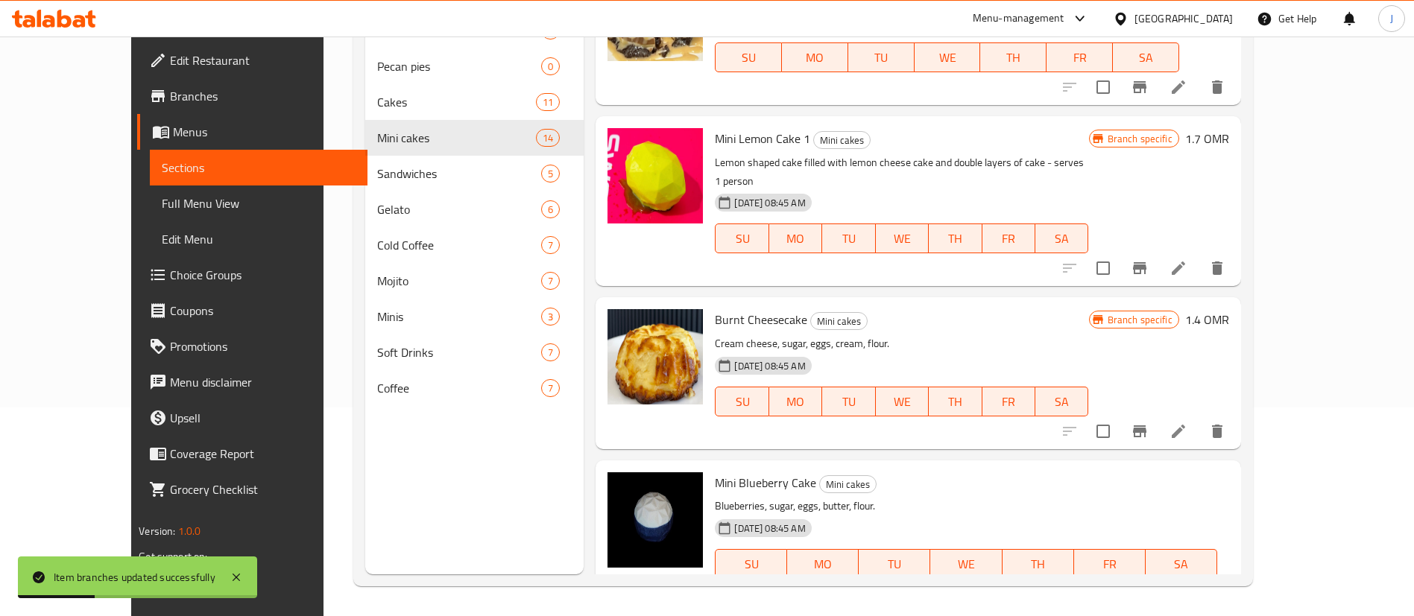
paste input "5"
type input "1.5"
click at [1052, 609] on icon "ok" at bounding box center [1044, 616] width 15 height 15
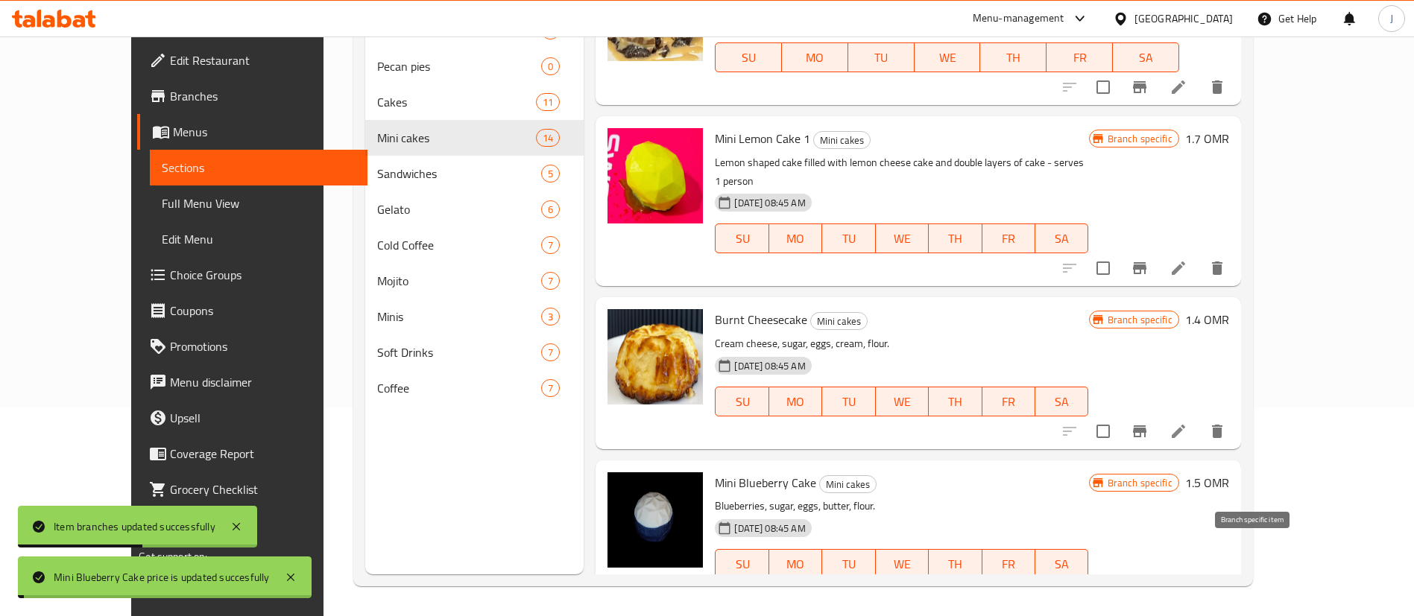
click at [1148, 585] on icon "Branch-specific-item" at bounding box center [1140, 594] width 18 height 18
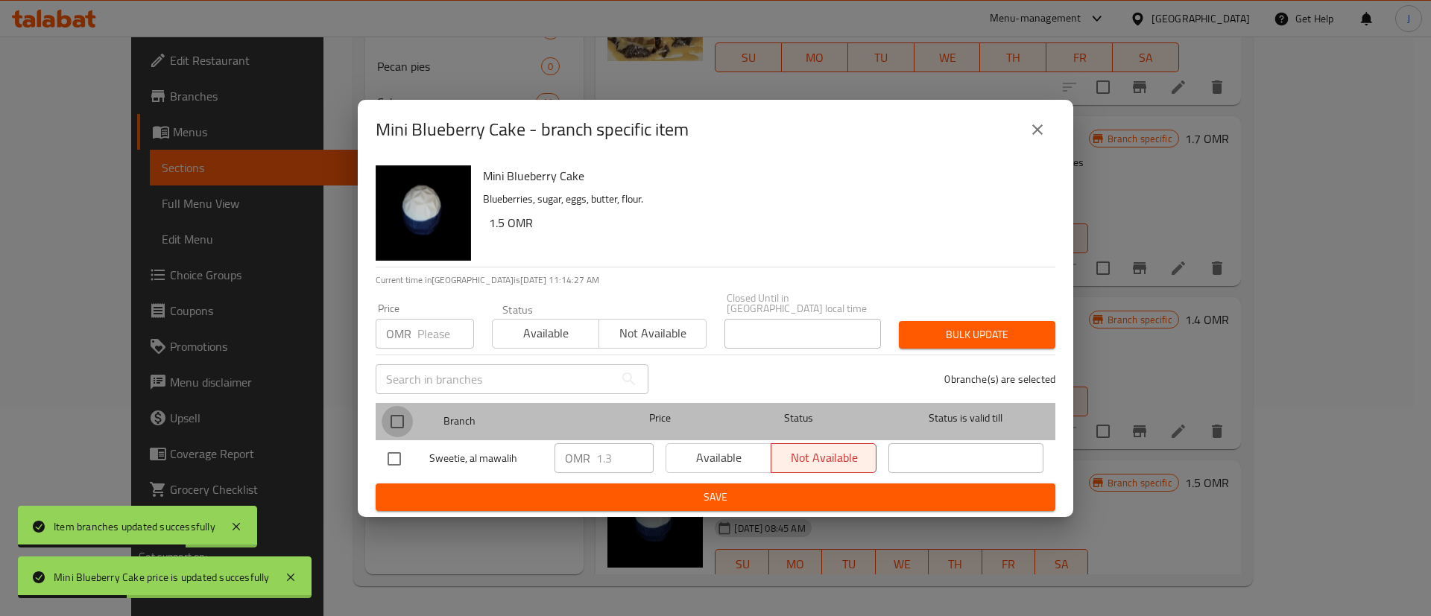
click at [401, 420] on input "checkbox" at bounding box center [397, 421] width 31 height 31
checkbox input "true"
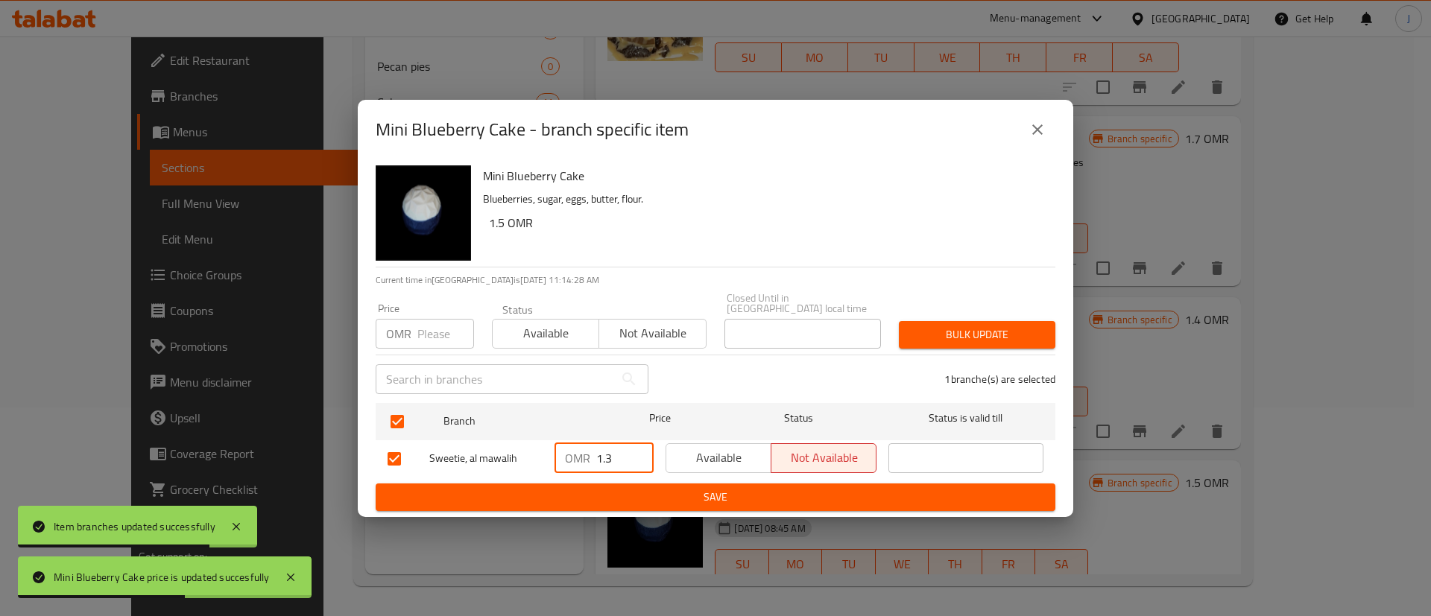
drag, startPoint x: 613, startPoint y: 453, endPoint x: 529, endPoint y: 443, distance: 84.0
click at [529, 445] on div "Sweetie, al mawalih OMR 1.3 ​ Available Not available ​" at bounding box center [716, 458] width 668 height 43
click at [599, 488] on span "Save" at bounding box center [716, 497] width 656 height 19
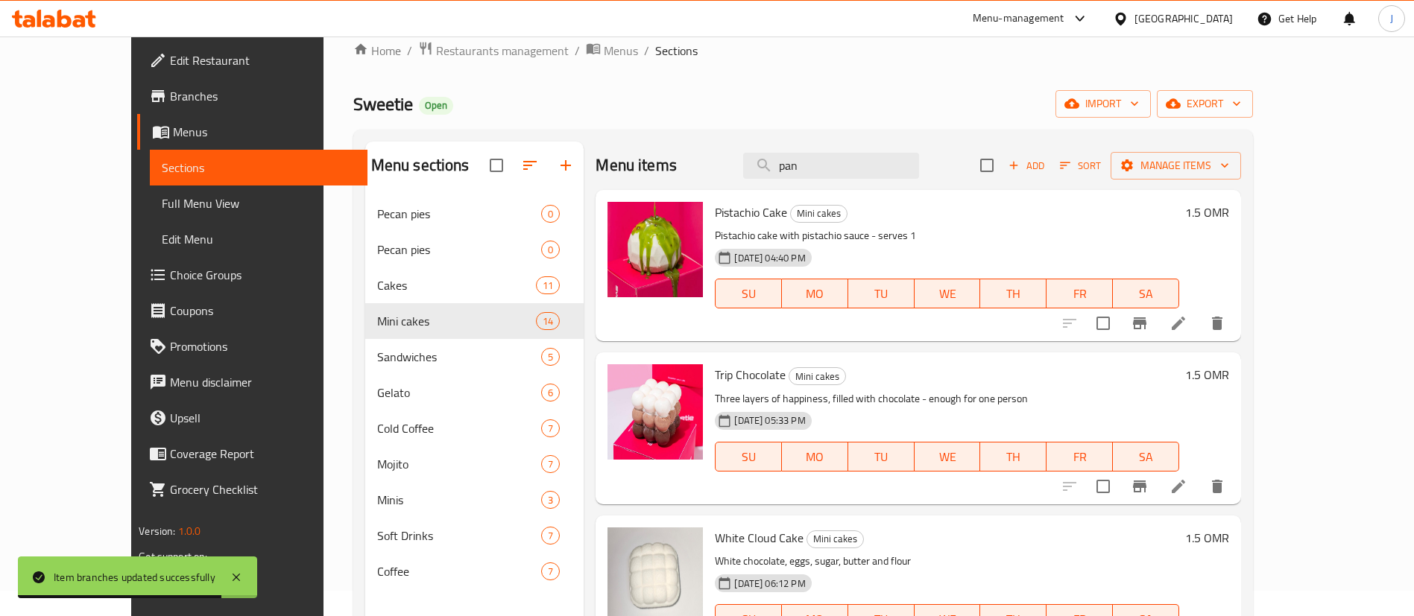
scroll to position [0, 0]
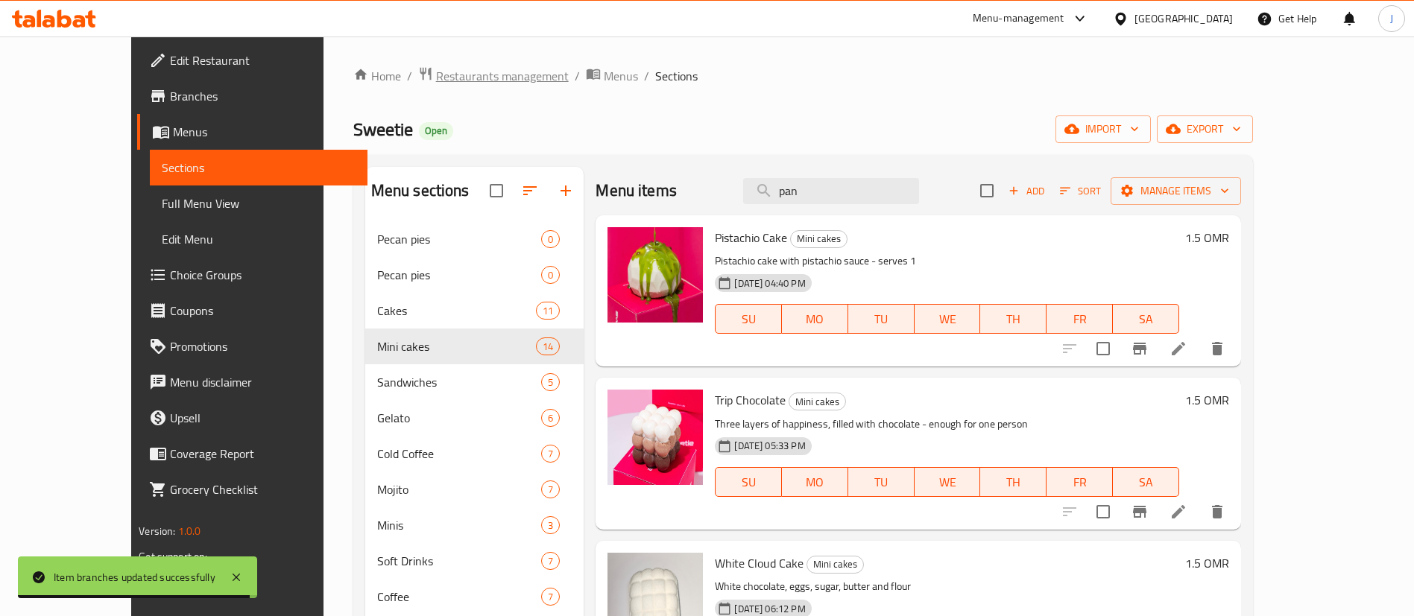
click at [436, 67] on span "Restaurants management" at bounding box center [502, 76] width 133 height 18
